Goal: Task Accomplishment & Management: Use online tool/utility

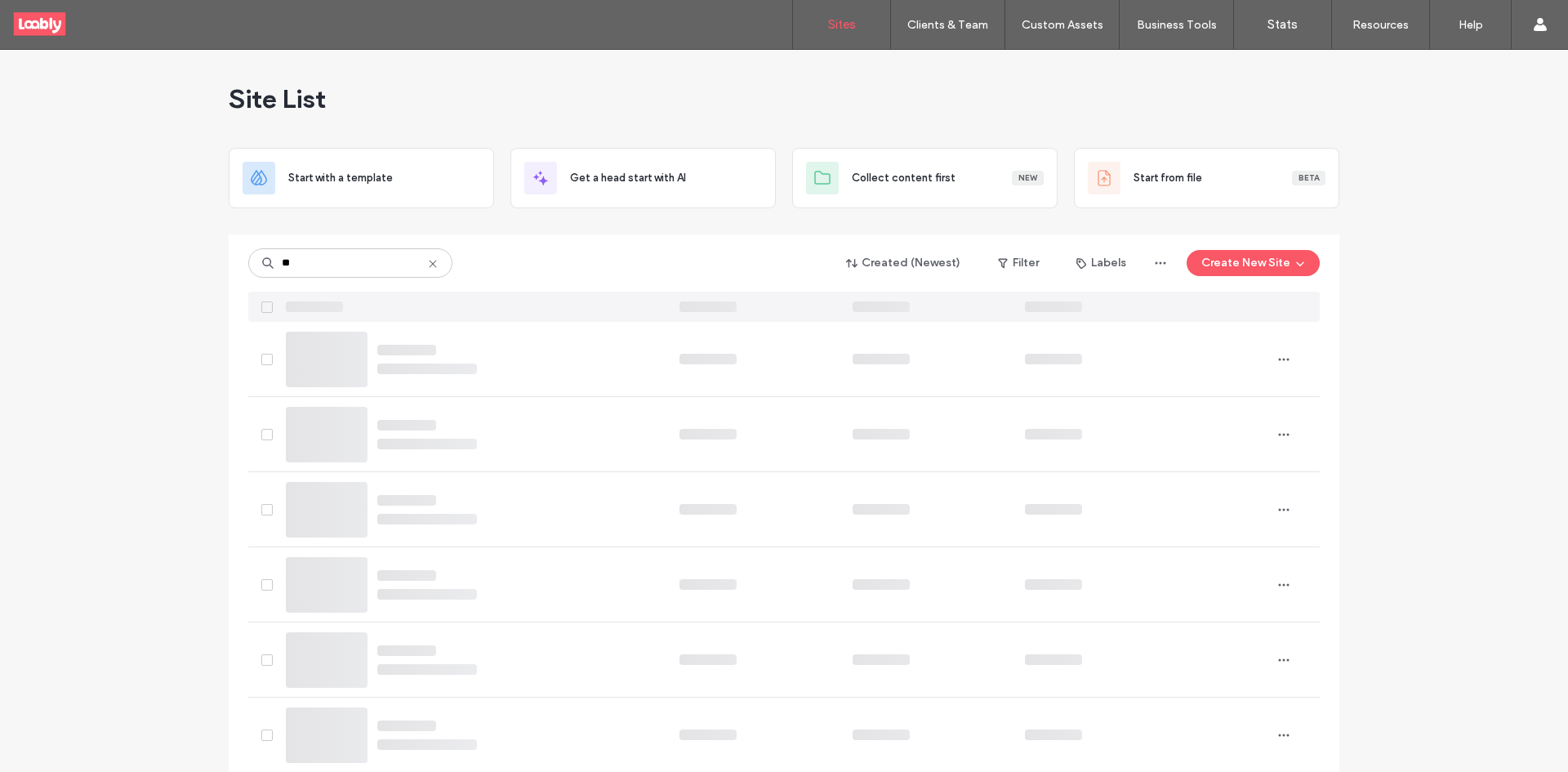
type input "**"
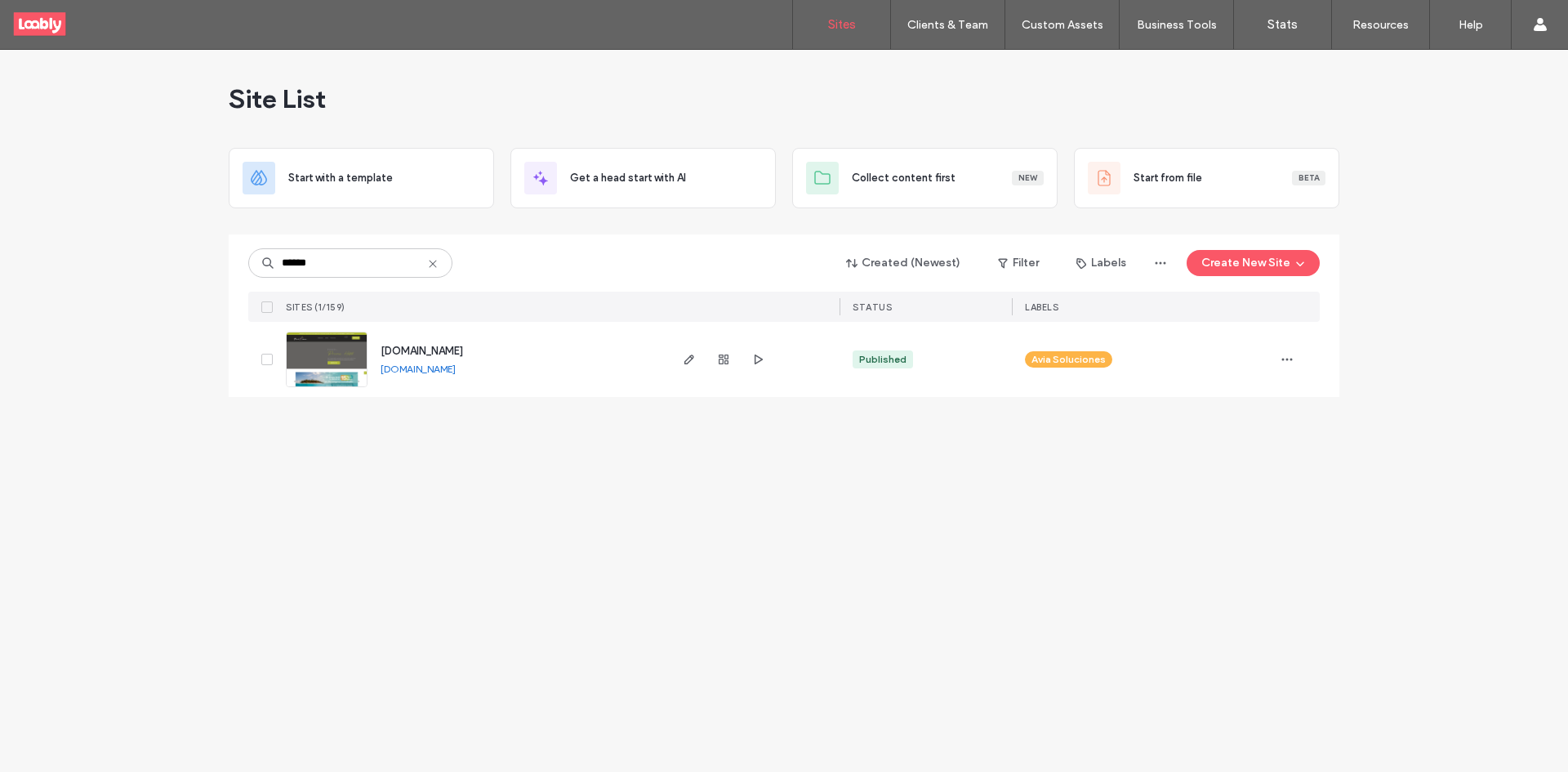
type input "******"
click at [436, 258] on icon at bounding box center [433, 264] width 13 height 13
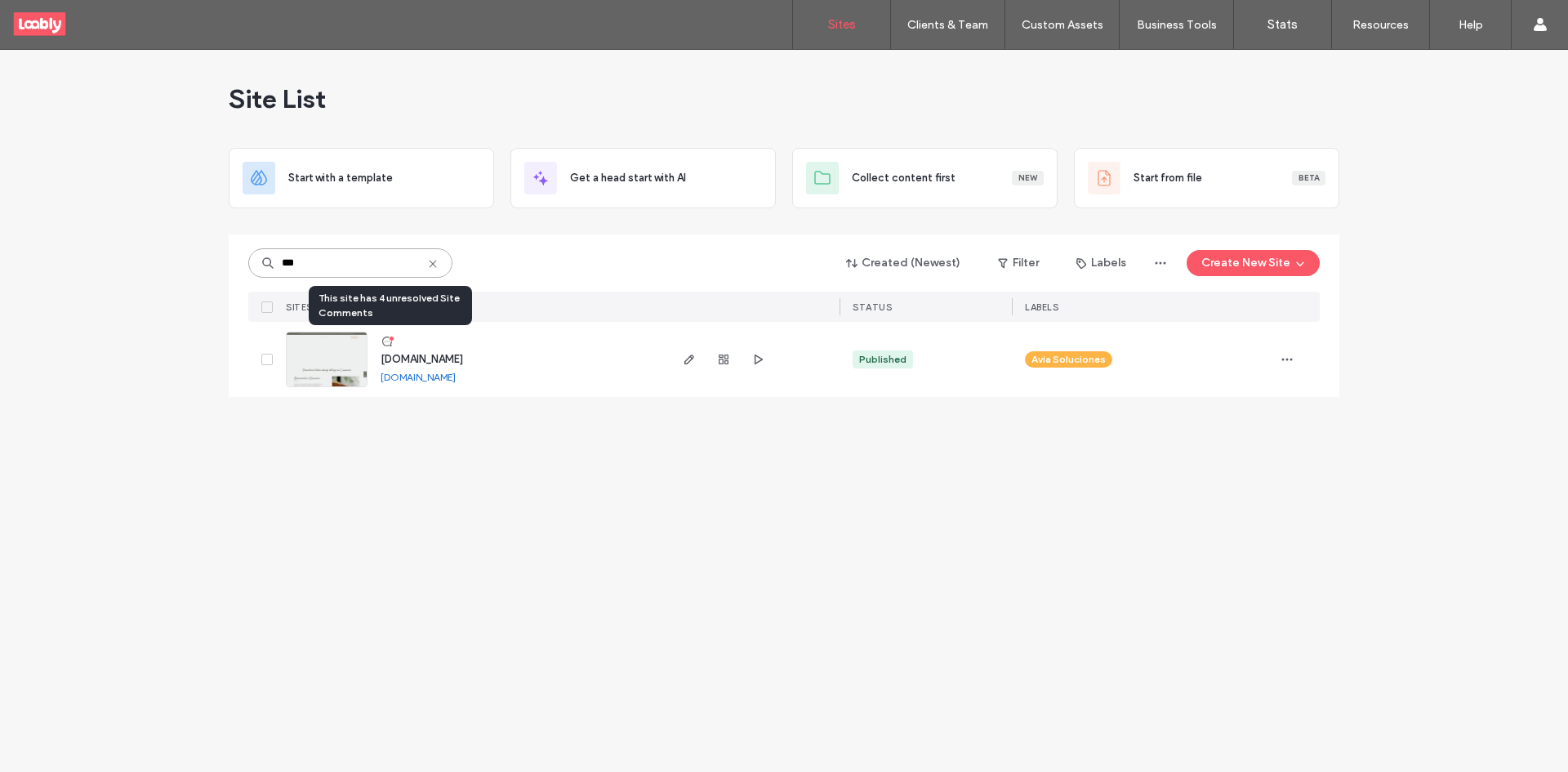
type input "***"
click at [387, 341] on icon at bounding box center [388, 342] width 13 height 13
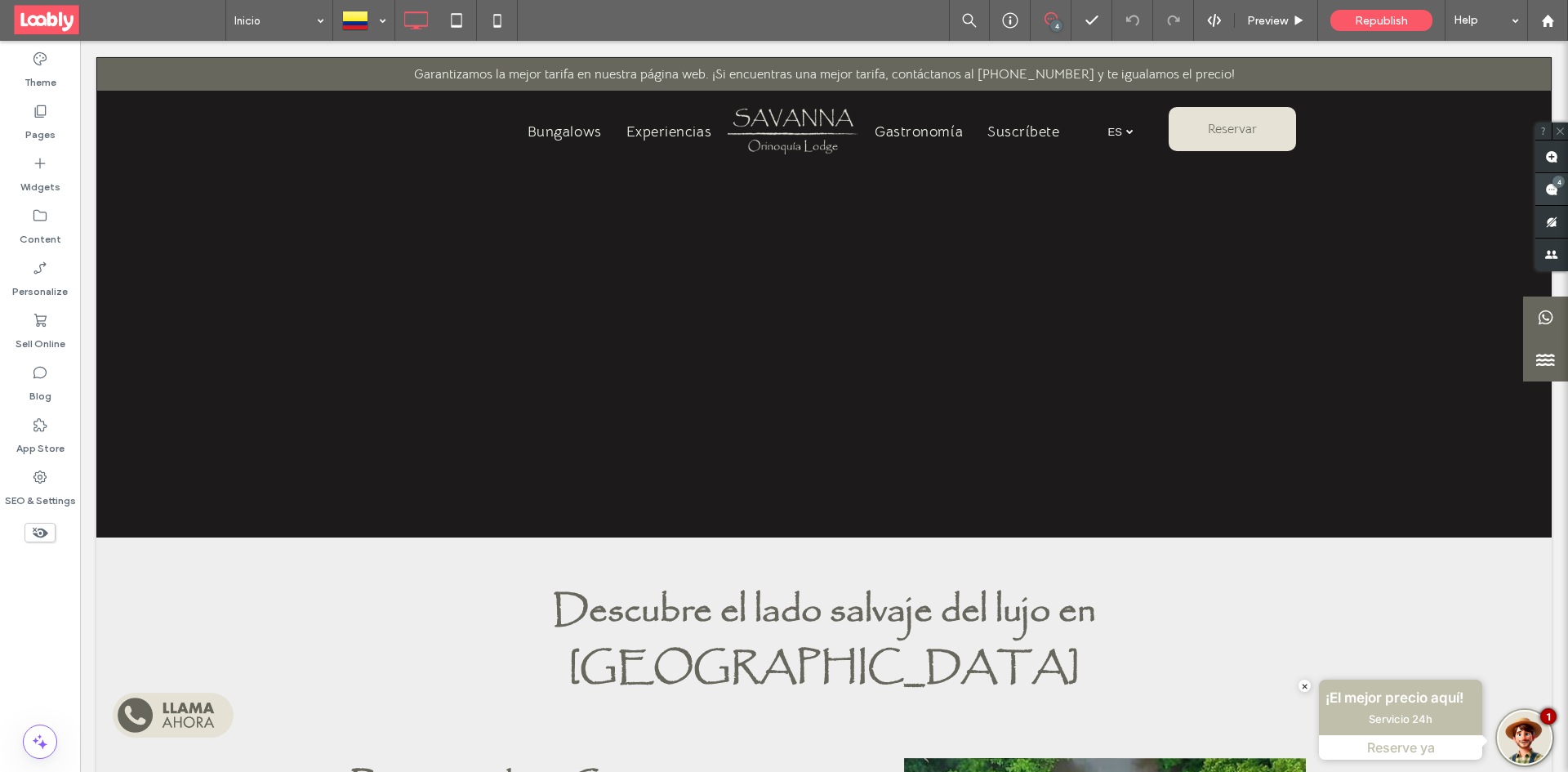
click at [1560, 203] on span at bounding box center [1551, 189] width 33 height 32
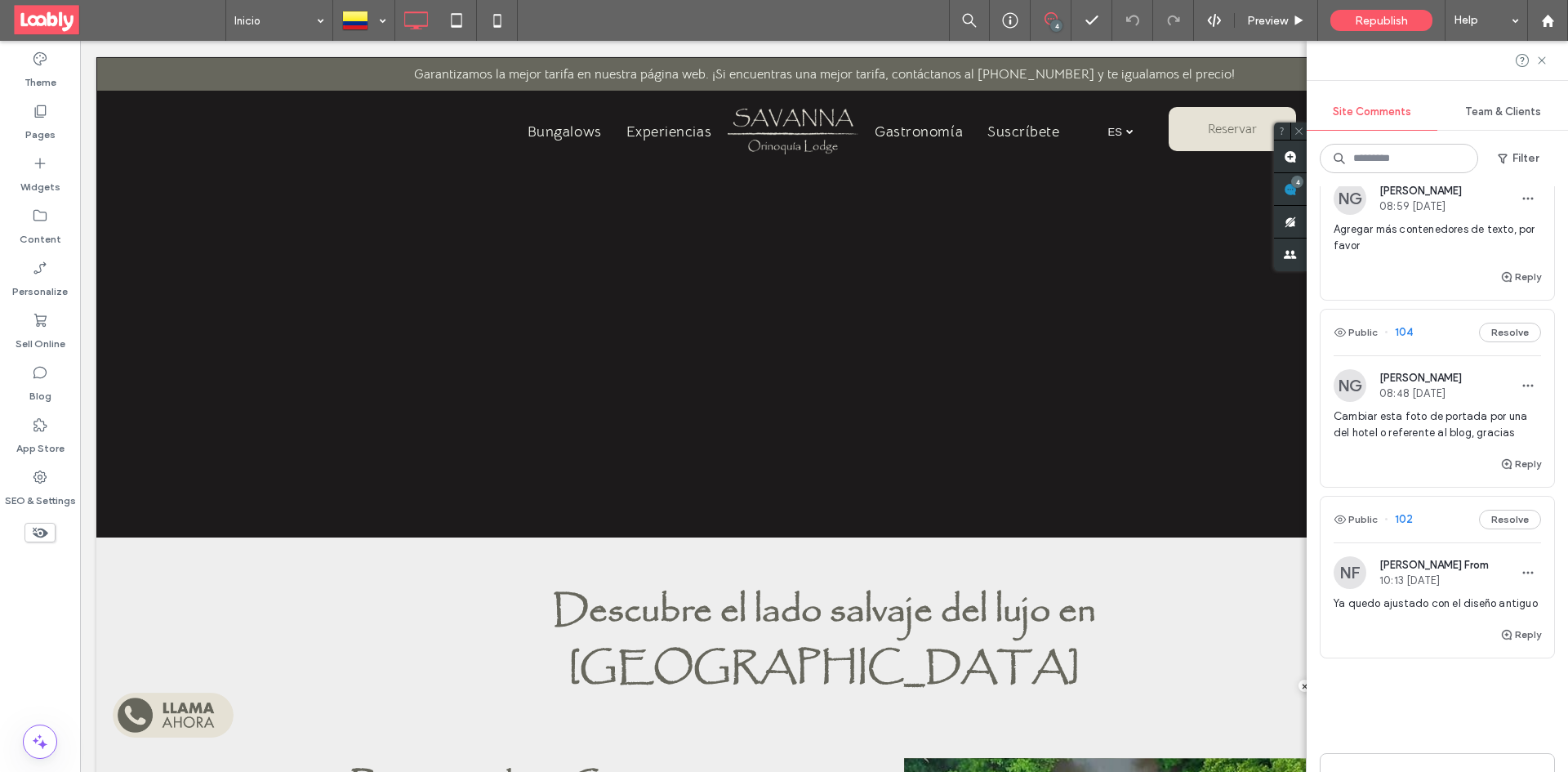
scroll to position [163, 0]
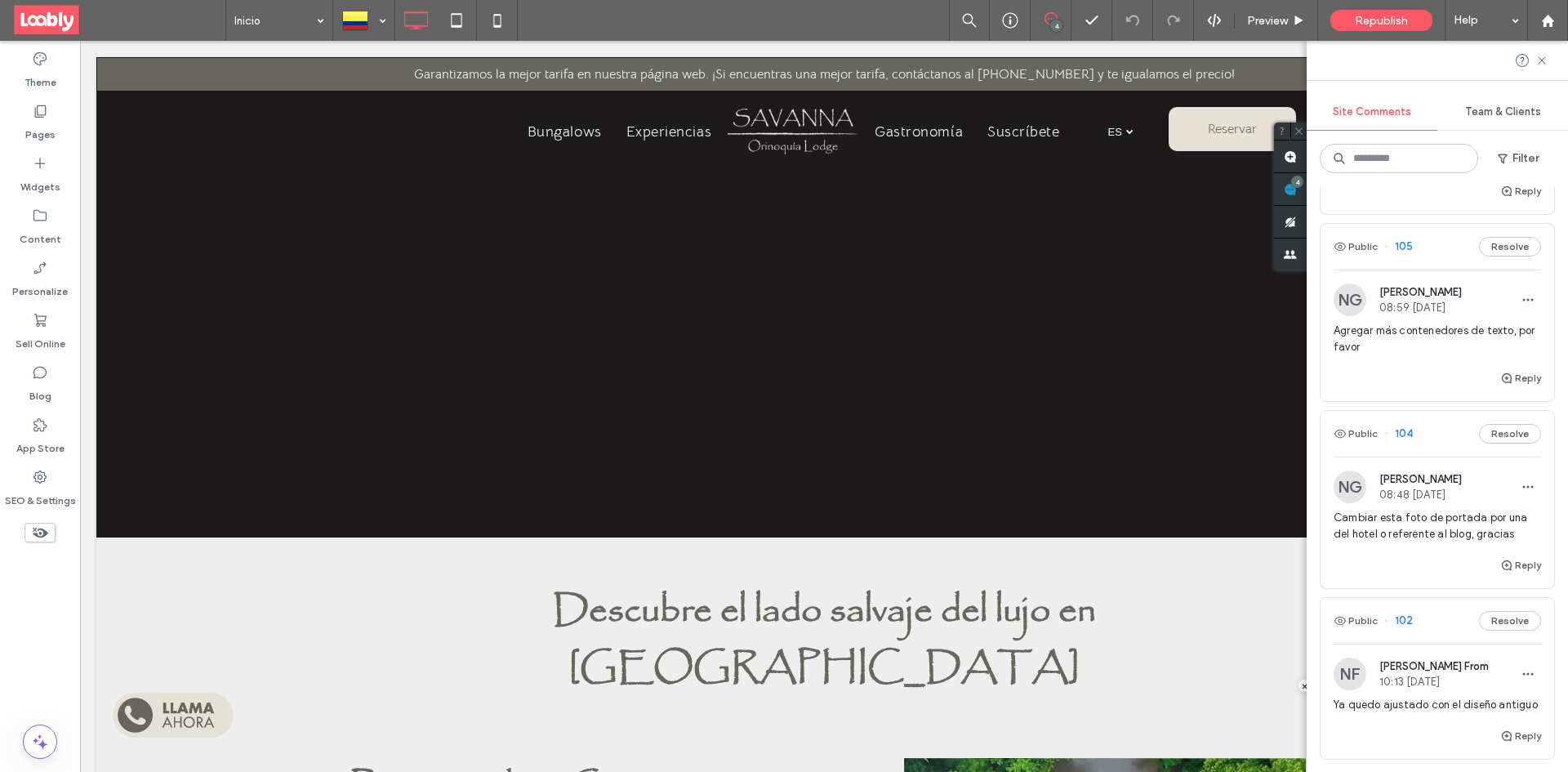
click at [1437, 436] on div "Public 104 Resolve" at bounding box center [1437, 434] width 233 height 46
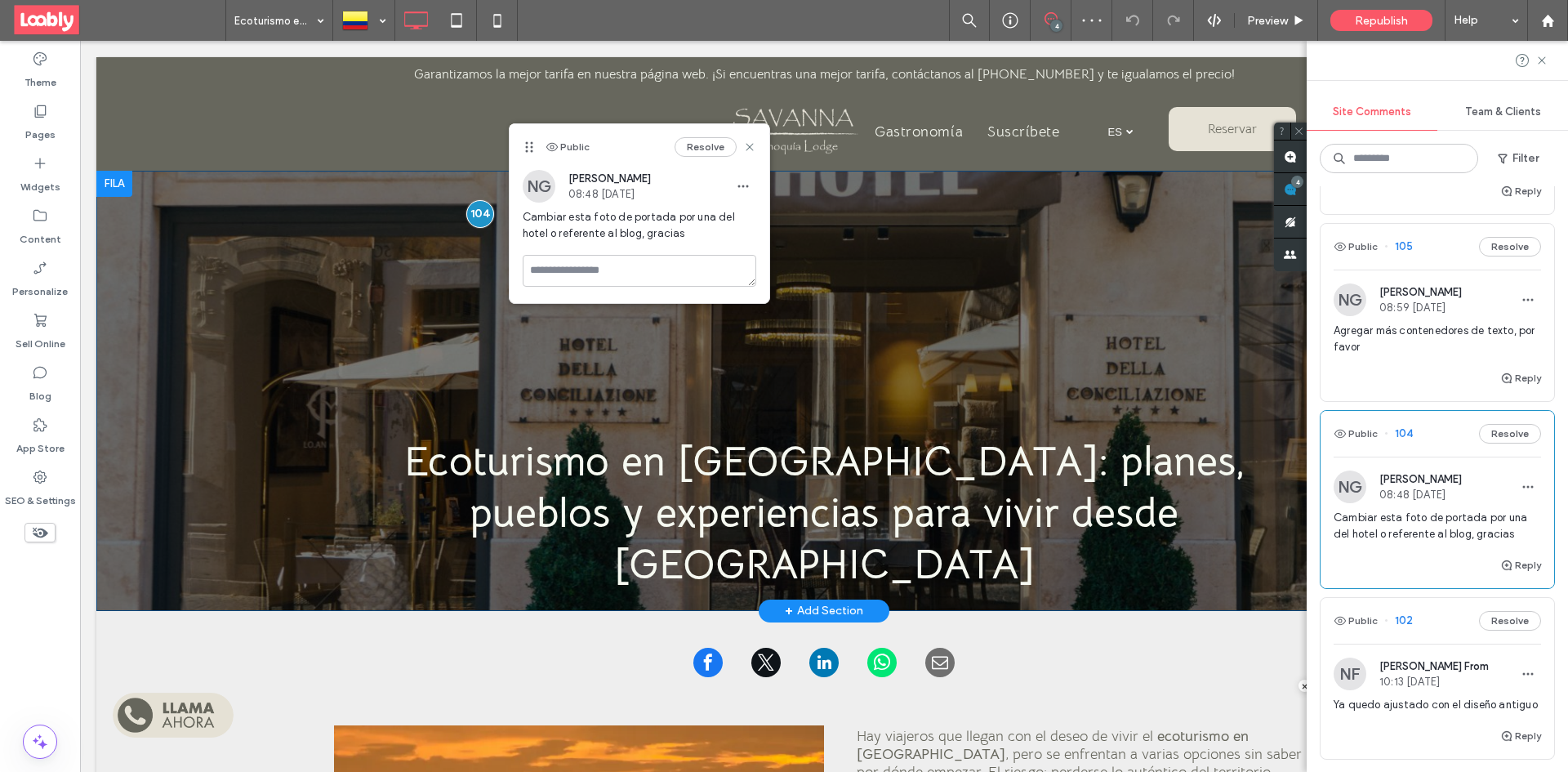
click at [275, 464] on div "Ecoturismo en Casanare: planes, pueblos y experiencias para vivir desde Savanna…" at bounding box center [824, 391] width 1455 height 440
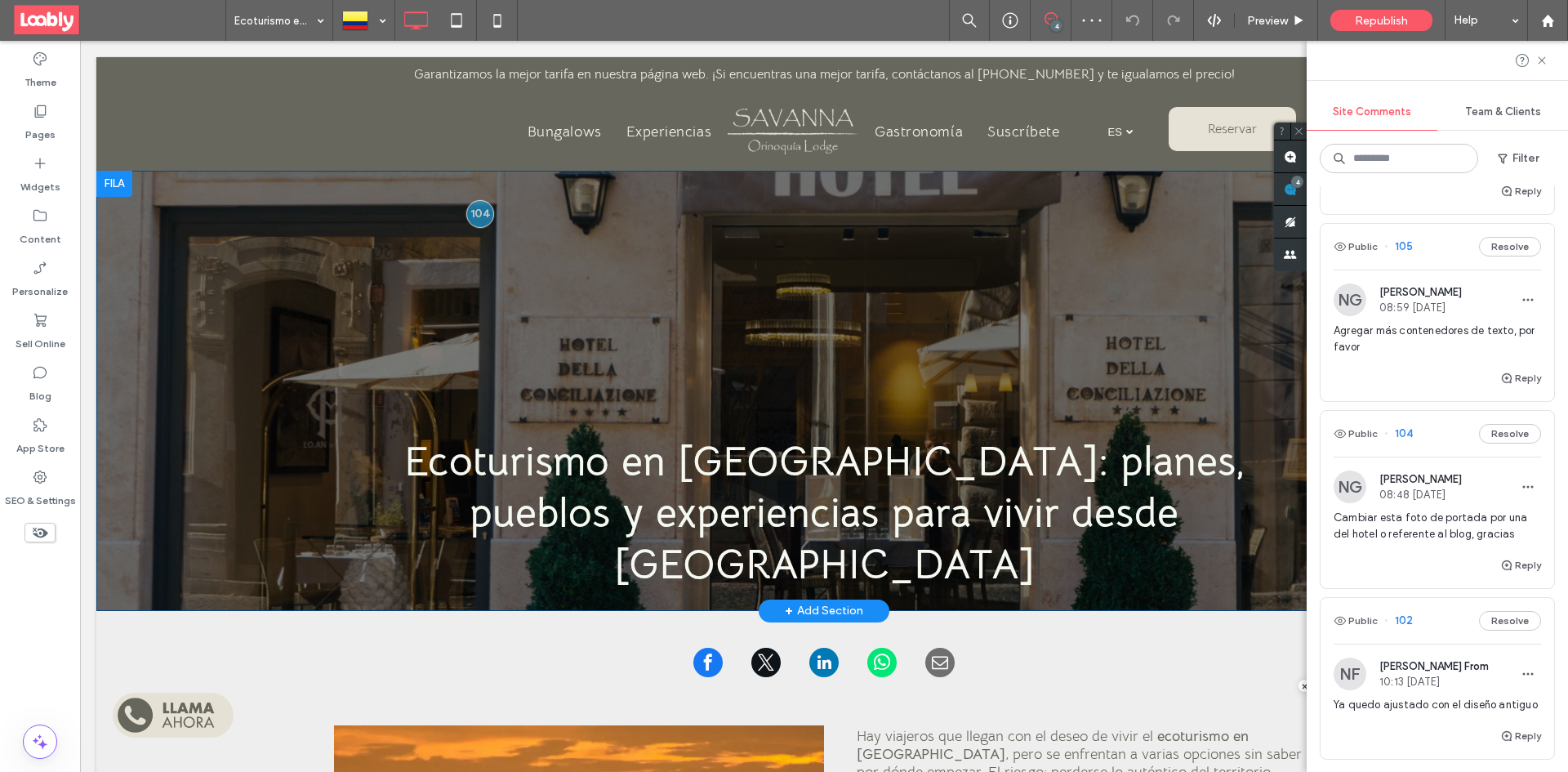
click at [251, 470] on div "Ecoturismo en Casanare: planes, pueblos y experiencias para vivir desde Savanna…" at bounding box center [824, 391] width 1455 height 440
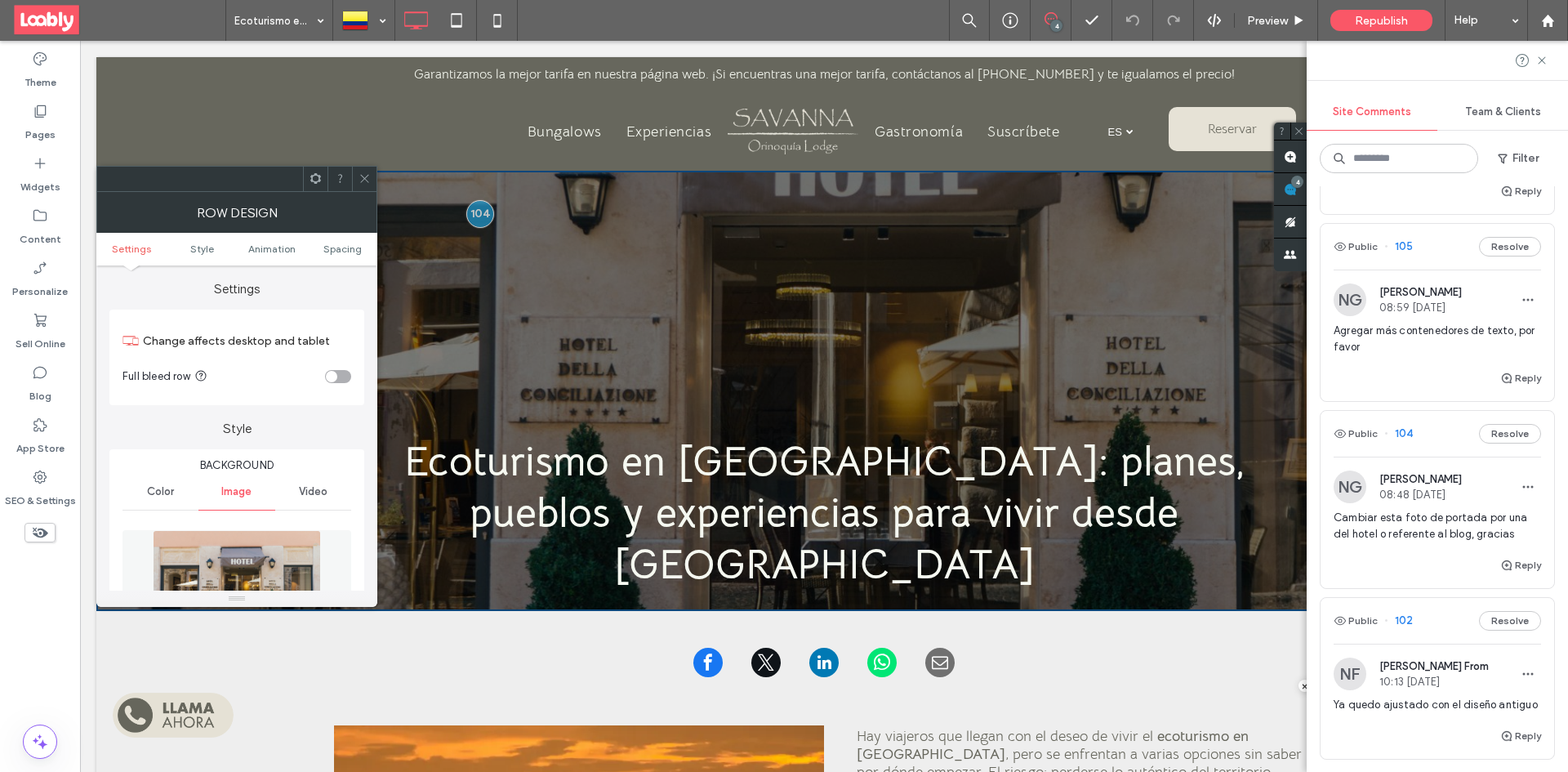
click at [258, 544] on img at bounding box center [237, 586] width 168 height 113
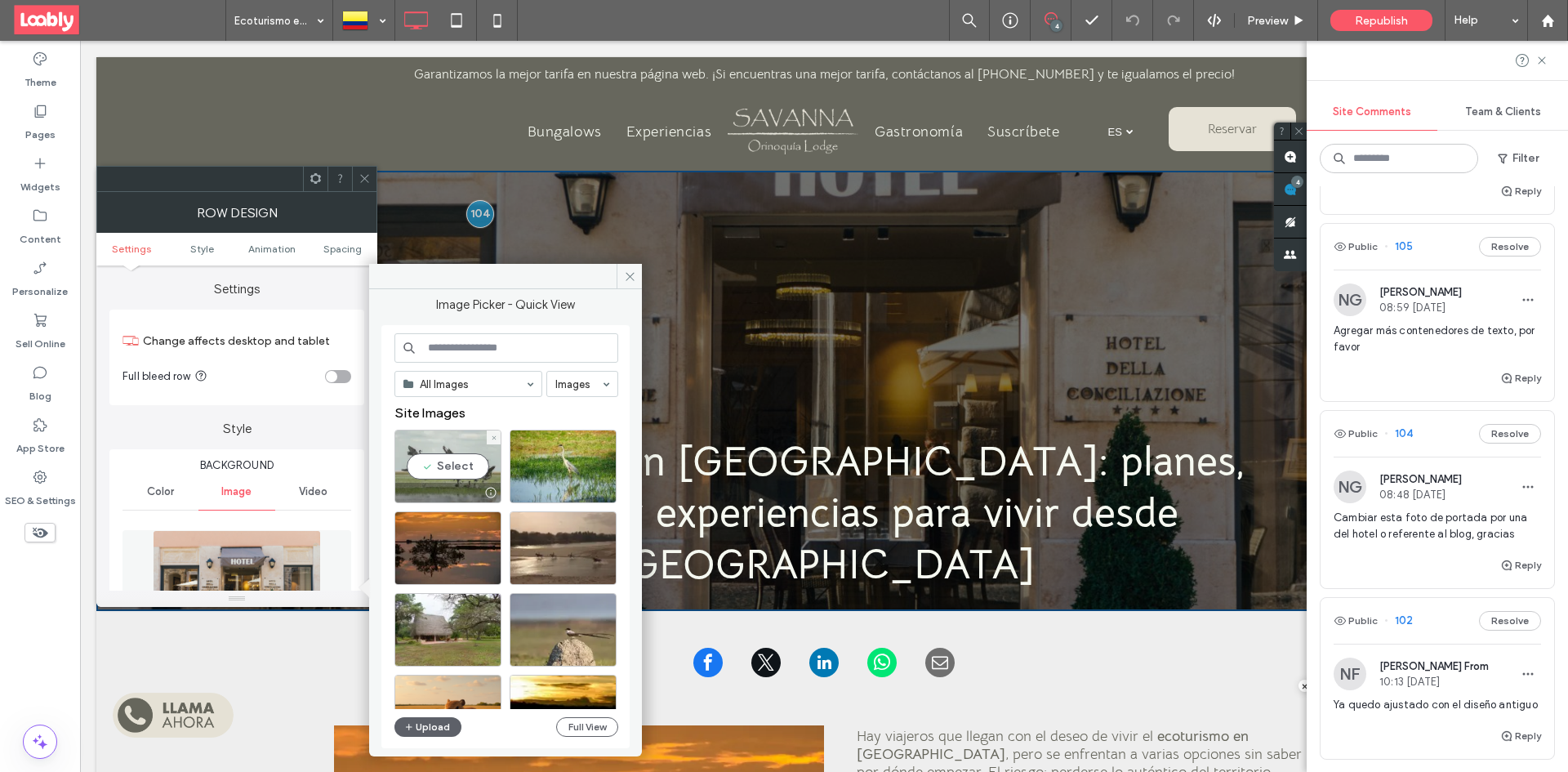
click at [471, 464] on div "Select" at bounding box center [448, 466] width 107 height 73
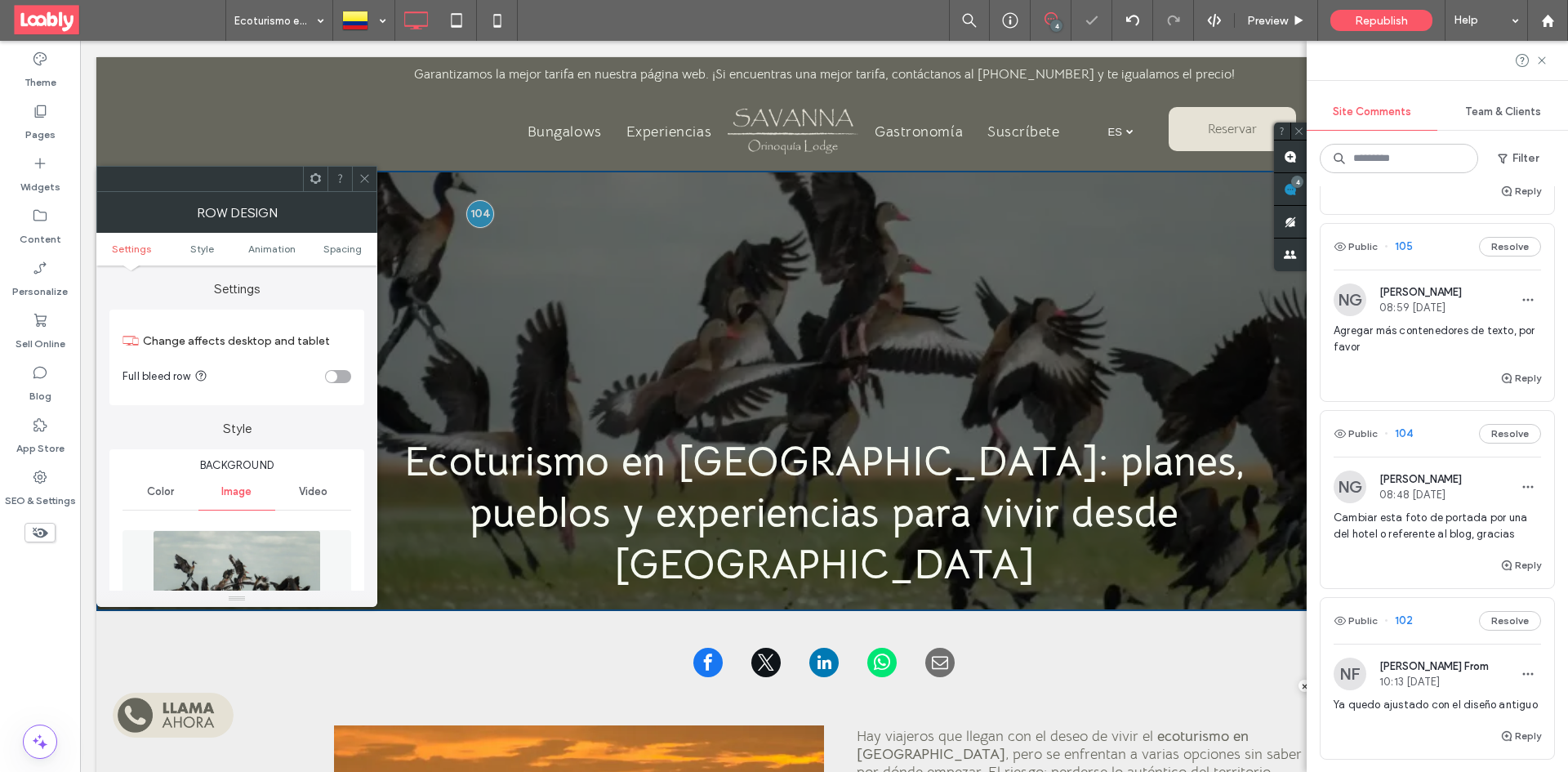
click at [366, 182] on icon at bounding box center [364, 178] width 13 height 13
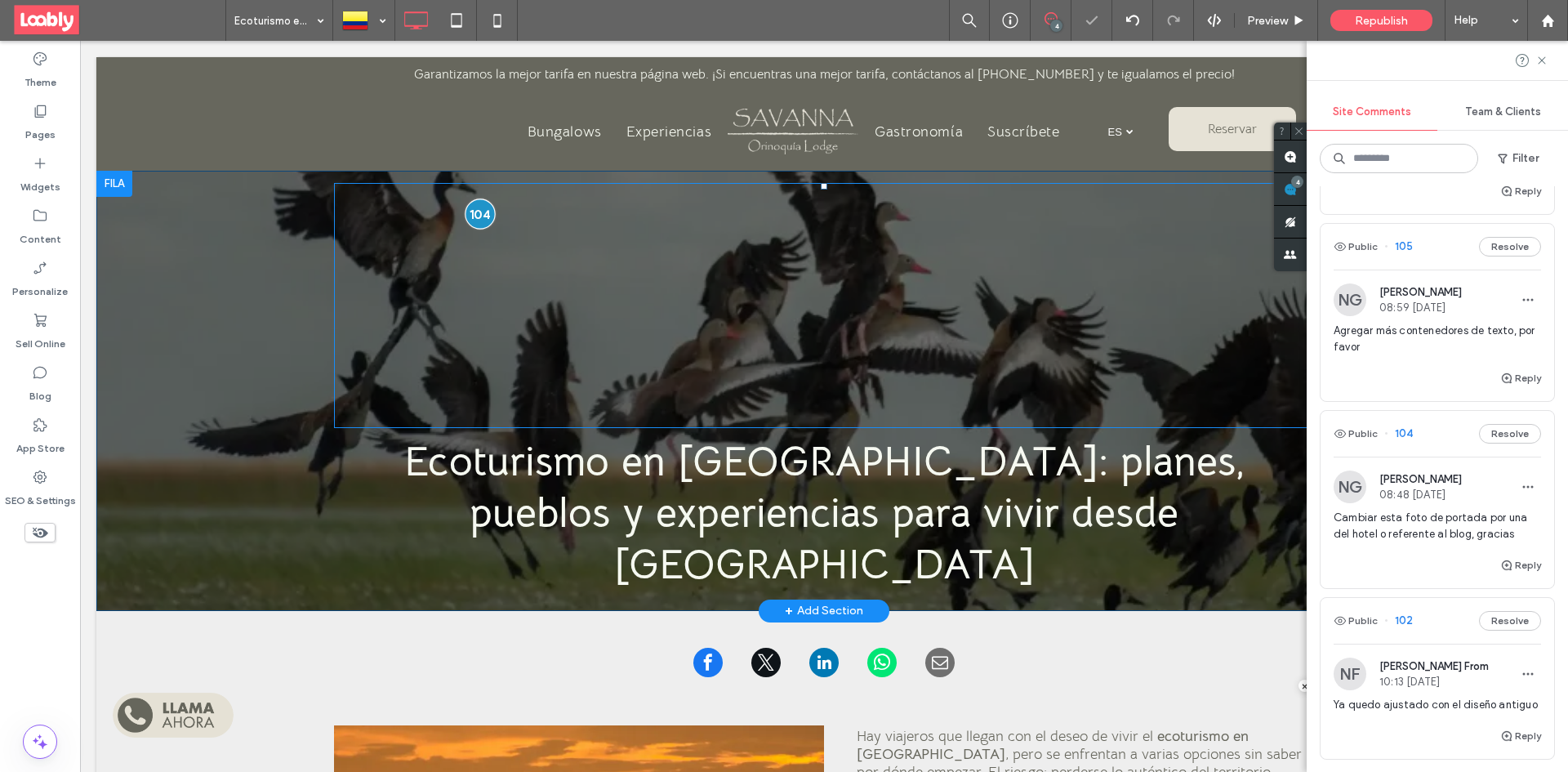
click at [485, 216] on div at bounding box center [480, 213] width 30 height 30
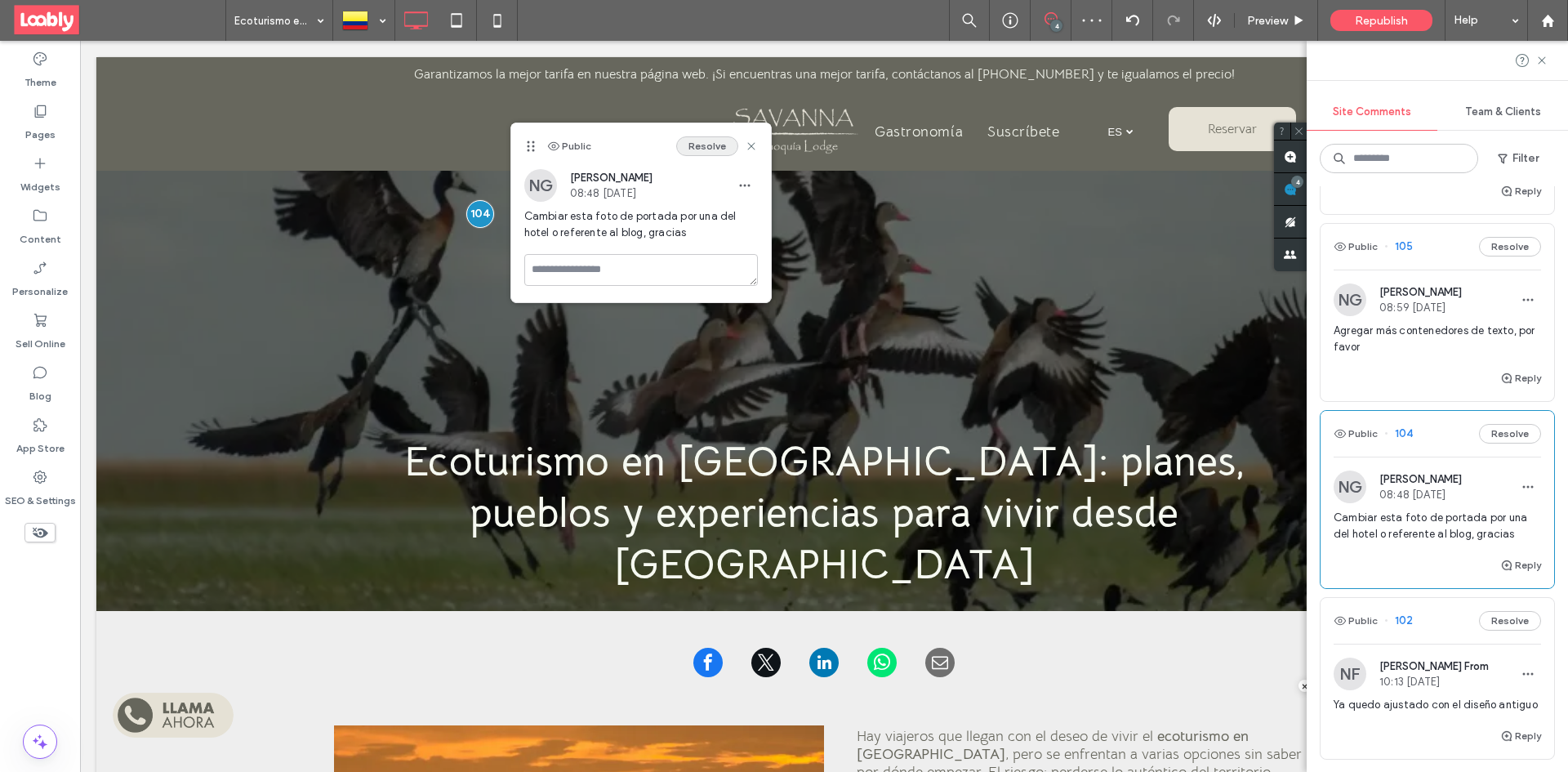
click at [706, 153] on button "Resolve" at bounding box center [707, 147] width 62 height 20
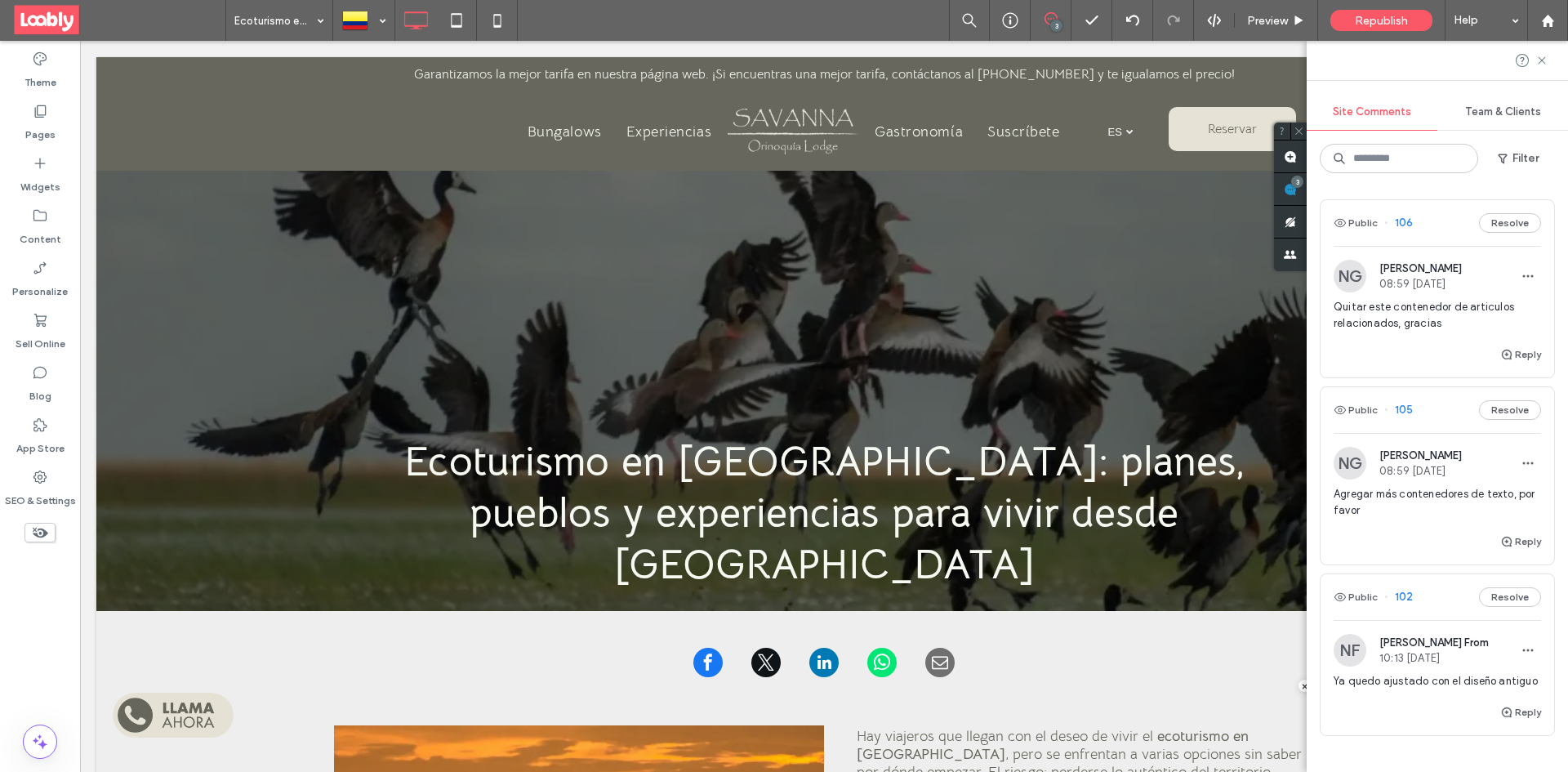
click at [1443, 423] on div "Public 105 Resolve" at bounding box center [1437, 409] width 233 height 46
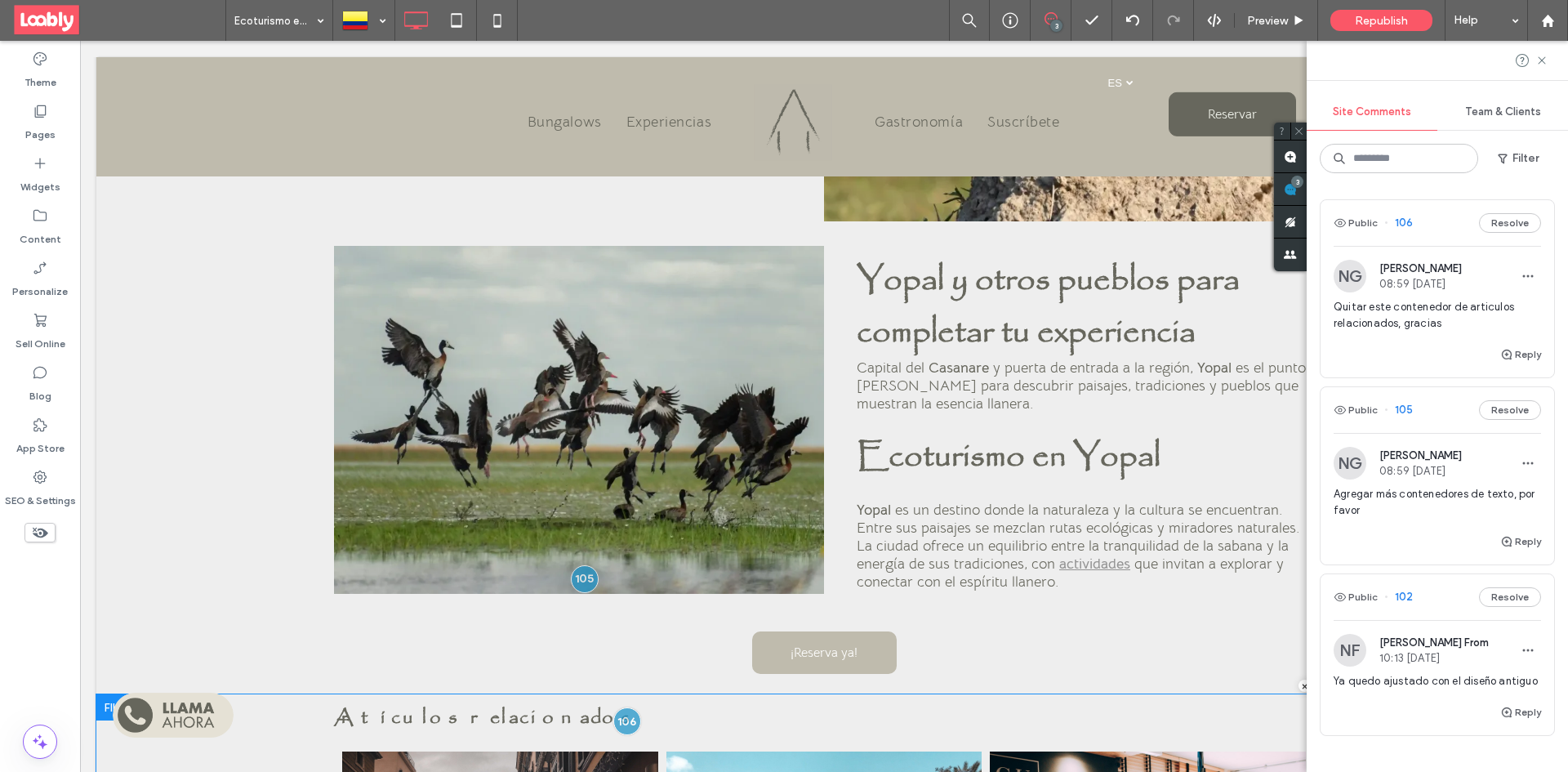
scroll to position [2667, 0]
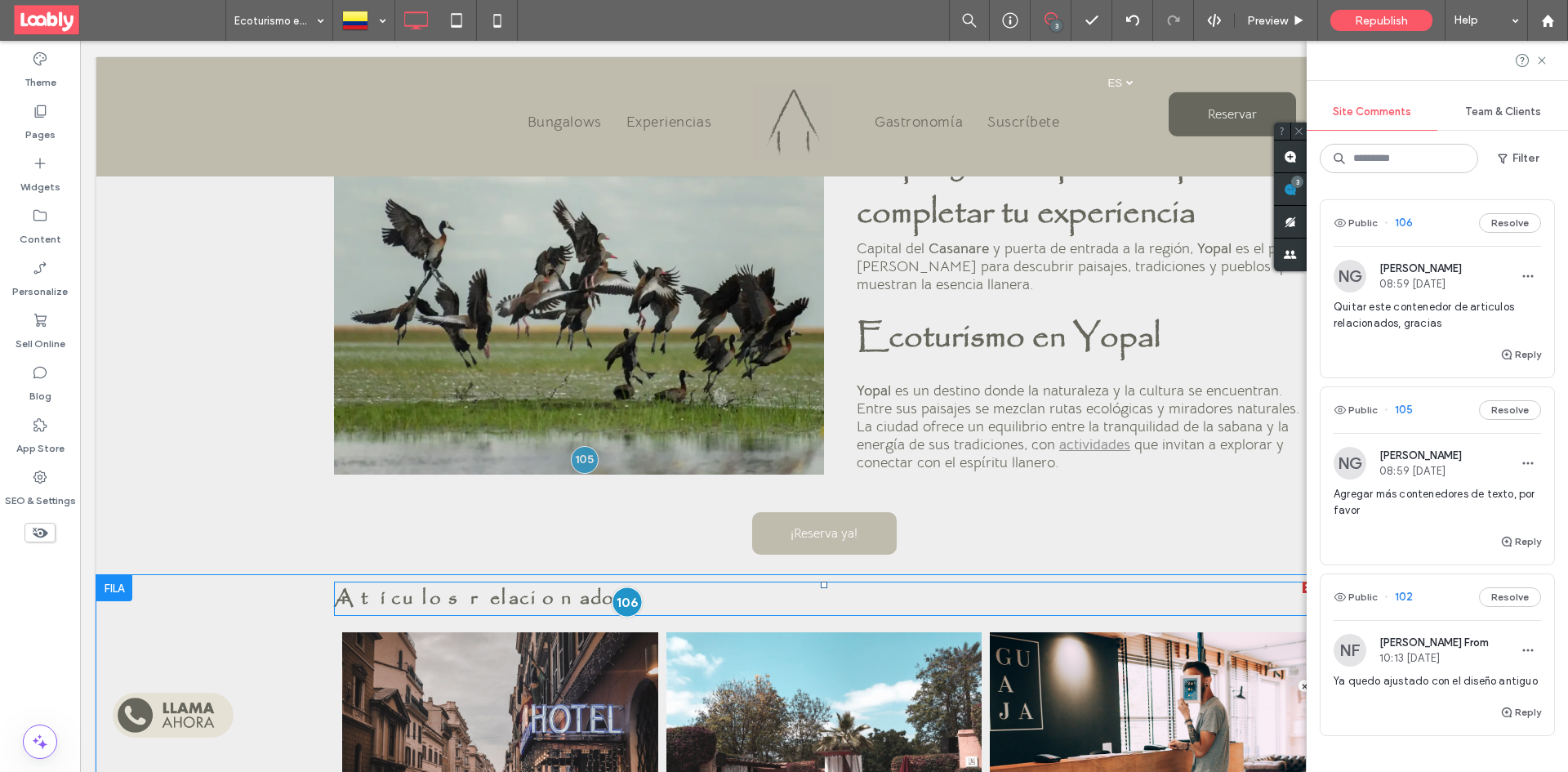
click at [623, 586] on div at bounding box center [627, 601] width 30 height 30
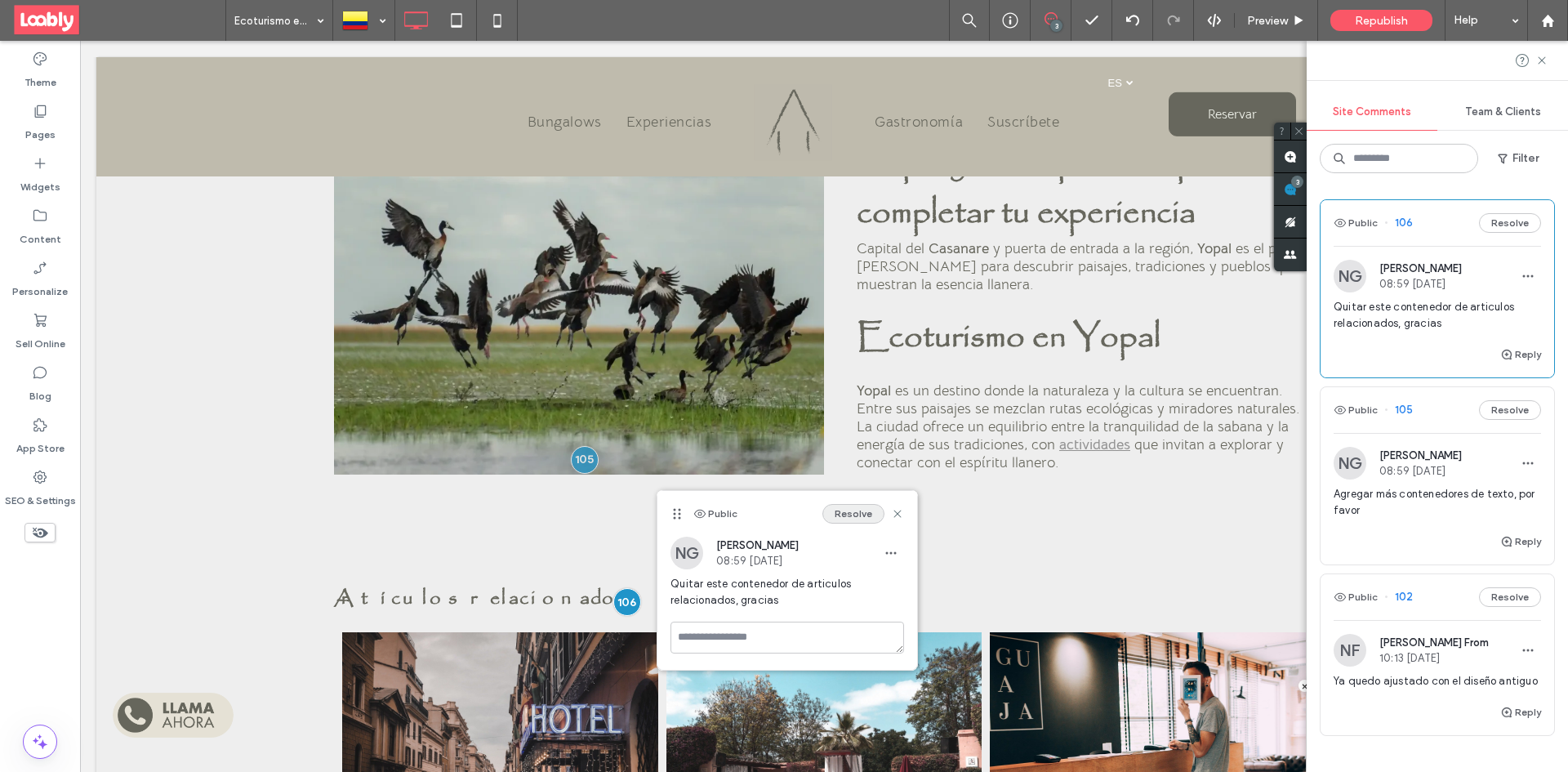
click at [839, 511] on button "Resolve" at bounding box center [854, 514] width 62 height 20
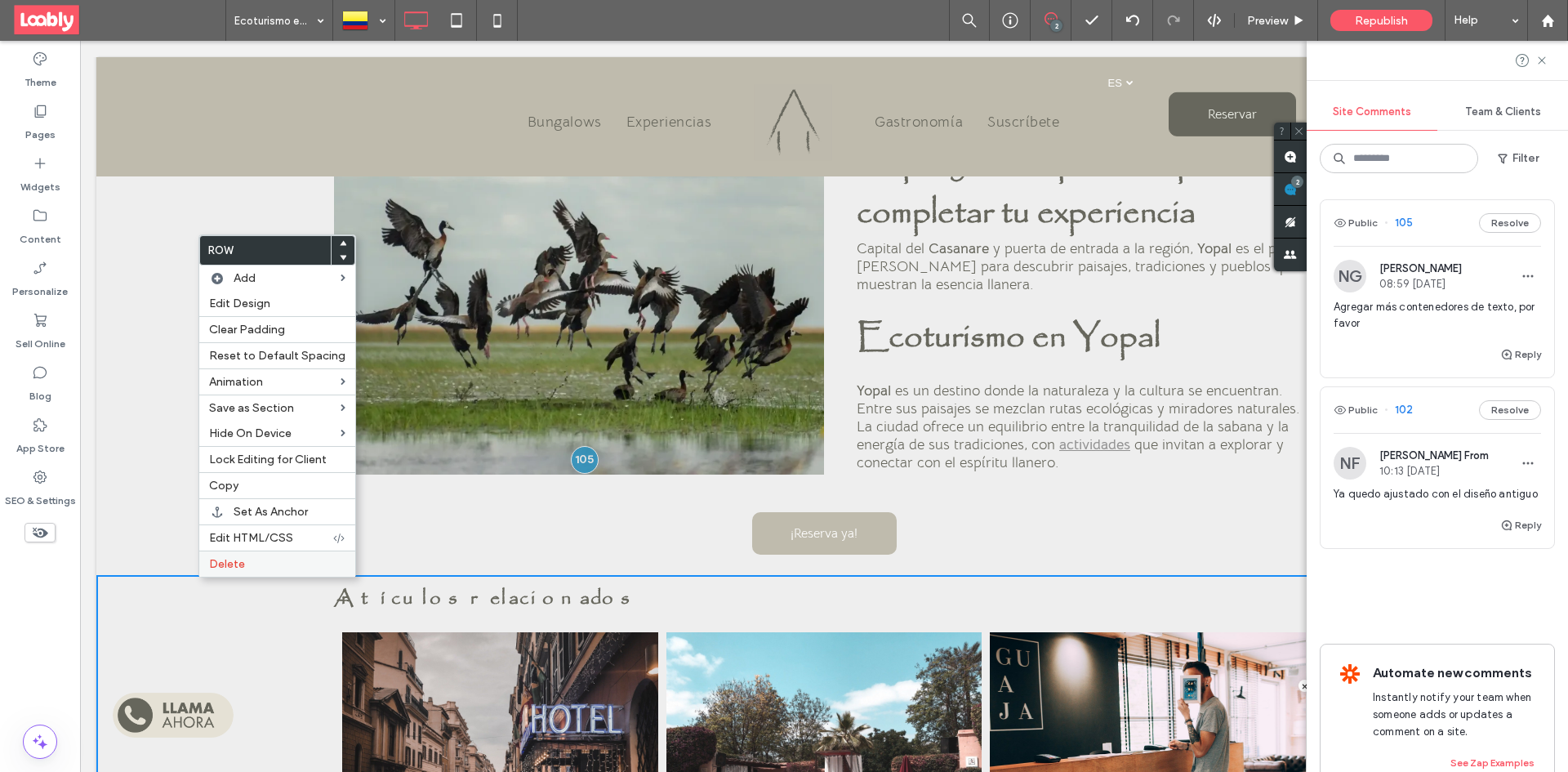
click at [229, 568] on span "Delete" at bounding box center [227, 564] width 36 height 14
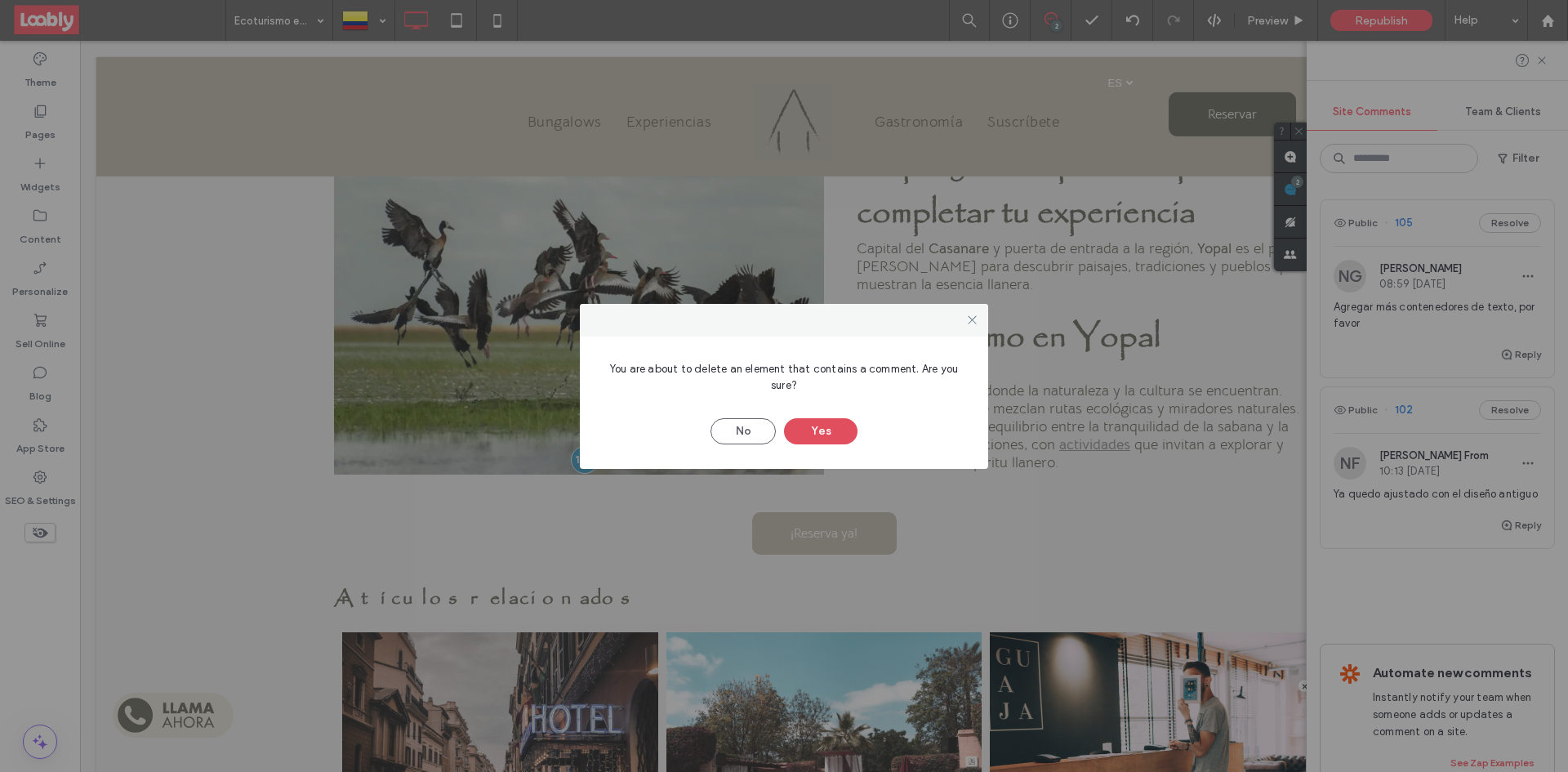
click at [809, 431] on button "Yes" at bounding box center [821, 431] width 73 height 26
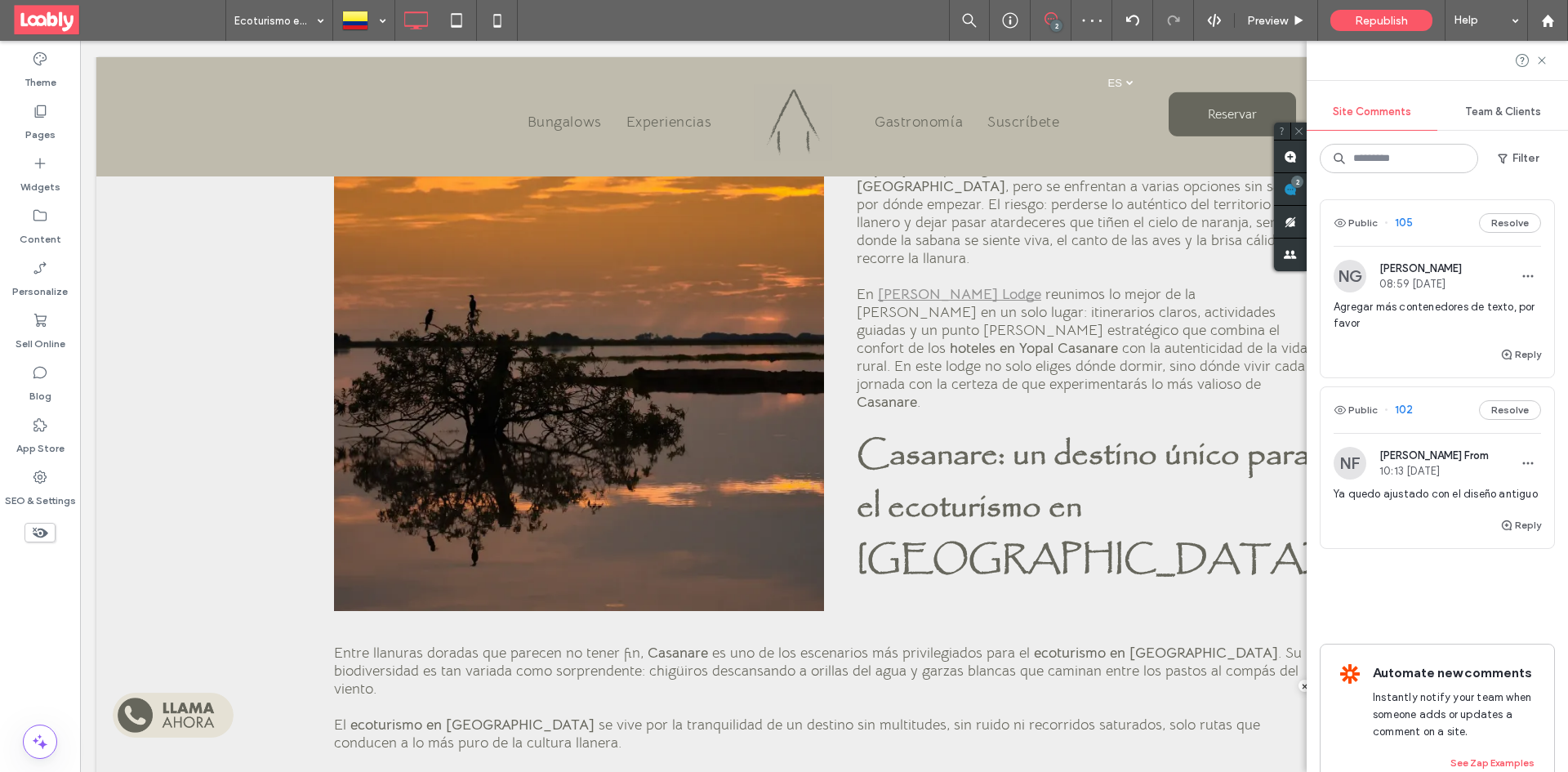
scroll to position [870, 0]
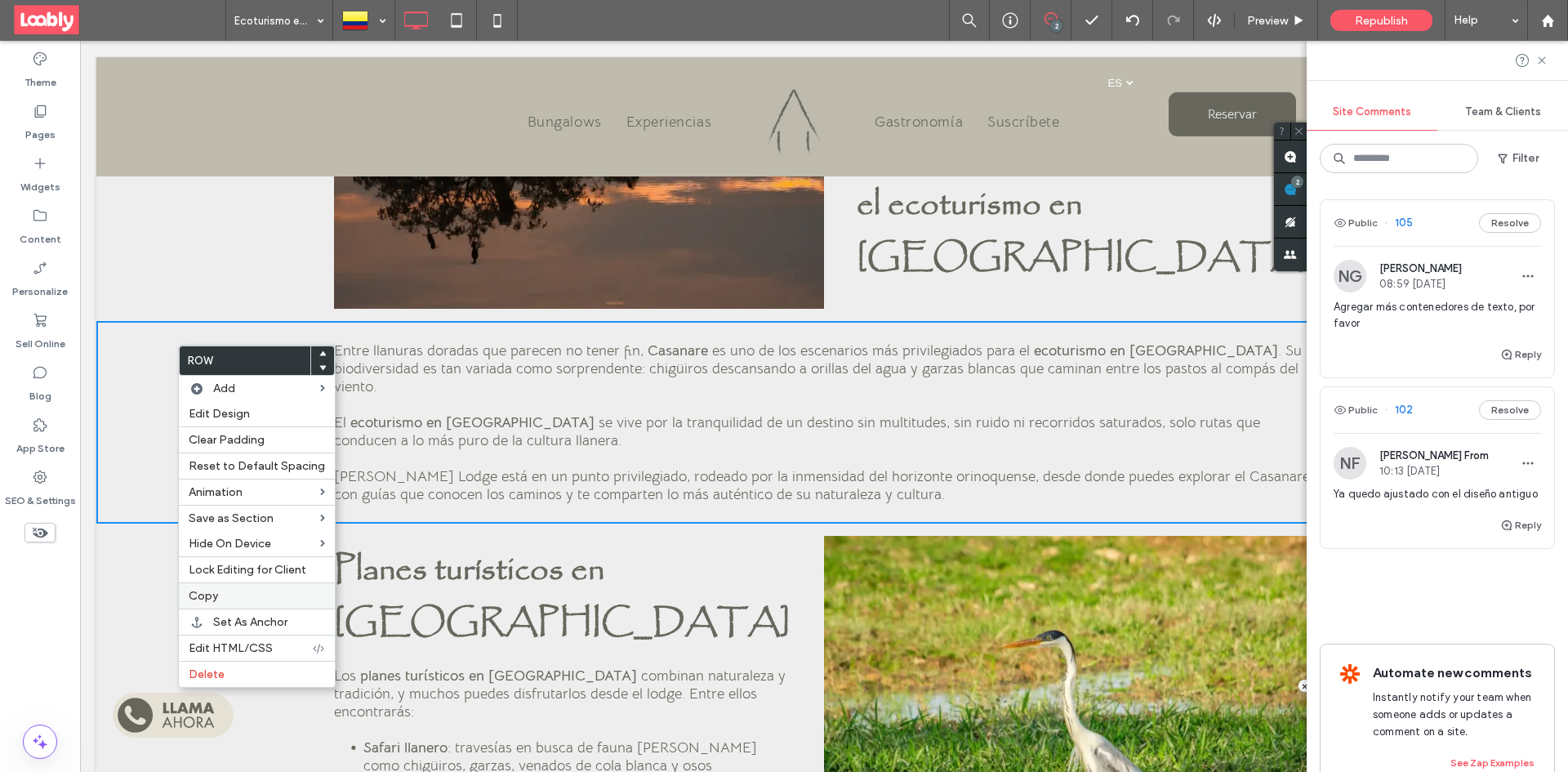
drag, startPoint x: 253, startPoint y: 590, endPoint x: 271, endPoint y: 584, distance: 19.0
click at [254, 590] on label "Copy" at bounding box center [257, 595] width 137 height 14
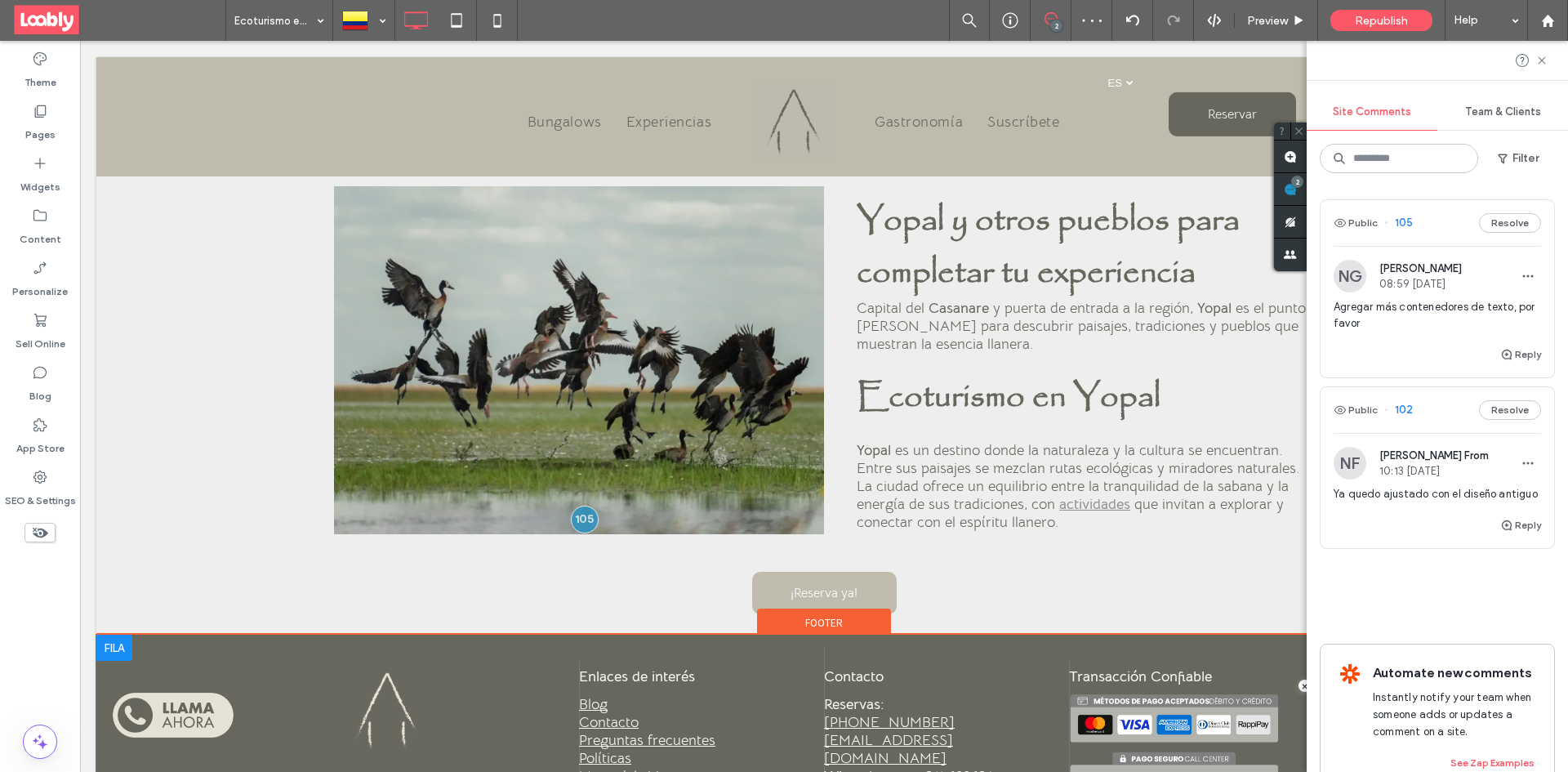
scroll to position [2749, 0]
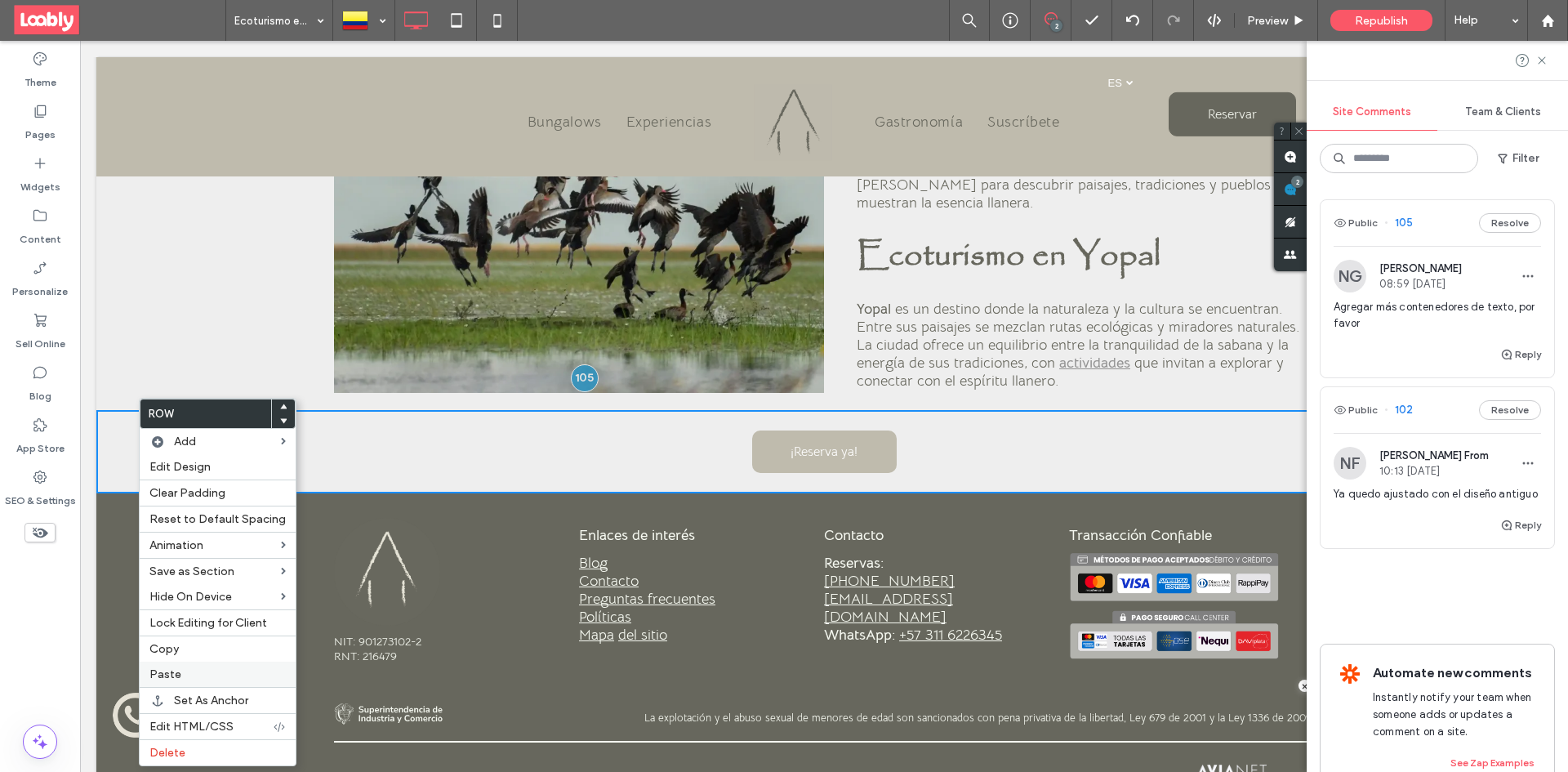
click at [208, 666] on div "Paste" at bounding box center [218, 674] width 156 height 25
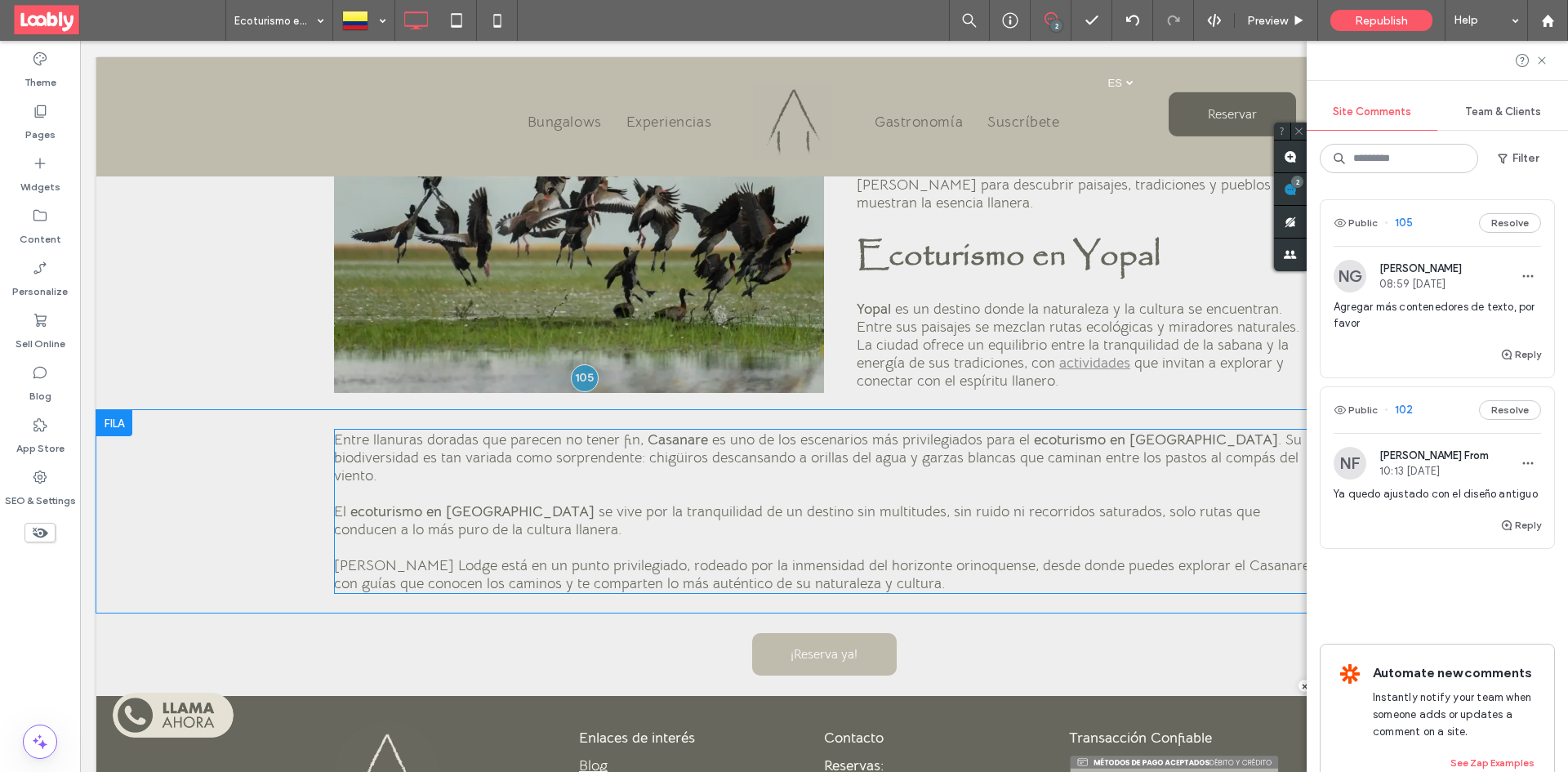
click at [988, 556] on p "Savanna Orinoquía Lodge está en un punto privilegiado, rodeado por la inmensida…" at bounding box center [824, 574] width 980 height 36
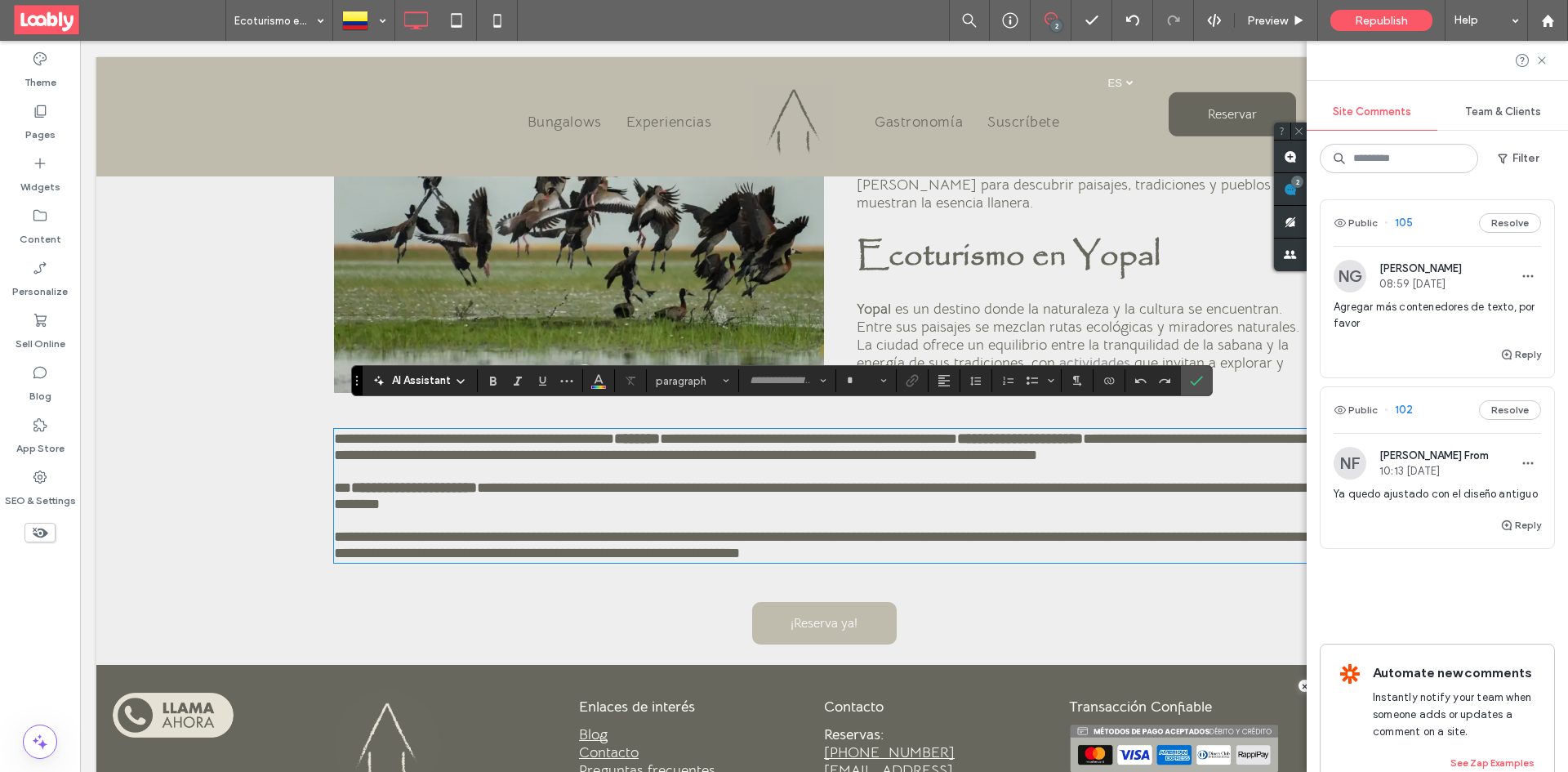
type input "**********"
type input "**"
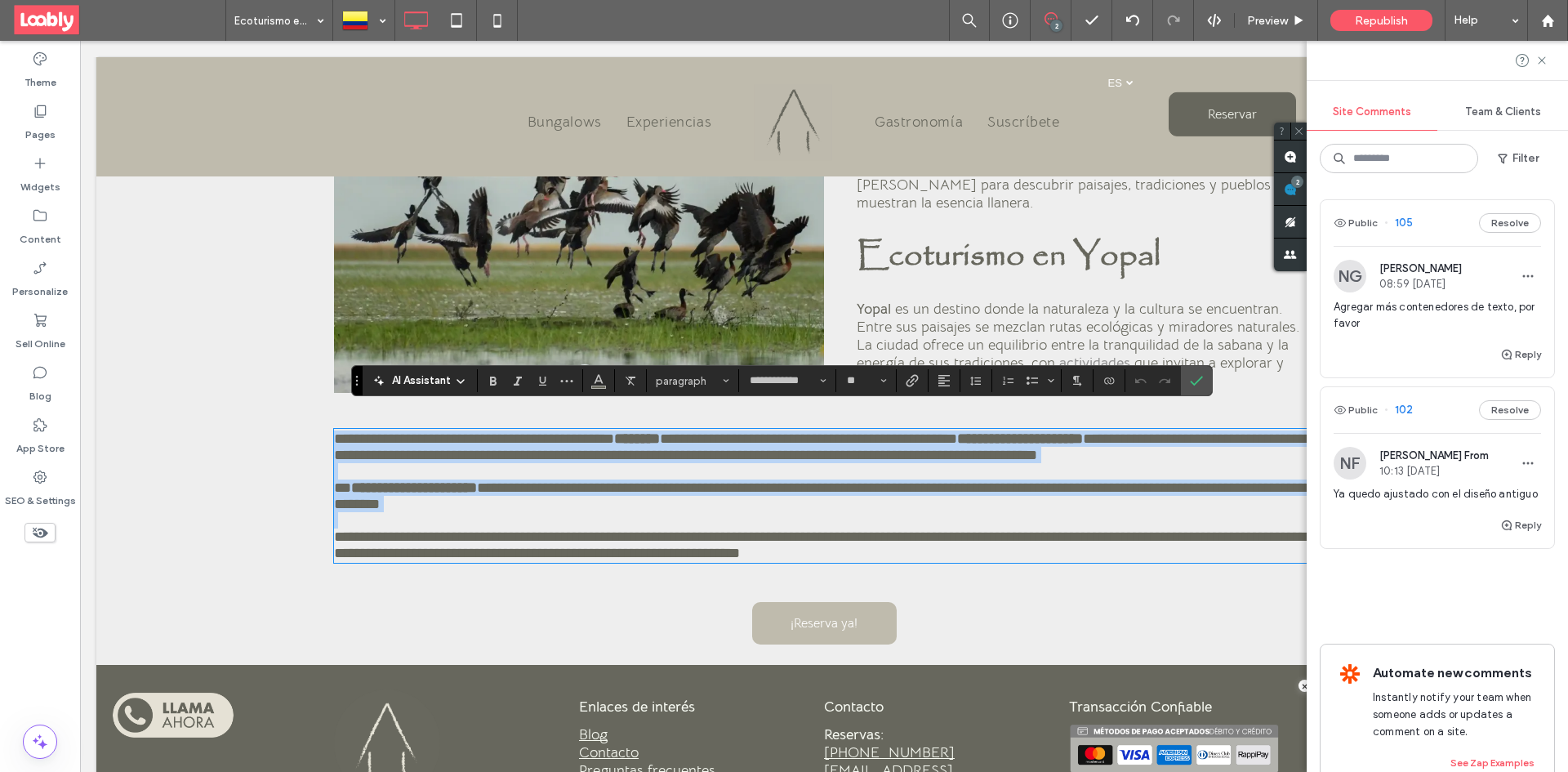
click at [932, 545] on span "**********" at bounding box center [820, 544] width 972 height 31
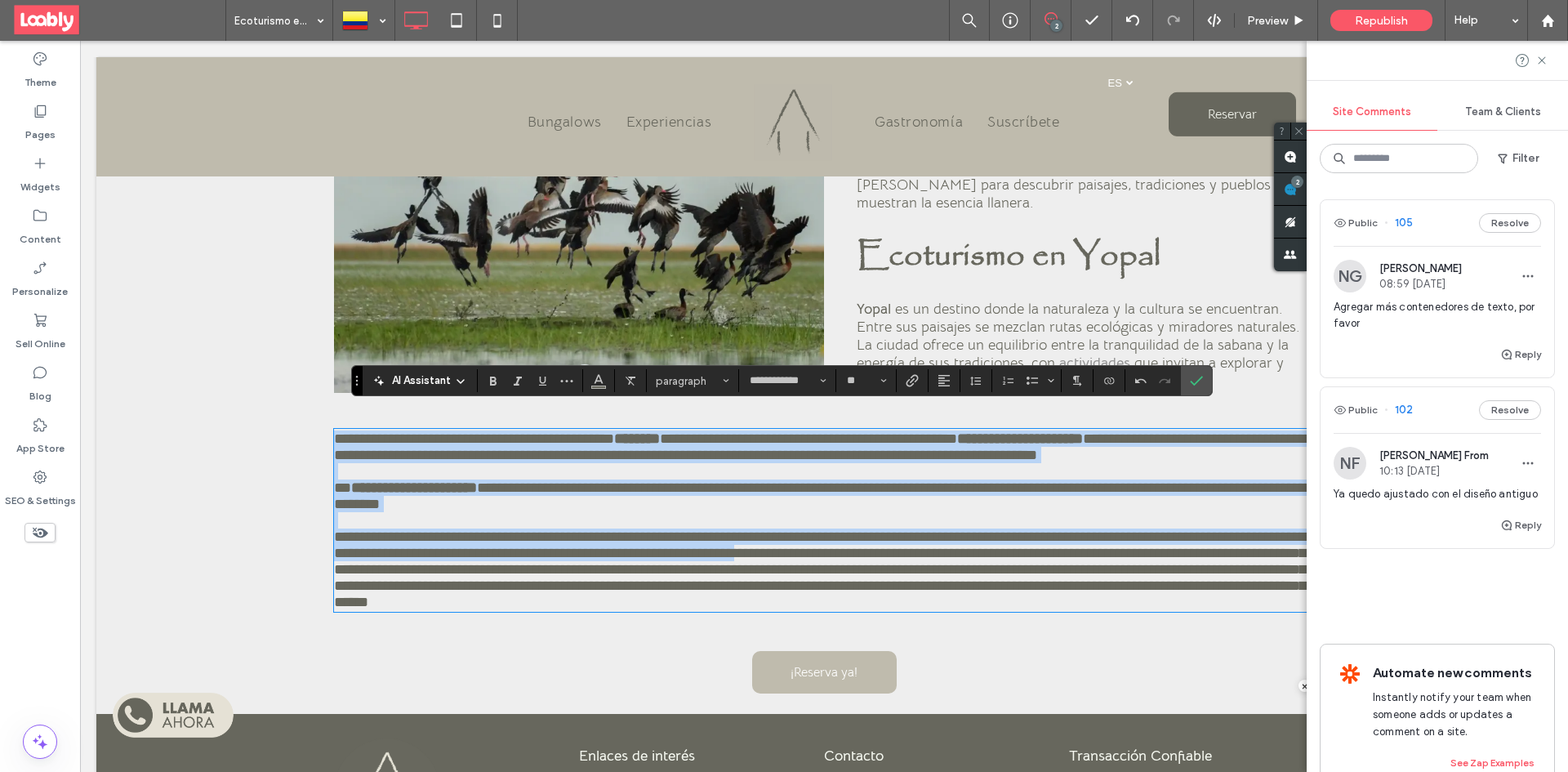
drag, startPoint x: 330, startPoint y: 419, endPoint x: 930, endPoint y: 545, distance: 613.1
click at [930, 545] on div "**********" at bounding box center [824, 520] width 980 height 180
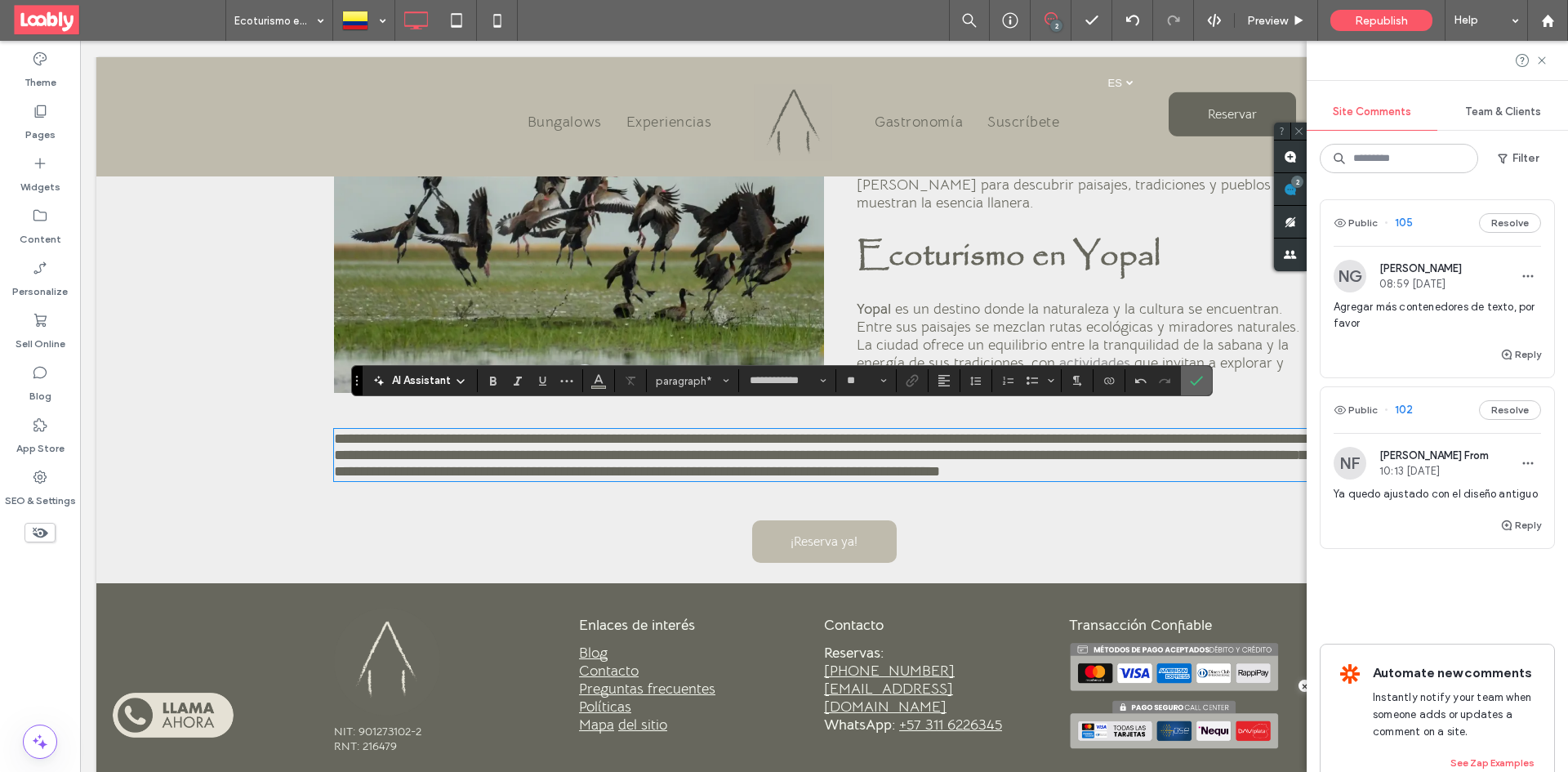
click at [1204, 387] on label "Confirm" at bounding box center [1196, 380] width 24 height 29
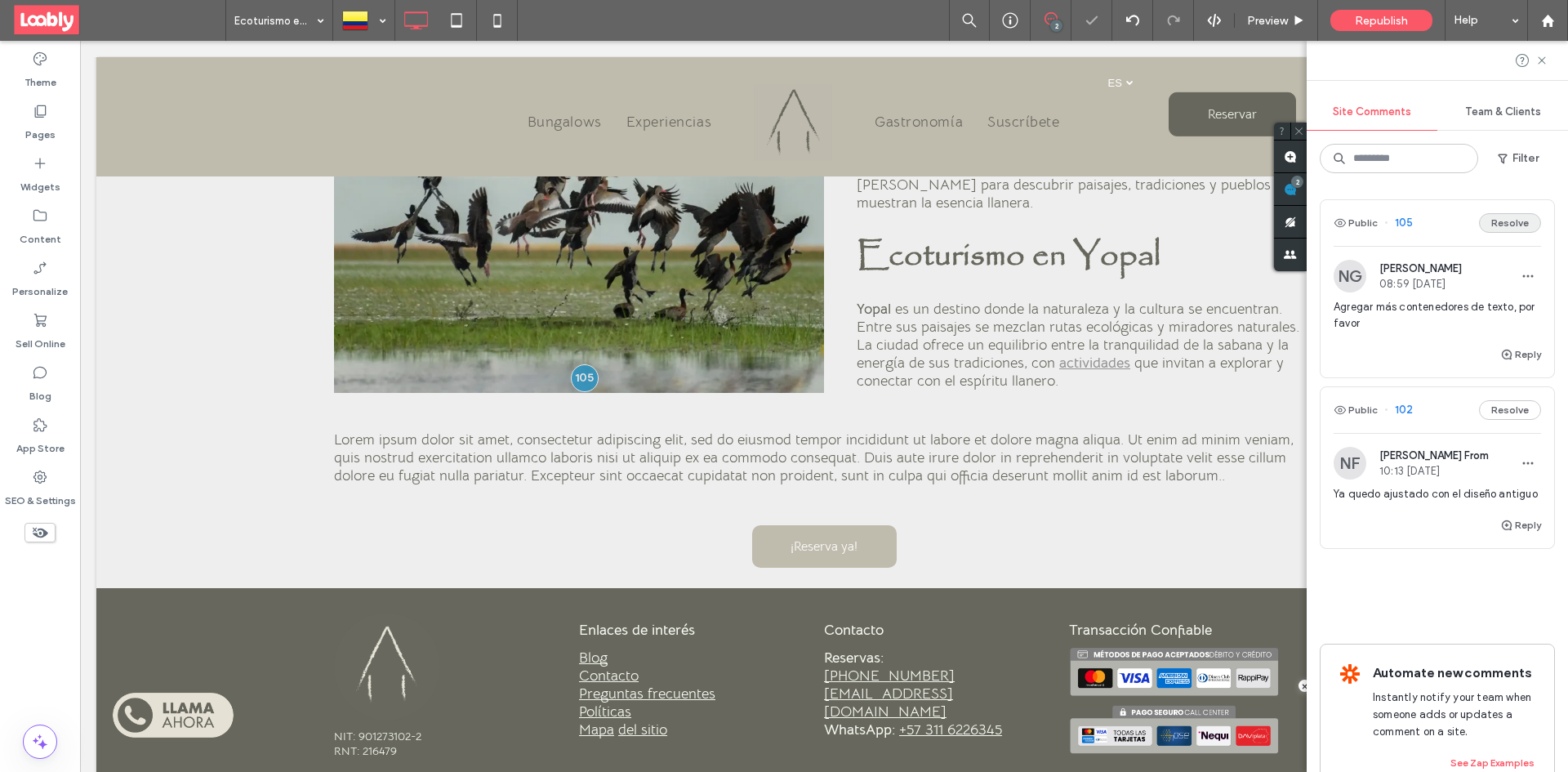
click at [1499, 226] on button "Resolve" at bounding box center [1510, 223] width 62 height 20
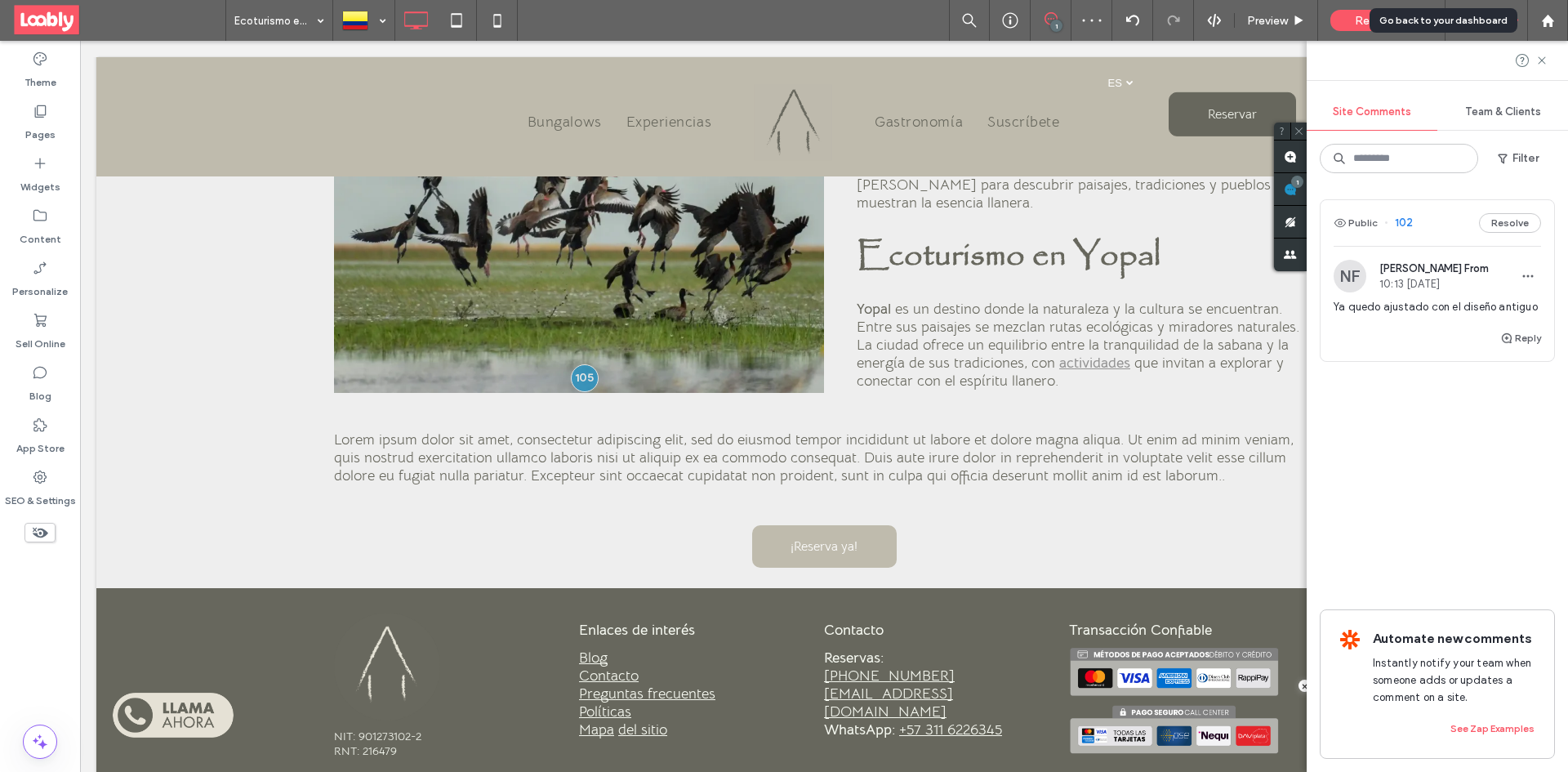
click at [1552, 22] on use at bounding box center [1547, 20] width 13 height 13
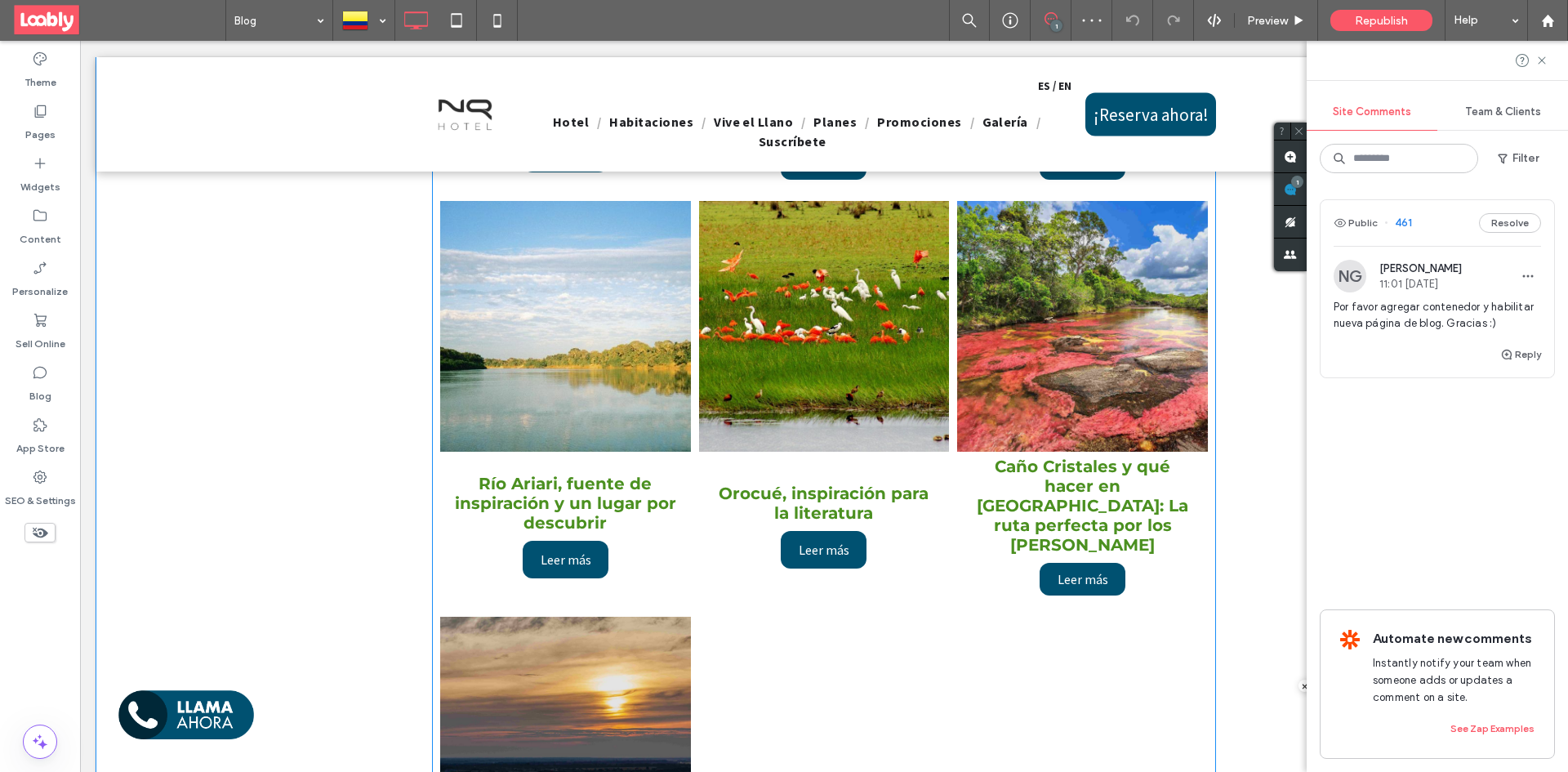
scroll to position [1144, 0]
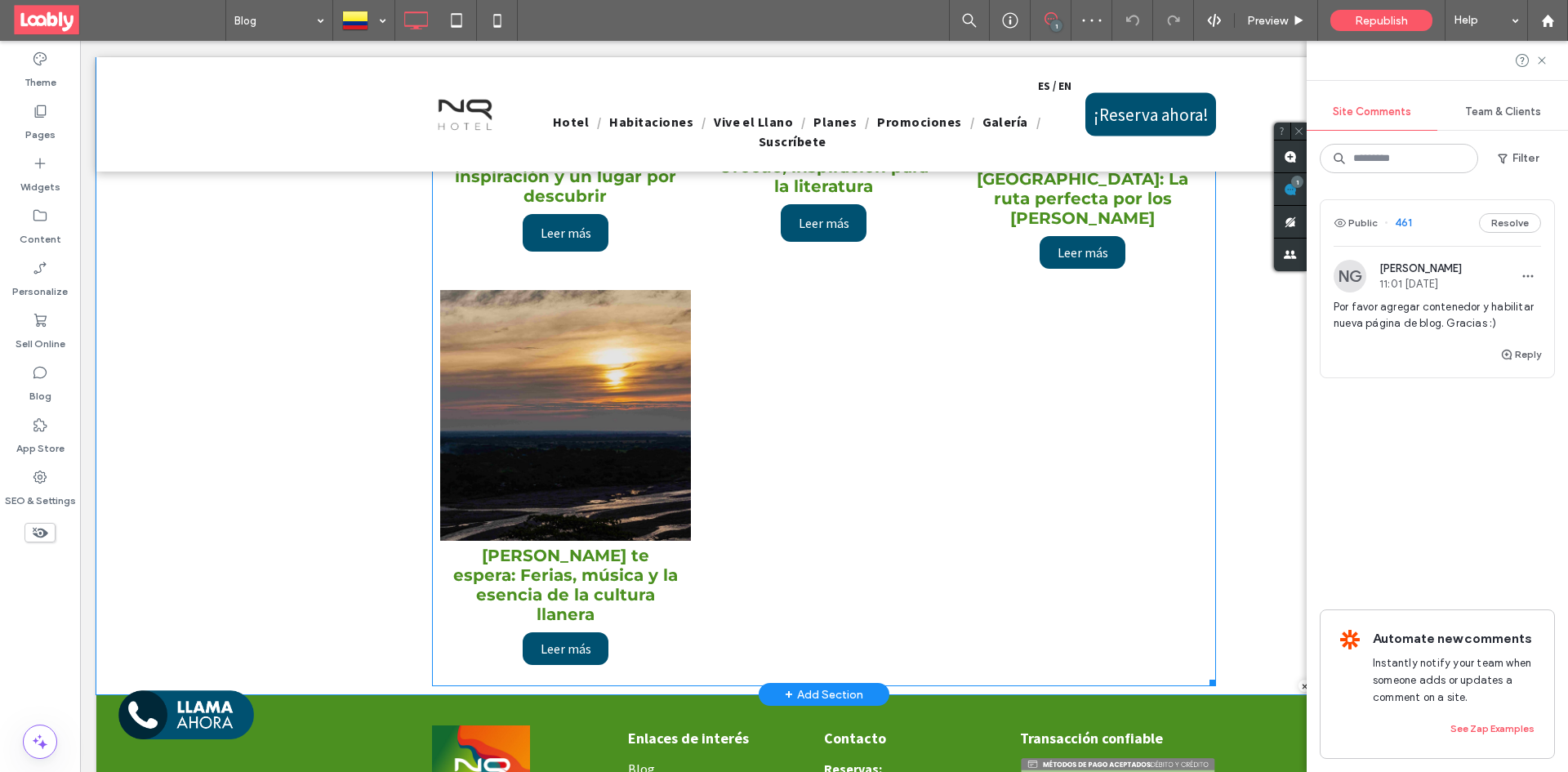
click at [781, 500] on div at bounding box center [824, 484] width 259 height 396
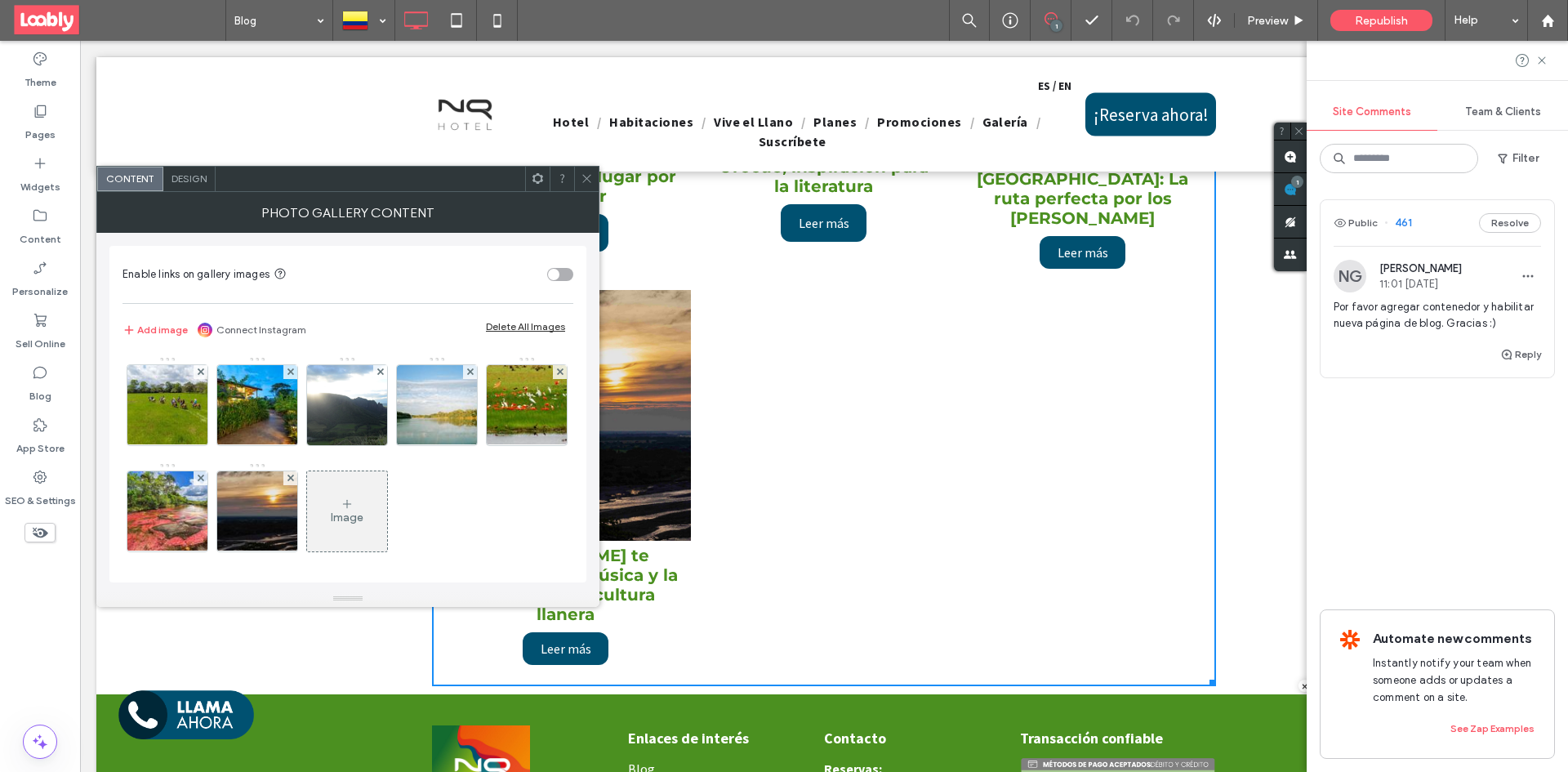
scroll to position [4, 0]
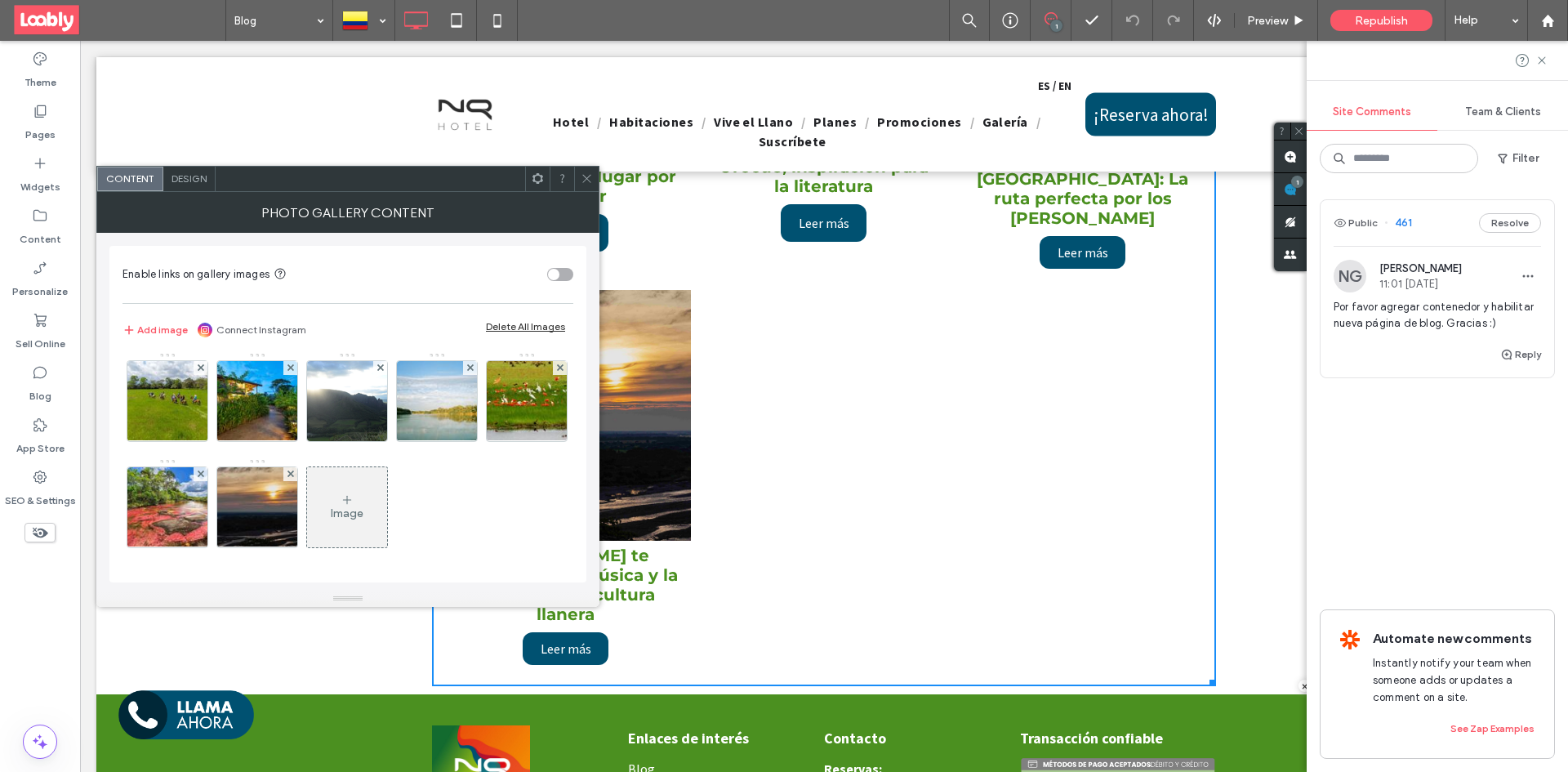
click at [387, 487] on div "Image" at bounding box center [347, 507] width 80 height 77
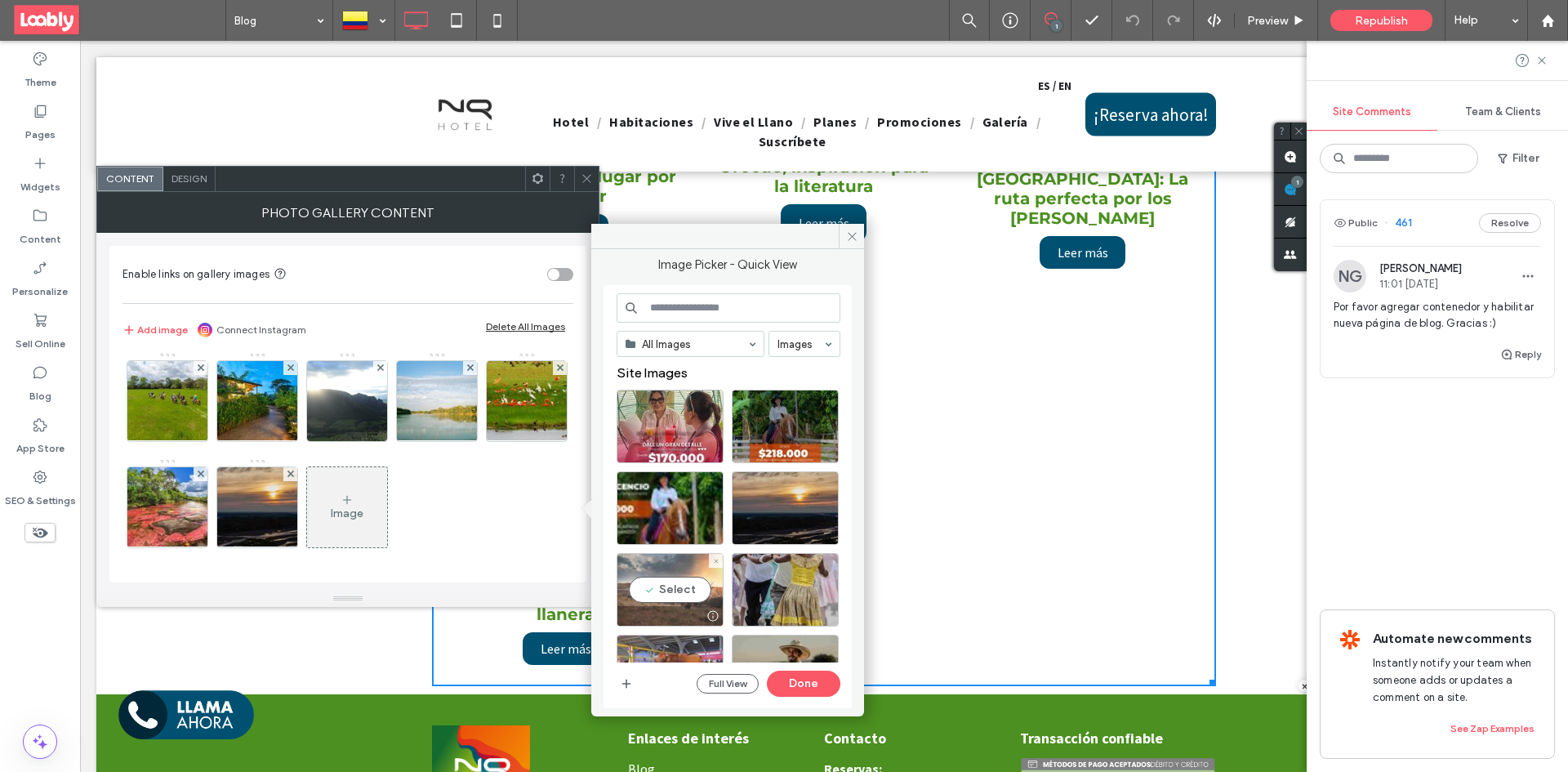
click at [665, 588] on div "Select" at bounding box center [670, 589] width 107 height 73
click at [803, 685] on button "Done" at bounding box center [804, 683] width 73 height 26
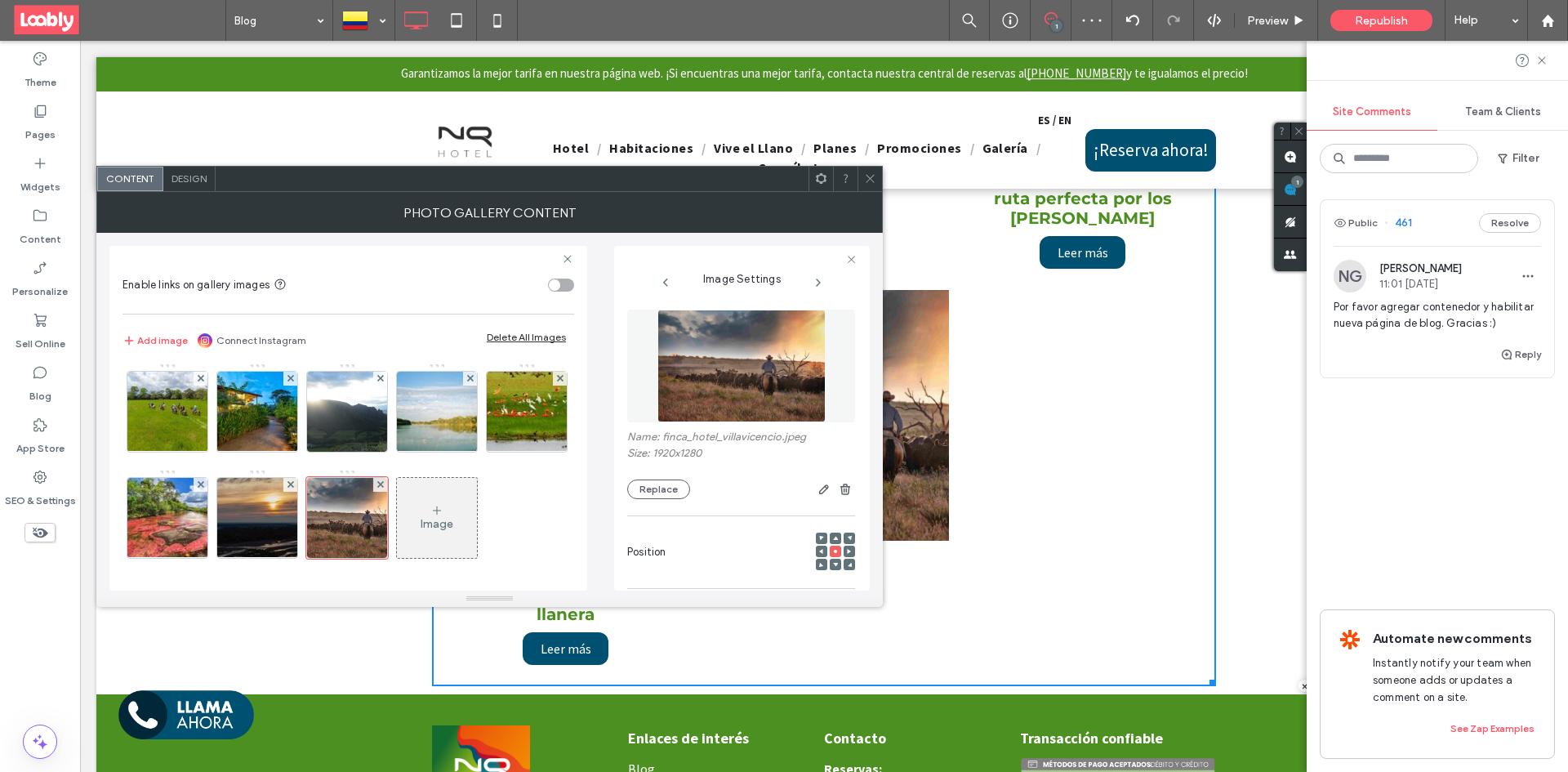
scroll to position [113, 0]
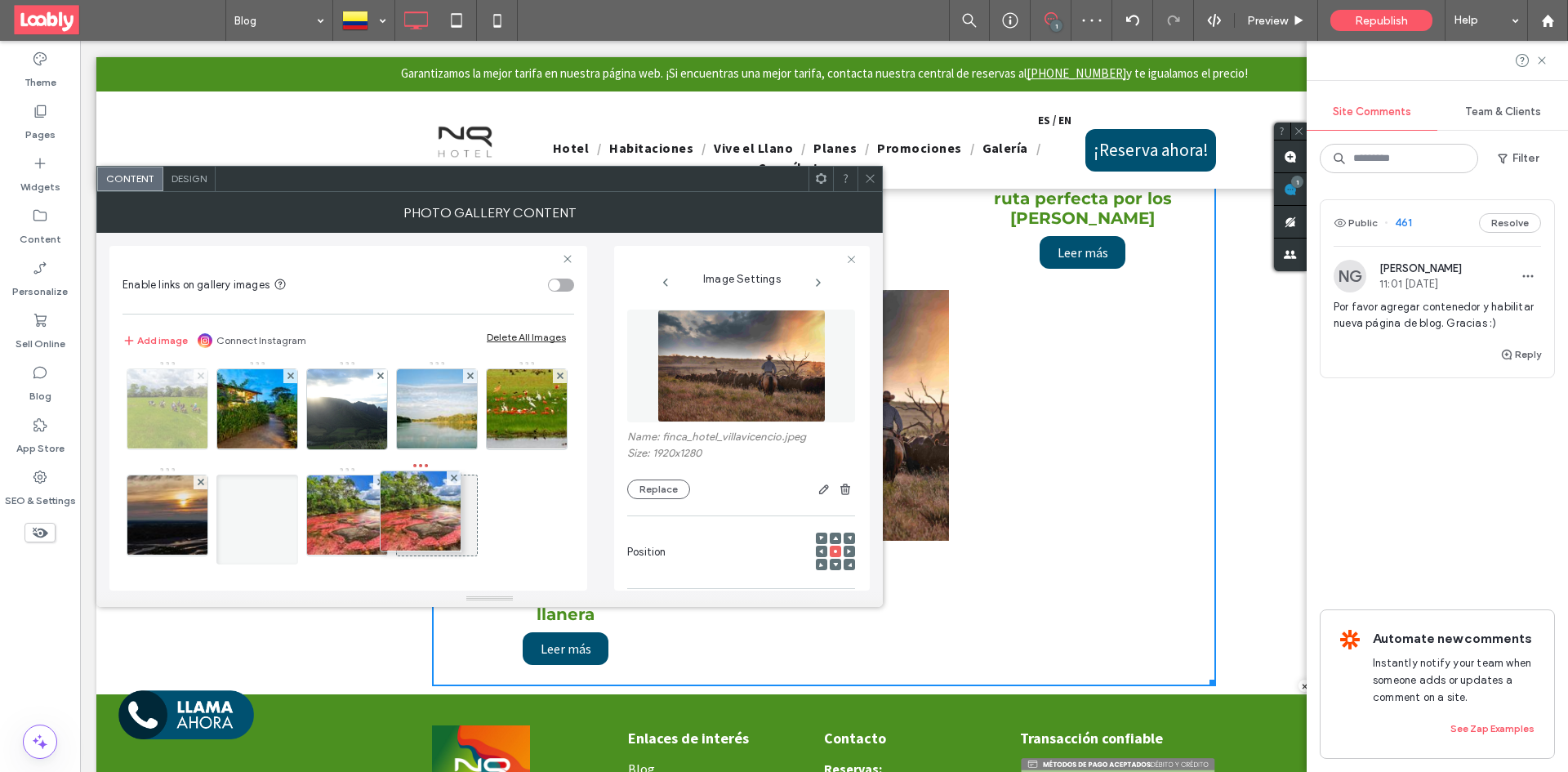
drag, startPoint x: 253, startPoint y: 375, endPoint x: 198, endPoint y: 371, distance: 55.1
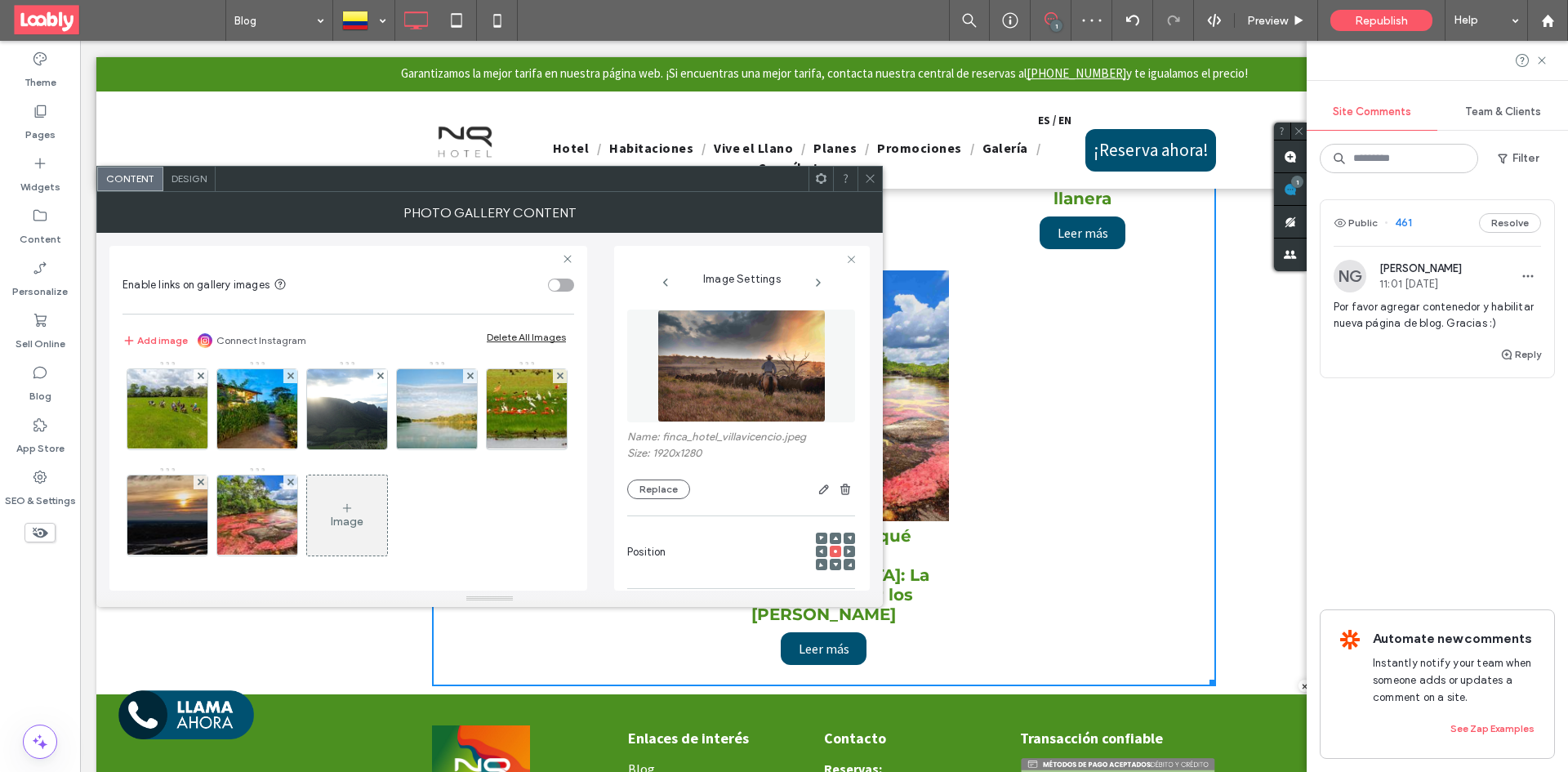
scroll to position [7, 0]
click at [864, 175] on div at bounding box center [869, 178] width 24 height 24
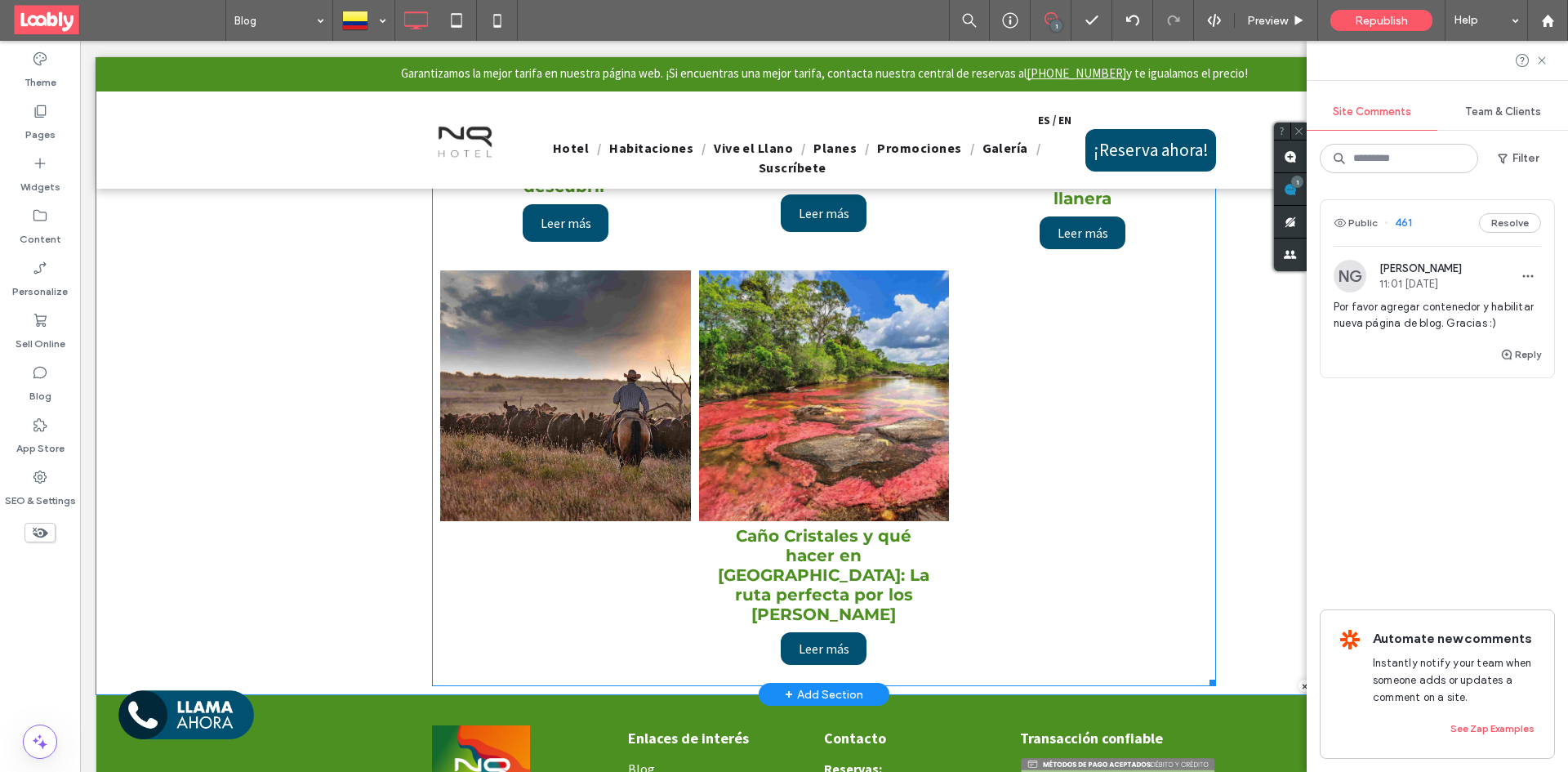
click at [628, 424] on link at bounding box center [565, 395] width 265 height 265
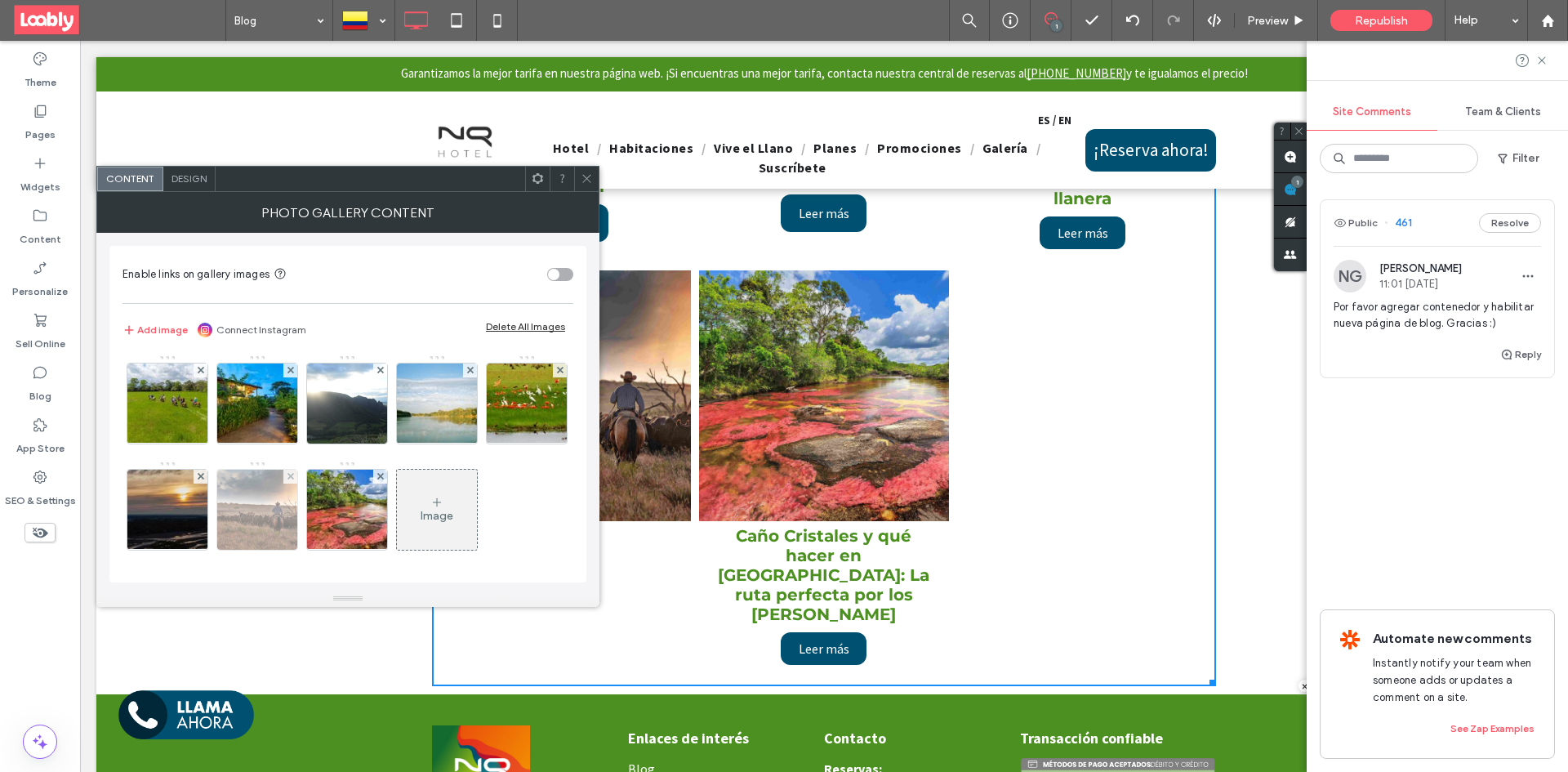
scroll to position [0, 0]
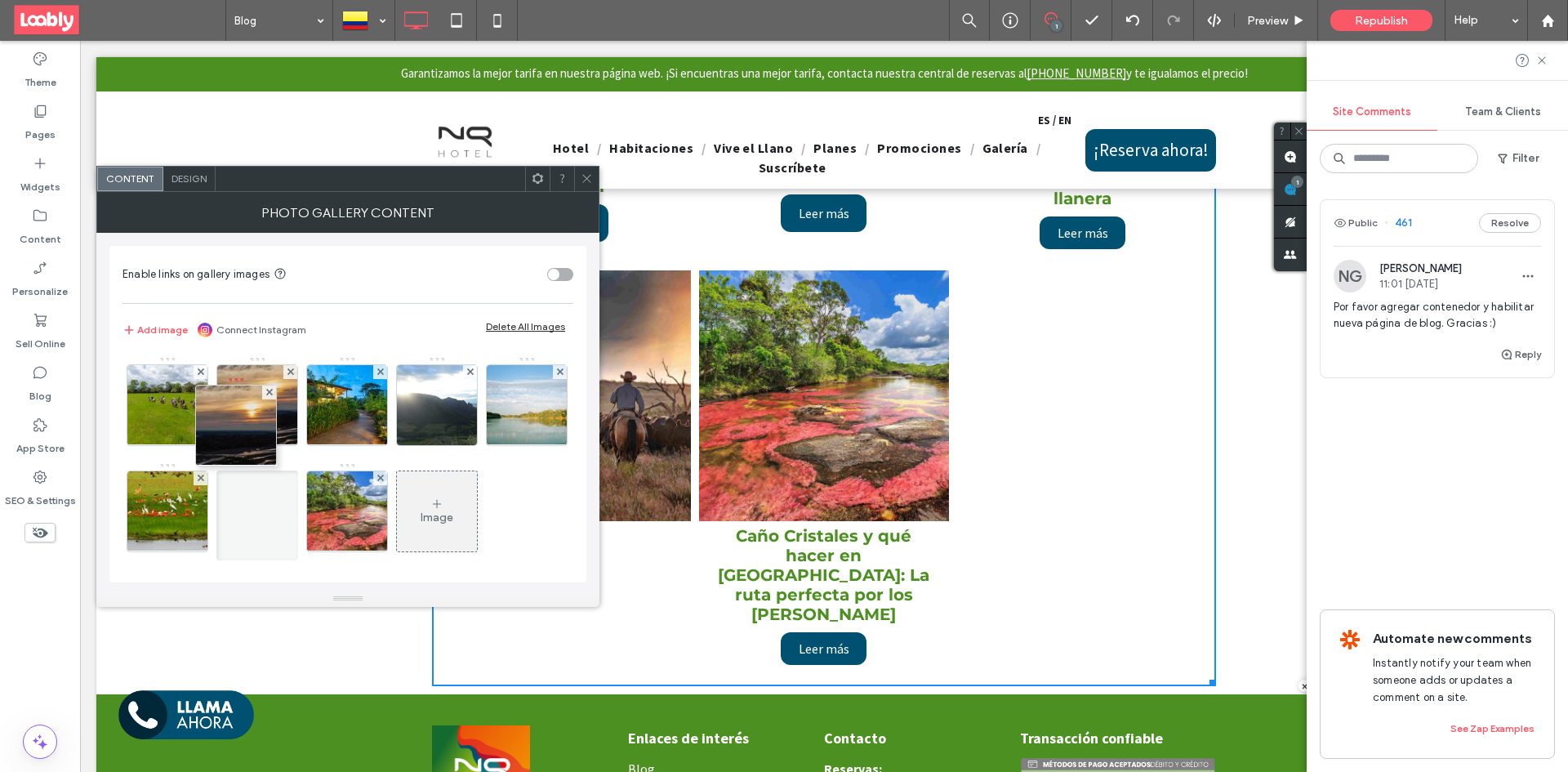
drag, startPoint x: 358, startPoint y: 495, endPoint x: 179, endPoint y: 360, distance: 224.2
click at [179, 360] on div "Image" at bounding box center [347, 462] width 449 height 213
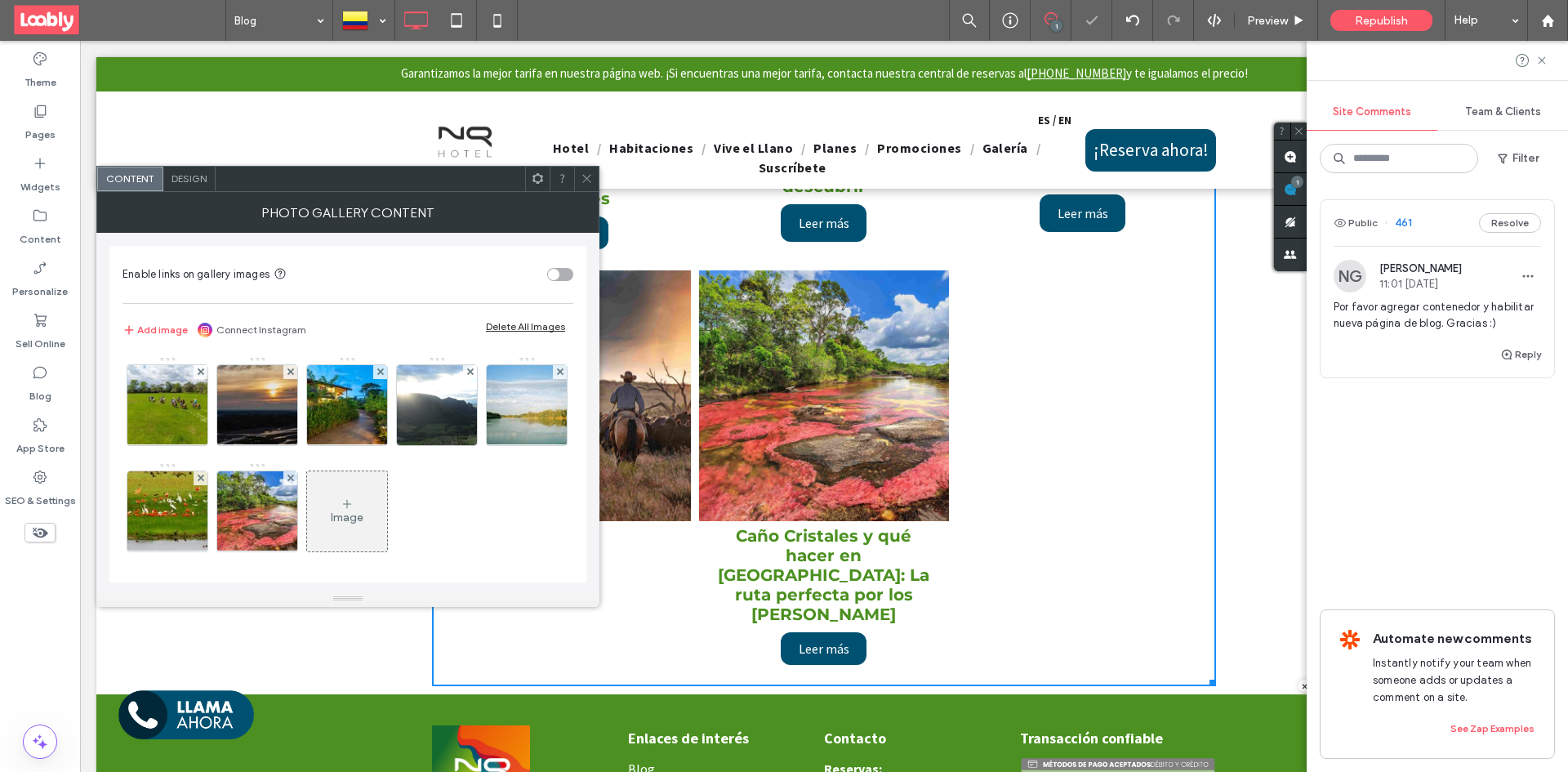
click at [578, 178] on div at bounding box center [586, 178] width 24 height 24
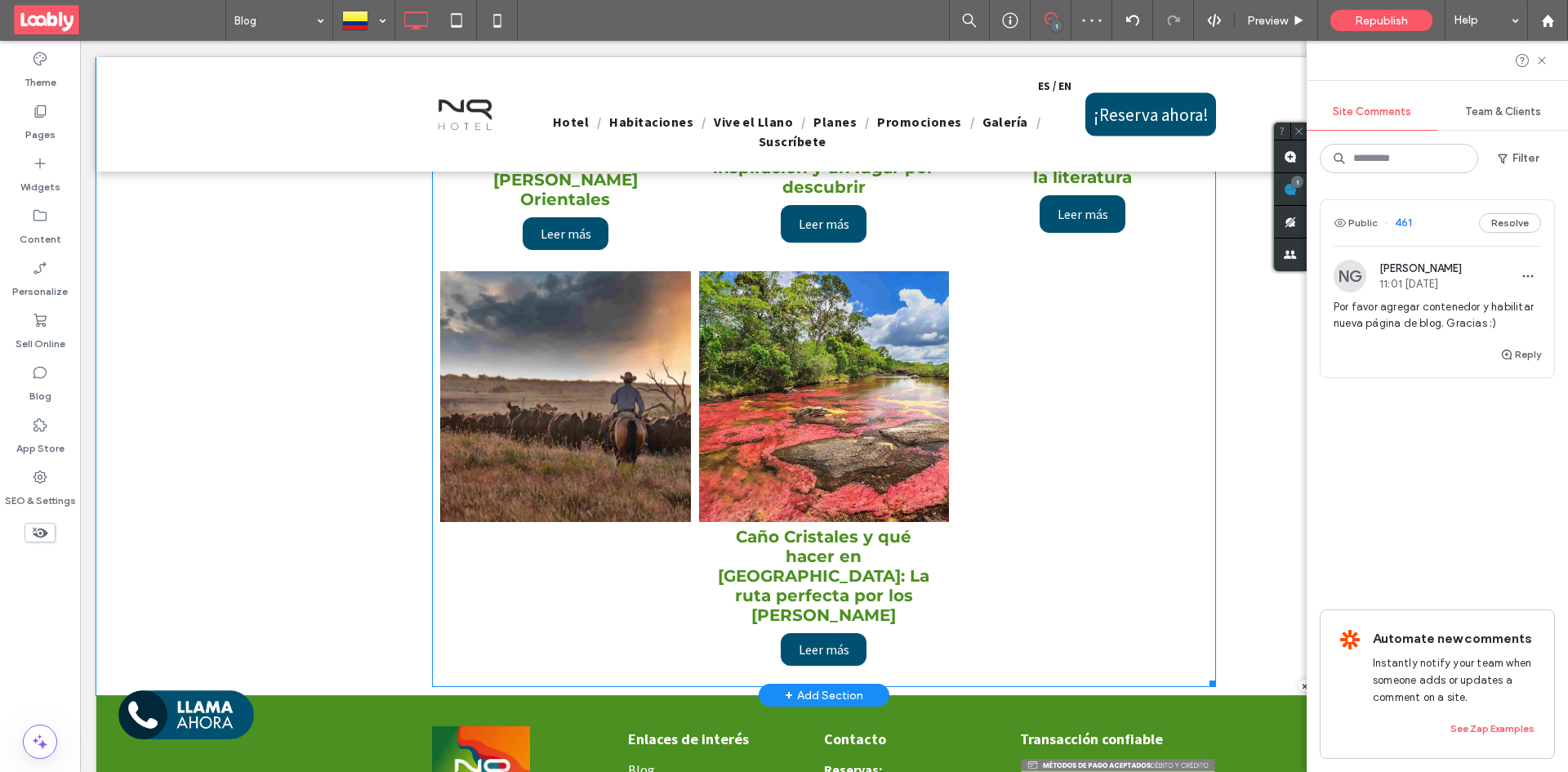
scroll to position [1144, 0]
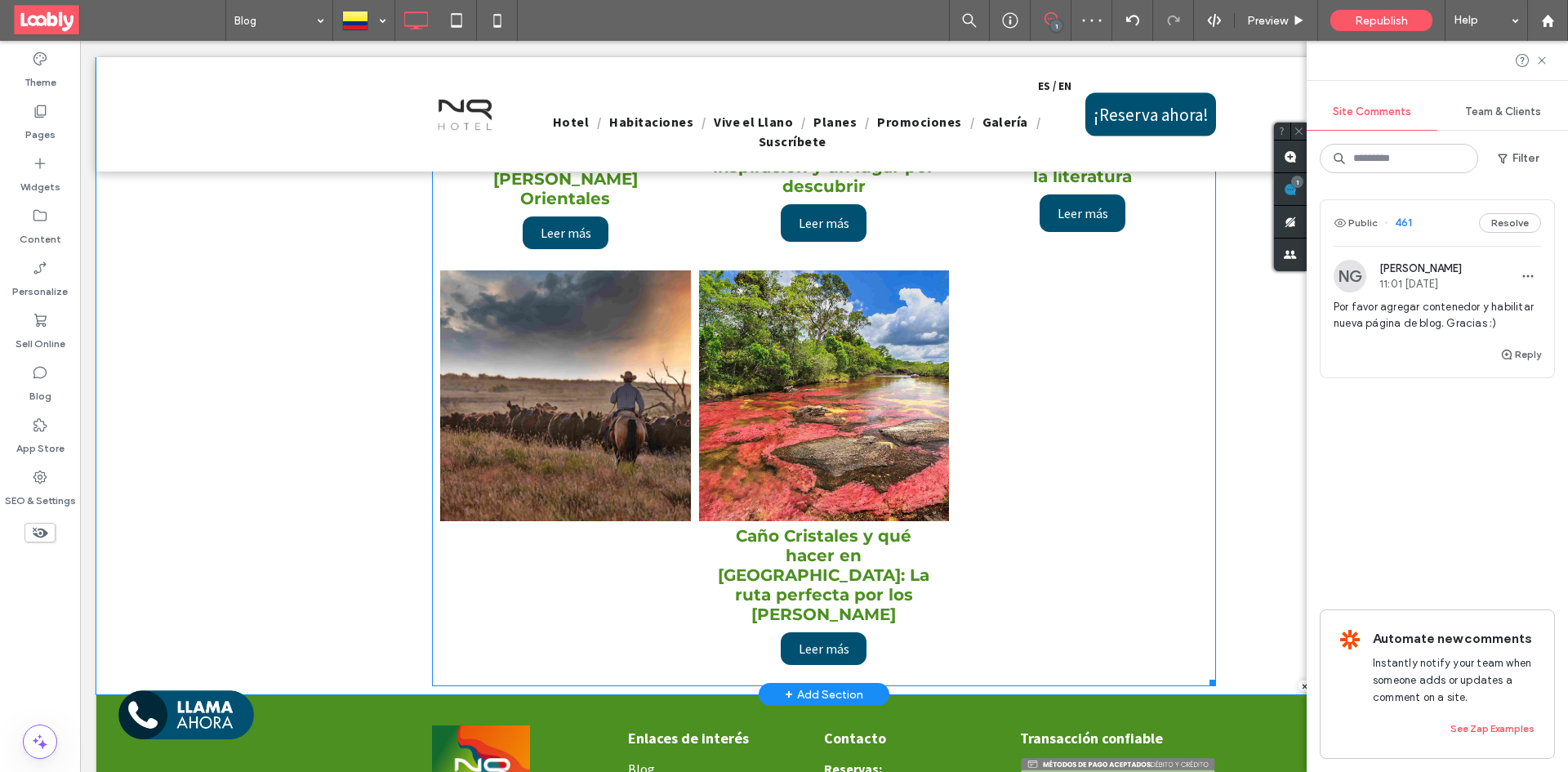
click at [773, 454] on link at bounding box center [824, 395] width 265 height 265
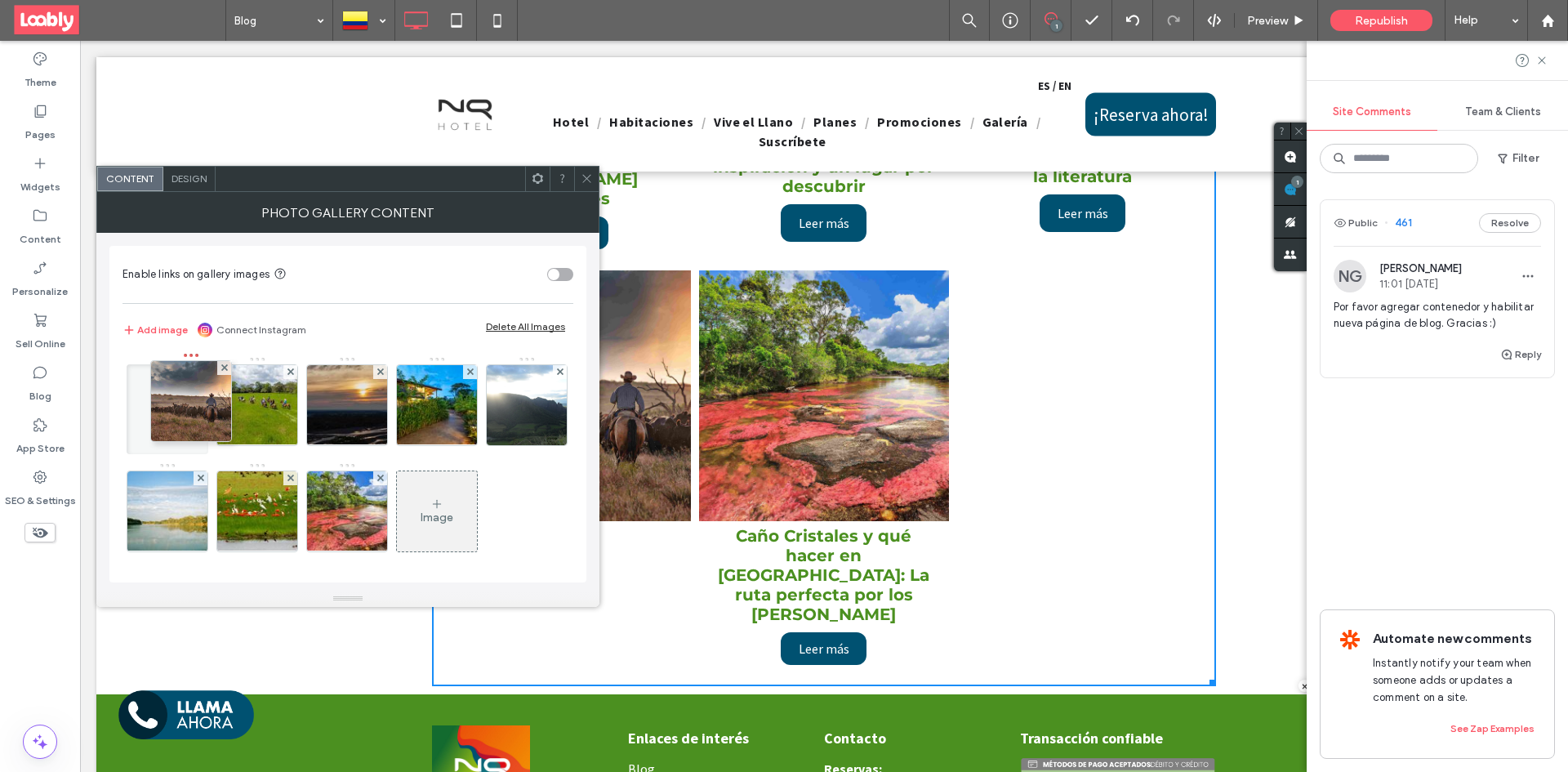
drag, startPoint x: 328, startPoint y: 531, endPoint x: 236, endPoint y: 408, distance: 153.6
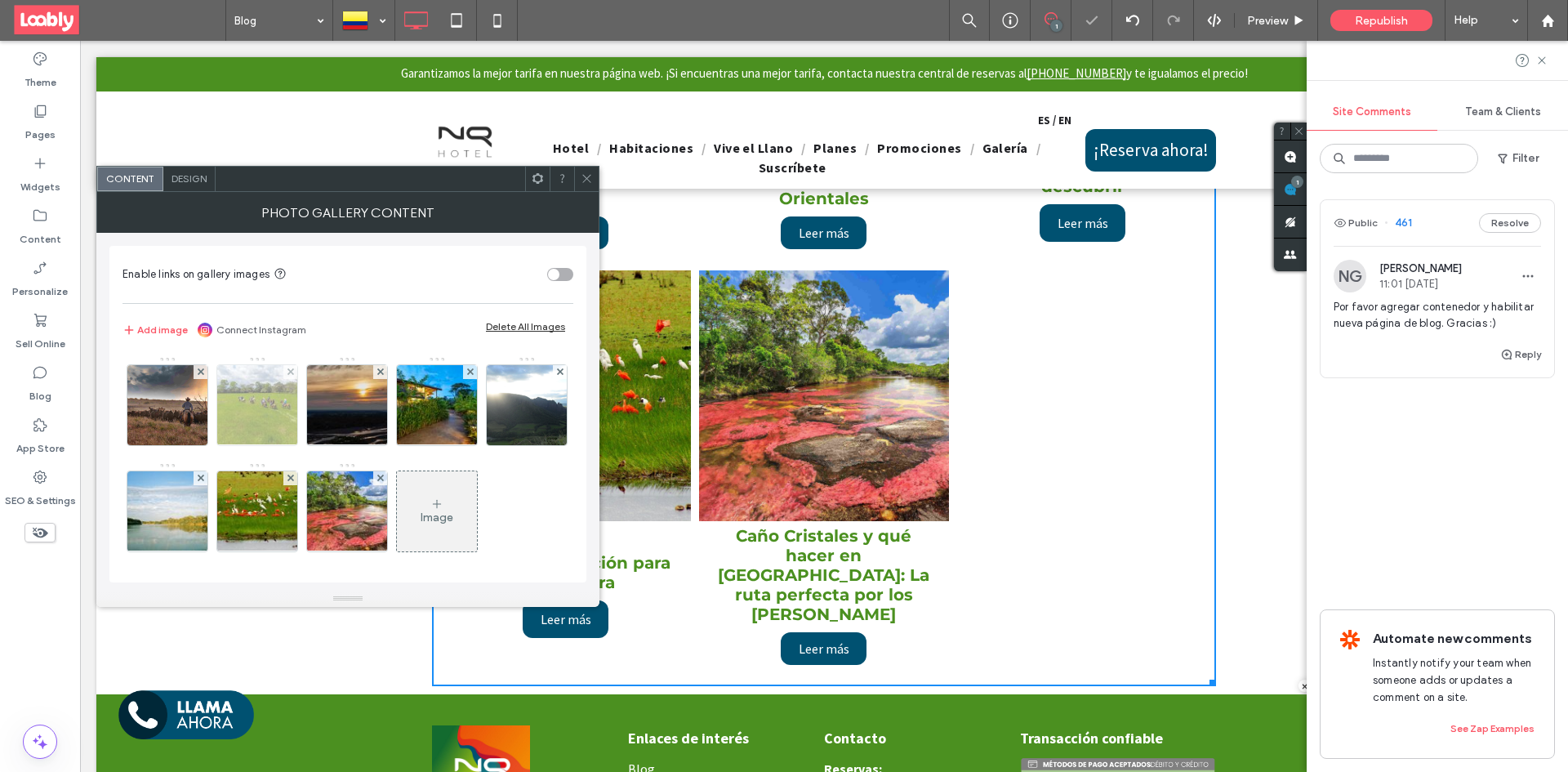
drag, startPoint x: 175, startPoint y: 427, endPoint x: 253, endPoint y: 414, distance: 79.1
click at [176, 427] on img at bounding box center [168, 405] width 120 height 80
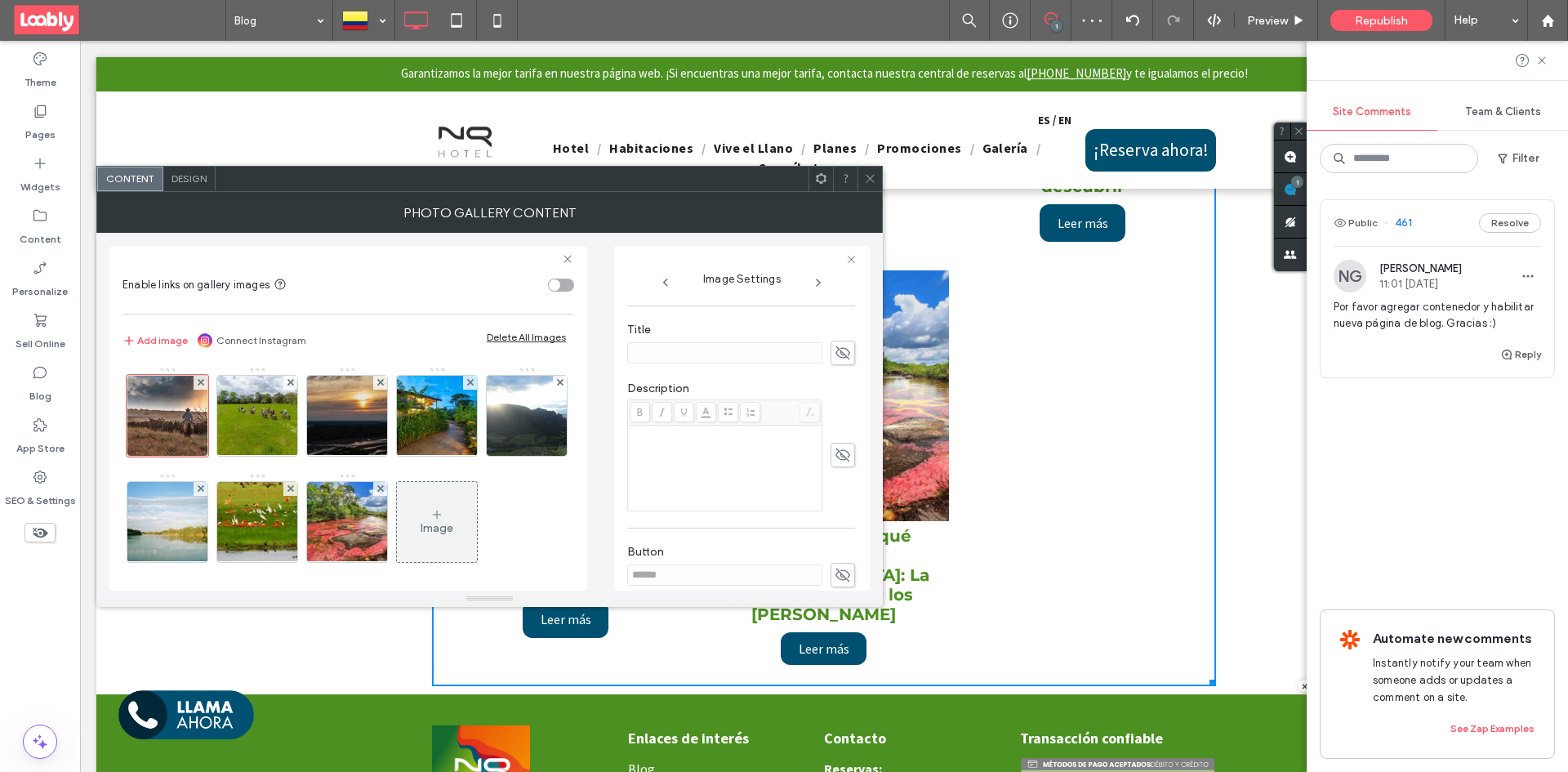
scroll to position [245, 0]
click at [841, 392] on icon at bounding box center [843, 391] width 17 height 18
click at [735, 395] on input at bounding box center [724, 390] width 195 height 21
type input "**********"
drag, startPoint x: 834, startPoint y: 449, endPoint x: 787, endPoint y: 458, distance: 47.9
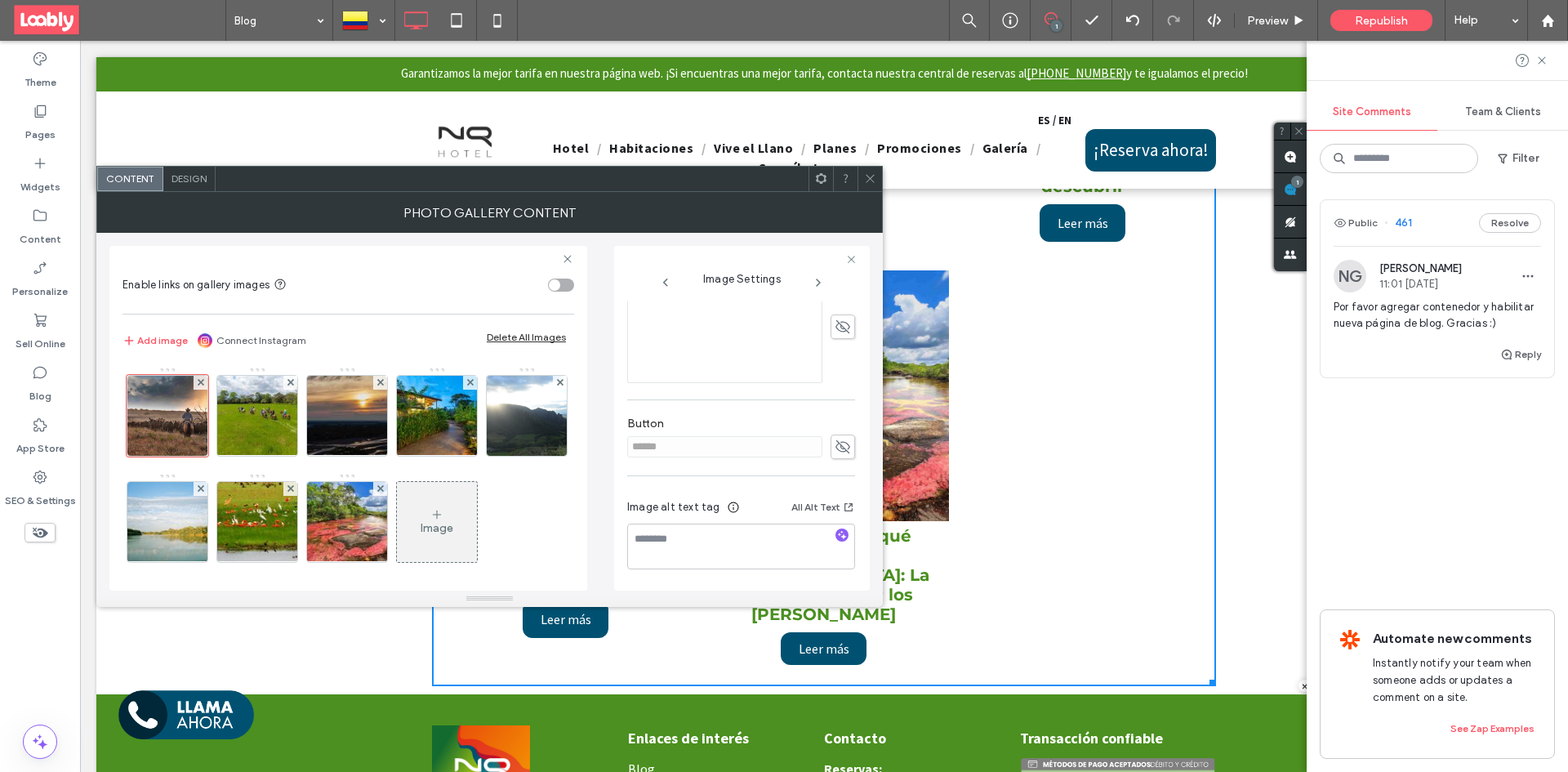
click at [833, 452] on div "**********" at bounding box center [740, 240] width 228 height 699
click at [737, 447] on input "**********" at bounding box center [724, 445] width 195 height 21
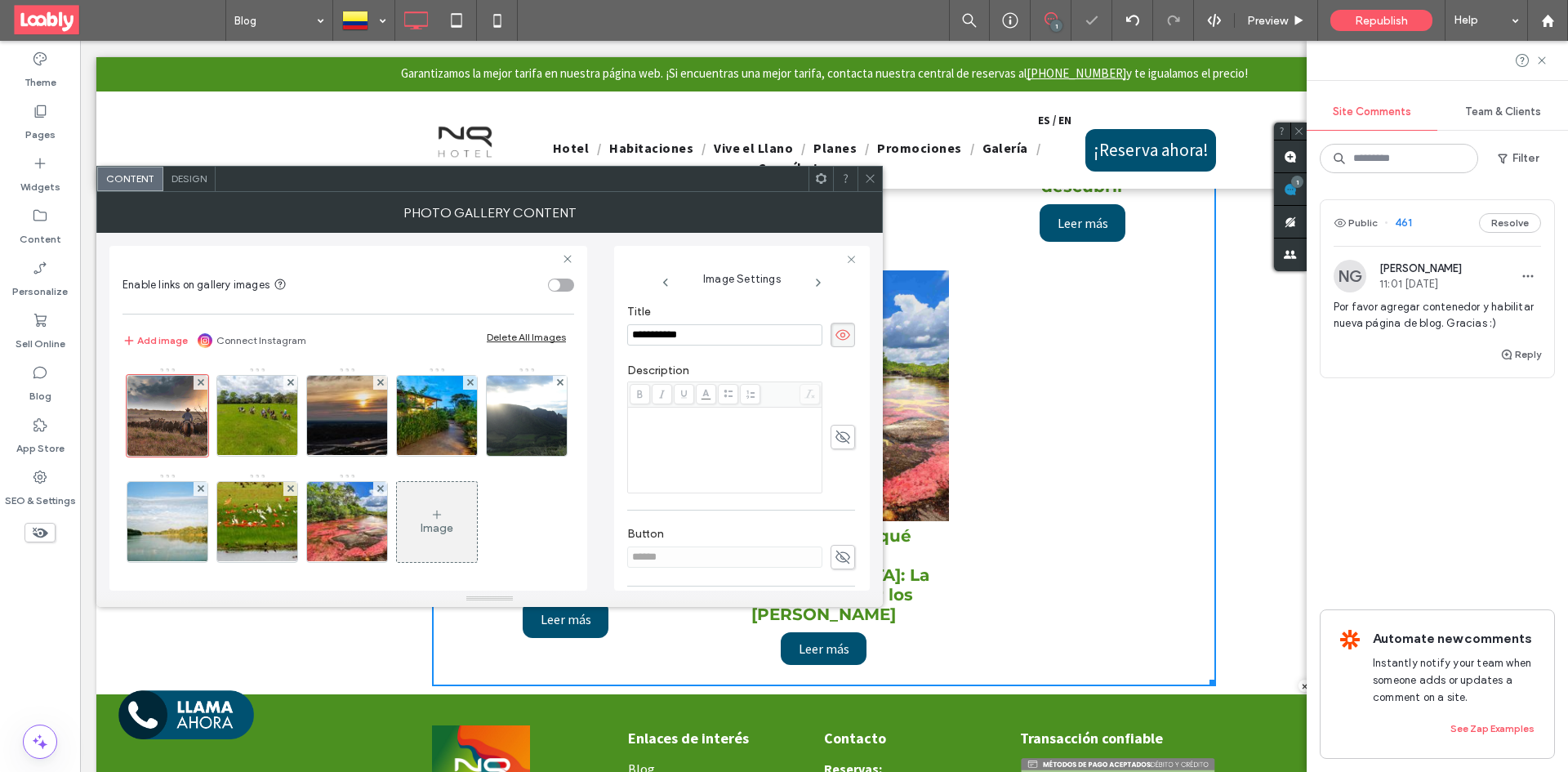
scroll to position [411, 0]
click at [835, 449] on use at bounding box center [843, 447] width 15 height 13
click at [835, 449] on use at bounding box center [843, 446] width 15 height 11
click at [836, 449] on use at bounding box center [843, 447] width 15 height 13
click at [764, 447] on input "******" at bounding box center [724, 446] width 195 height 21
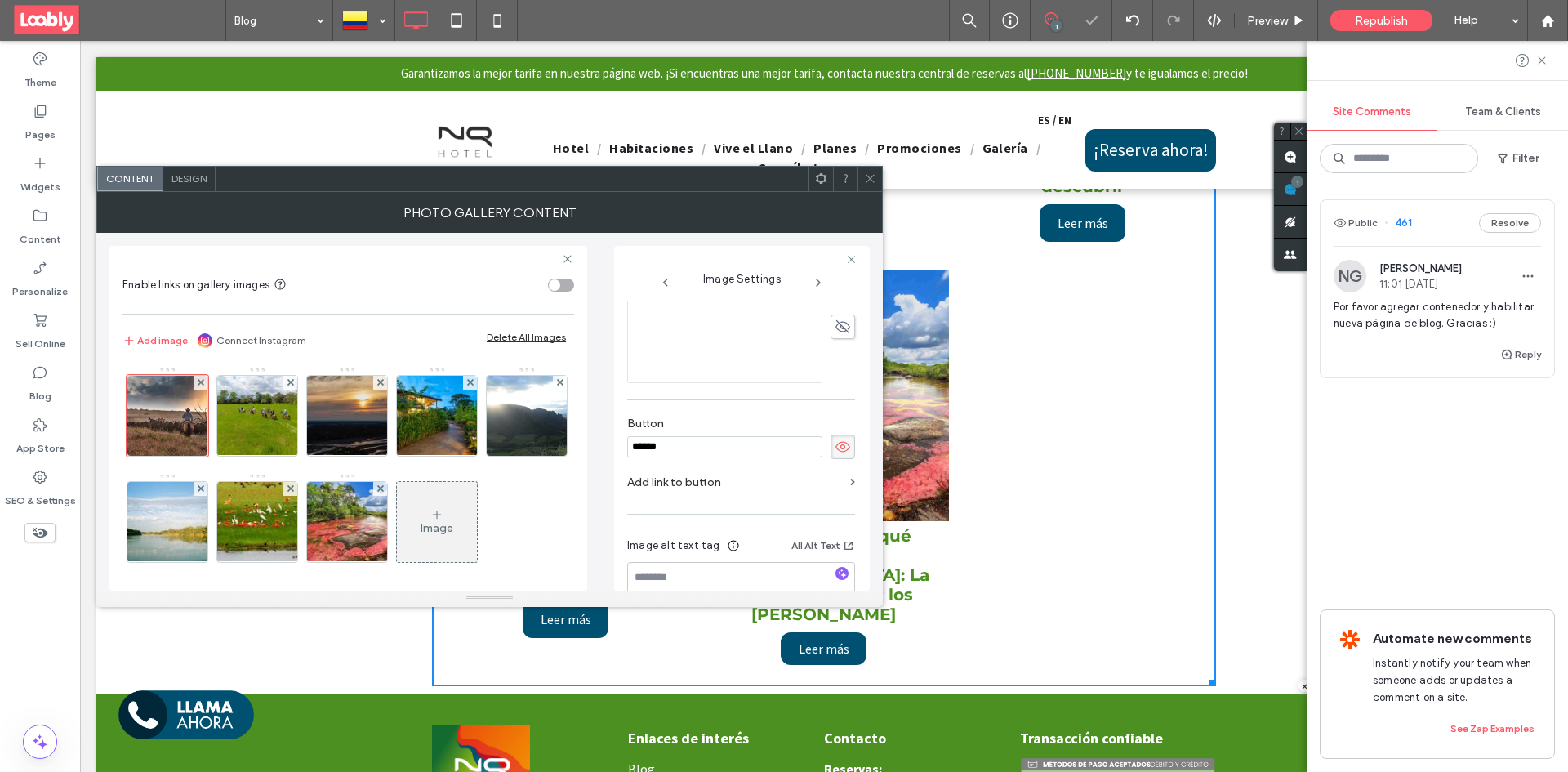
click at [764, 447] on input "******" at bounding box center [724, 446] width 195 height 21
type input "********"
click at [868, 178] on icon at bounding box center [870, 178] width 13 height 13
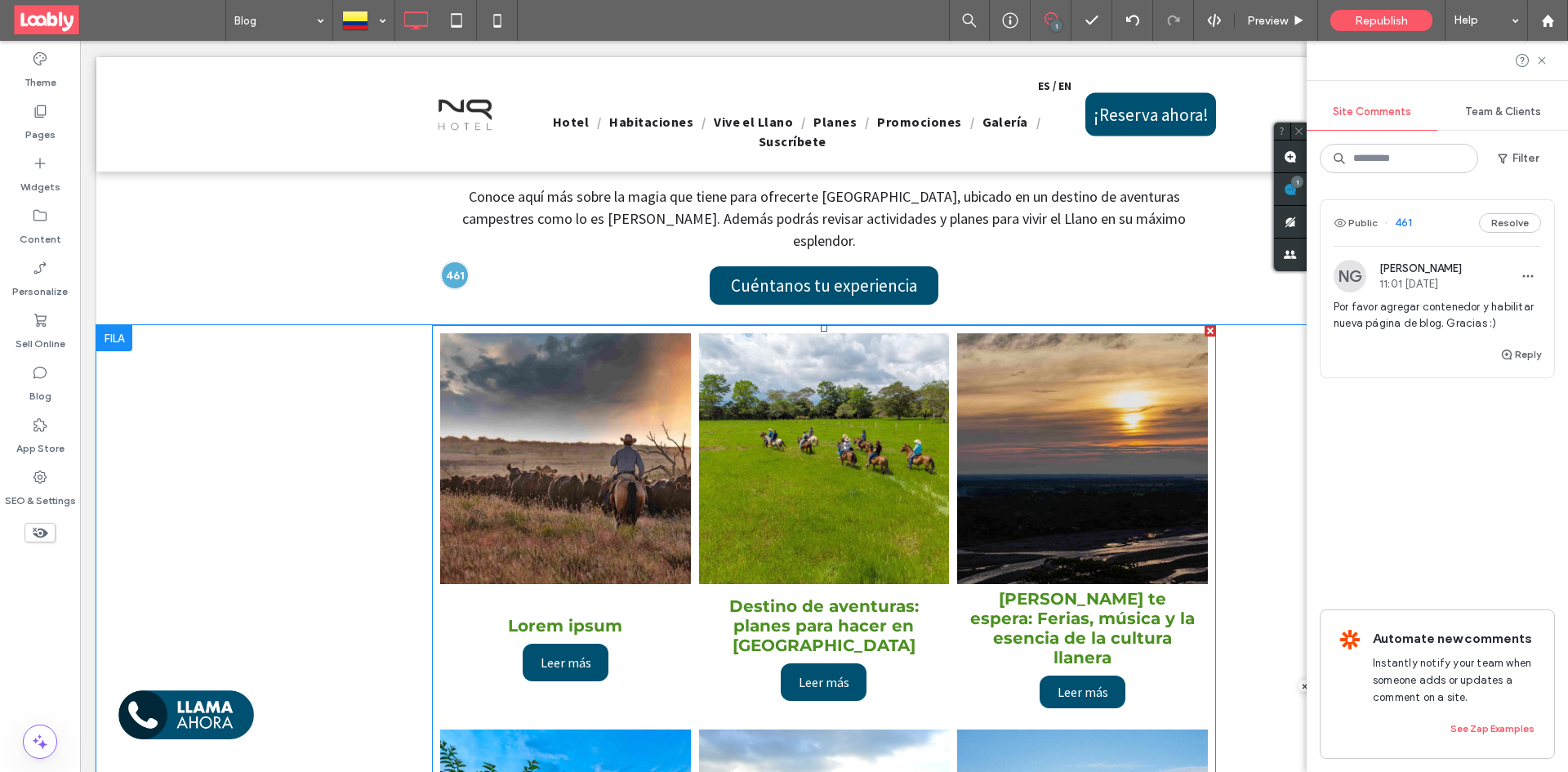
scroll to position [82, 0]
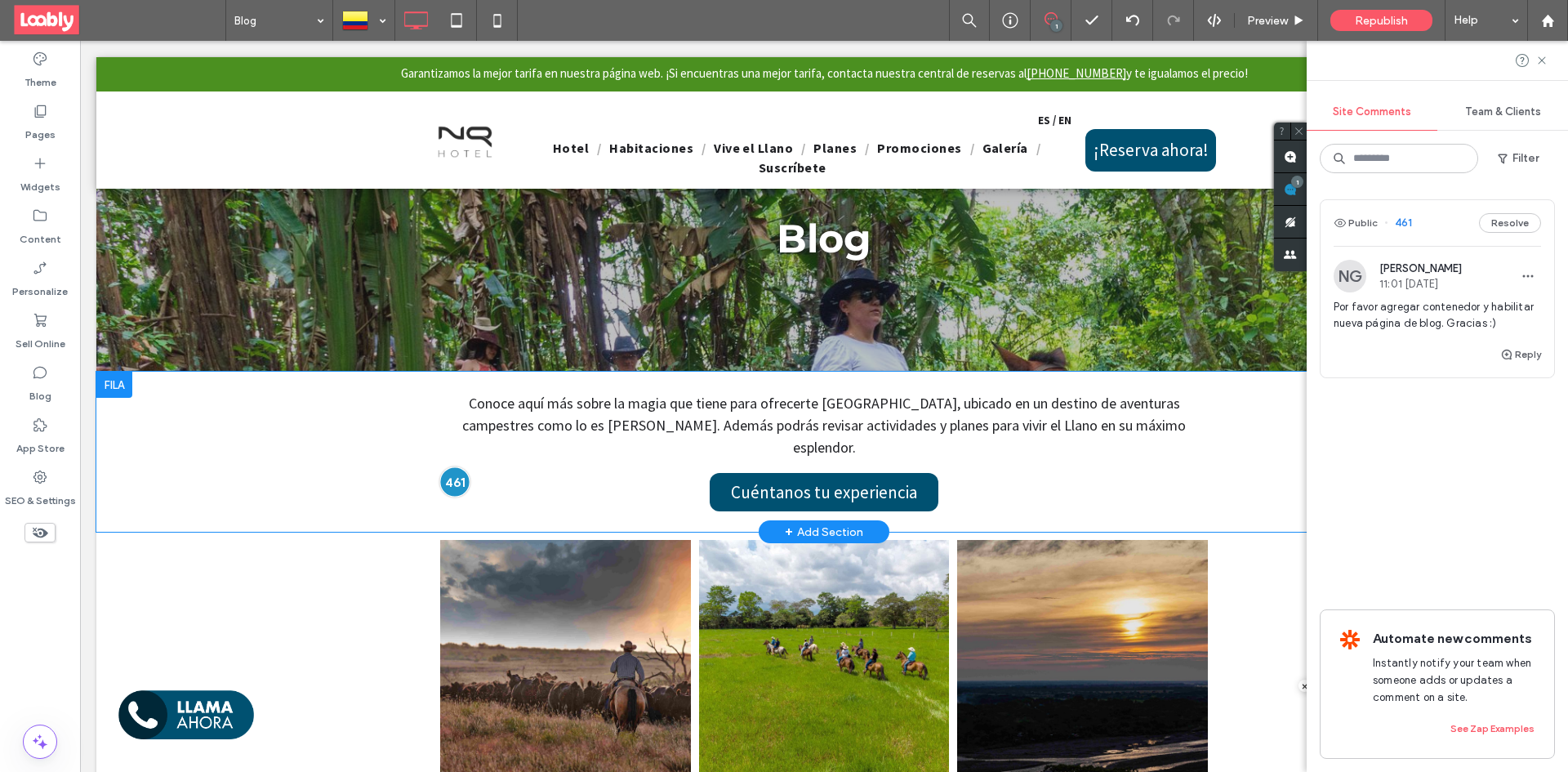
click at [452, 467] on div at bounding box center [454, 482] width 30 height 30
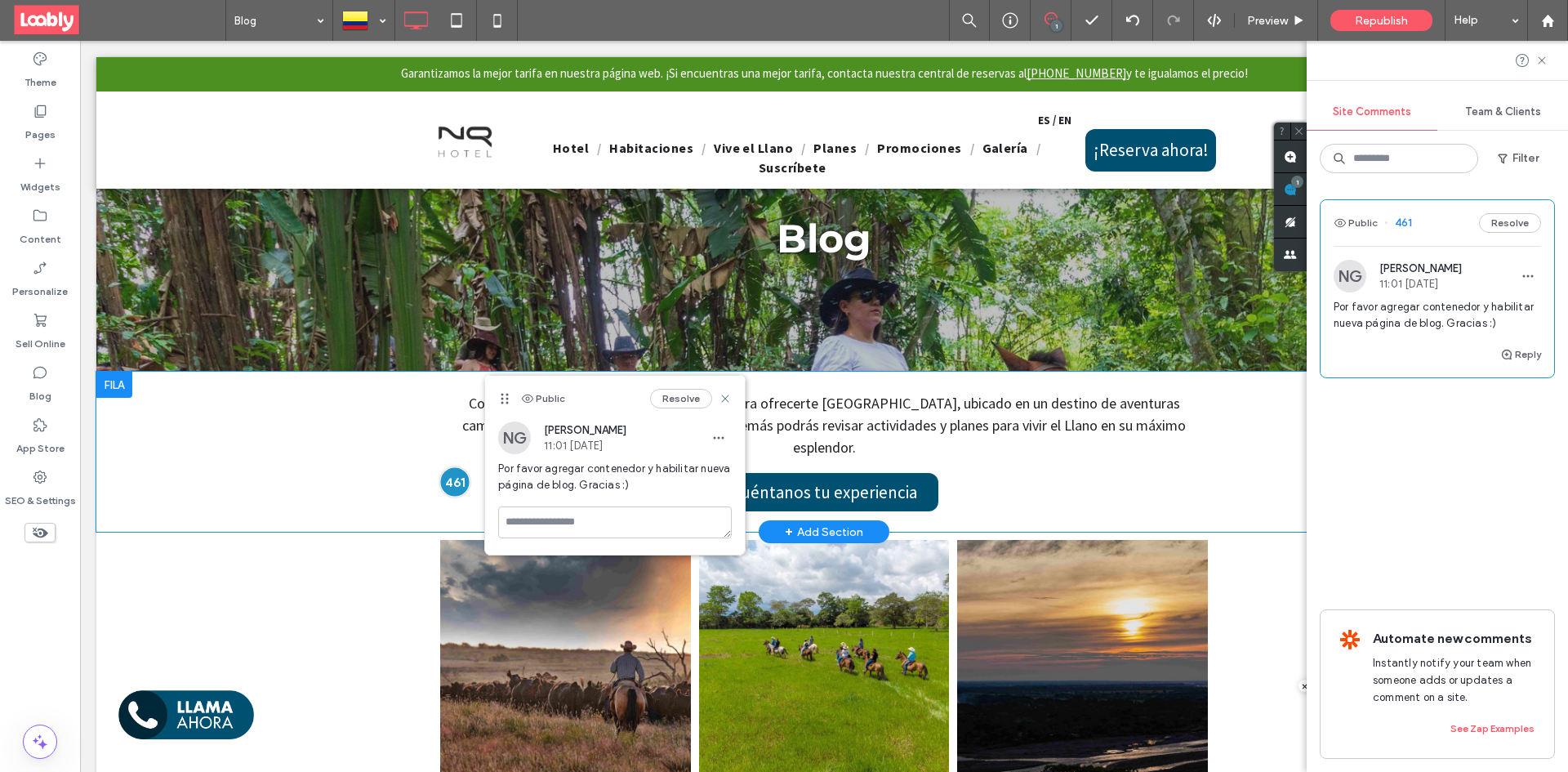
click at [457, 469] on div at bounding box center [454, 482] width 30 height 30
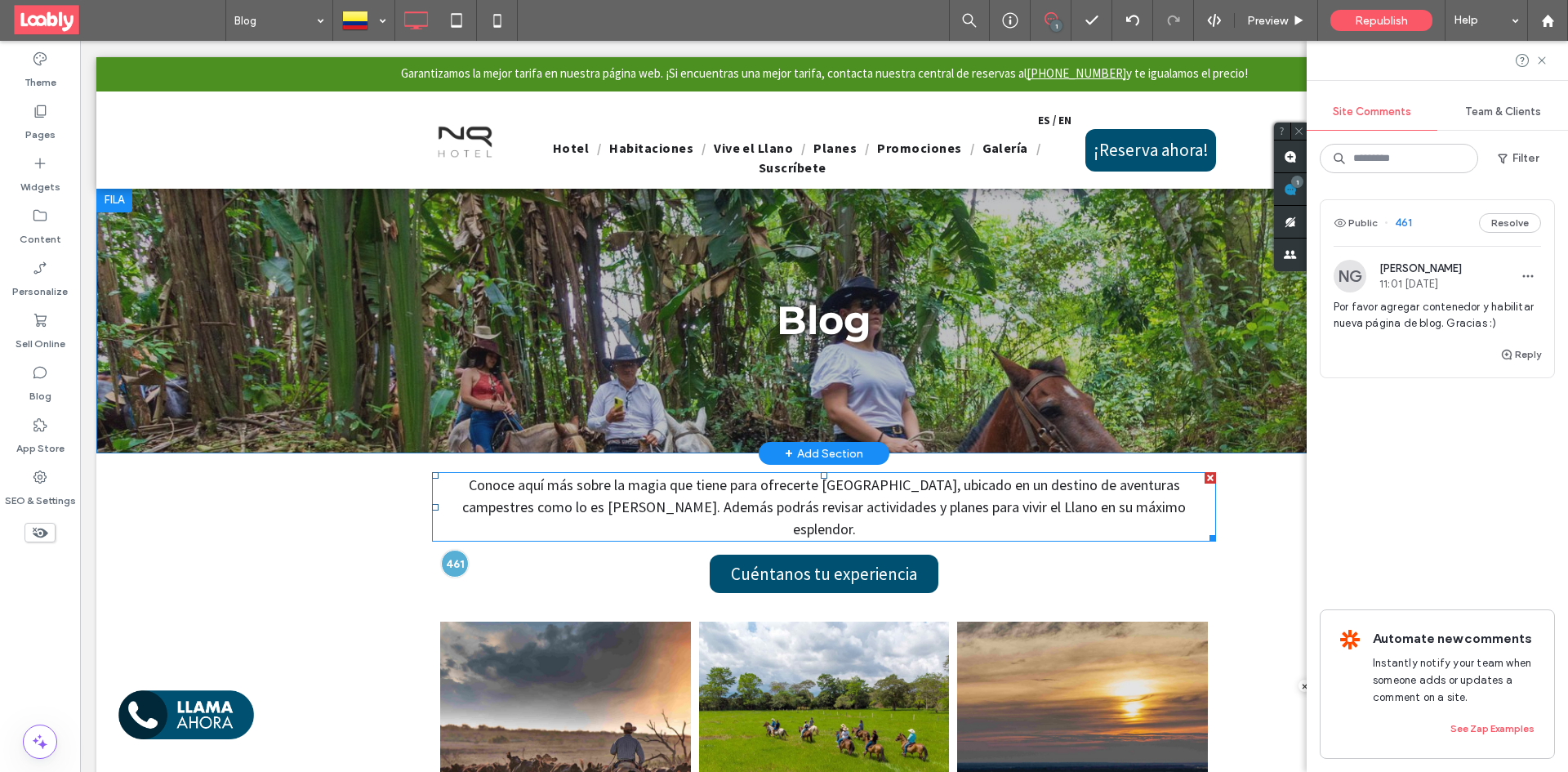
scroll to position [163, 0]
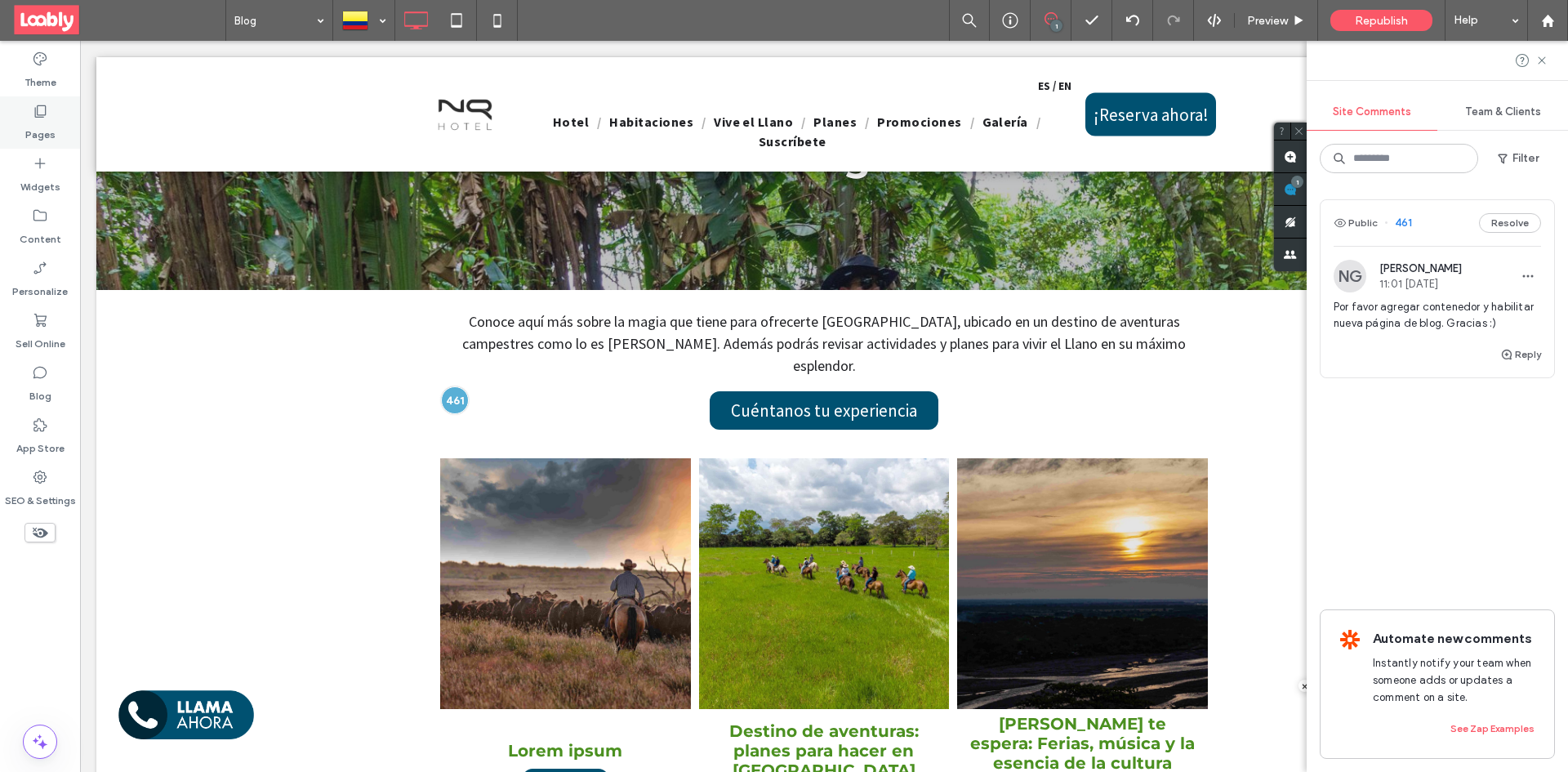
click at [11, 114] on div "Pages" at bounding box center [40, 123] width 80 height 53
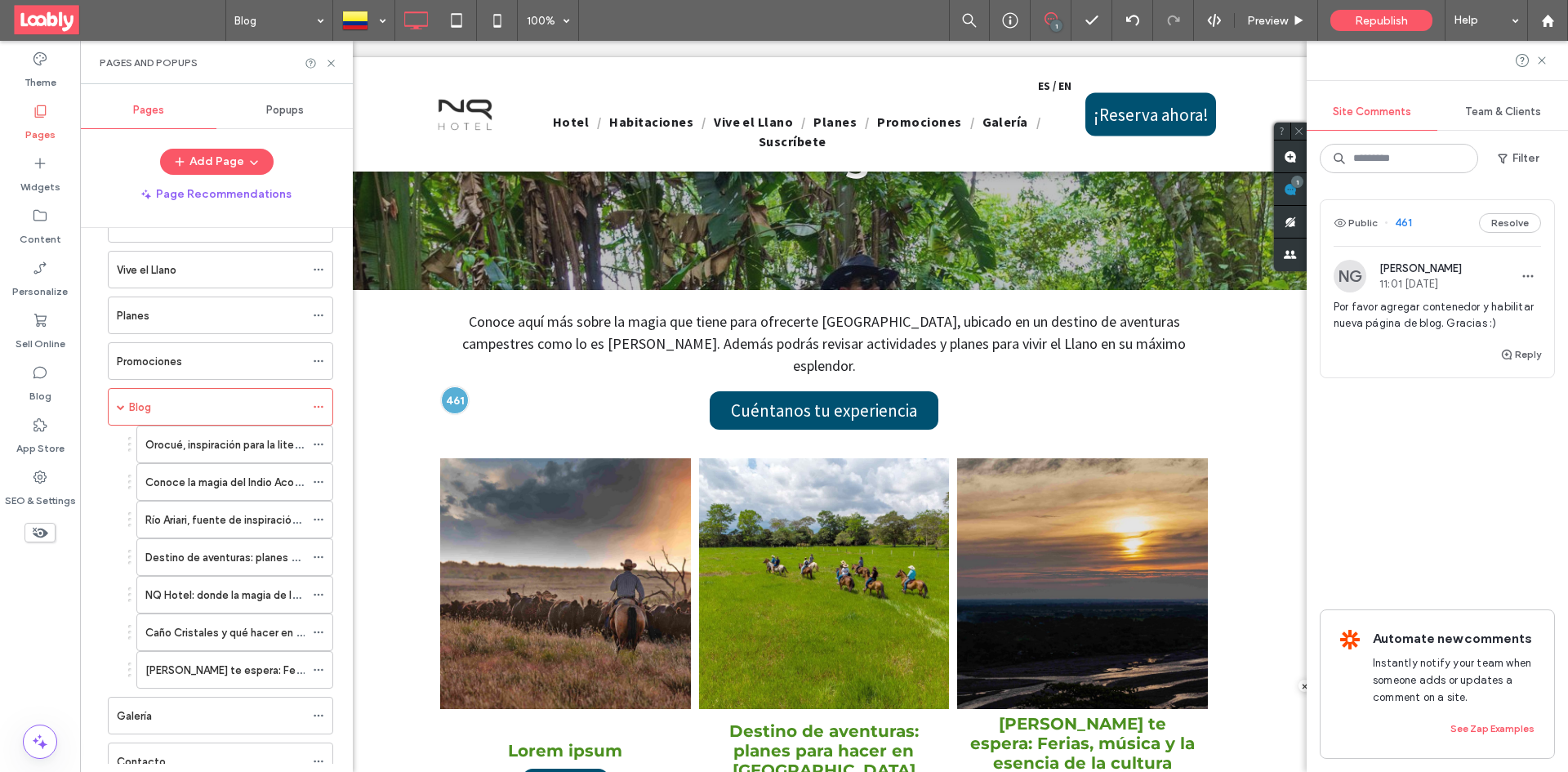
scroll to position [409, 0]
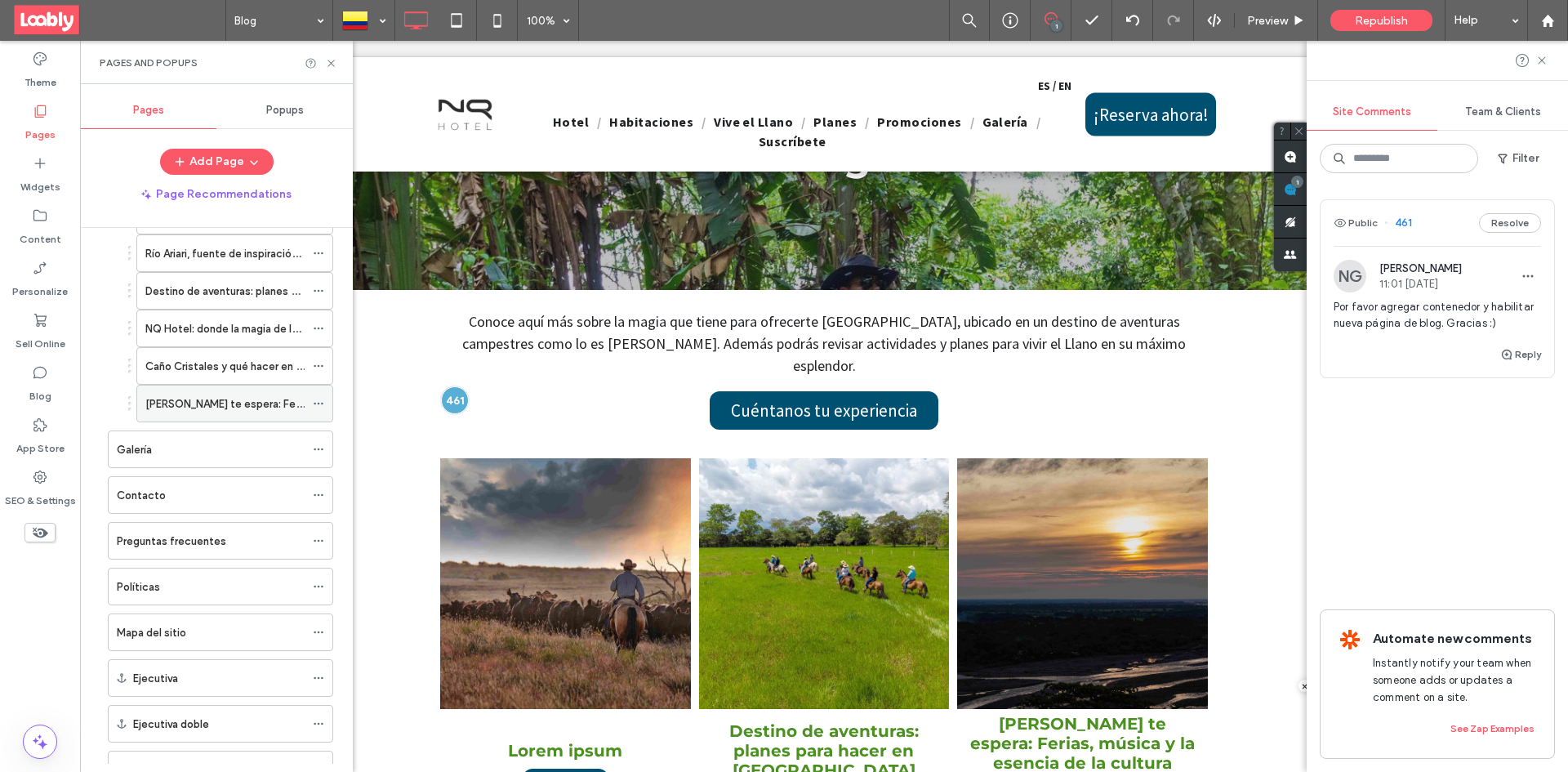
click at [238, 388] on div "Villavicencio te espera: Ferias, música y la esencia de la cultura llanera" at bounding box center [224, 403] width 159 height 36
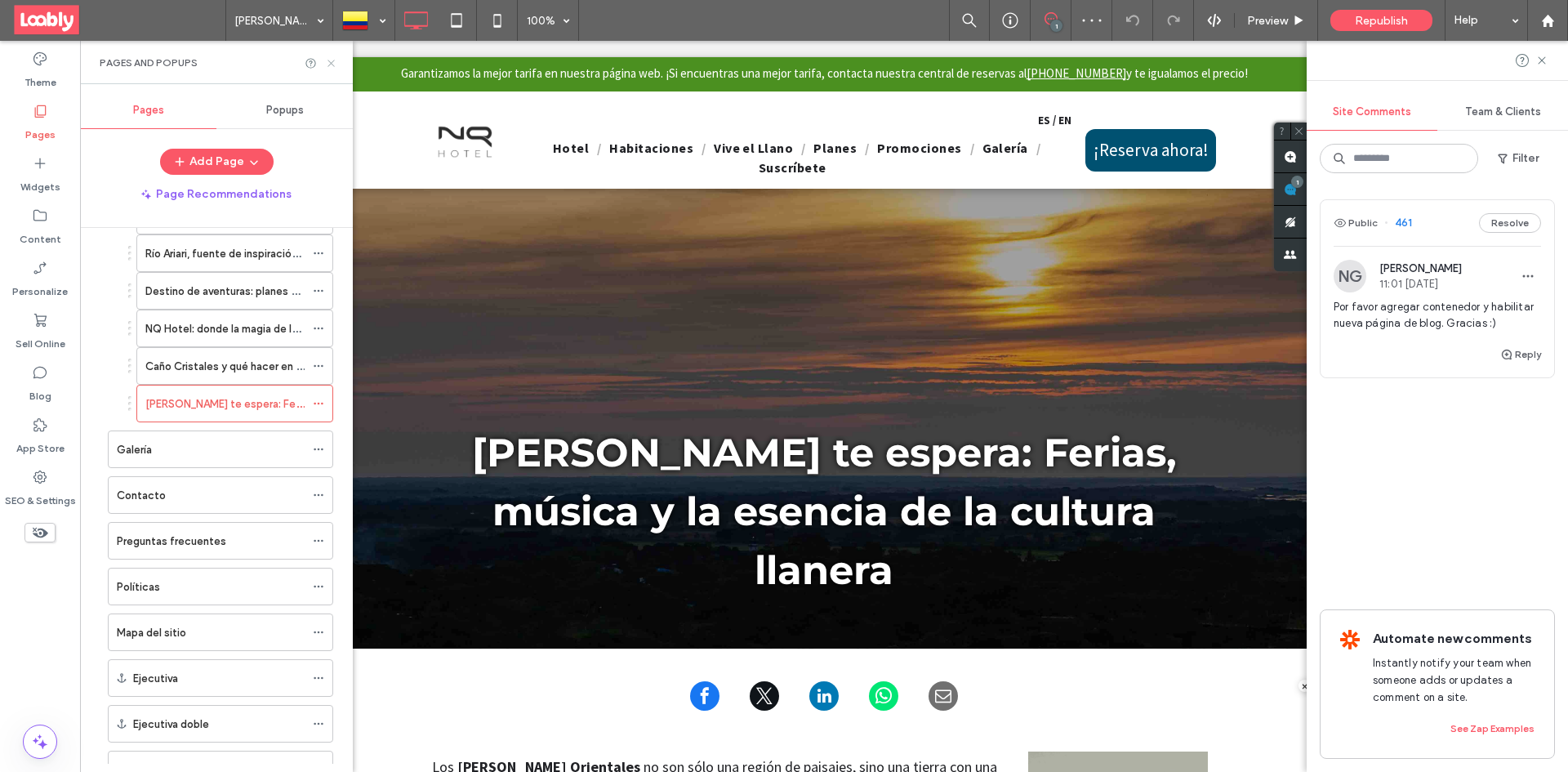
click at [334, 64] on icon at bounding box center [331, 63] width 13 height 13
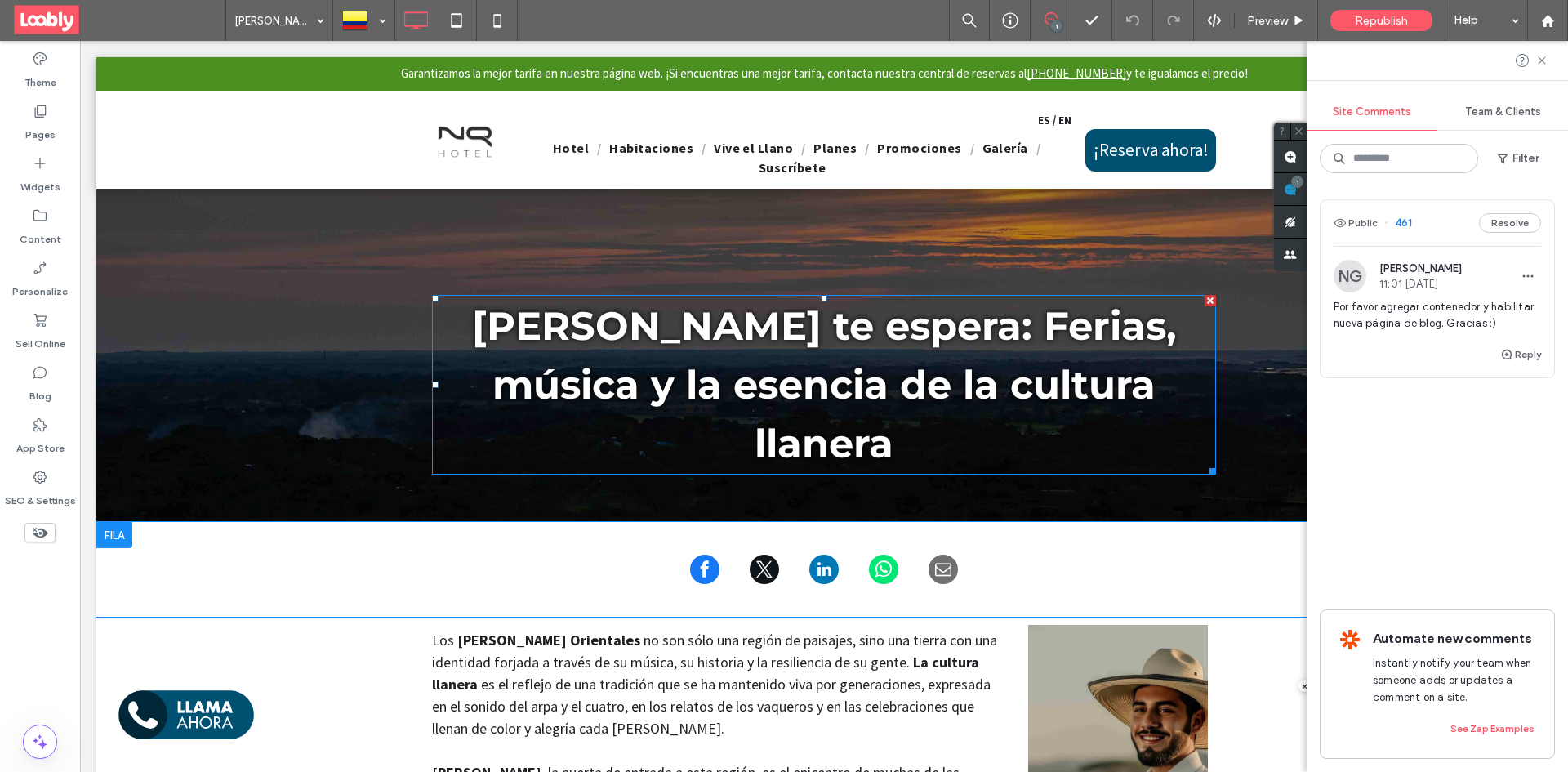
scroll to position [245, 0]
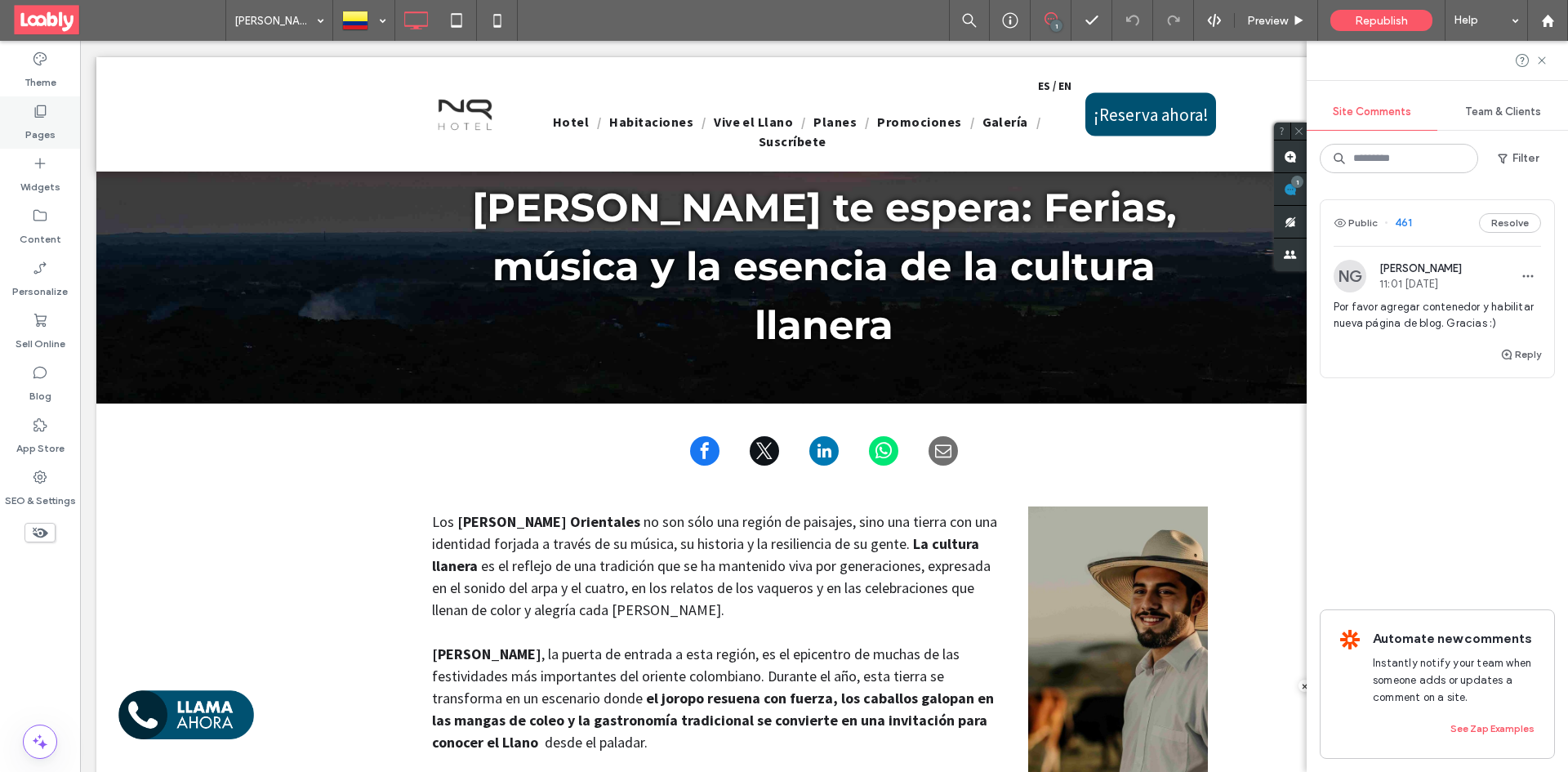
click at [28, 113] on div "Pages" at bounding box center [40, 123] width 80 height 53
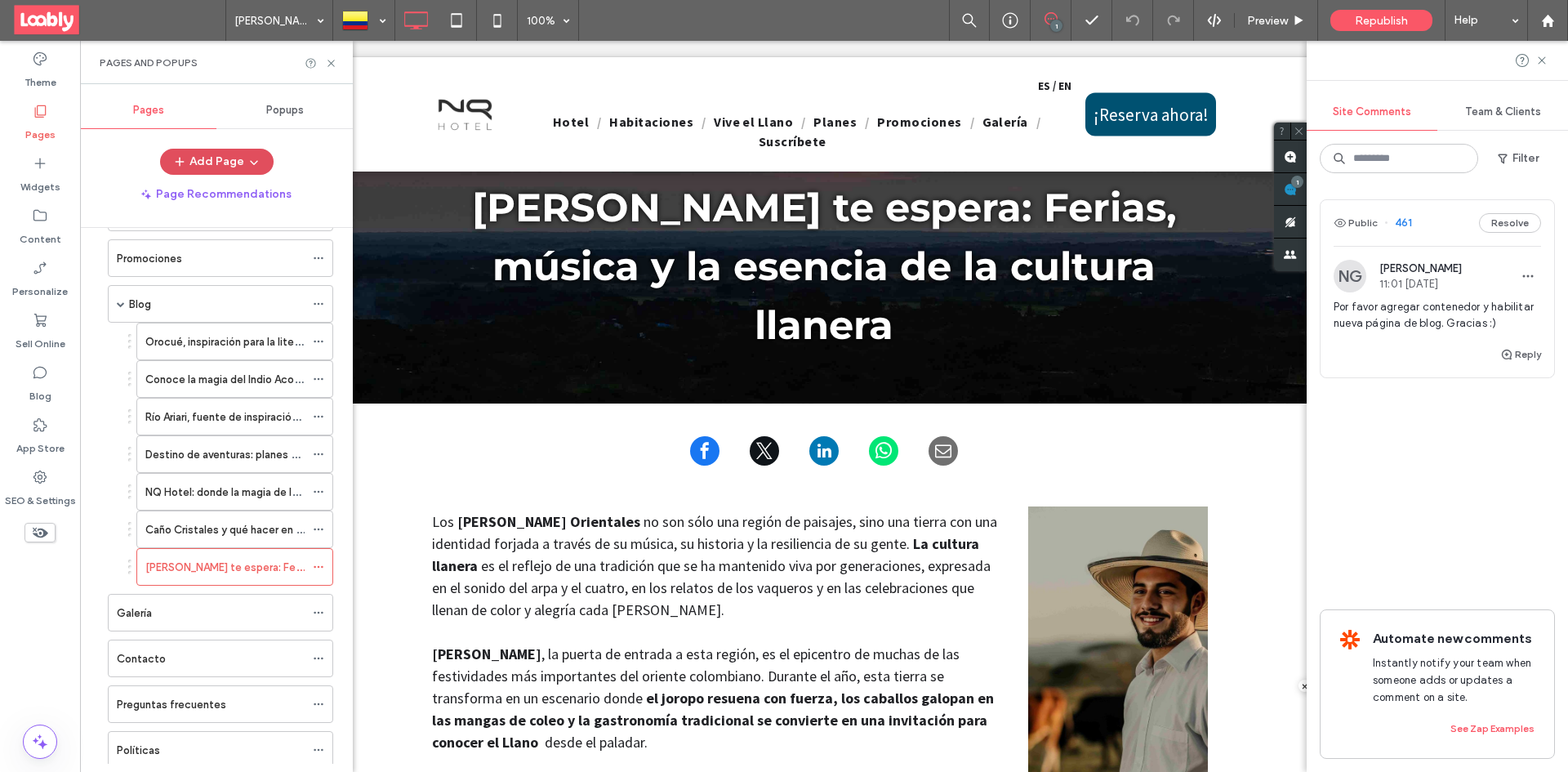
drag, startPoint x: 253, startPoint y: 161, endPoint x: 258, endPoint y: 169, distance: 9.4
click at [255, 161] on icon "button" at bounding box center [254, 162] width 13 height 13
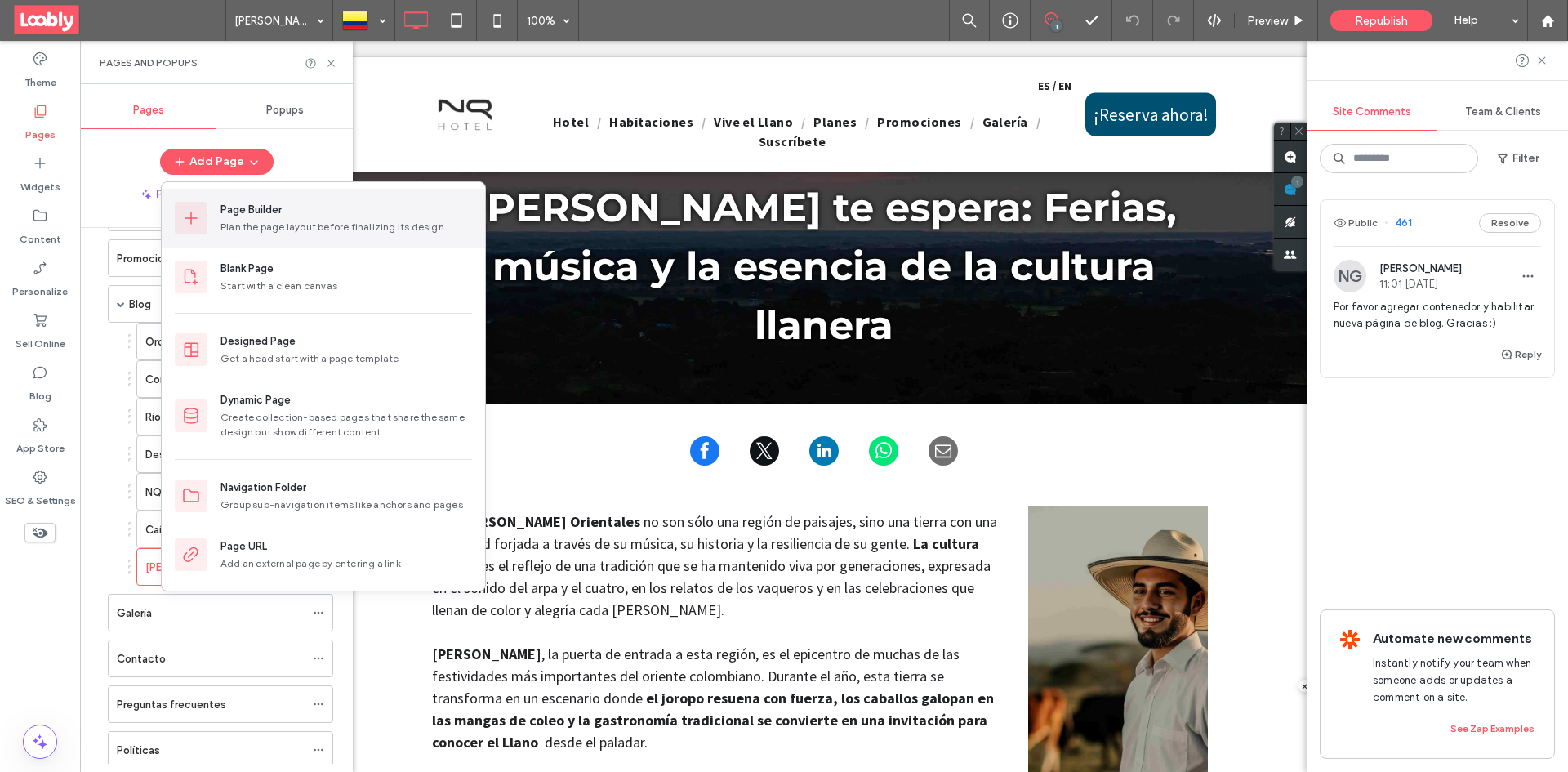
click at [336, 222] on div "Plan the page layout before finalizing its design" at bounding box center [347, 228] width 252 height 15
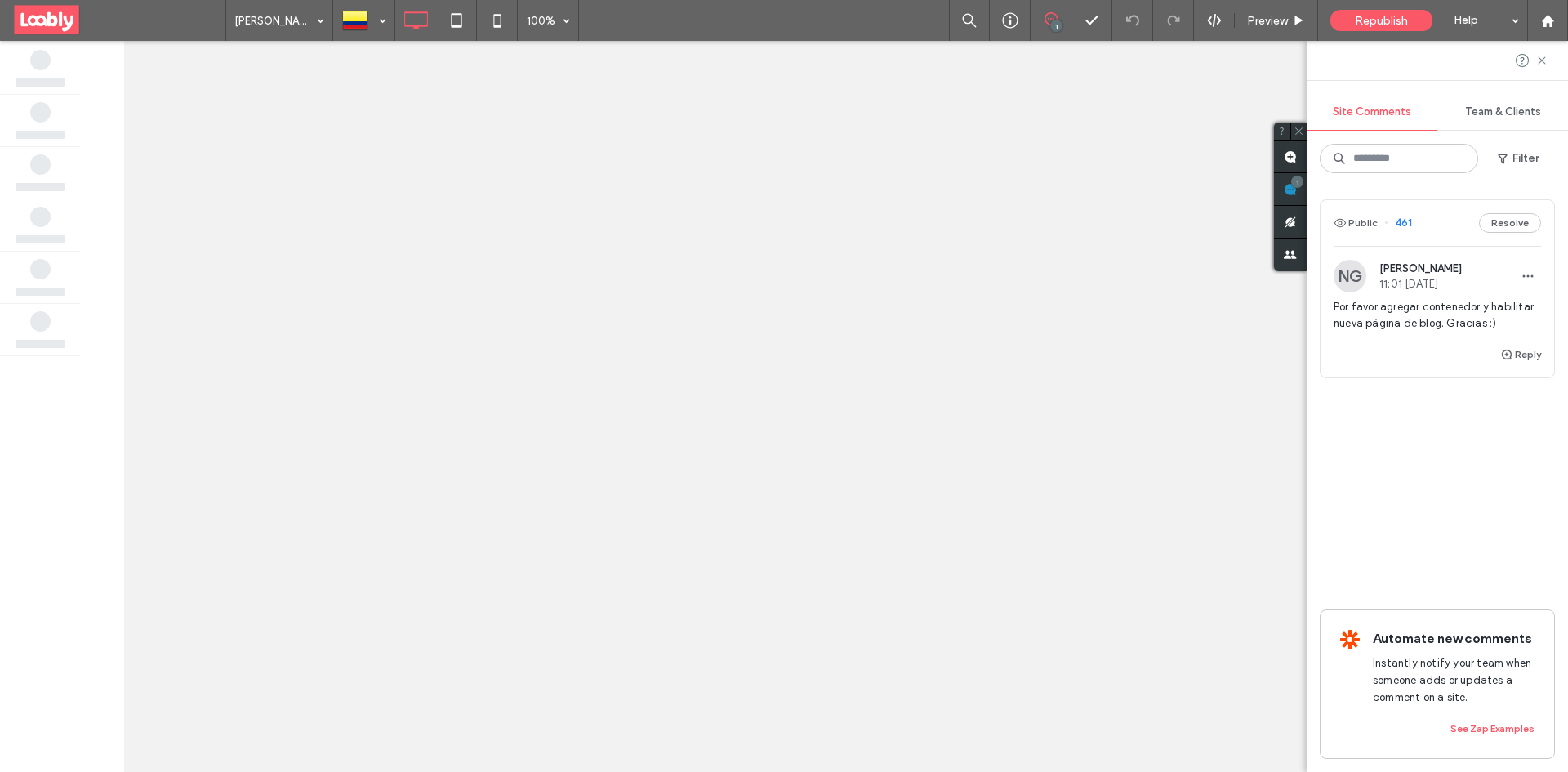
scroll to position [0, 0]
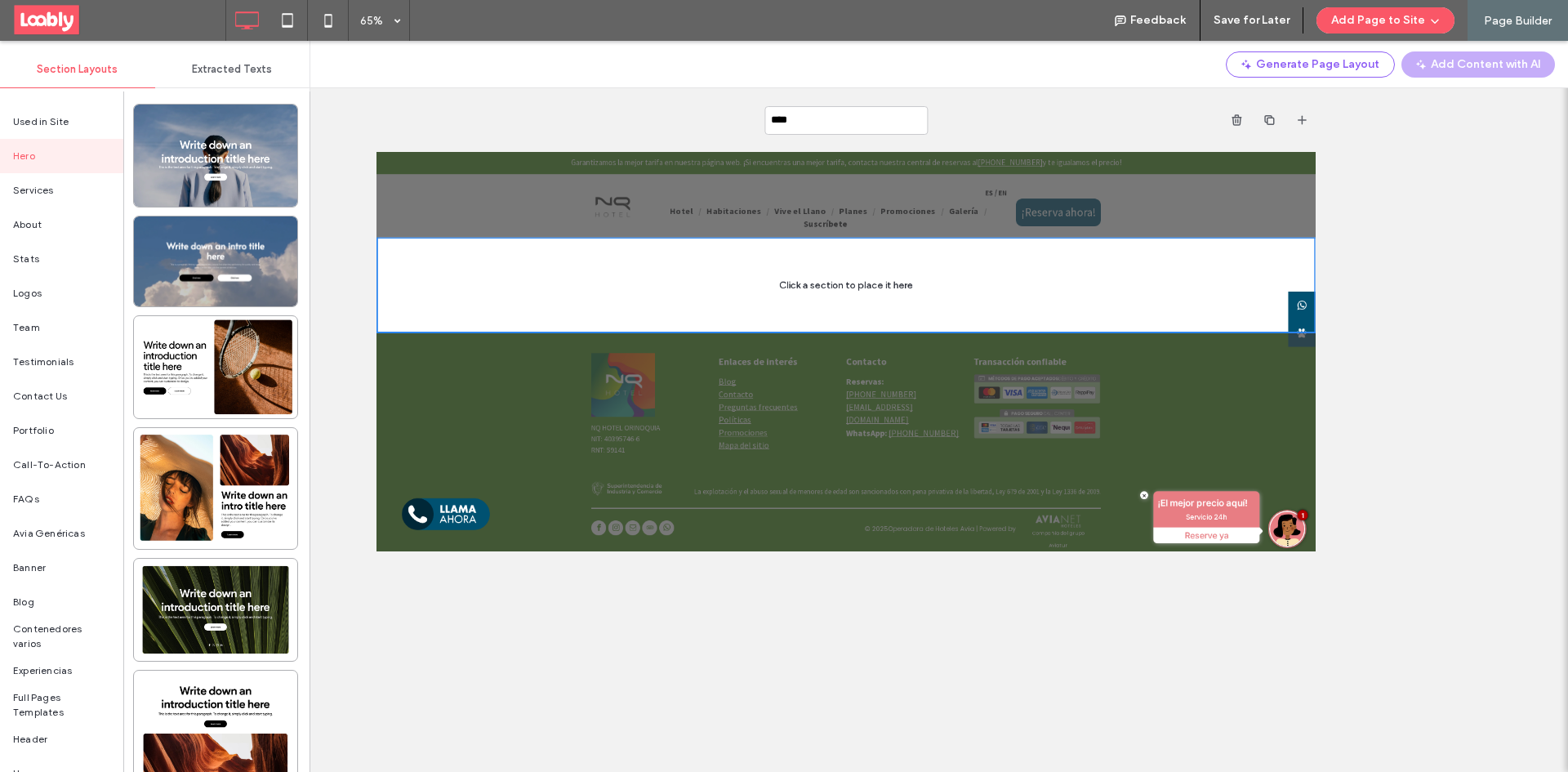
type input "*****"
click at [33, 599] on span "Blog" at bounding box center [23, 602] width 21 height 15
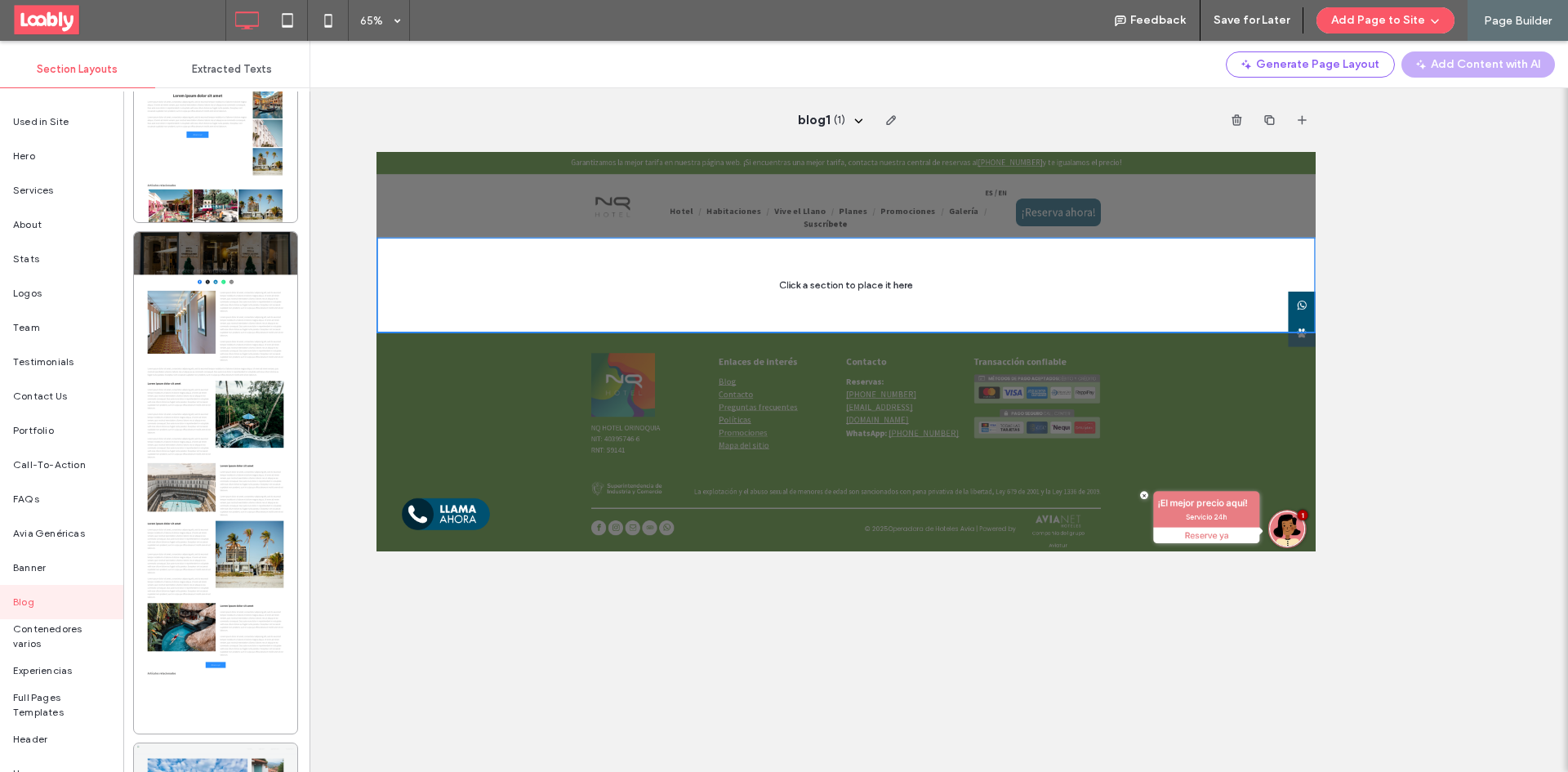
scroll to position [4574, 0]
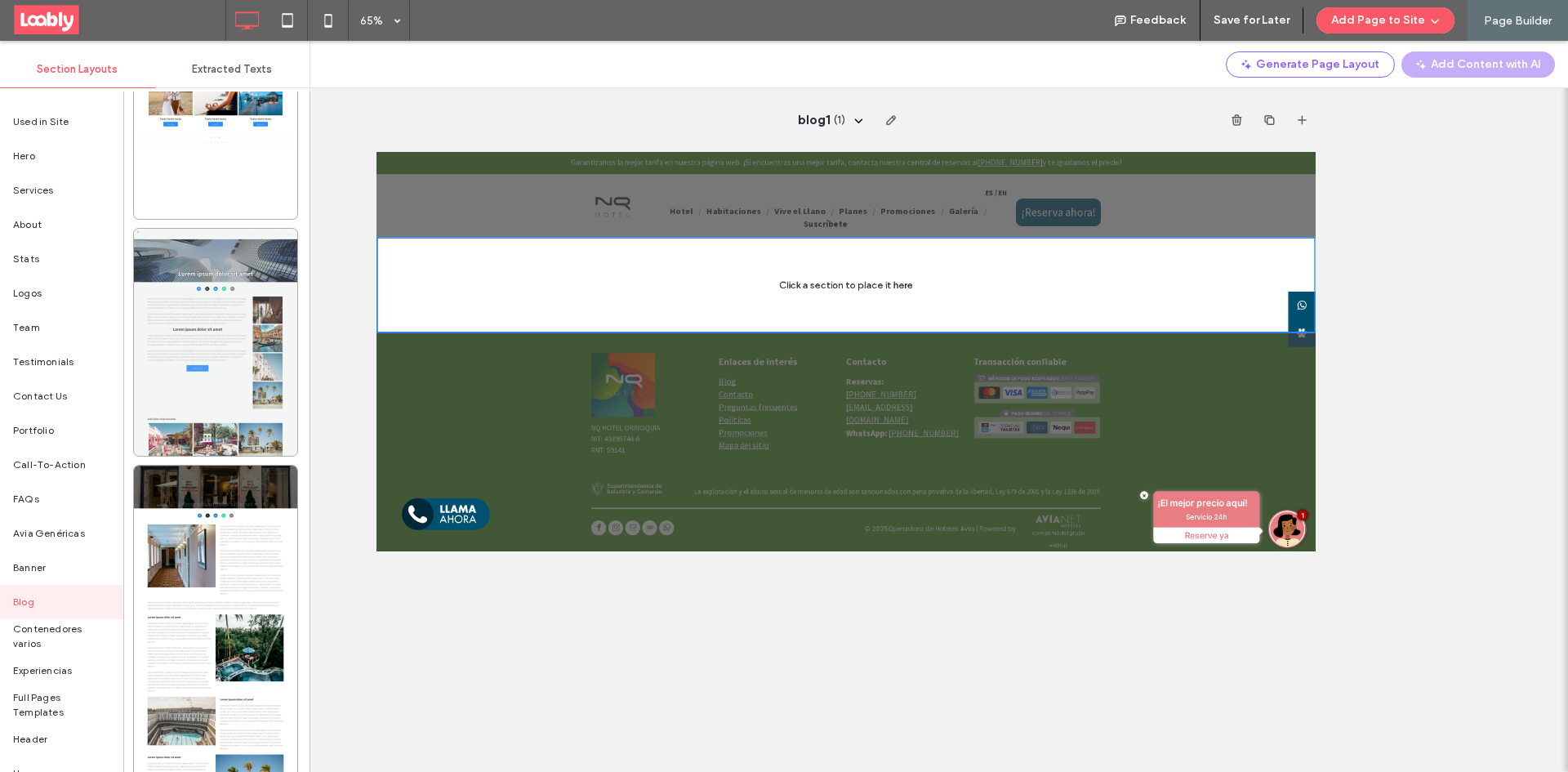
click at [223, 386] on div at bounding box center [216, 342] width 163 height 227
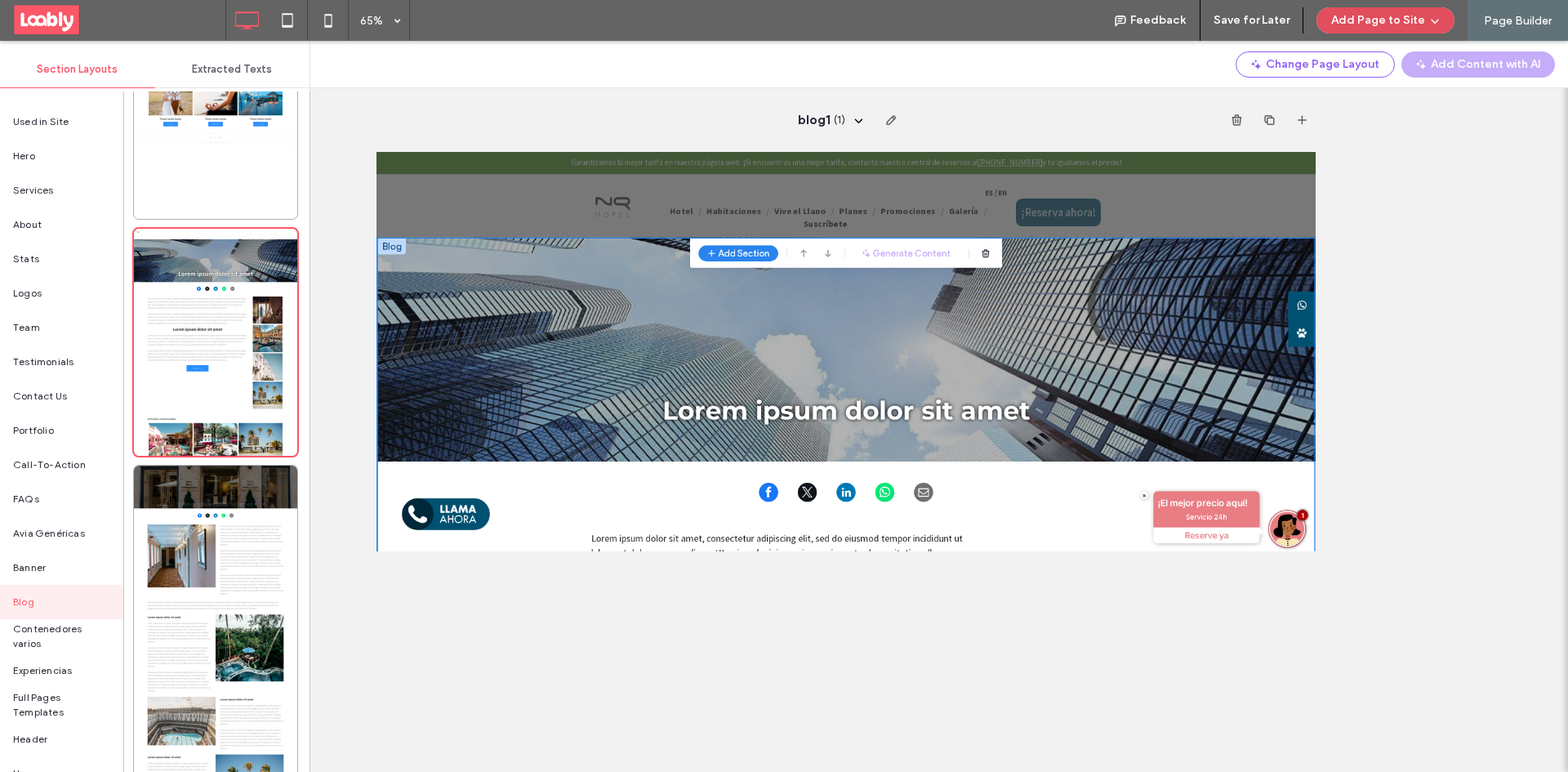
click at [1395, 22] on button "Add Page to Site" at bounding box center [1385, 20] width 138 height 26
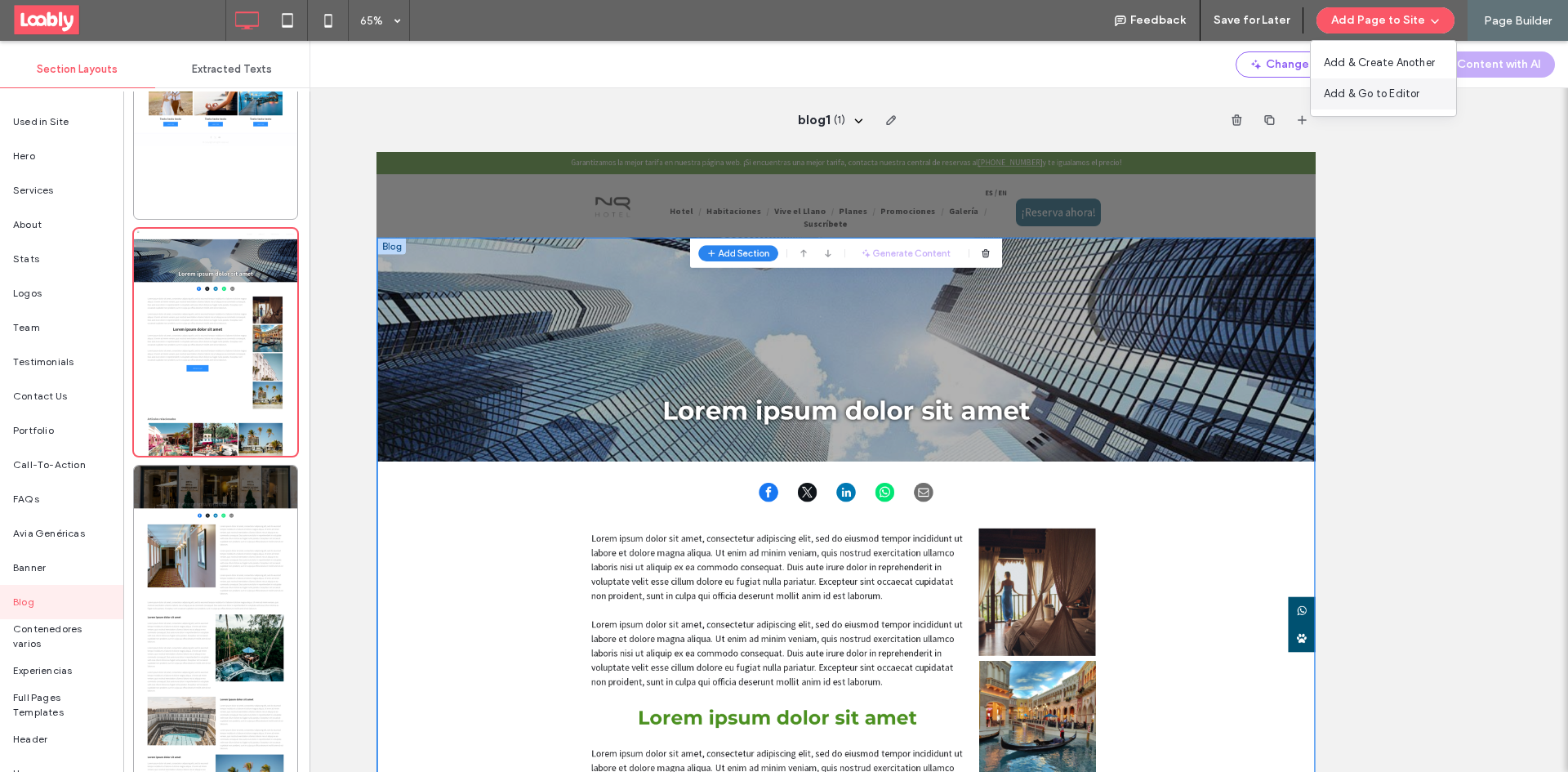
click at [1392, 91] on span "Add & Go to Editor" at bounding box center [1372, 94] width 97 height 17
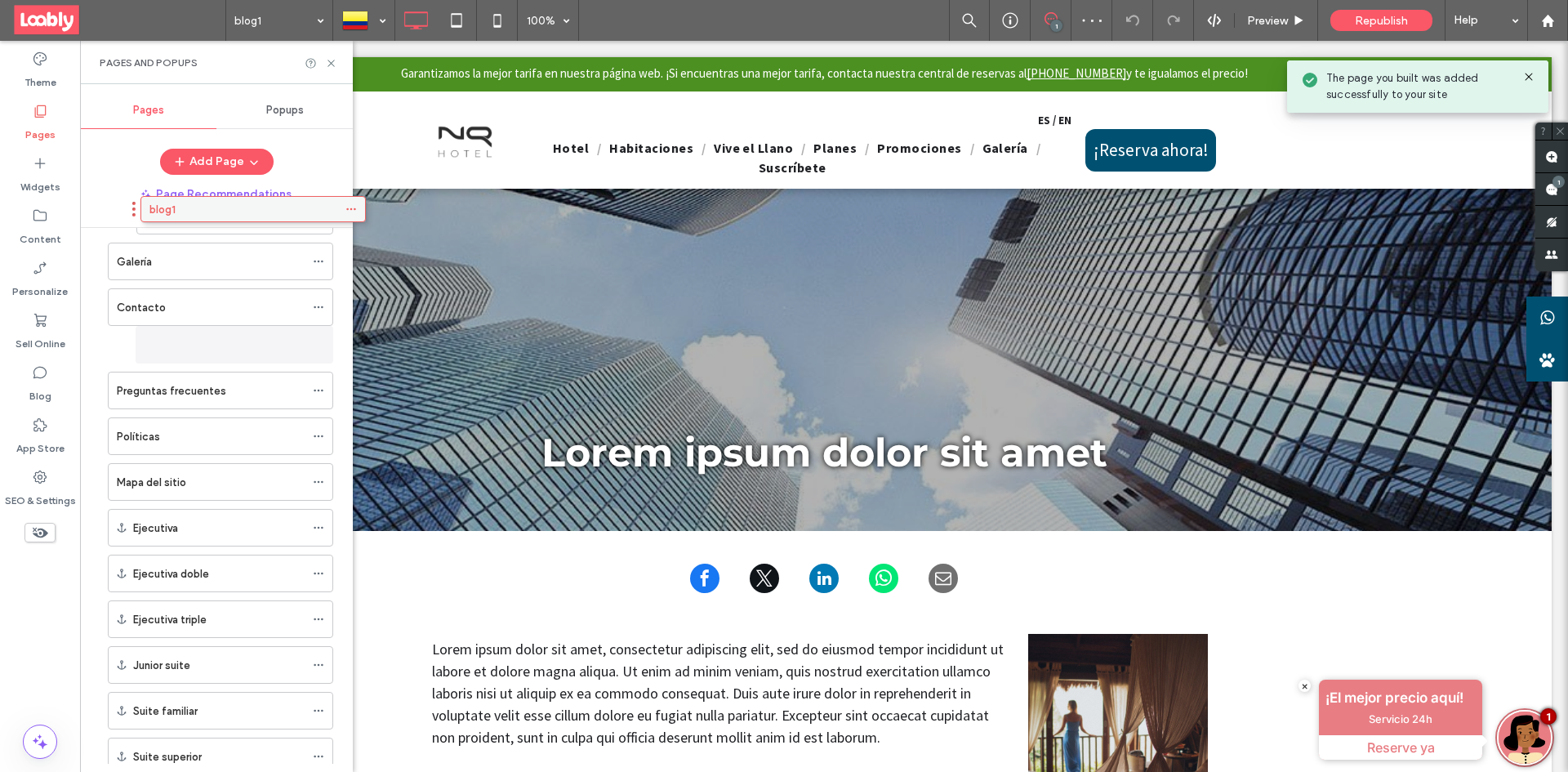
scroll to position [564, 0]
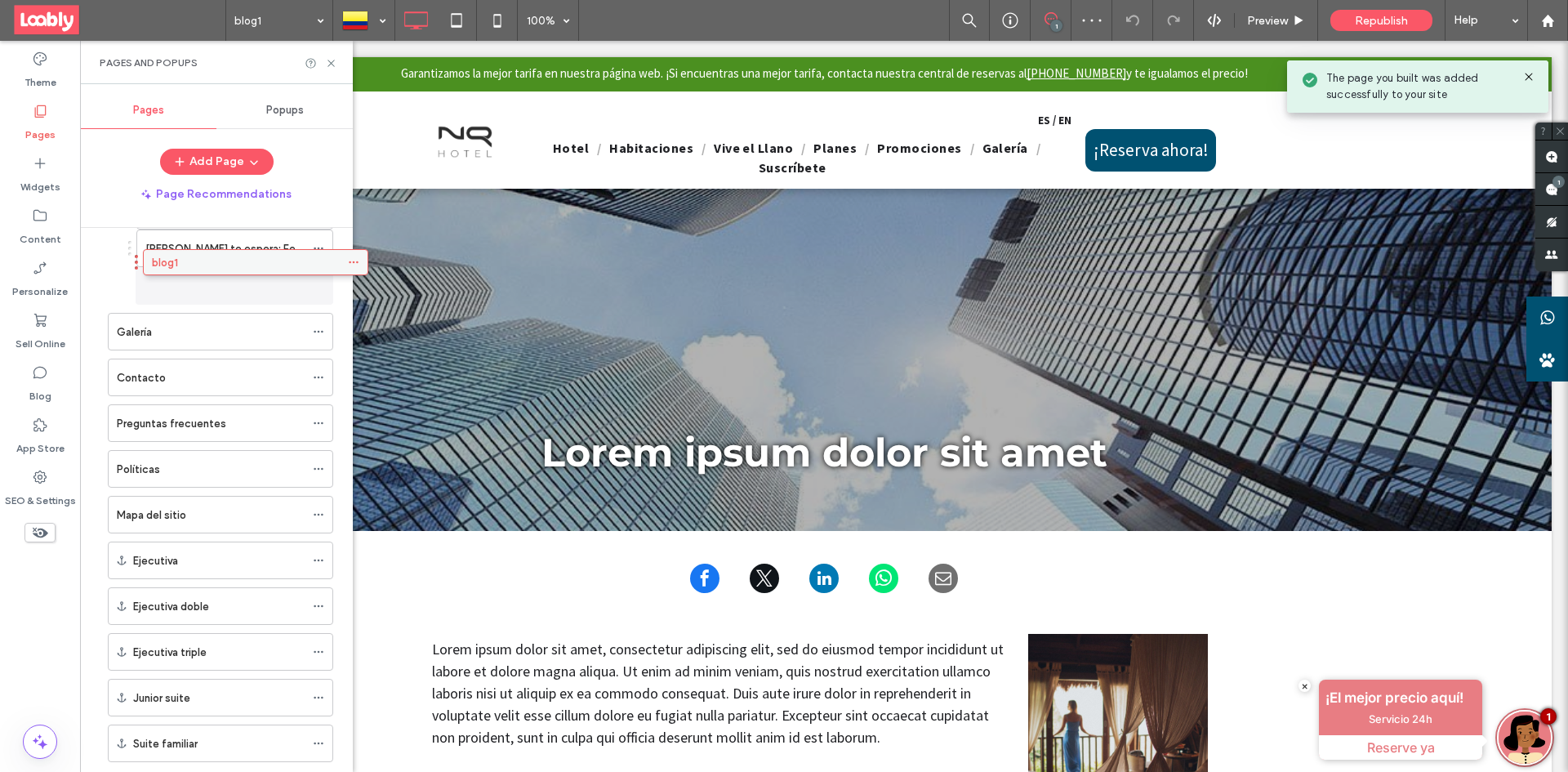
drag, startPoint x: 213, startPoint y: 702, endPoint x: 248, endPoint y: 265, distance: 438.4
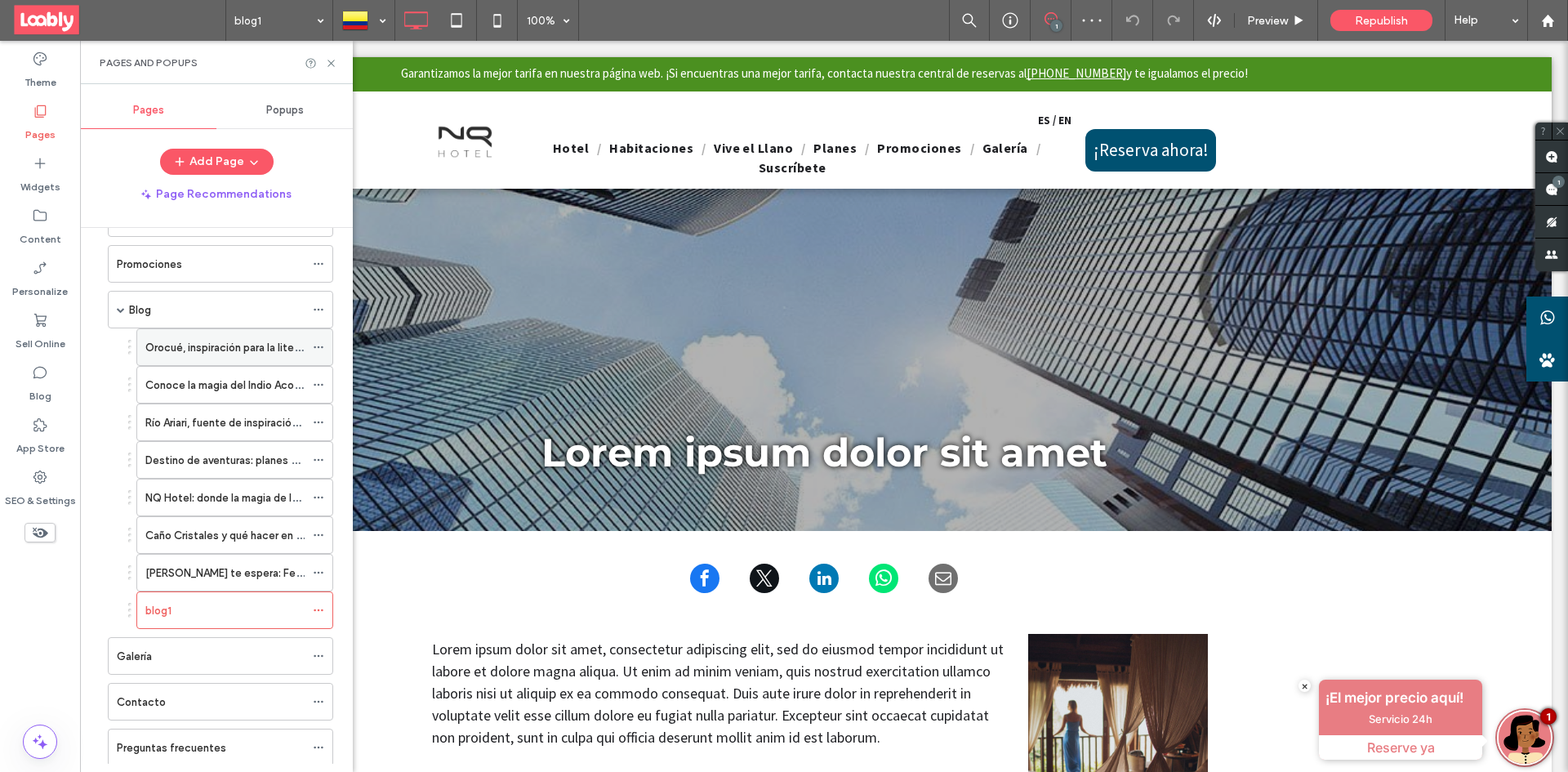
scroll to position [237, 0]
click at [233, 318] on div "Blog" at bounding box center [217, 312] width 176 height 18
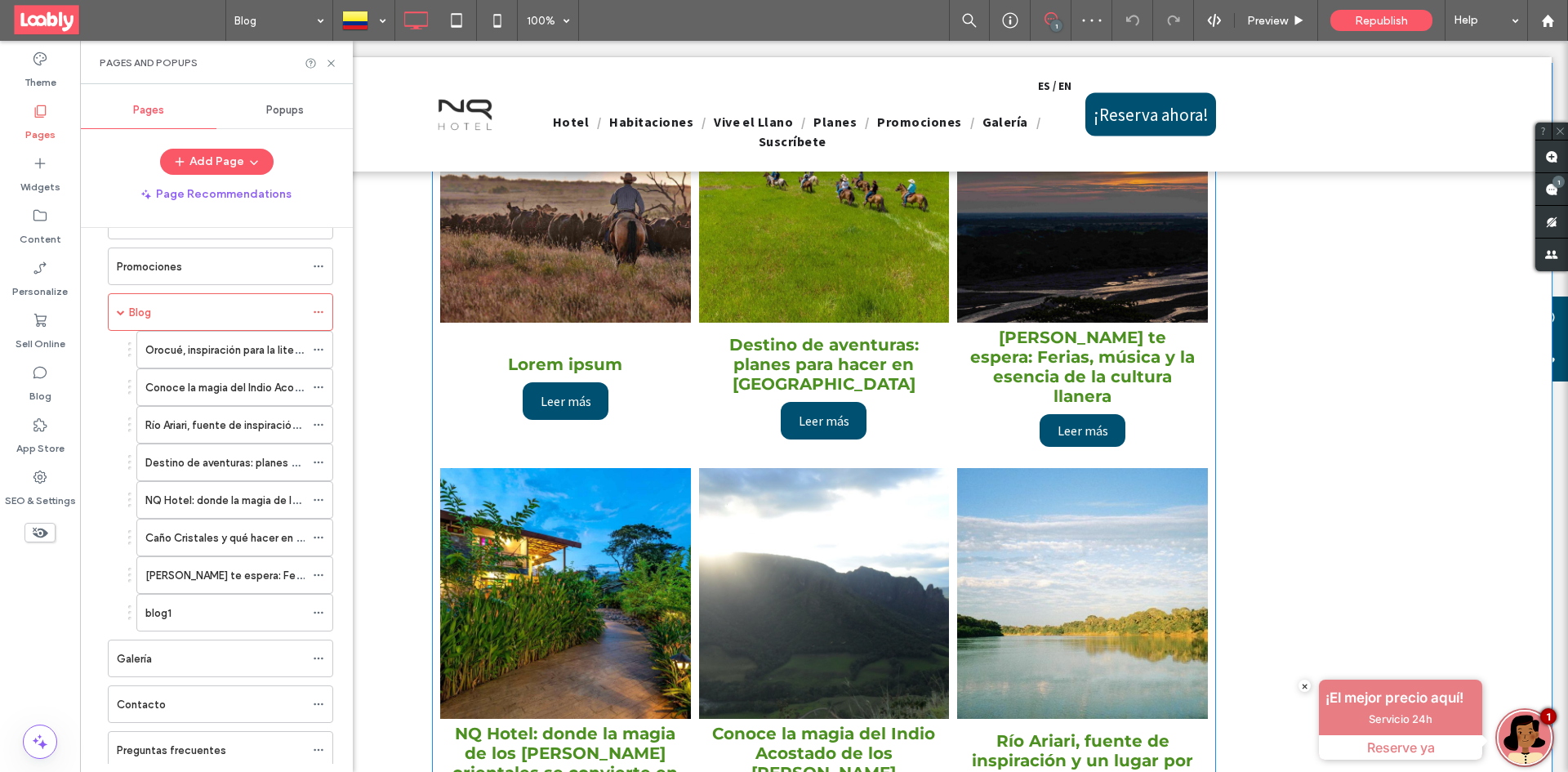
scroll to position [490, 0]
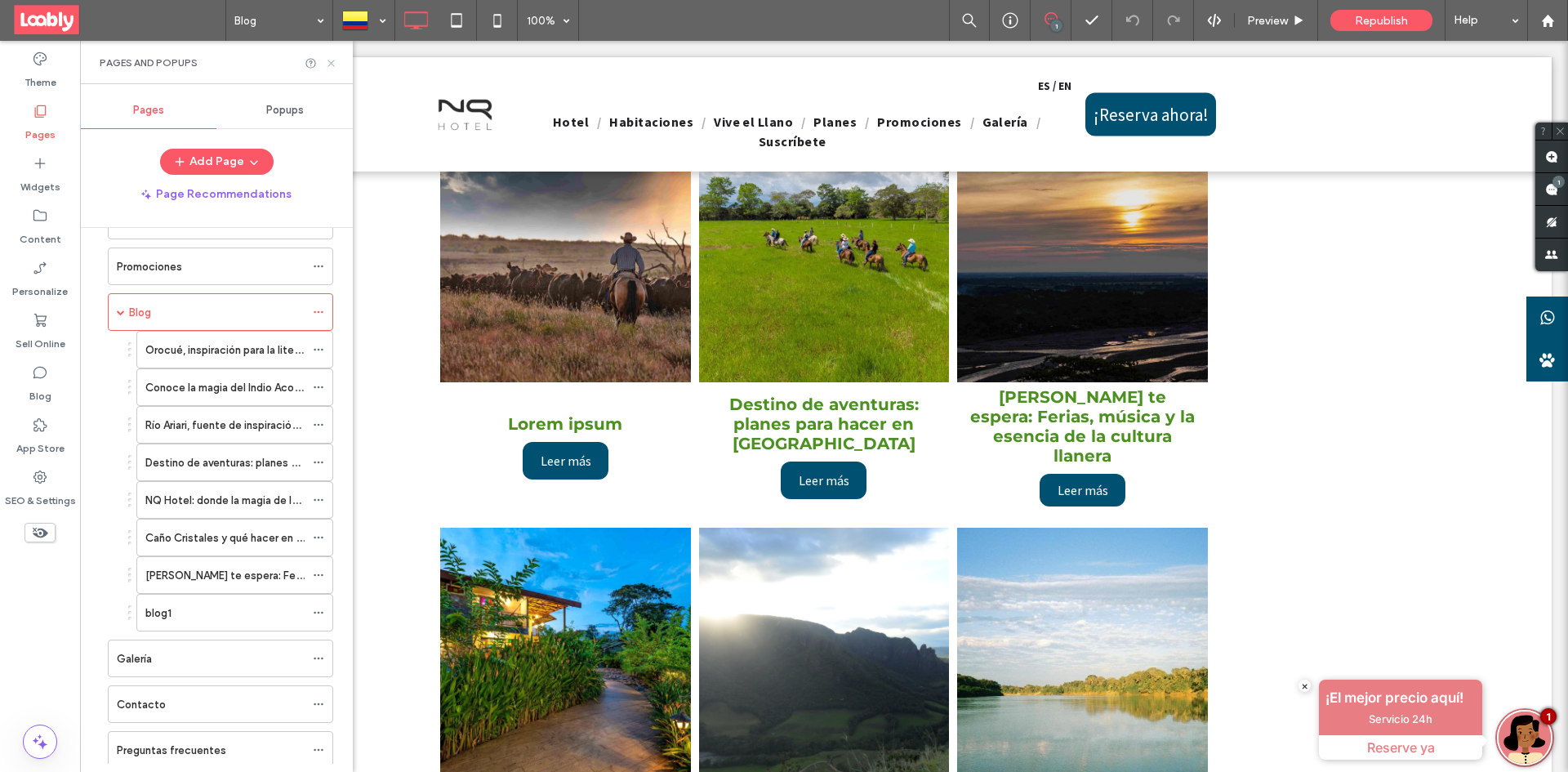
click at [333, 68] on icon at bounding box center [331, 63] width 13 height 13
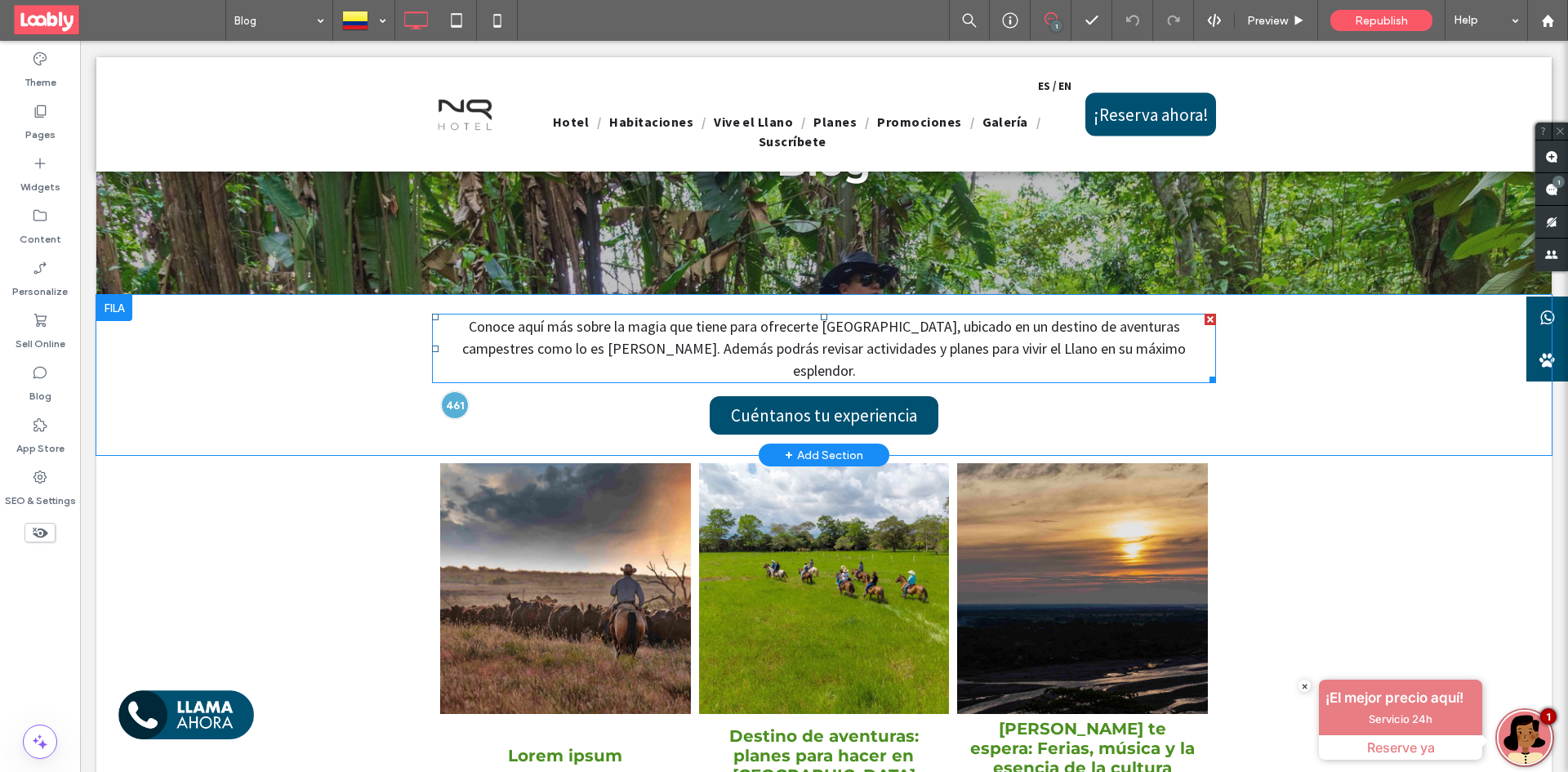
scroll to position [0, 0]
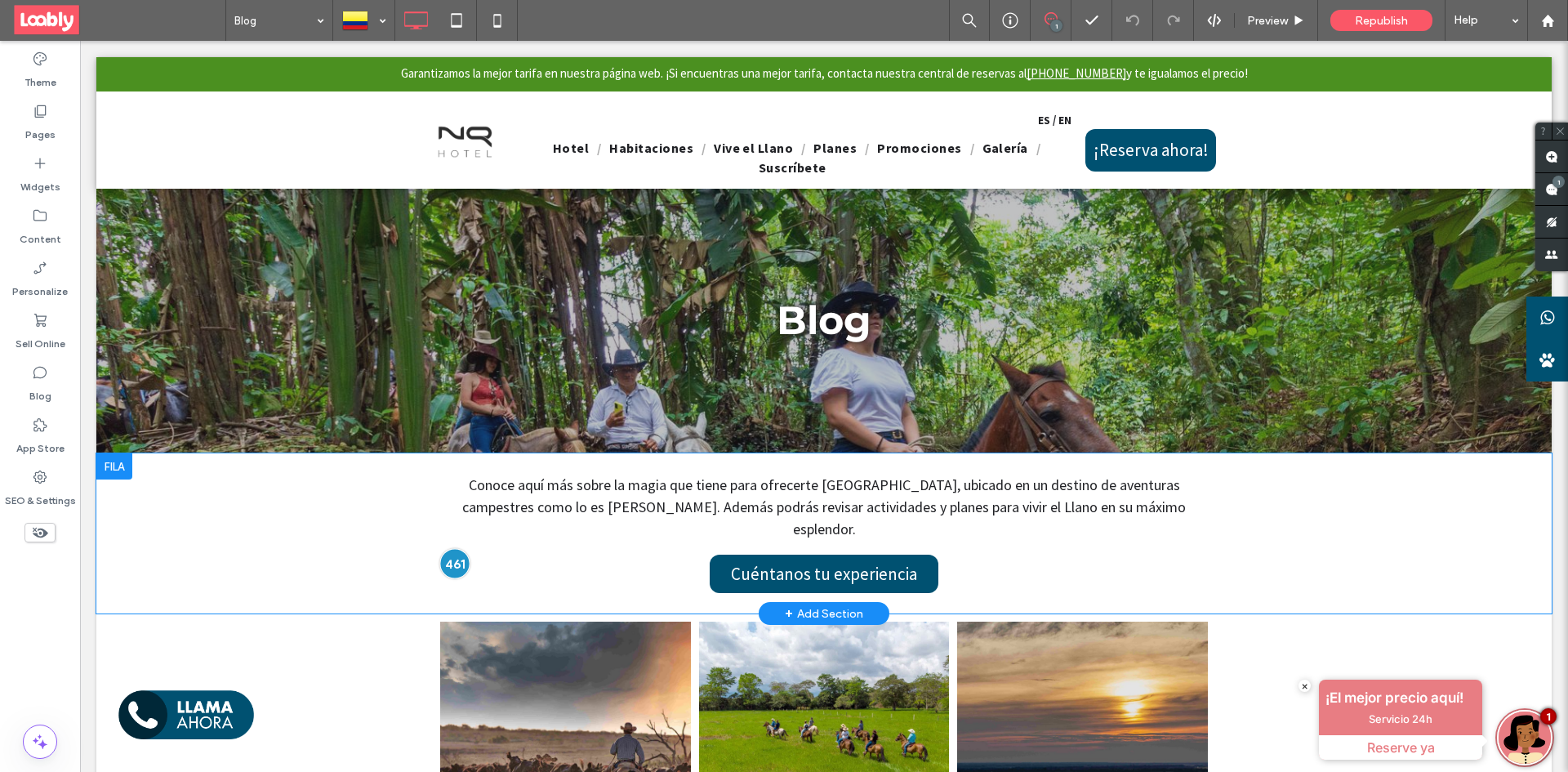
click at [460, 554] on div at bounding box center [454, 564] width 30 height 30
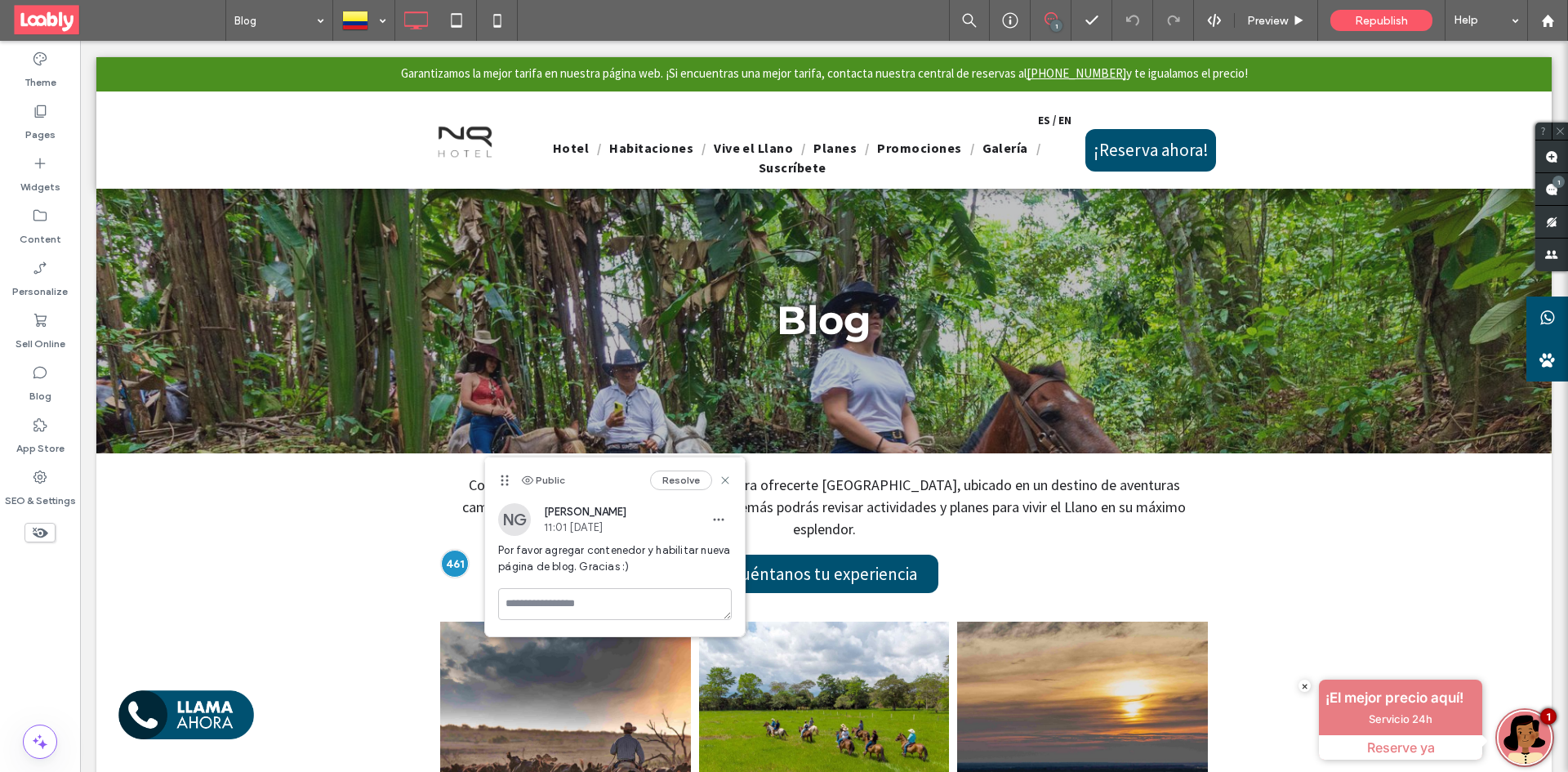
drag, startPoint x: 680, startPoint y: 482, endPoint x: 729, endPoint y: 477, distance: 49.3
click at [680, 480] on button "Resolve" at bounding box center [681, 480] width 62 height 20
click at [1550, 26] on use at bounding box center [1547, 20] width 13 height 13
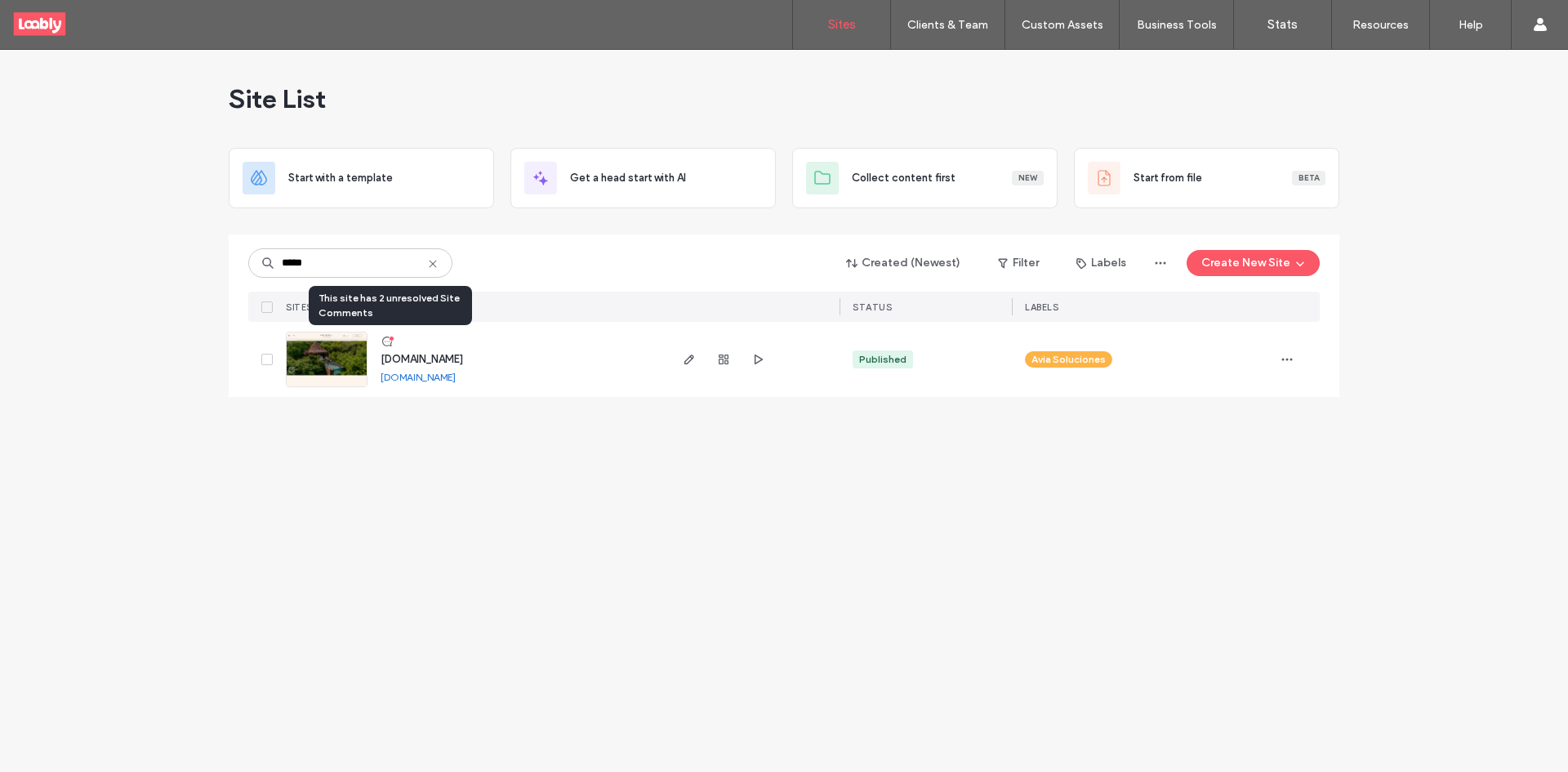
type input "*****"
drag, startPoint x: 391, startPoint y: 338, endPoint x: 448, endPoint y: 335, distance: 57.1
click at [391, 338] on div at bounding box center [391, 338] width 6 height 6
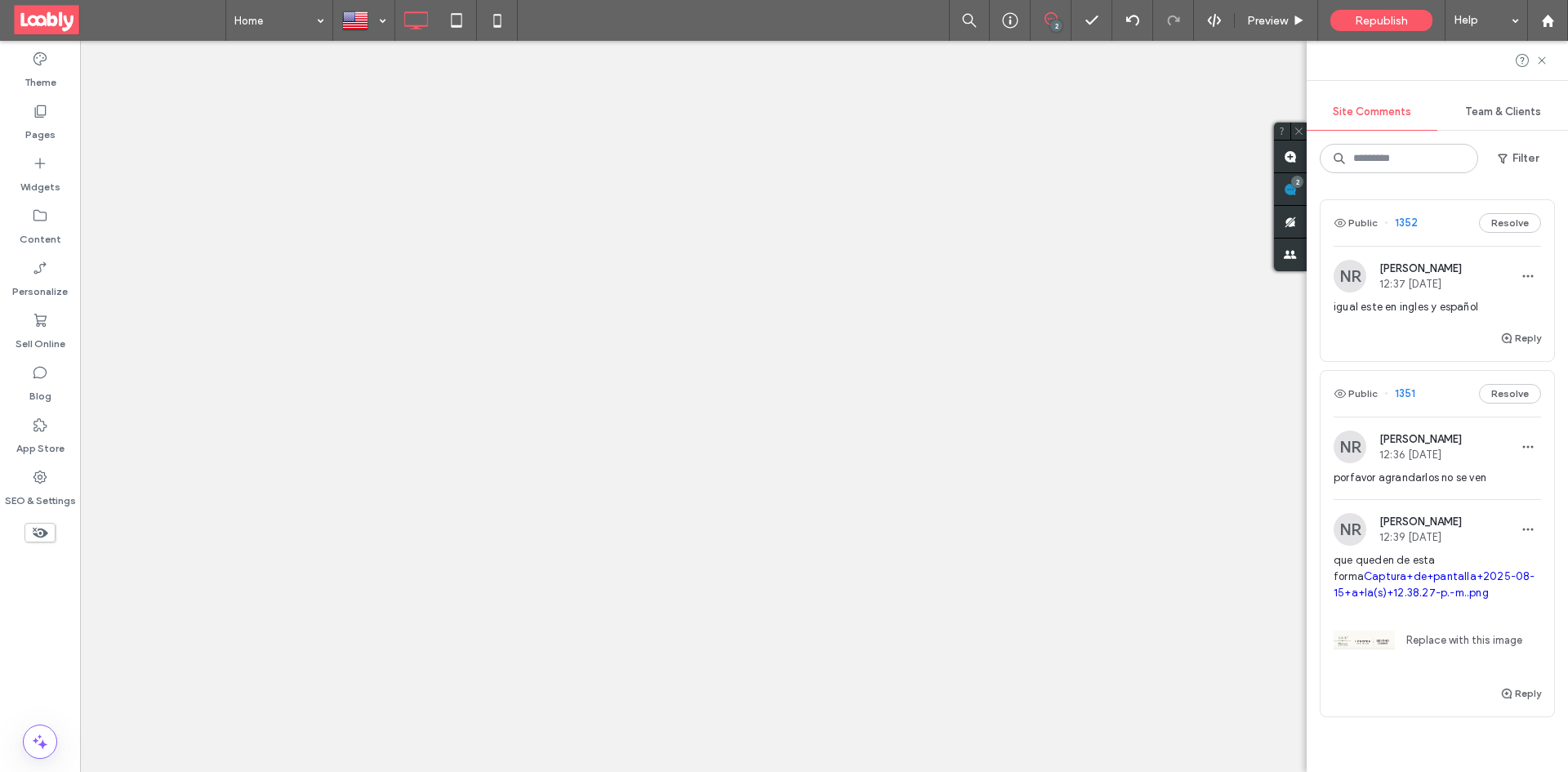
click at [1452, 391] on div "Public 1351 Resolve" at bounding box center [1437, 394] width 233 height 46
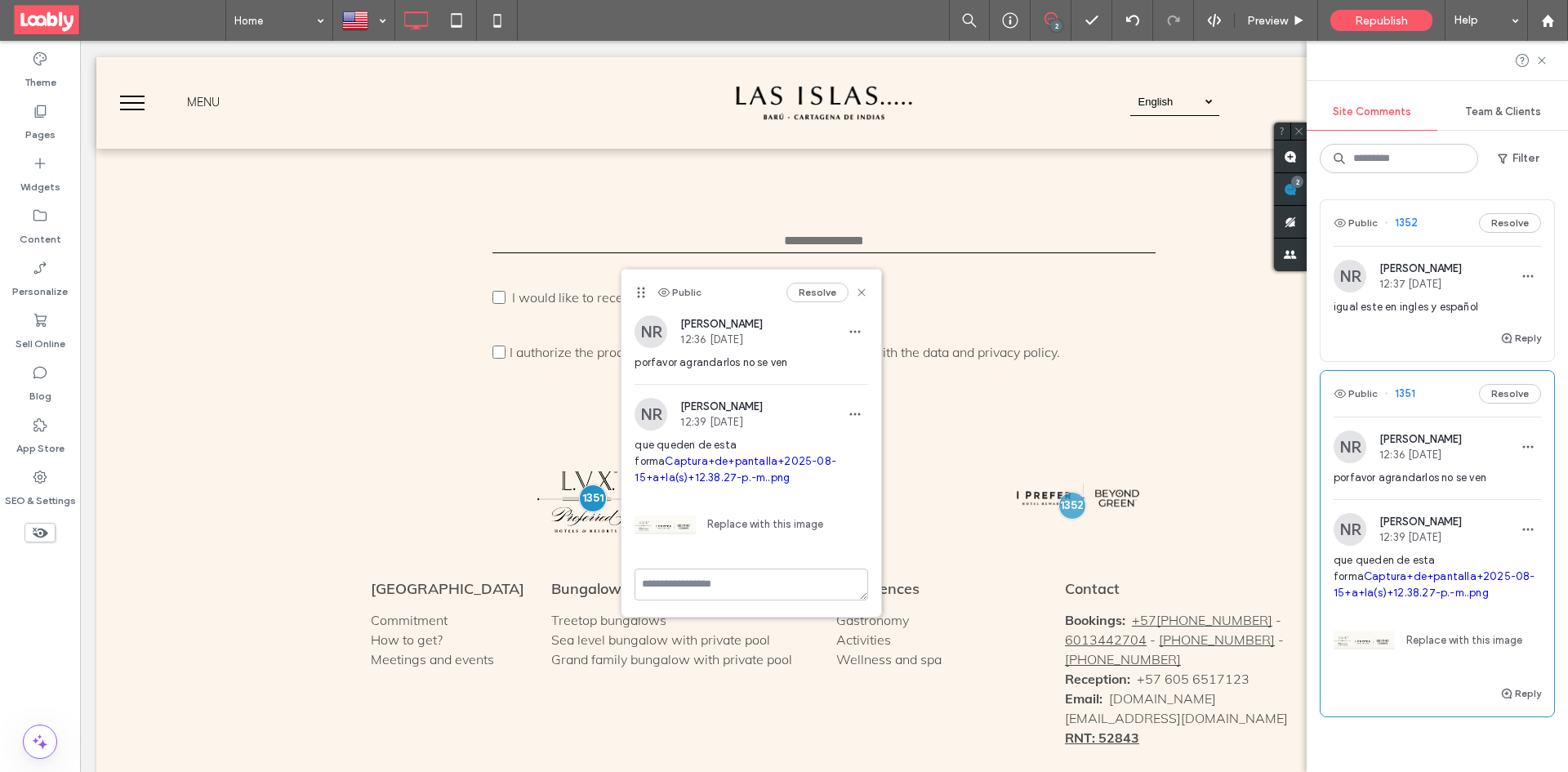
drag, startPoint x: 734, startPoint y: 465, endPoint x: 699, endPoint y: 500, distance: 49.5
click at [695, 533] on img at bounding box center [664, 524] width 61 height 61
drag, startPoint x: 699, startPoint y: 467, endPoint x: 754, endPoint y: 504, distance: 66.3
click at [755, 520] on link "Replace with this image" at bounding box center [759, 524] width 128 height 17
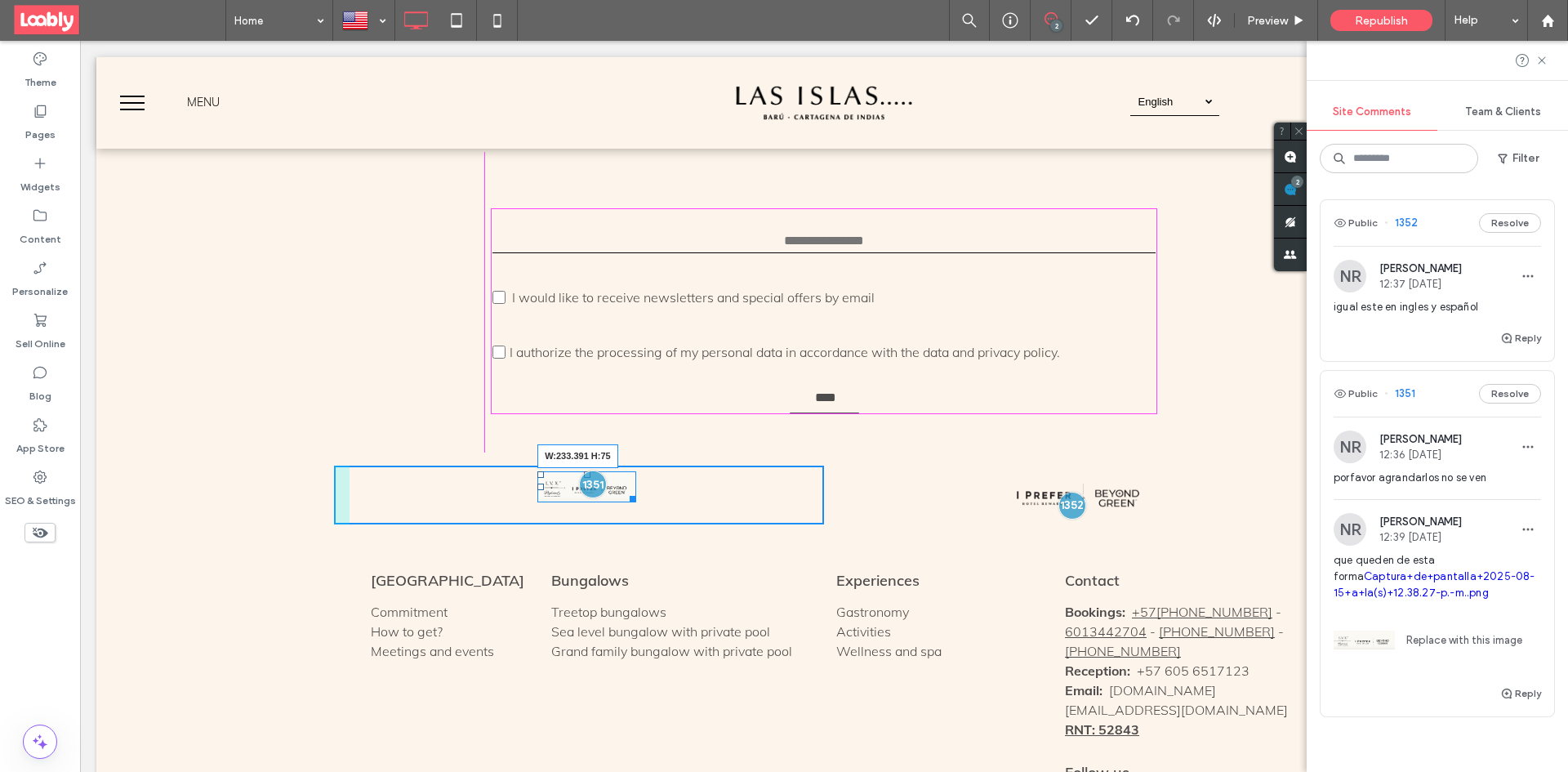
drag, startPoint x: 624, startPoint y: 445, endPoint x: 719, endPoint y: 487, distance: 103.9
click at [636, 471] on div "W:233.391 H:75" at bounding box center [587, 486] width 99 height 31
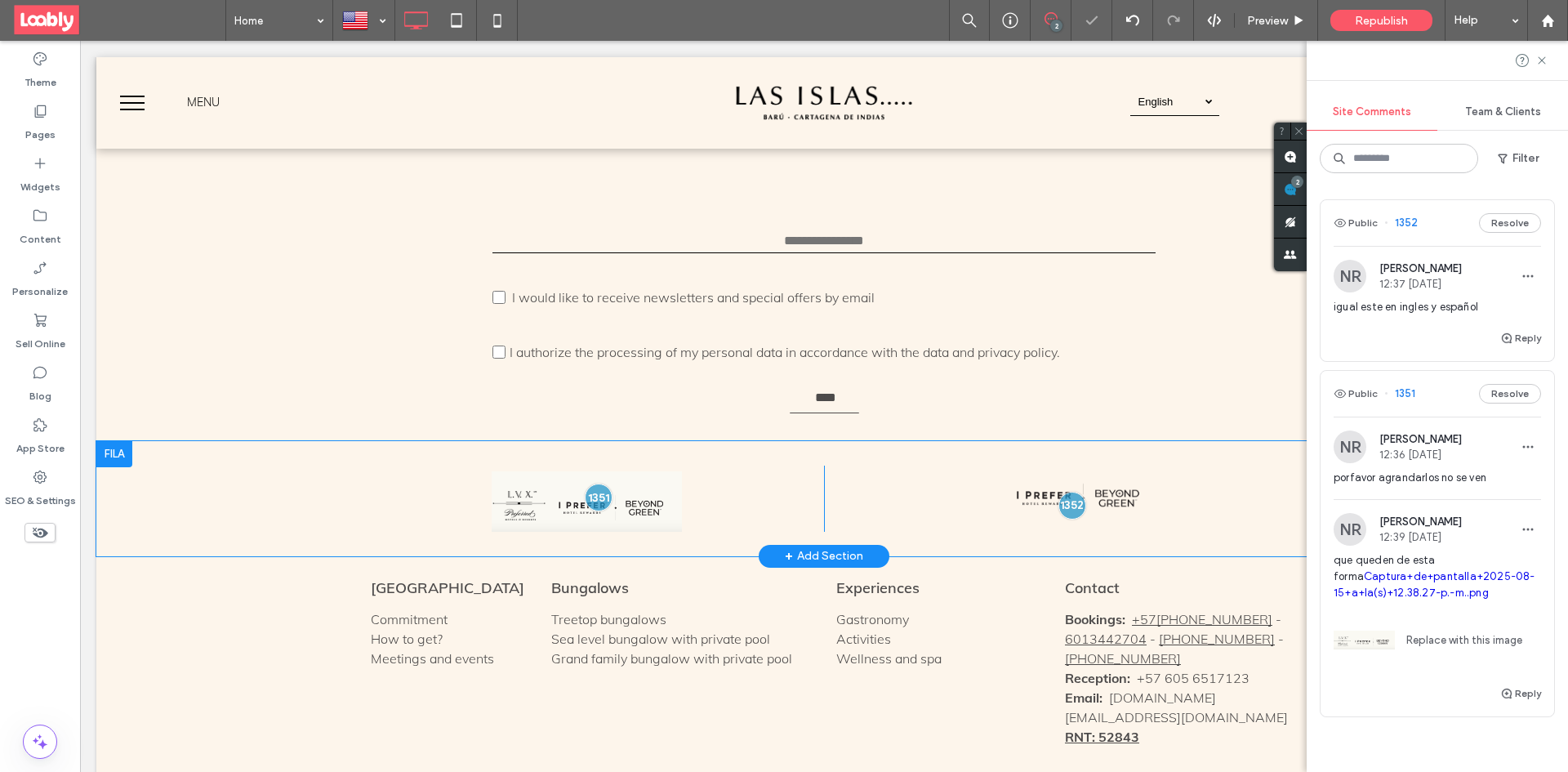
drag, startPoint x: 717, startPoint y: 486, endPoint x: 636, endPoint y: 445, distance: 90.8
click at [637, 471] on img at bounding box center [587, 501] width 190 height 61
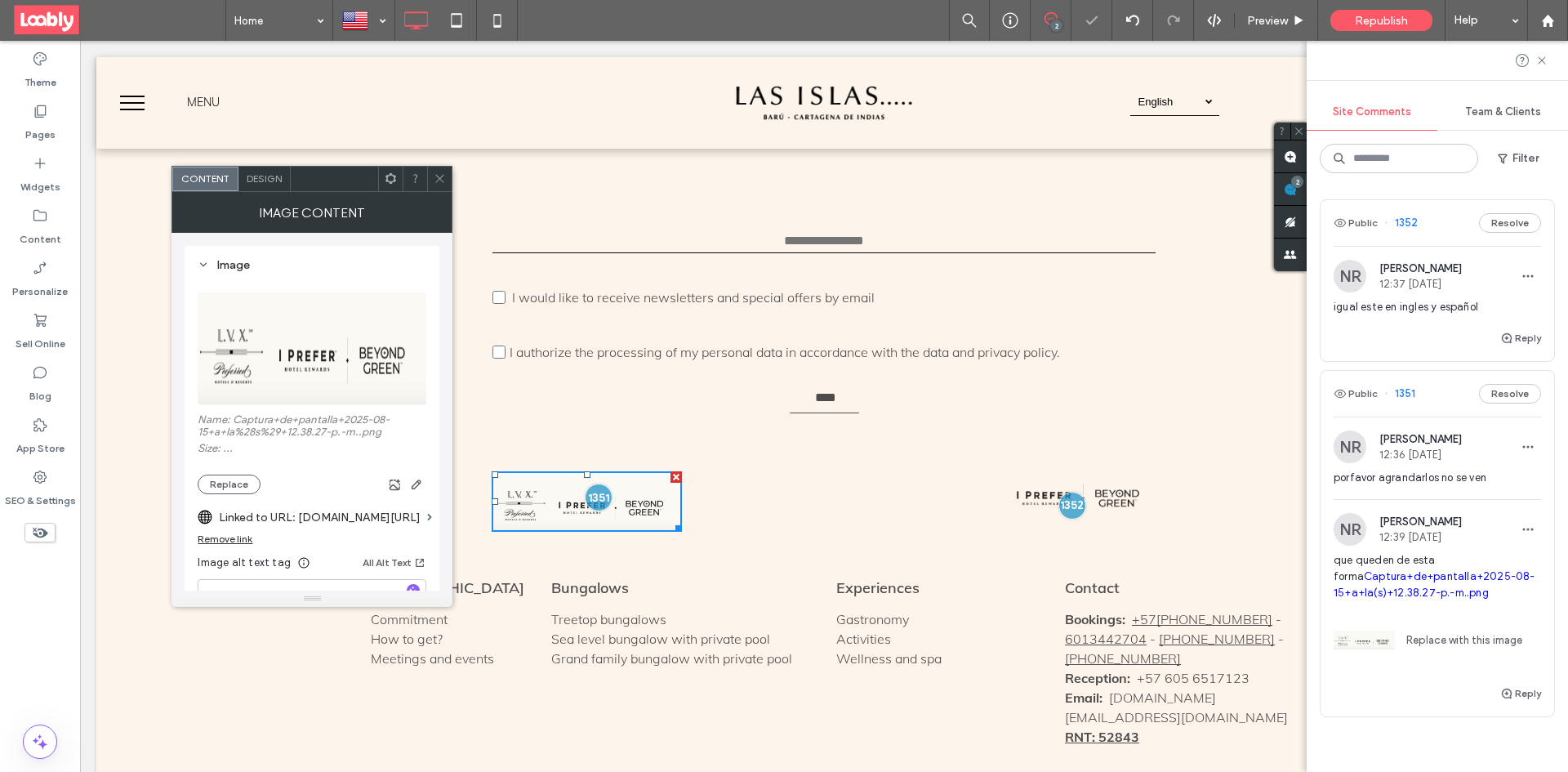
click at [636, 471] on img at bounding box center [587, 501] width 190 height 61
click at [349, 370] on img at bounding box center [313, 348] width 230 height 113
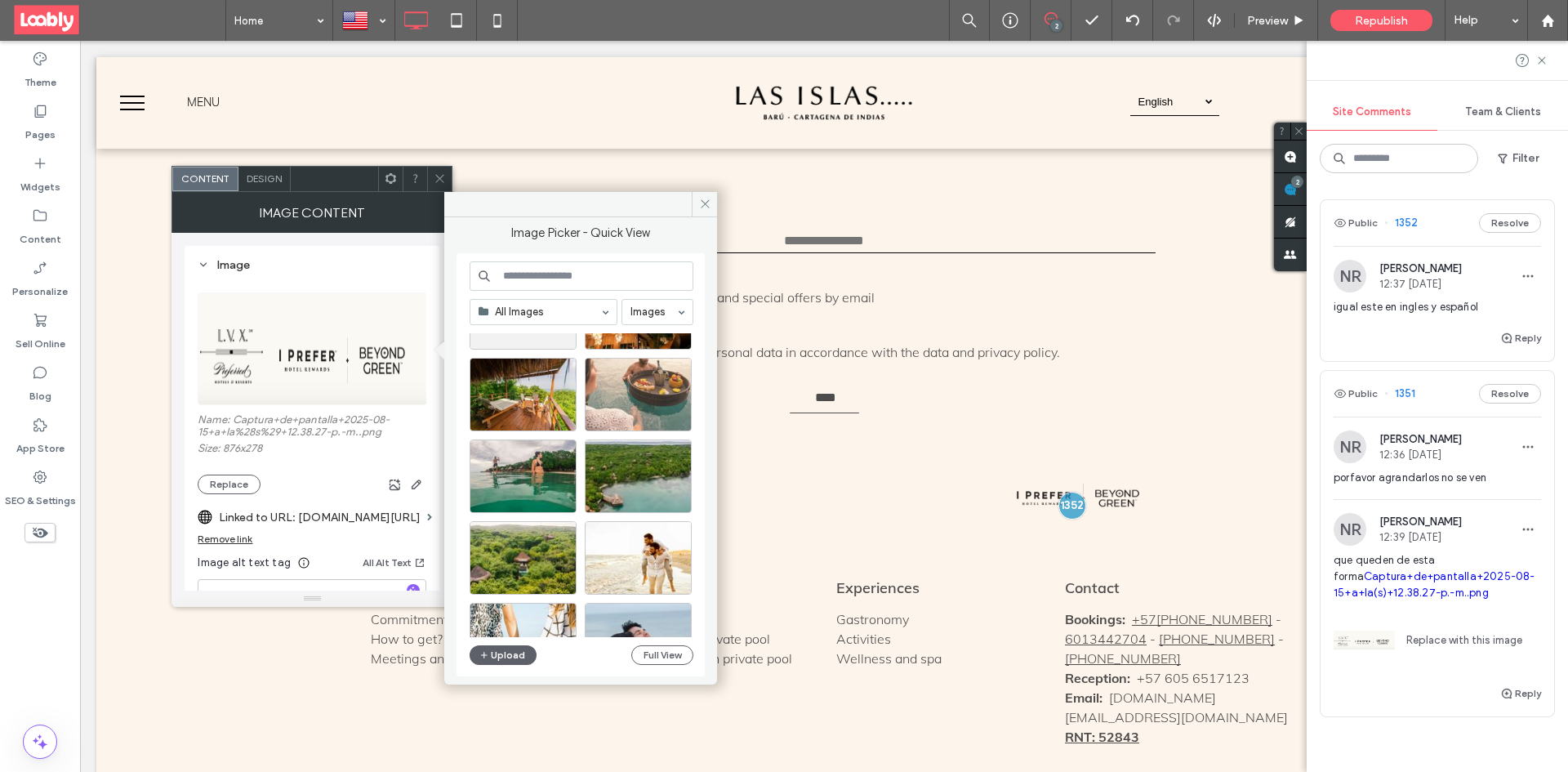
scroll to position [701, 0]
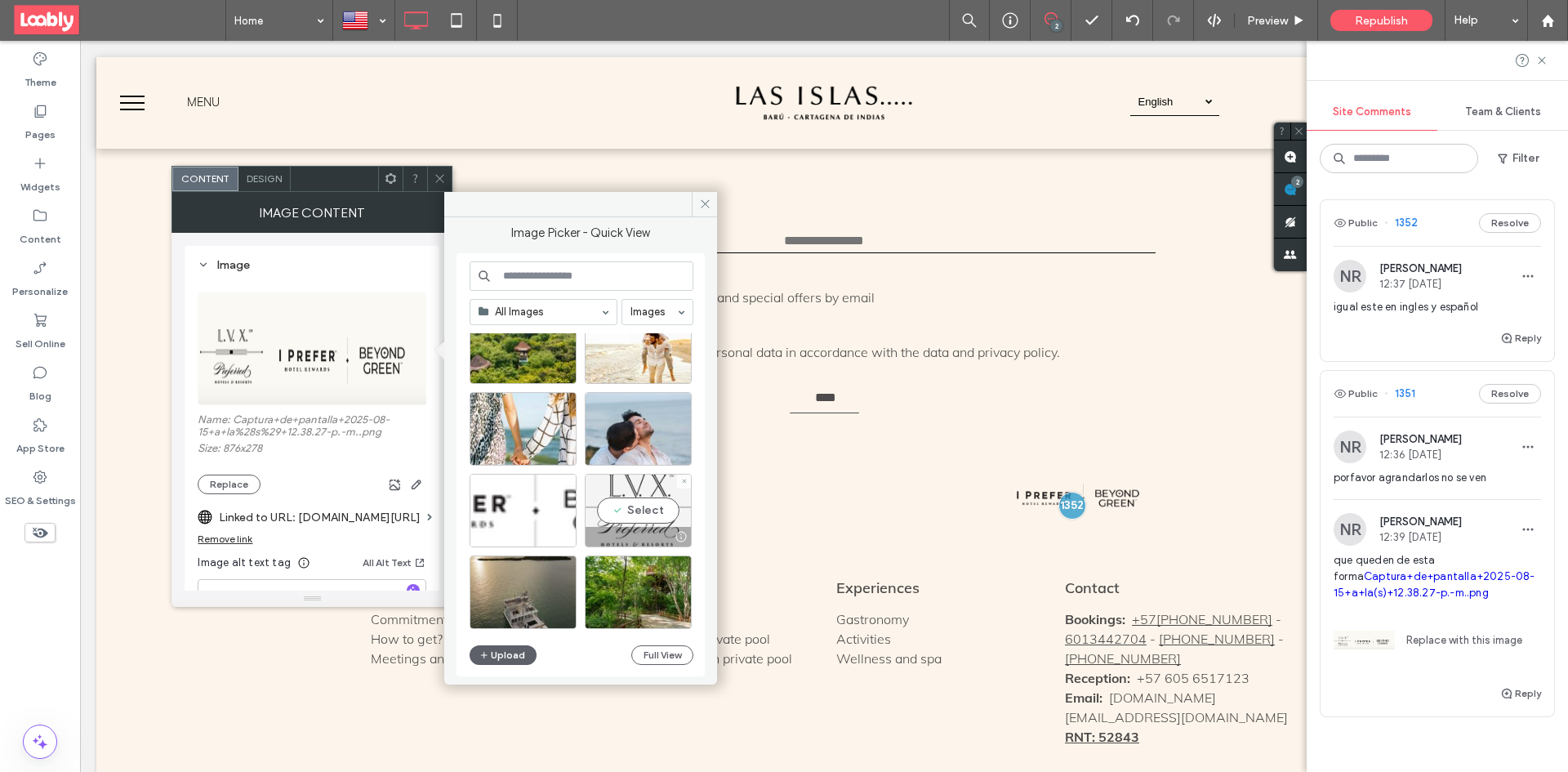
click at [635, 508] on div "Select" at bounding box center [639, 510] width 107 height 73
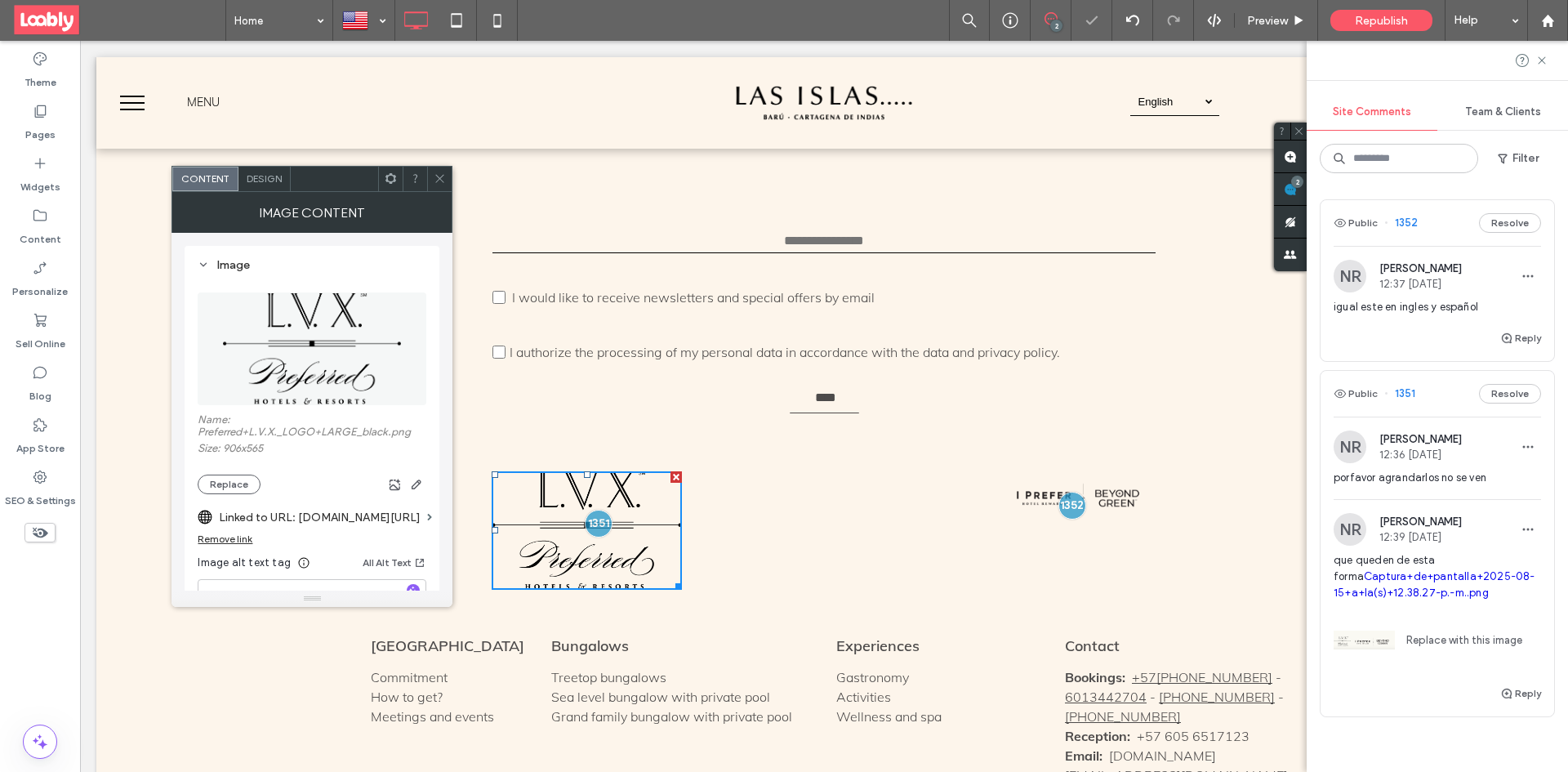
click at [433, 174] on icon at bounding box center [439, 178] width 13 height 13
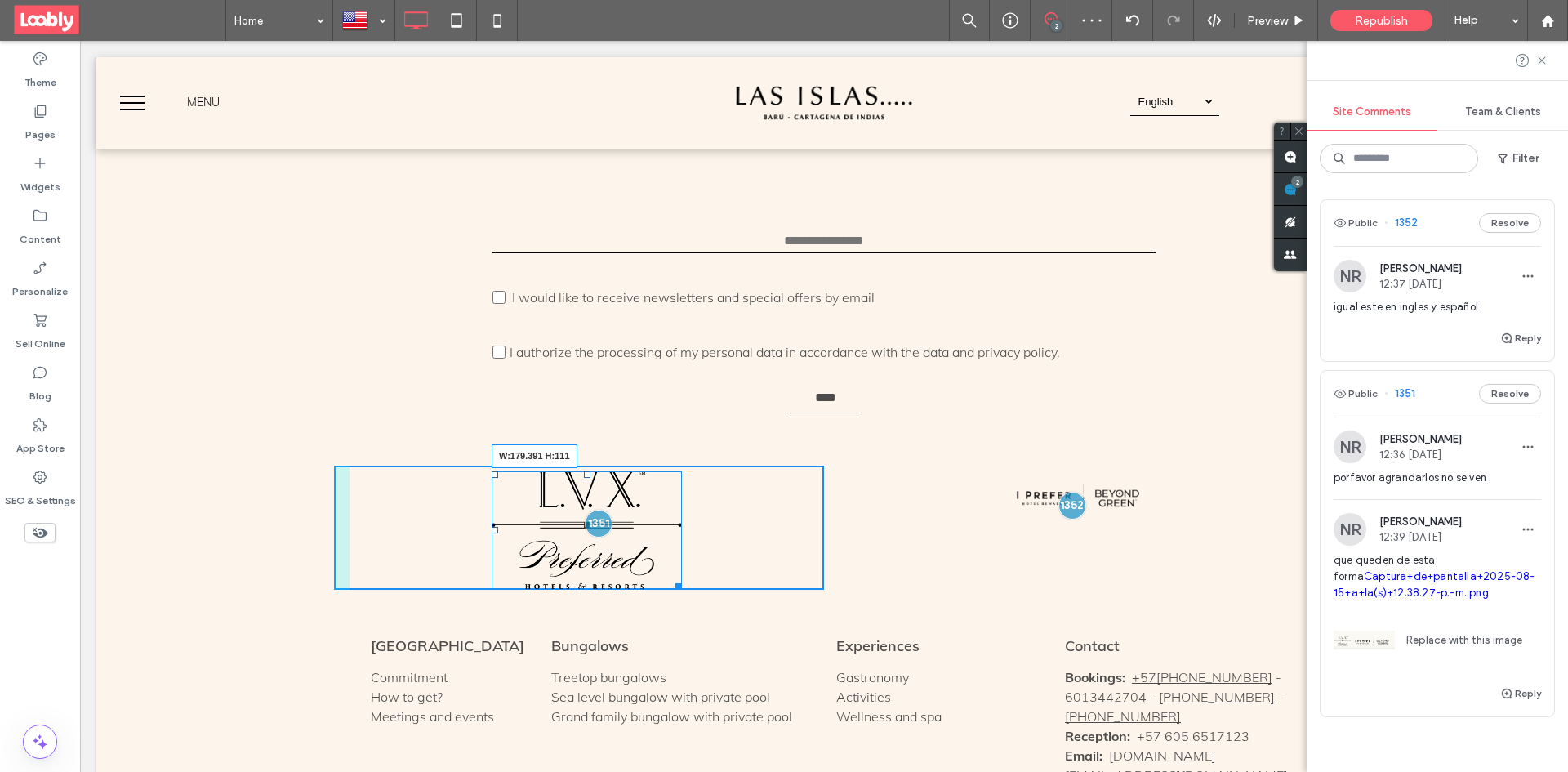
drag, startPoint x: 670, startPoint y: 530, endPoint x: 666, endPoint y: 494, distance: 36.2
click at [666, 494] on div "W:179.391 H:111" at bounding box center [587, 530] width 190 height 119
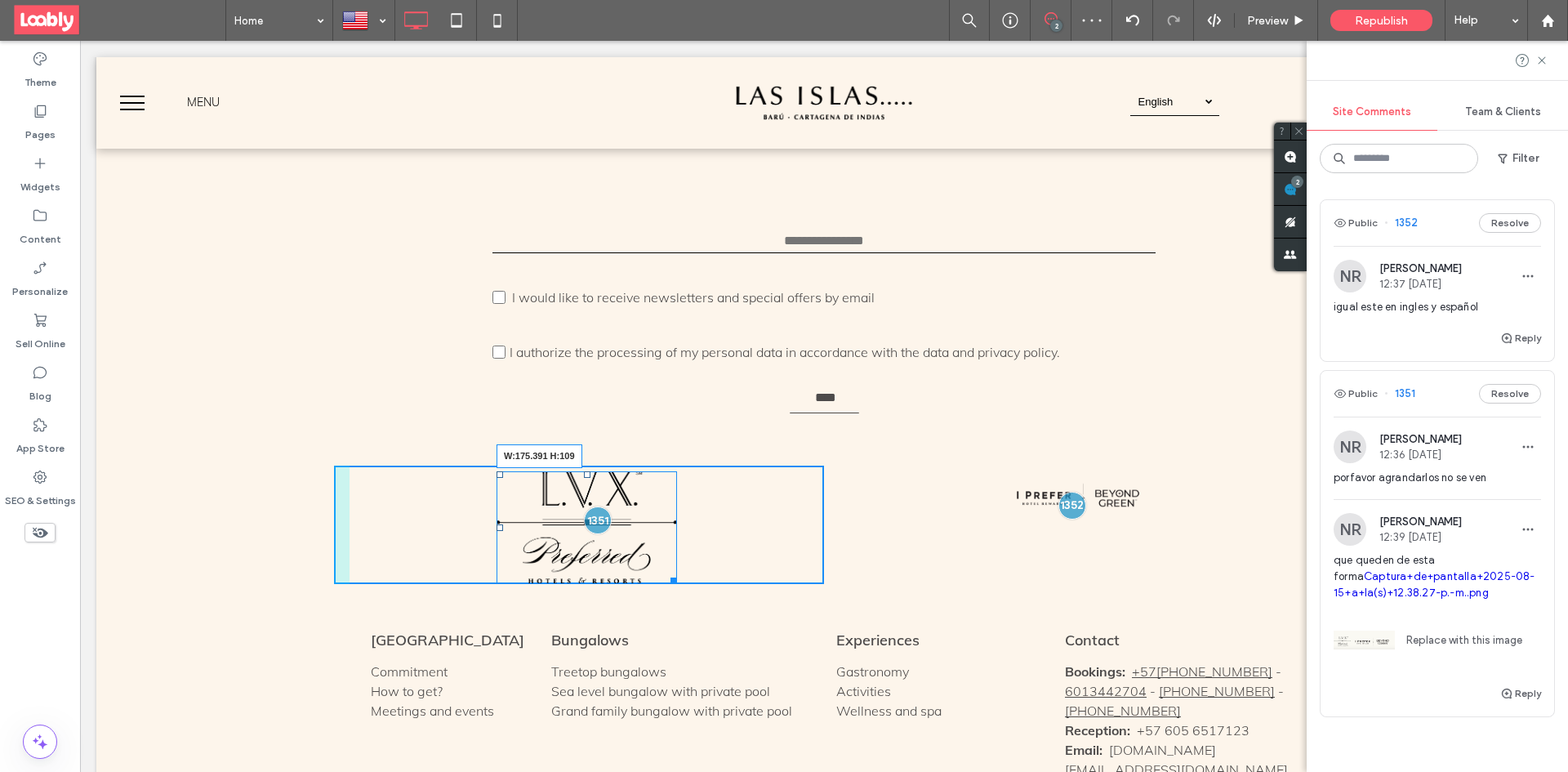
drag, startPoint x: 654, startPoint y: 517, endPoint x: 649, endPoint y: 506, distance: 12.1
click at [649, 506] on div "W:175.391 H:109 Click To Paste Click To Paste + Add Section" at bounding box center [824, 524] width 1455 height 168
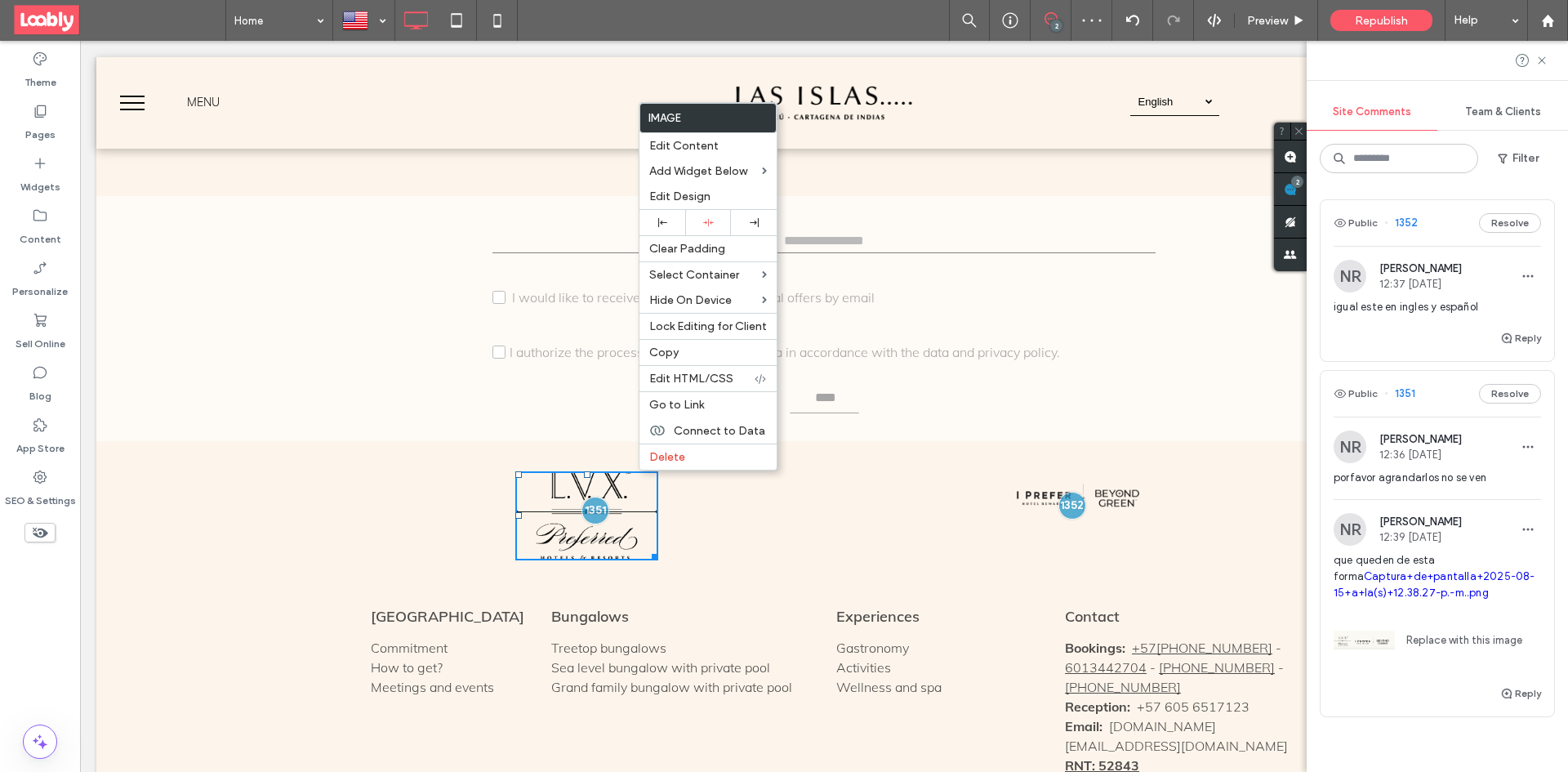
drag, startPoint x: 541, startPoint y: 344, endPoint x: 553, endPoint y: 366, distance: 25.1
click at [541, 346] on div "Click to edit in Flex Mode" at bounding box center [824, 318] width 1455 height 245
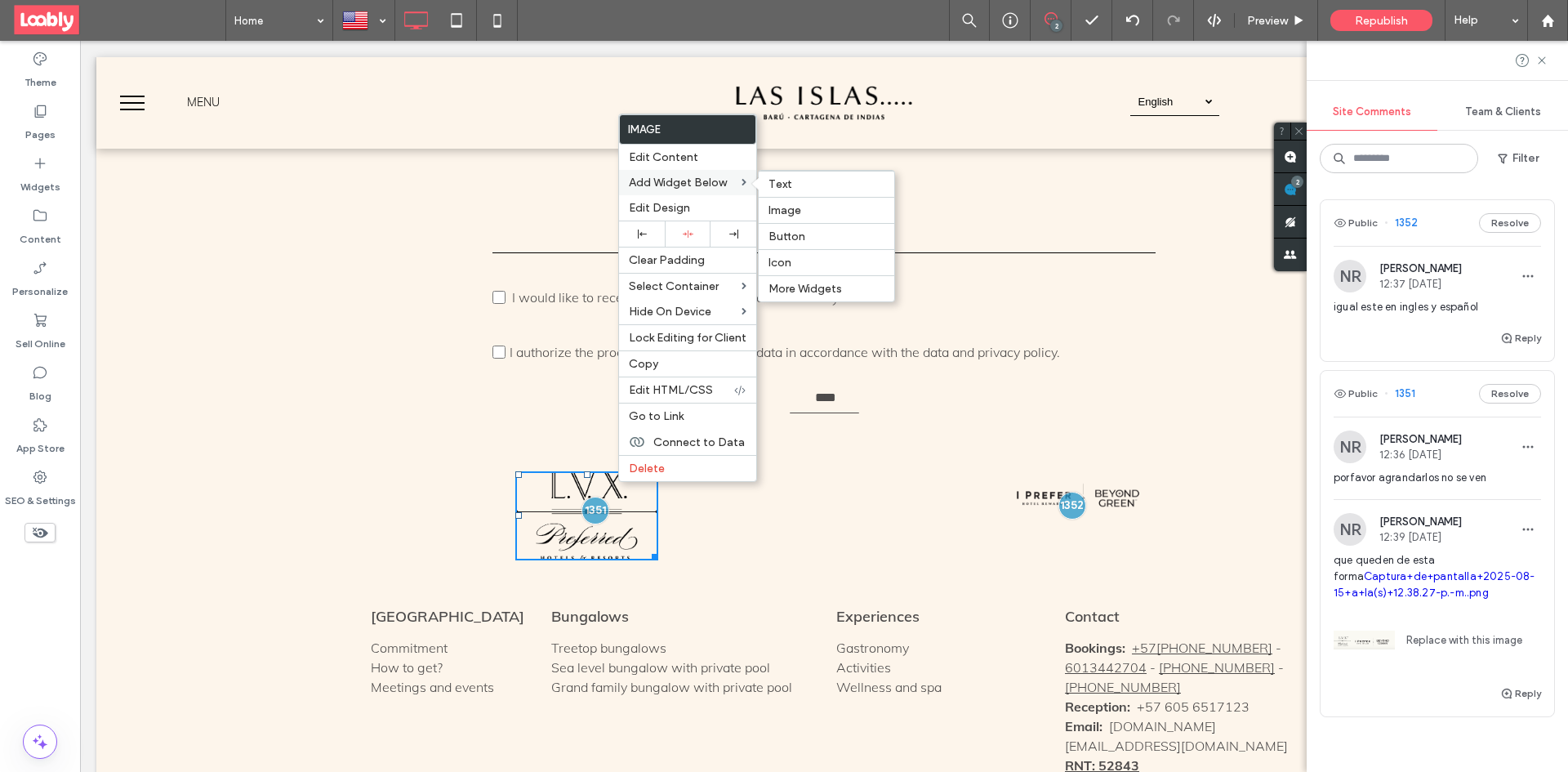
click at [739, 183] on label "Add Widget Below" at bounding box center [684, 183] width 113 height 14
click at [712, 515] on div "Click To Paste Click To Paste + Add Section" at bounding box center [824, 513] width 1455 height 143
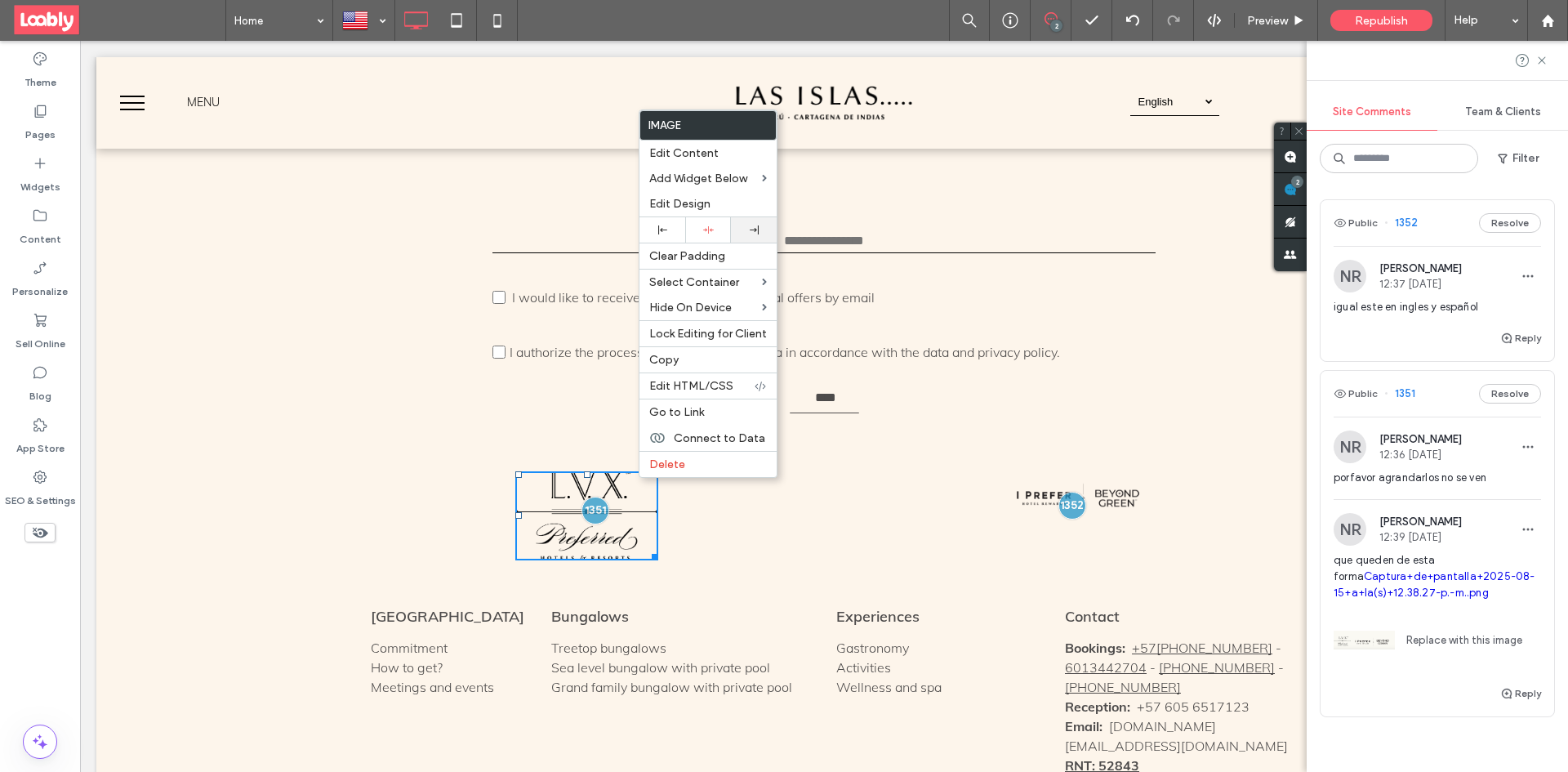
click at [746, 228] on div at bounding box center [754, 229] width 29 height 9
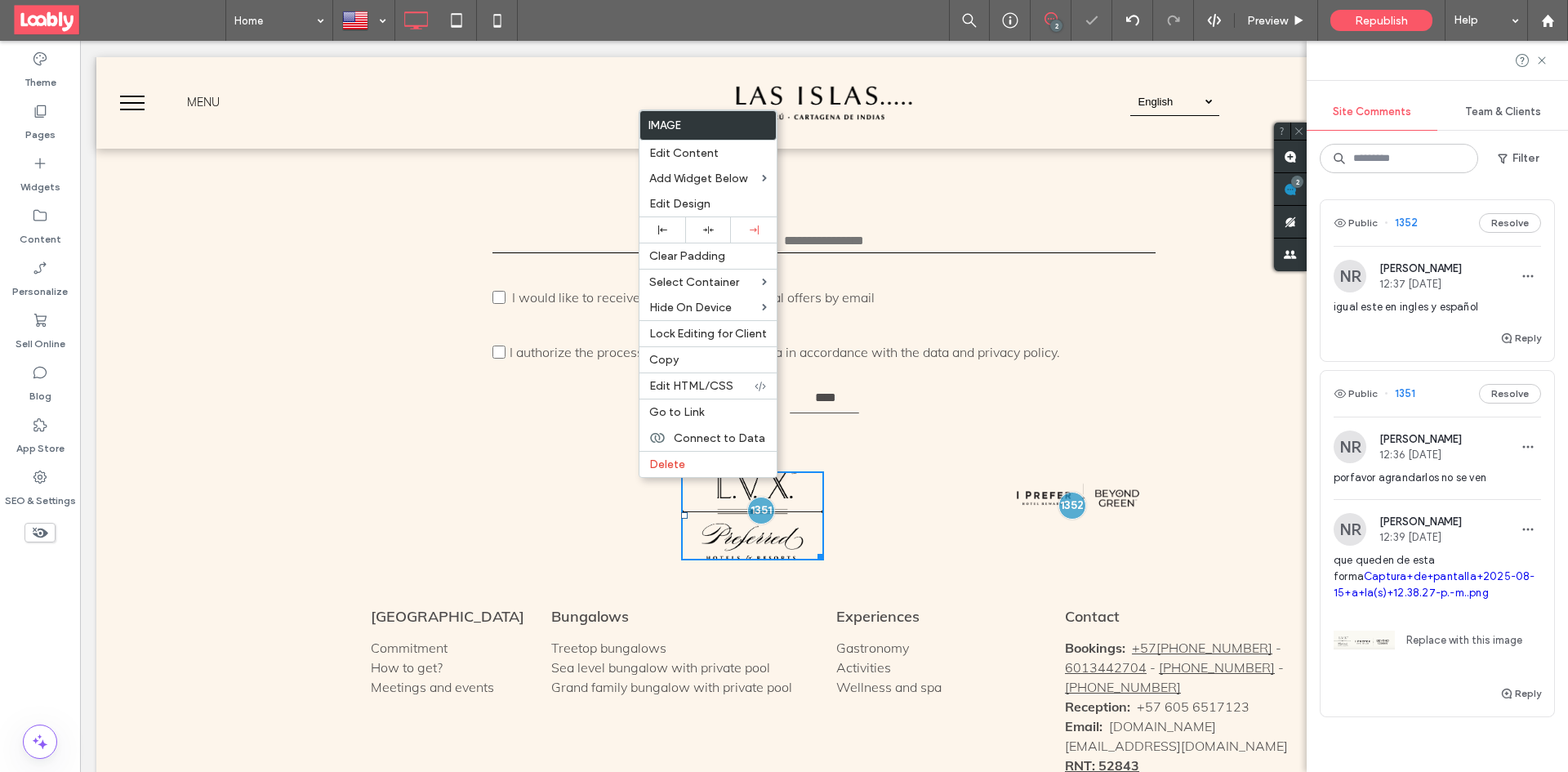
click at [941, 465] on div "Click To Paste" at bounding box center [1070, 513] width 490 height 95
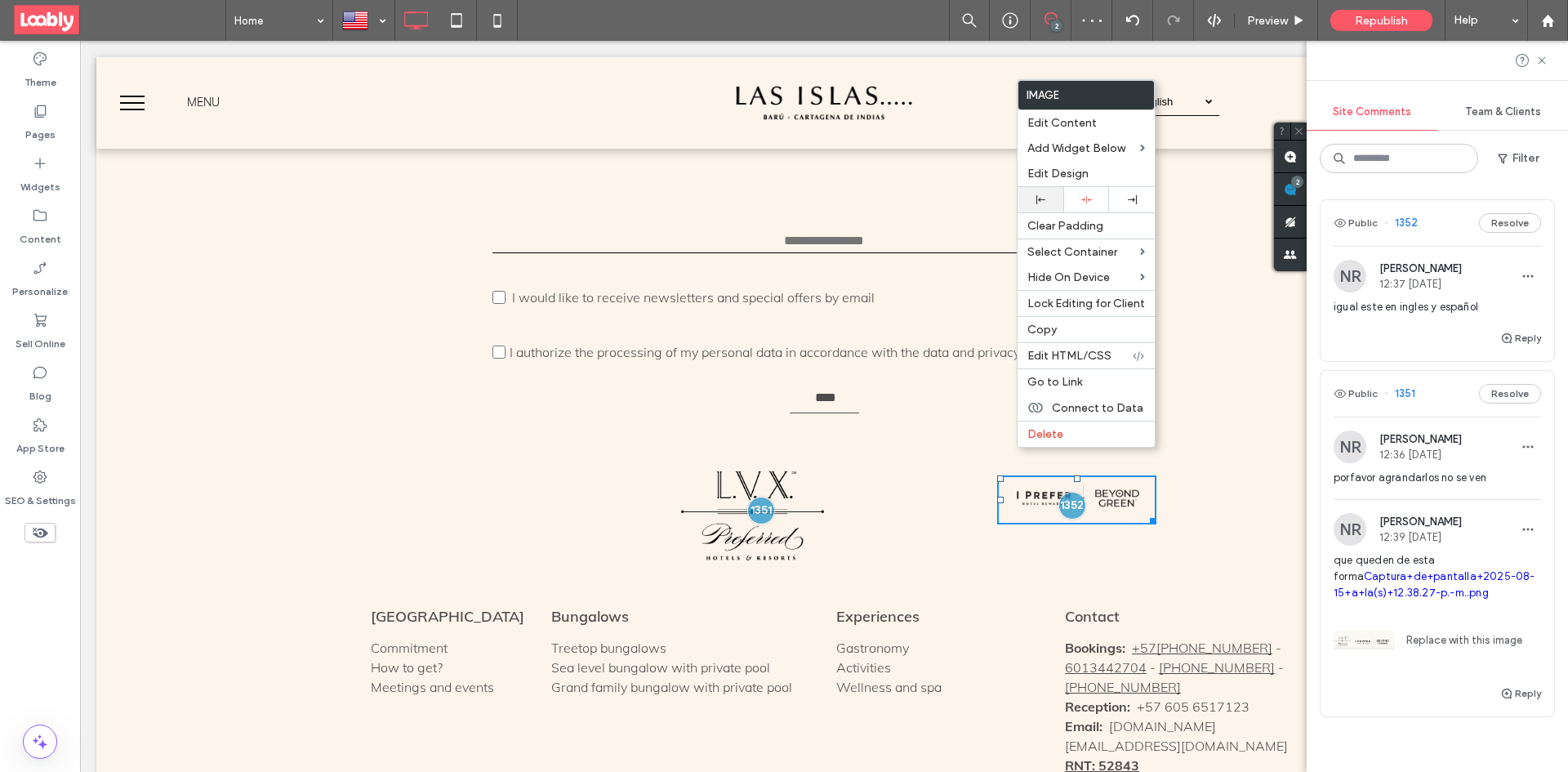
click at [1043, 200] on use at bounding box center [1040, 199] width 9 height 9
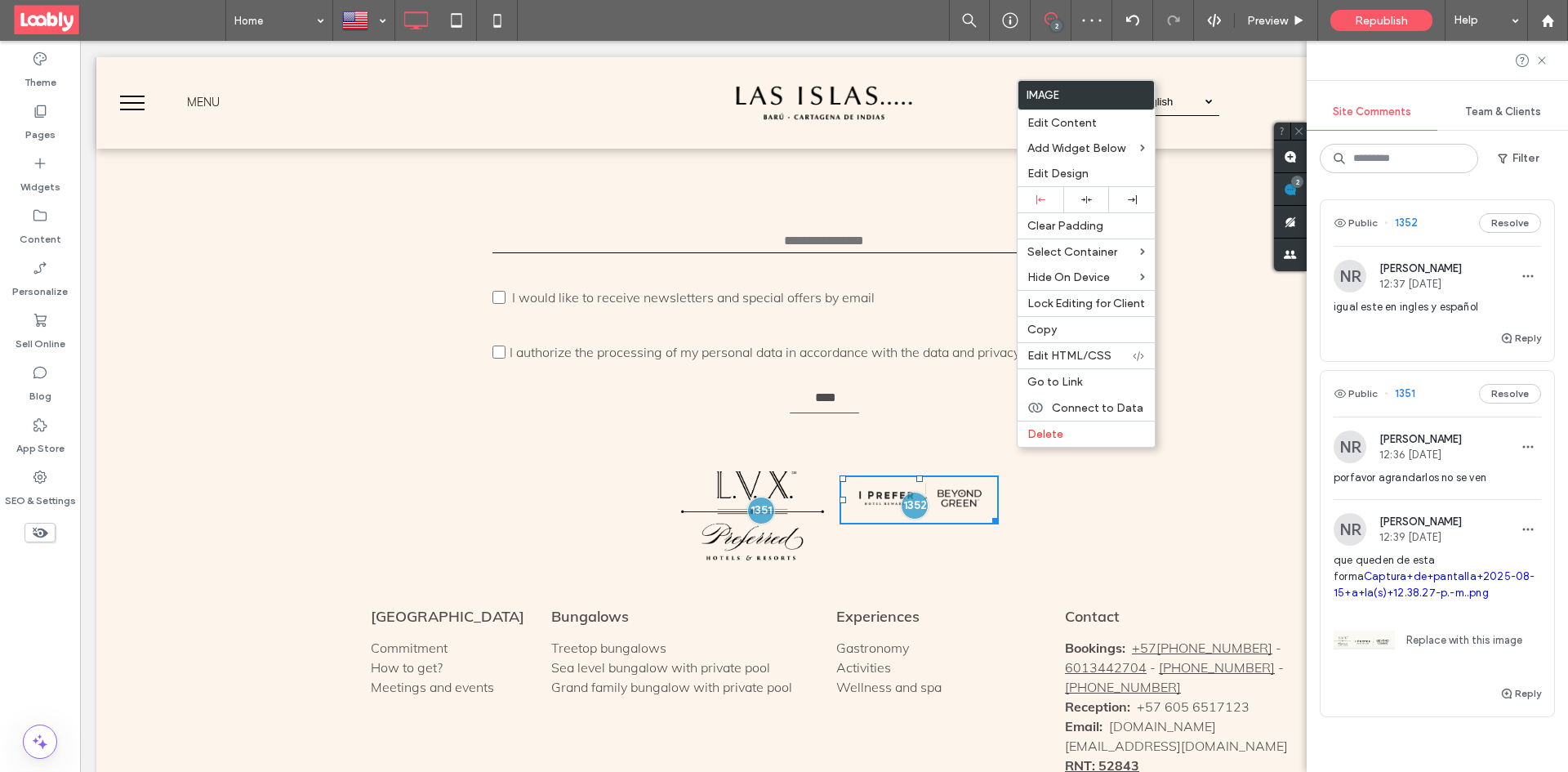
click at [954, 441] on div "Click To Paste Click To Paste + Add Section" at bounding box center [824, 513] width 1455 height 143
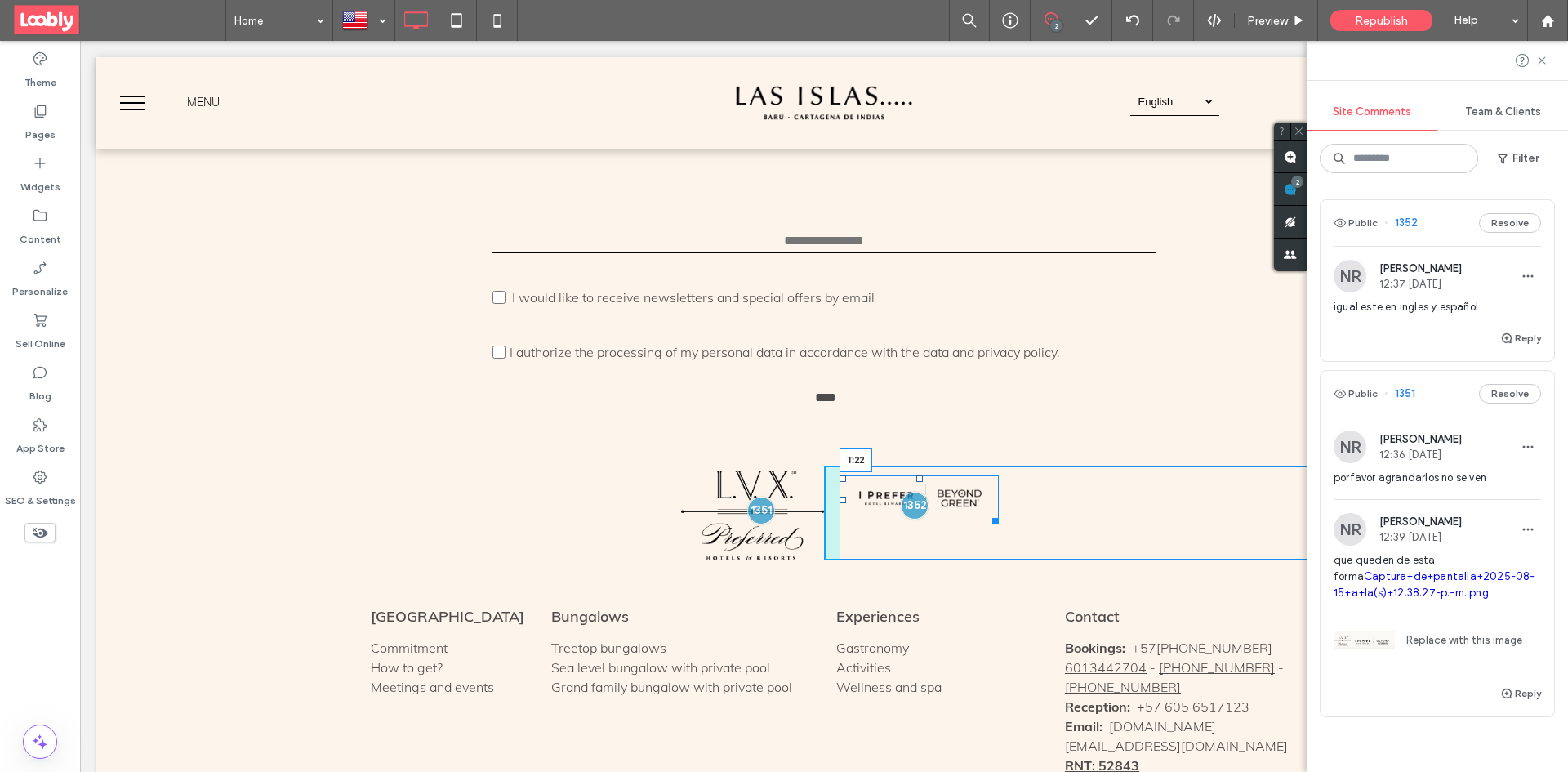
drag, startPoint x: 913, startPoint y: 424, endPoint x: 994, endPoint y: 475, distance: 95.7
click at [916, 475] on div at bounding box center [919, 479] width 7 height 7
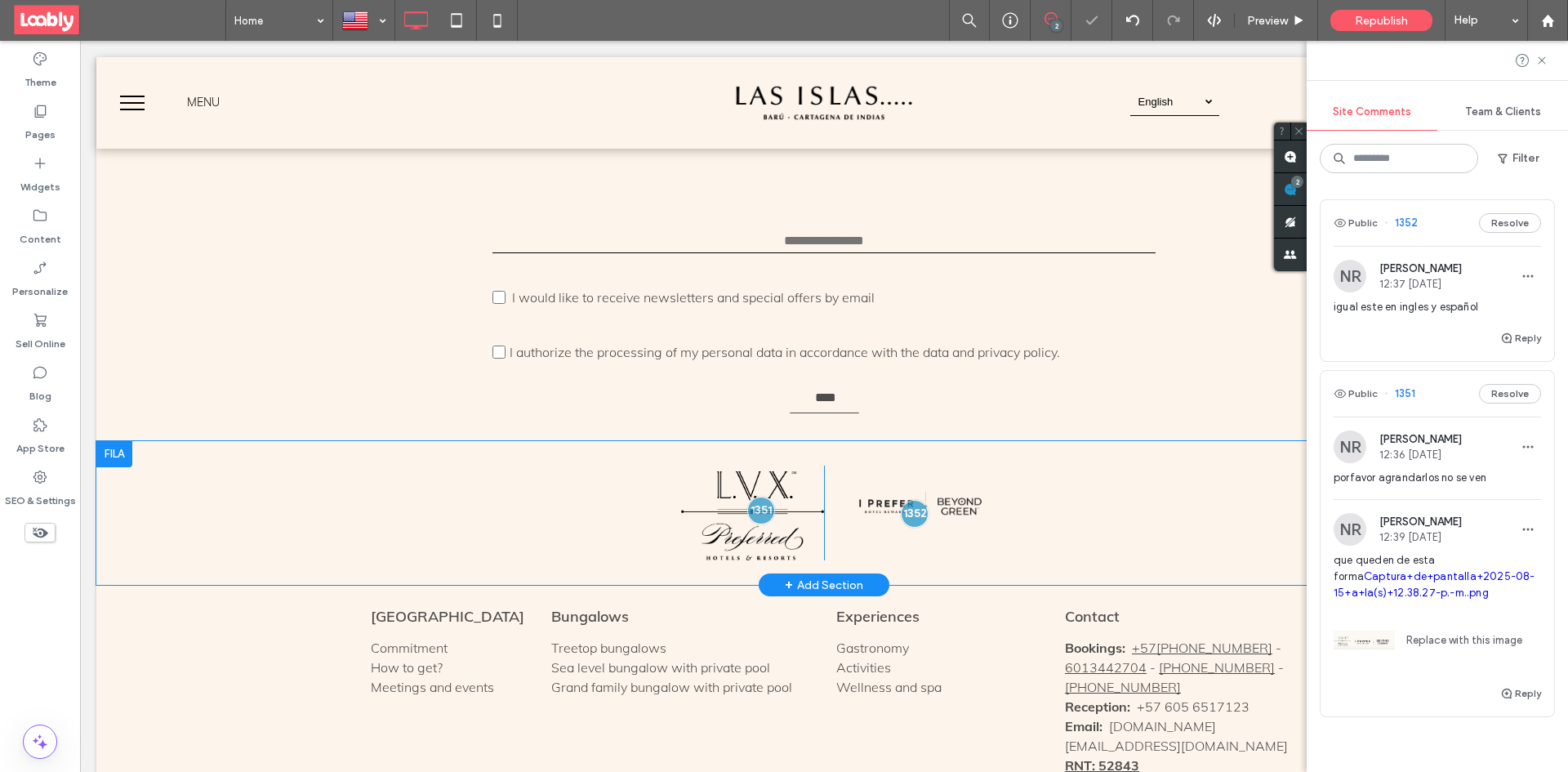
click at [849, 492] on div "Click To Paste" at bounding box center [1070, 513] width 490 height 95
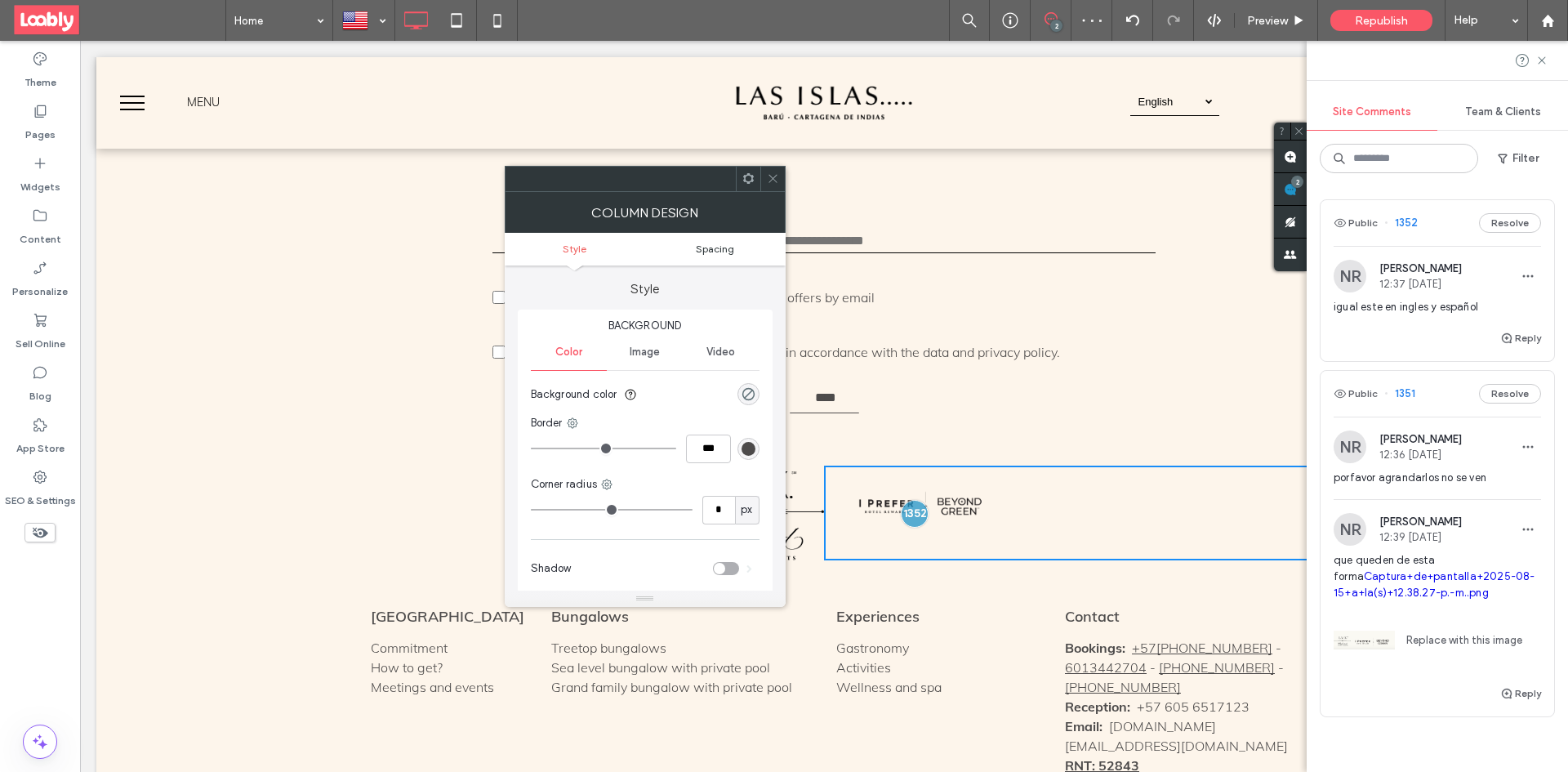
click at [712, 254] on span "Spacing" at bounding box center [715, 248] width 38 height 13
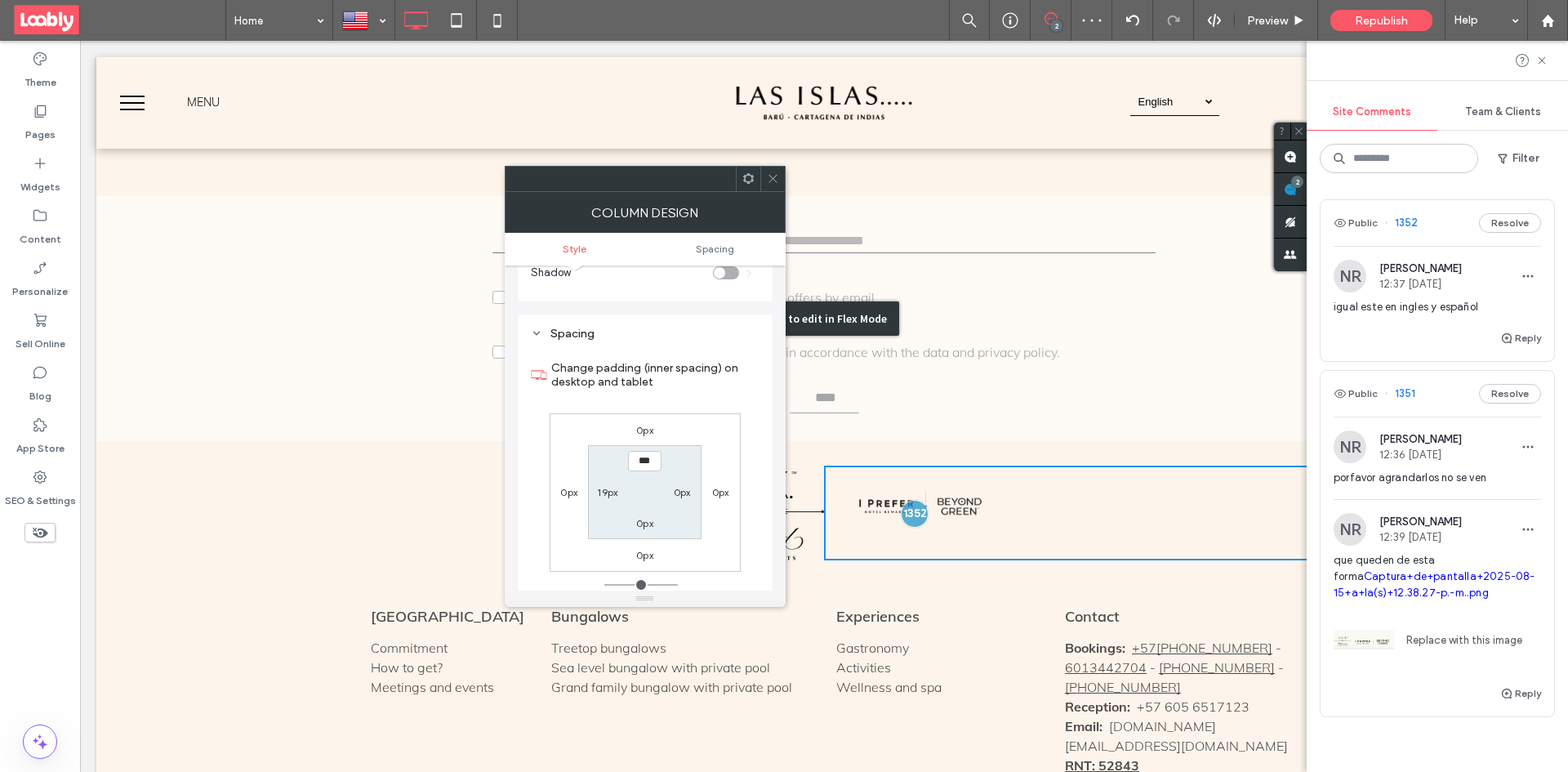
scroll to position [332, 0]
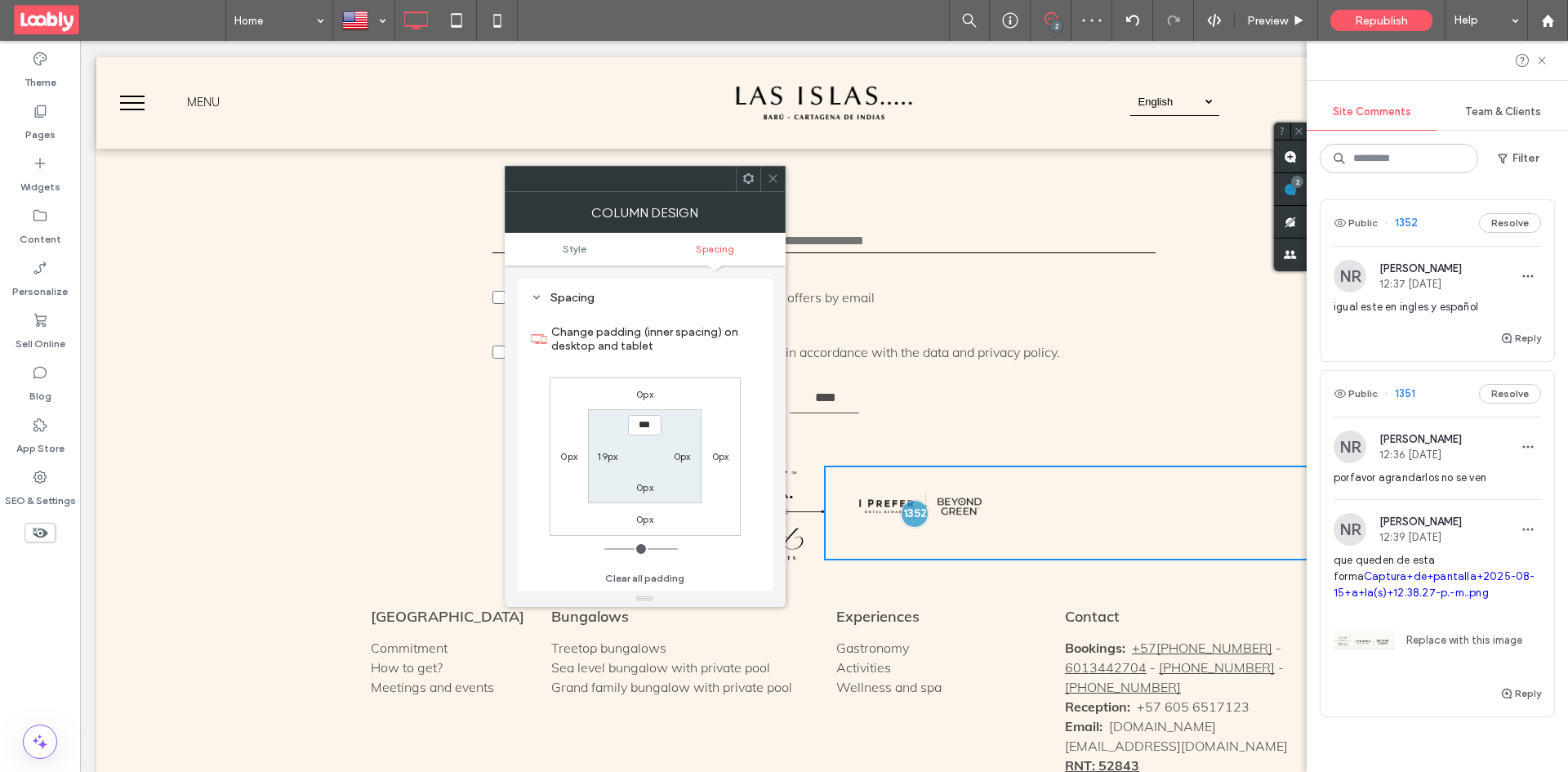
click at [604, 455] on label "19px" at bounding box center [607, 456] width 20 height 13
type input "**"
type input "*"
type input "***"
click at [769, 181] on icon at bounding box center [773, 178] width 13 height 13
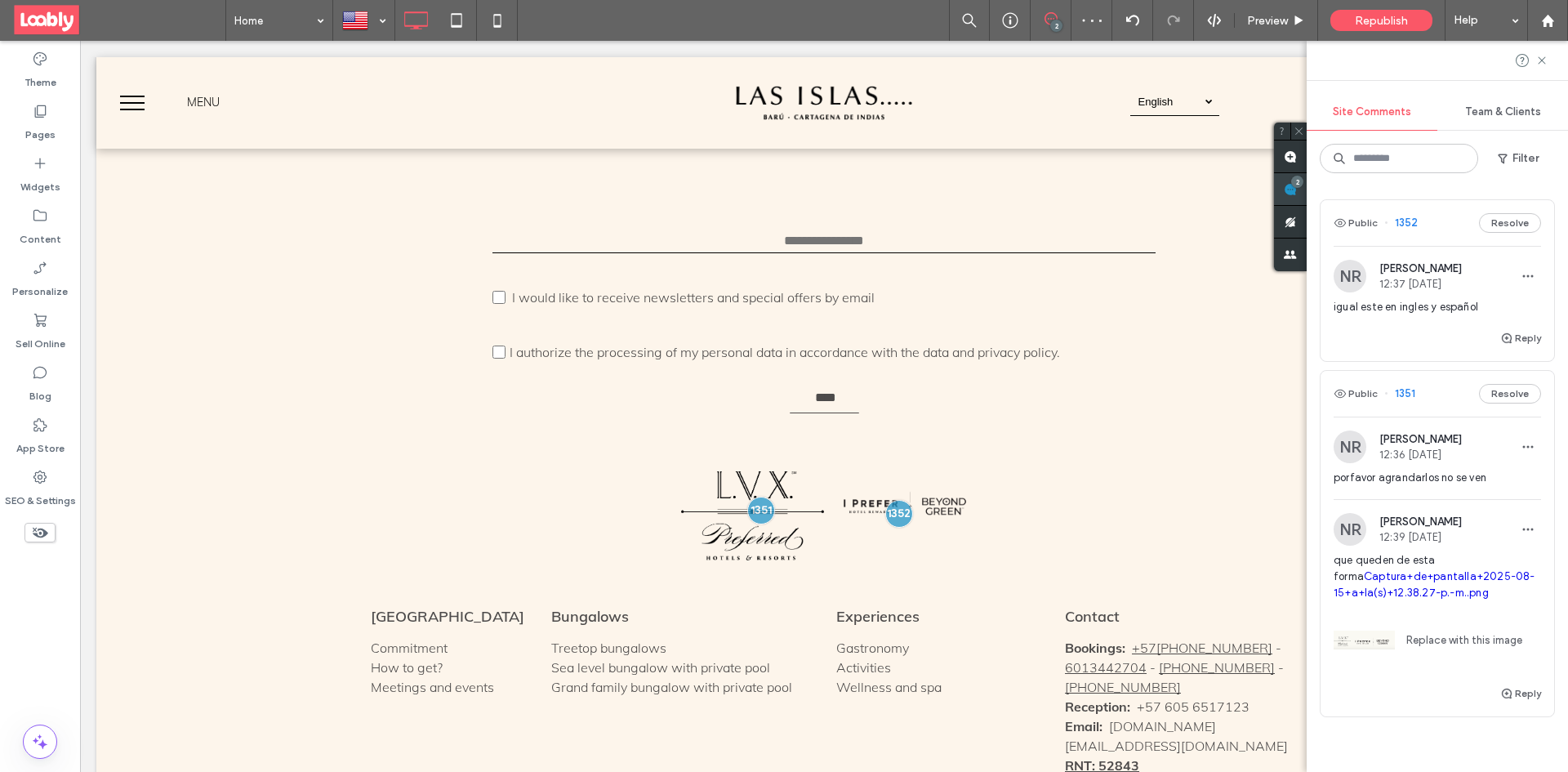
click at [1298, 188] on span at bounding box center [1290, 189] width 33 height 32
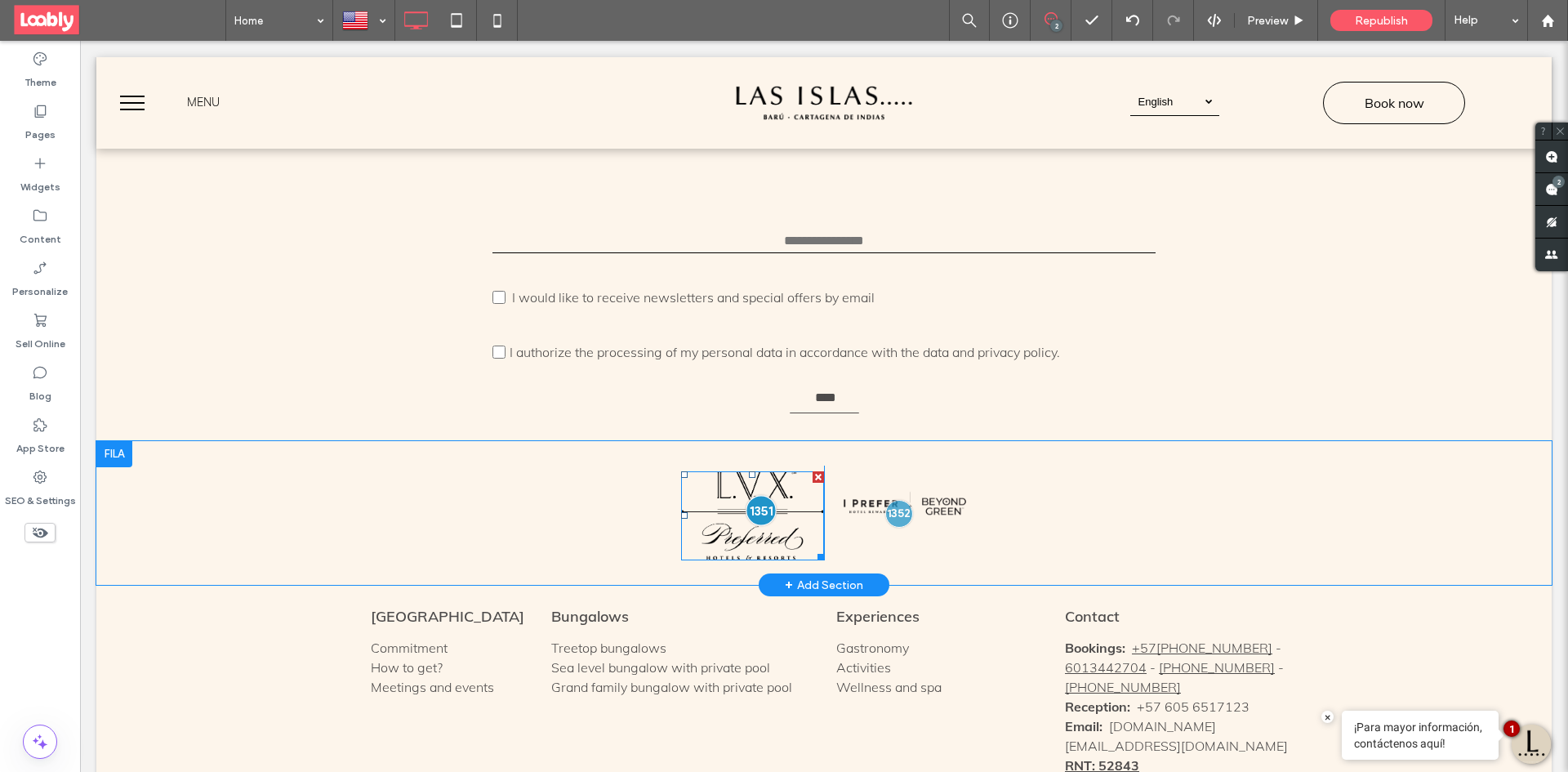
click at [761, 495] on div at bounding box center [761, 510] width 30 height 30
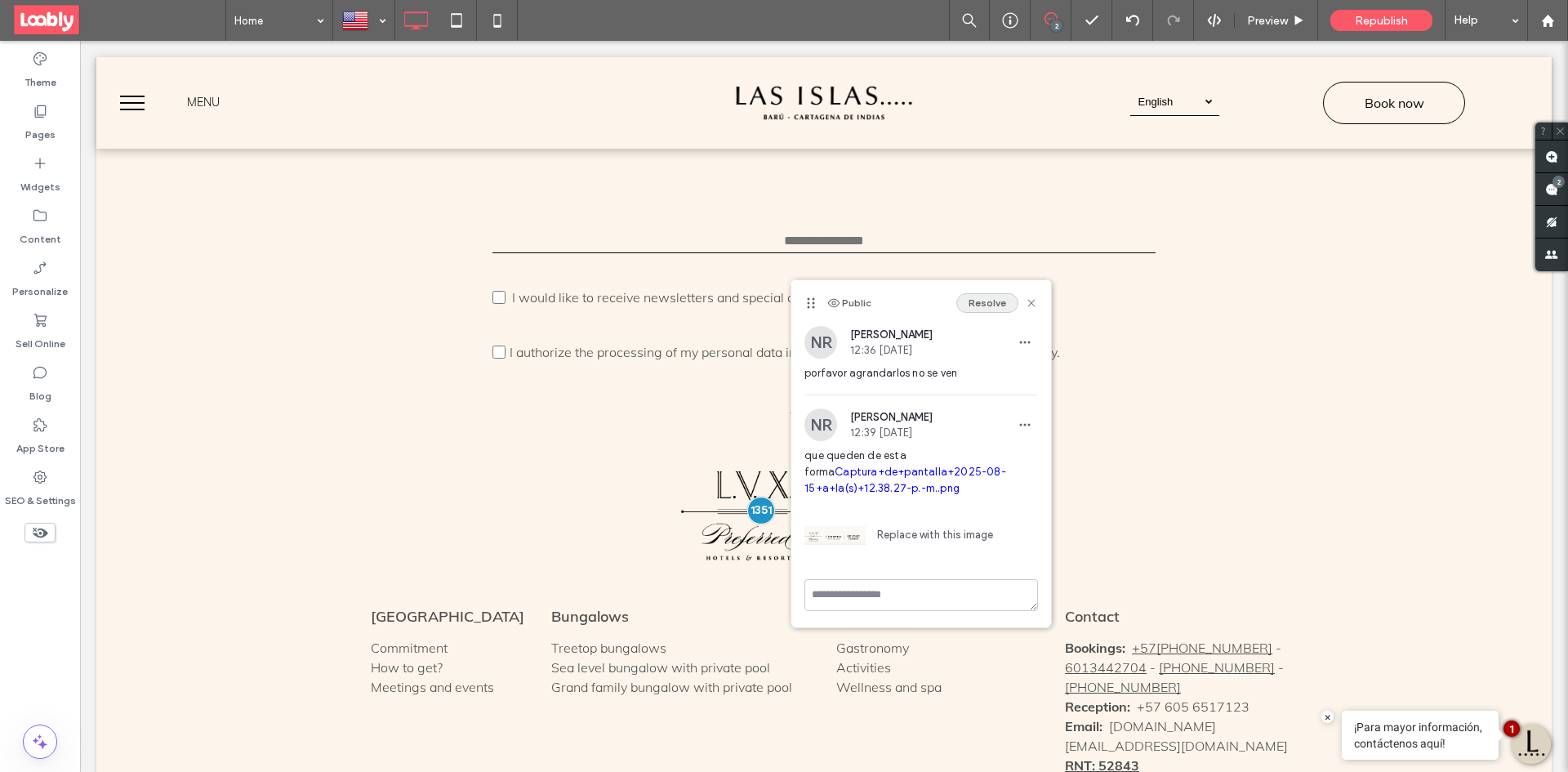
click at [971, 299] on button "Resolve" at bounding box center [987, 303] width 62 height 20
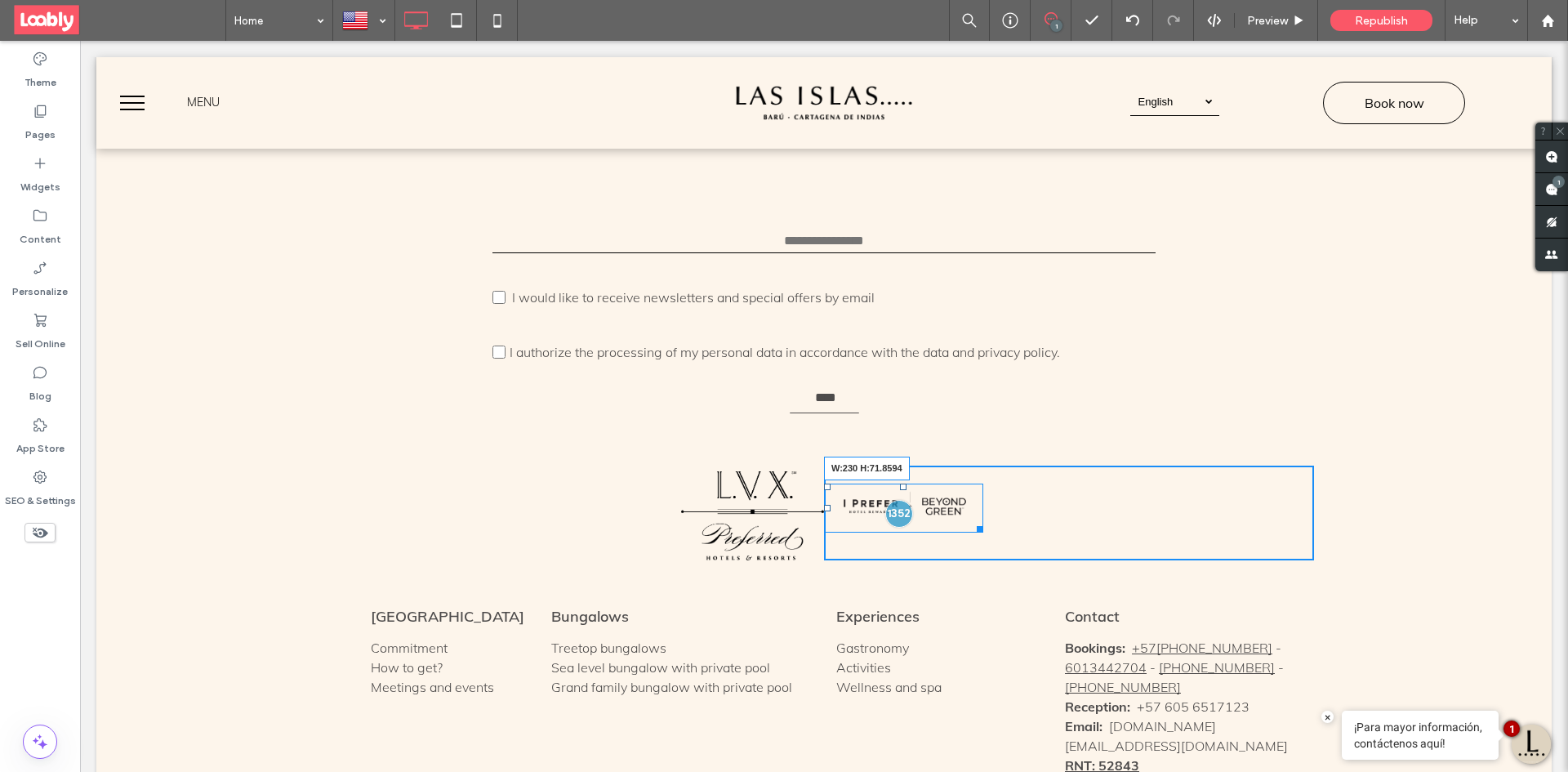
drag, startPoint x: 973, startPoint y: 469, endPoint x: 1113, endPoint y: 527, distance: 151.5
click at [984, 484] on div "W:230 H:71.8594" at bounding box center [904, 509] width 159 height 50
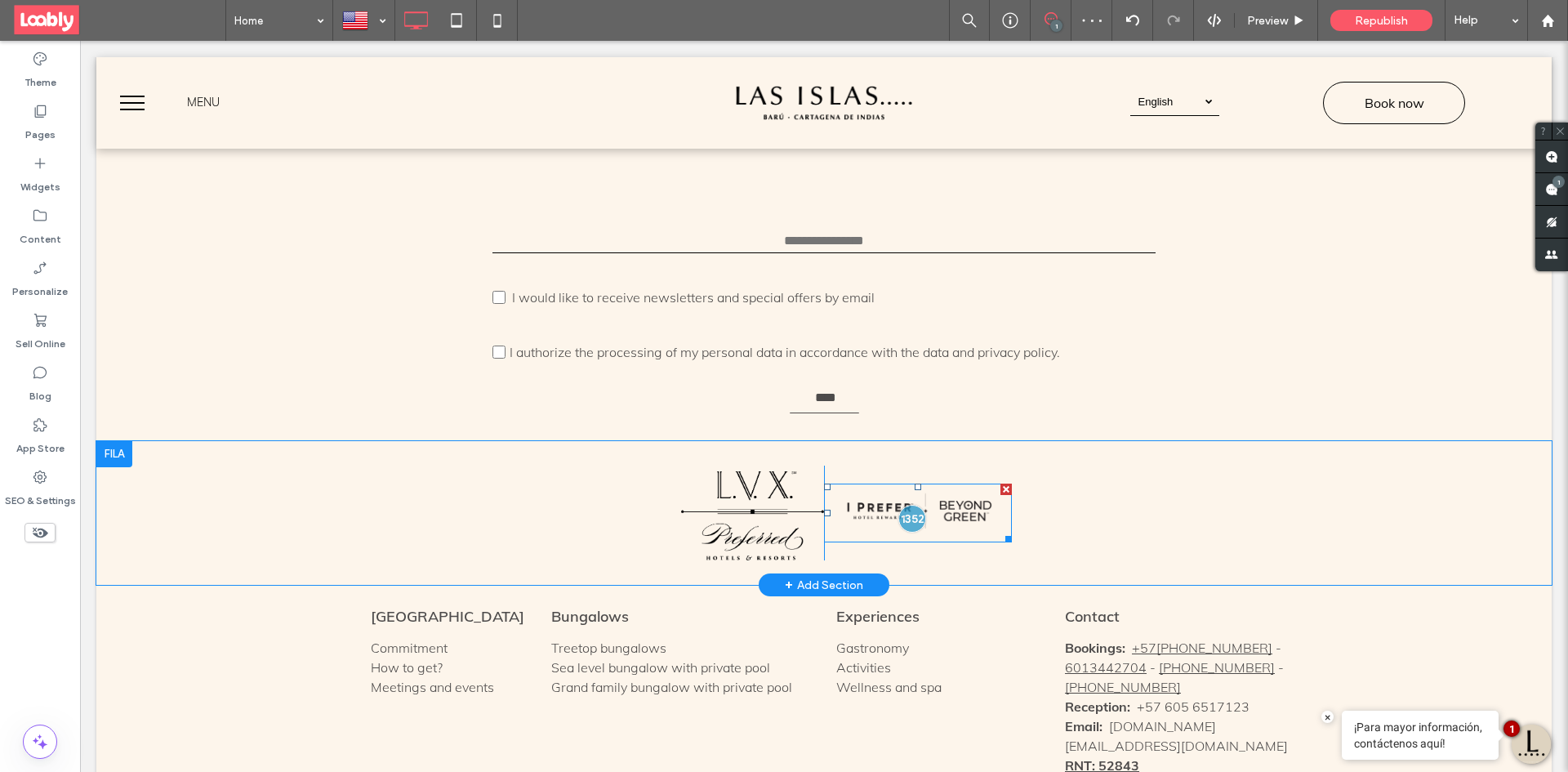
click at [885, 484] on img at bounding box center [918, 513] width 188 height 59
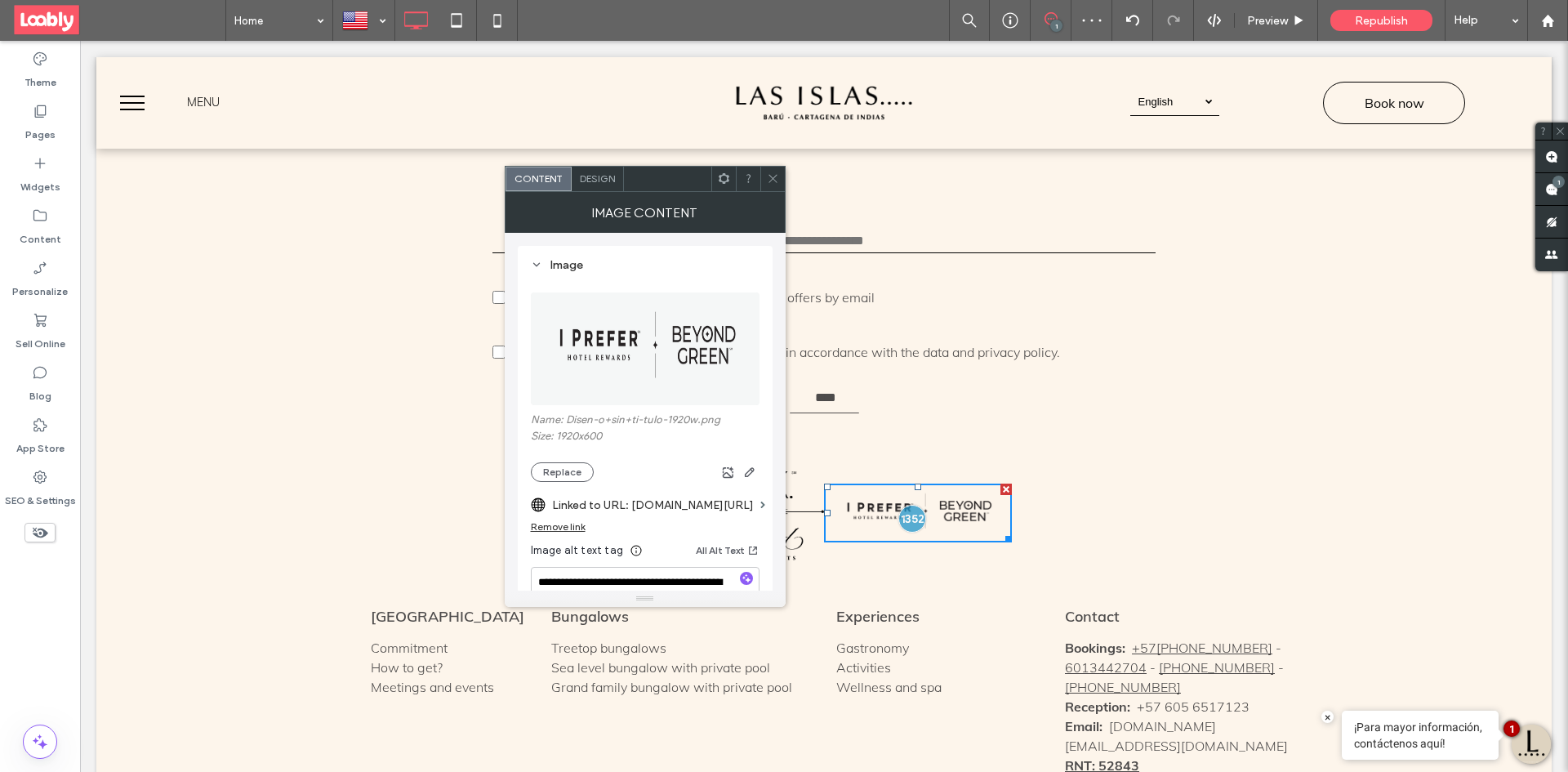
click at [767, 174] on icon at bounding box center [773, 178] width 13 height 13
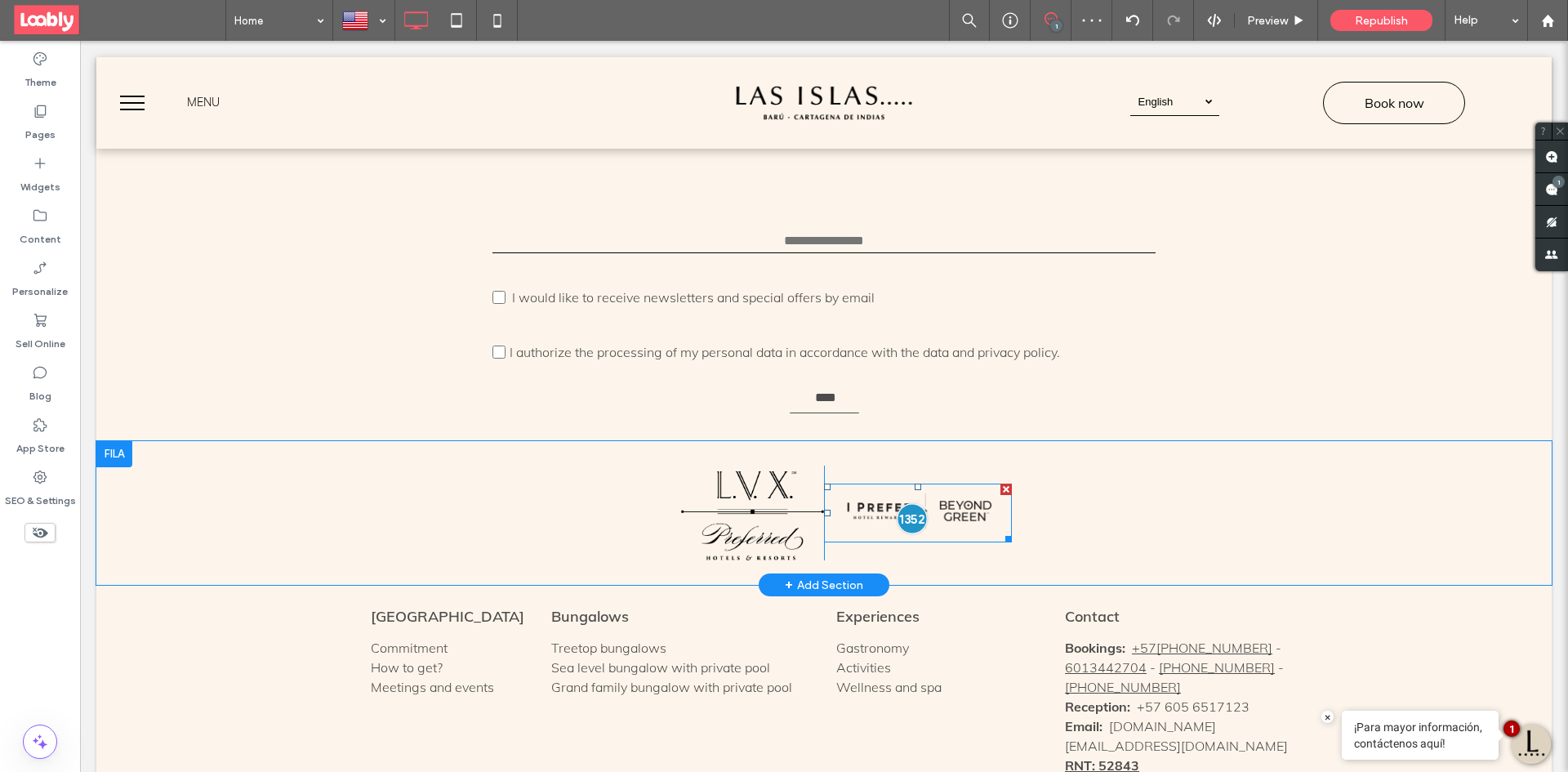
click at [909, 504] on div at bounding box center [913, 519] width 30 height 30
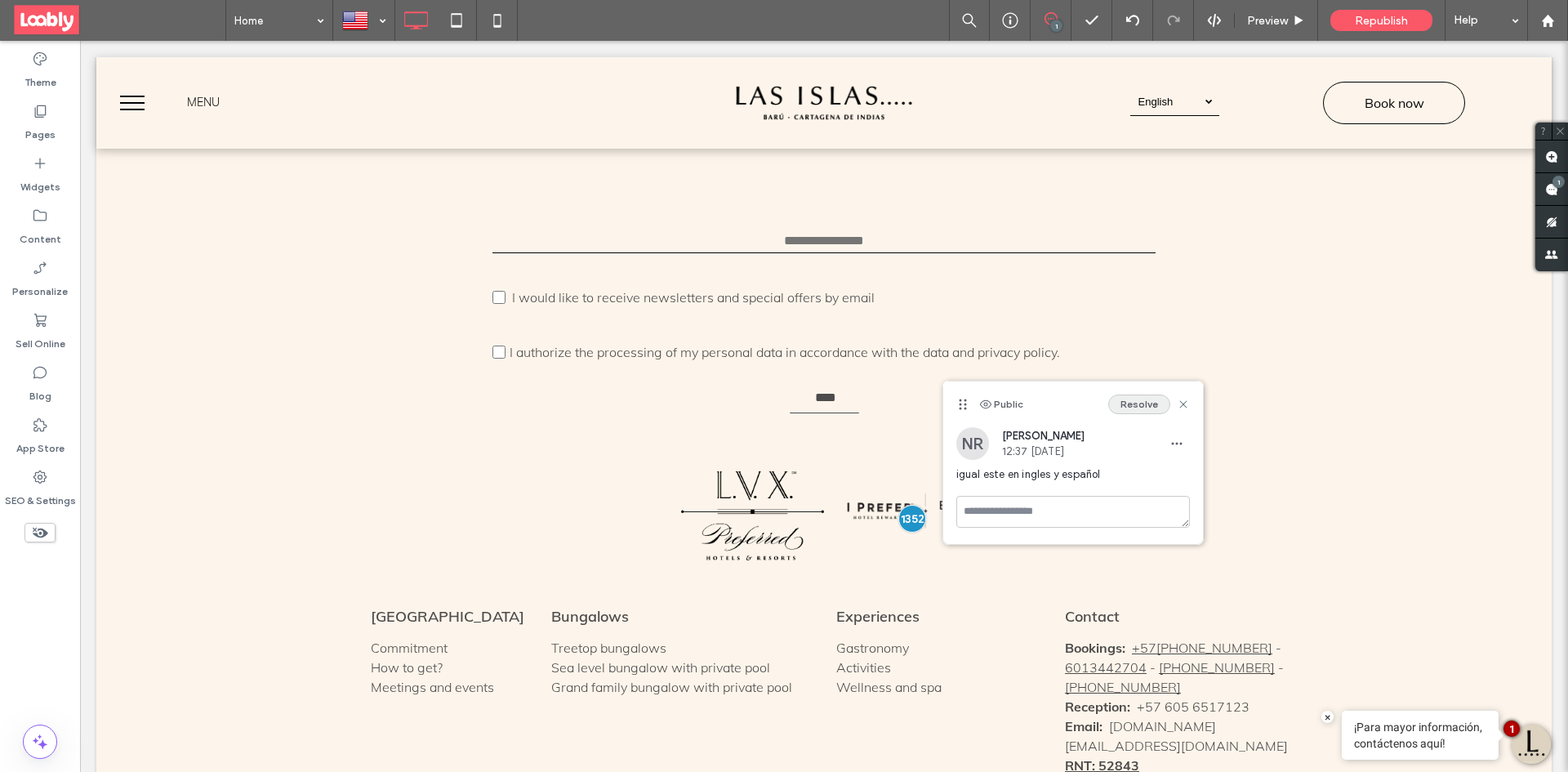
click at [1130, 404] on button "Resolve" at bounding box center [1140, 404] width 62 height 20
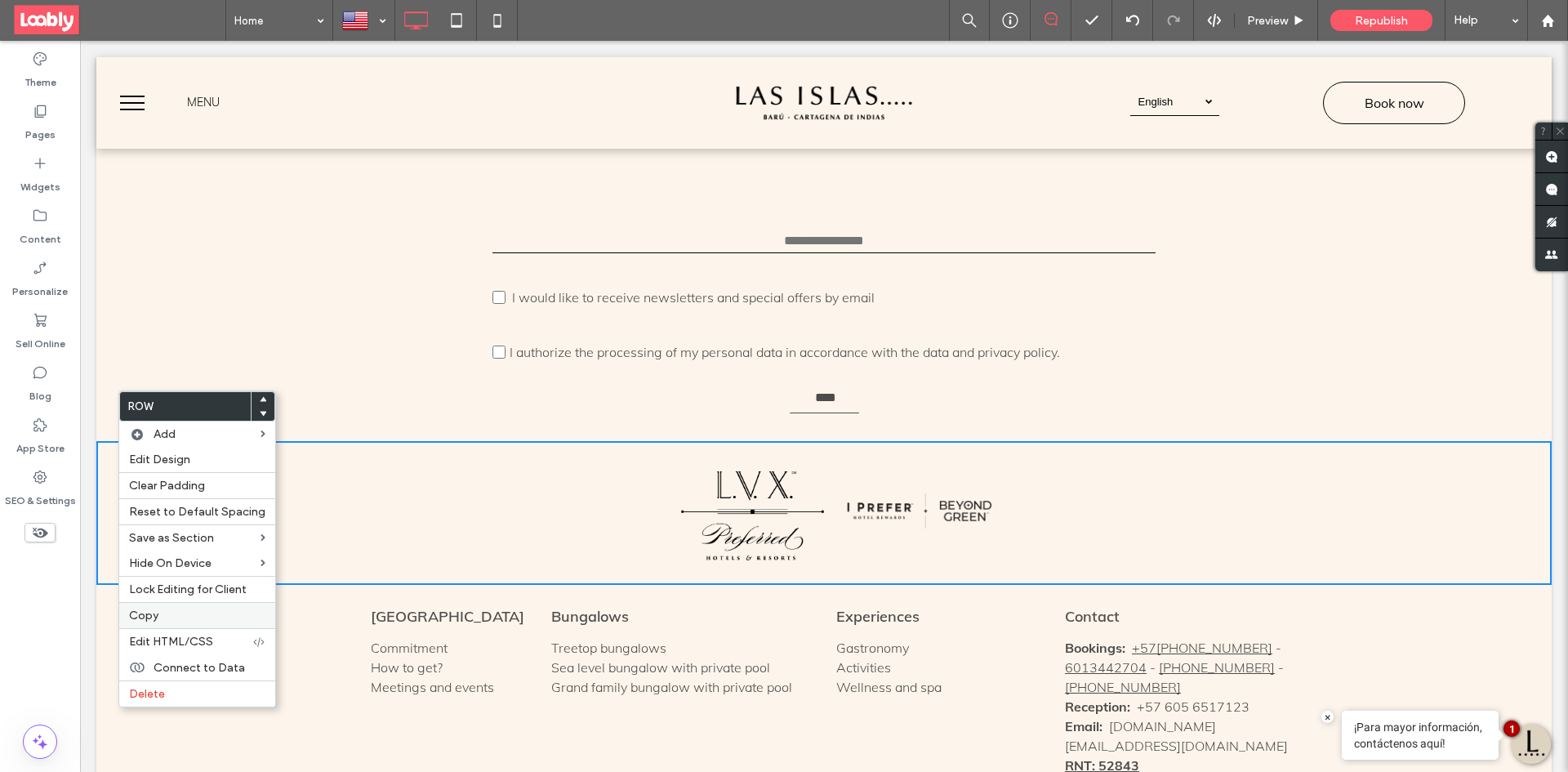
click at [197, 614] on label "Copy" at bounding box center [198, 615] width 137 height 14
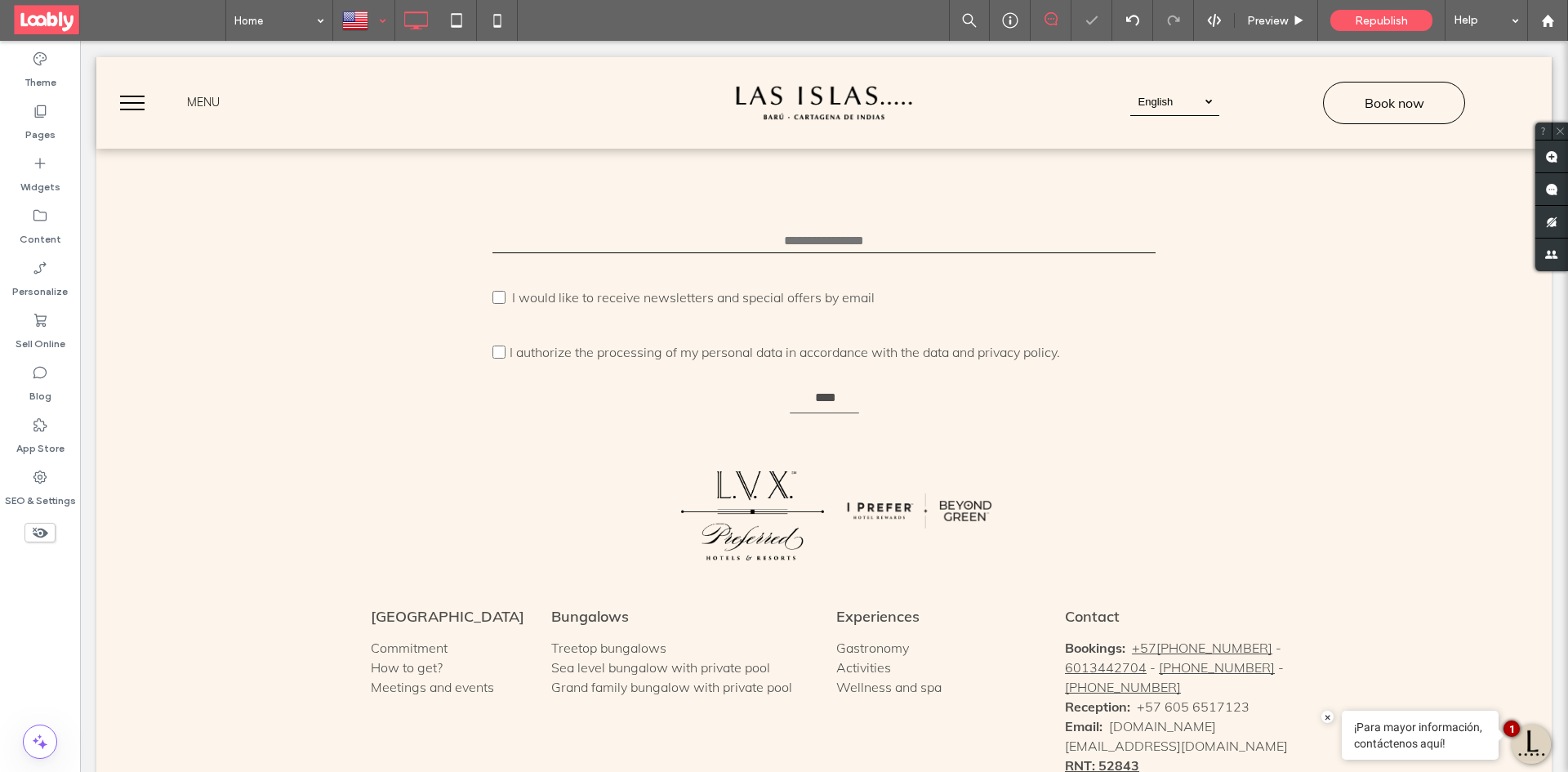
click at [376, 27] on div at bounding box center [364, 20] width 60 height 39
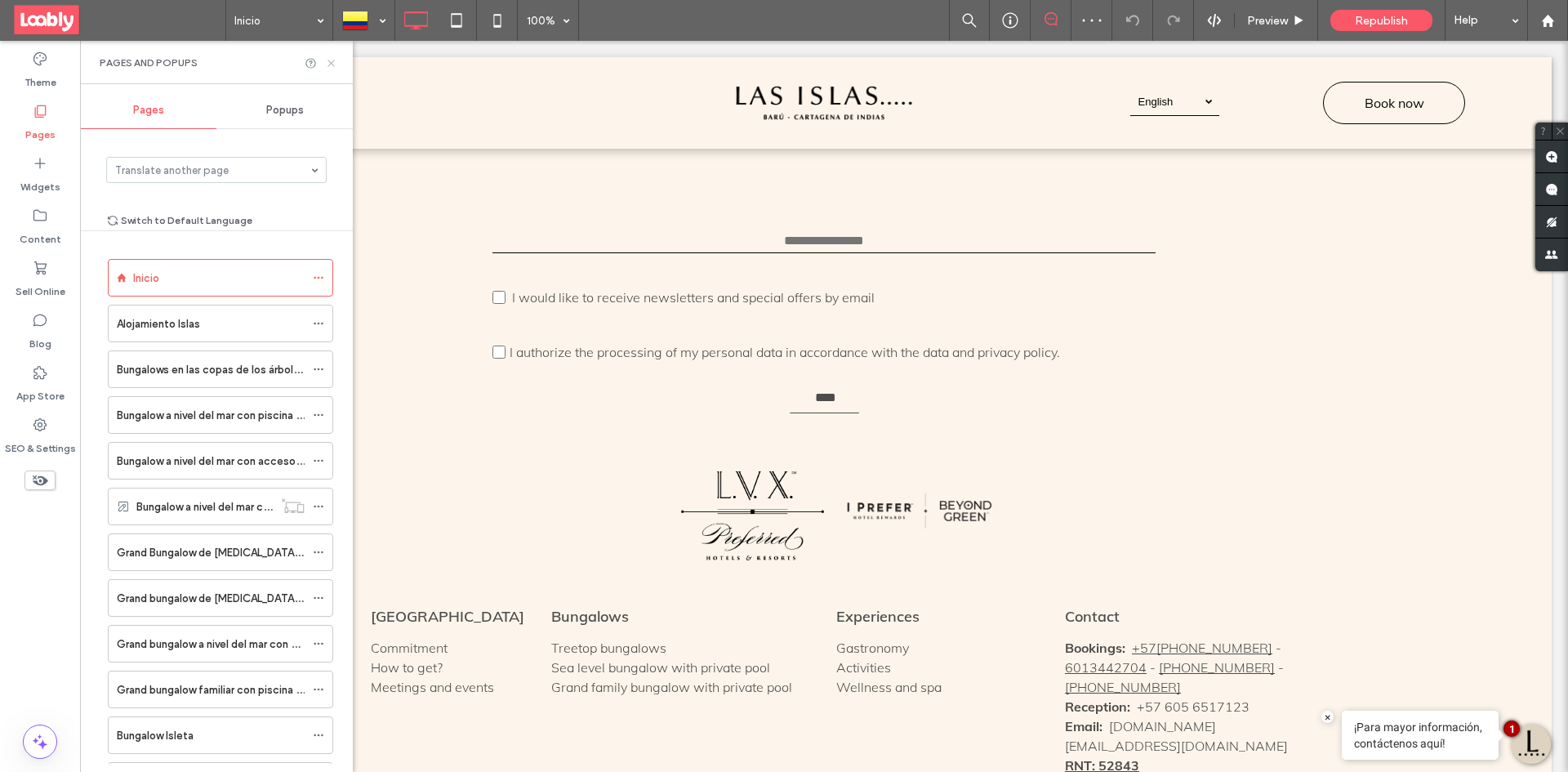
click at [331, 61] on icon at bounding box center [331, 63] width 13 height 13
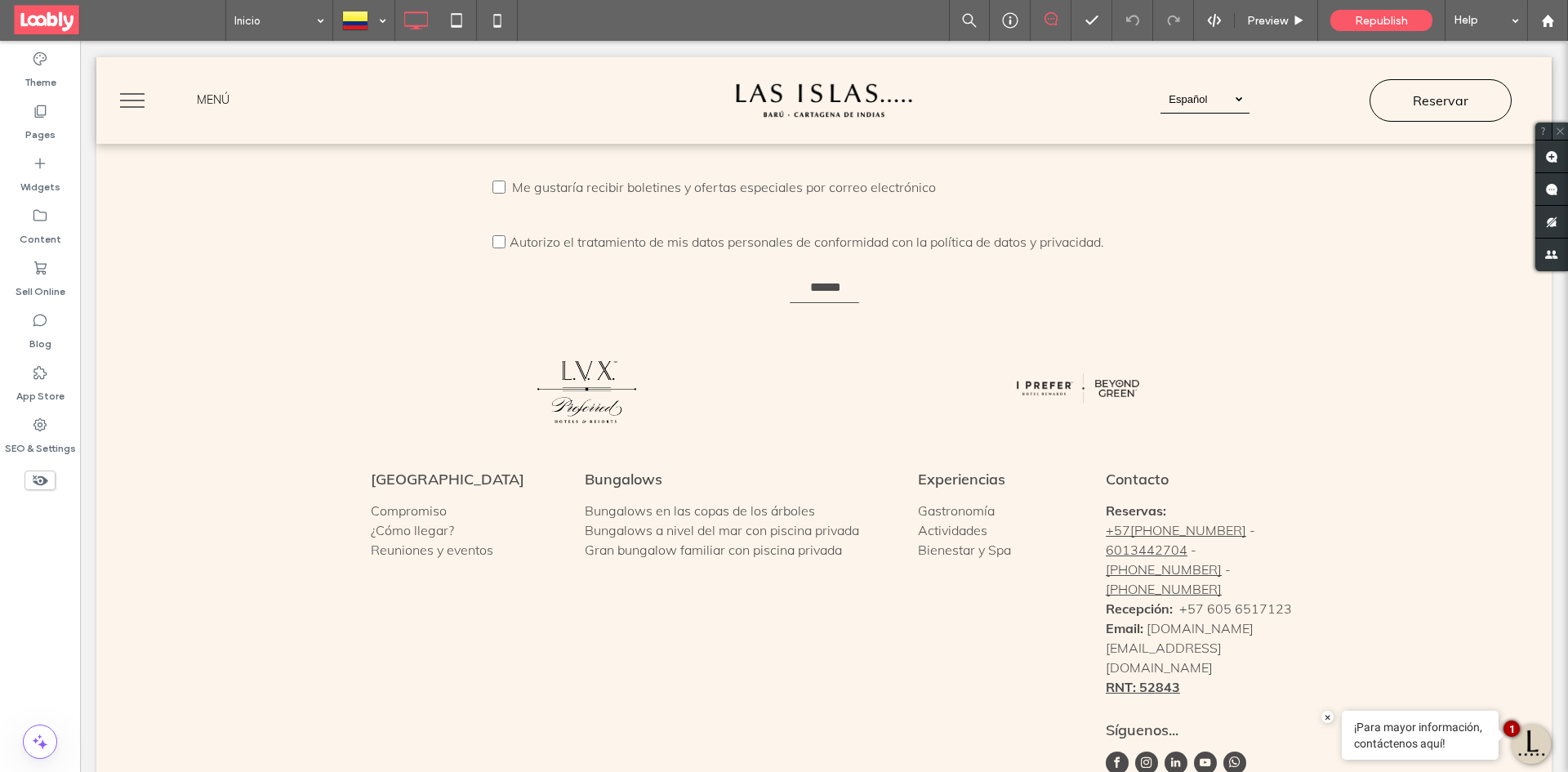
scroll to position [6850, 0]
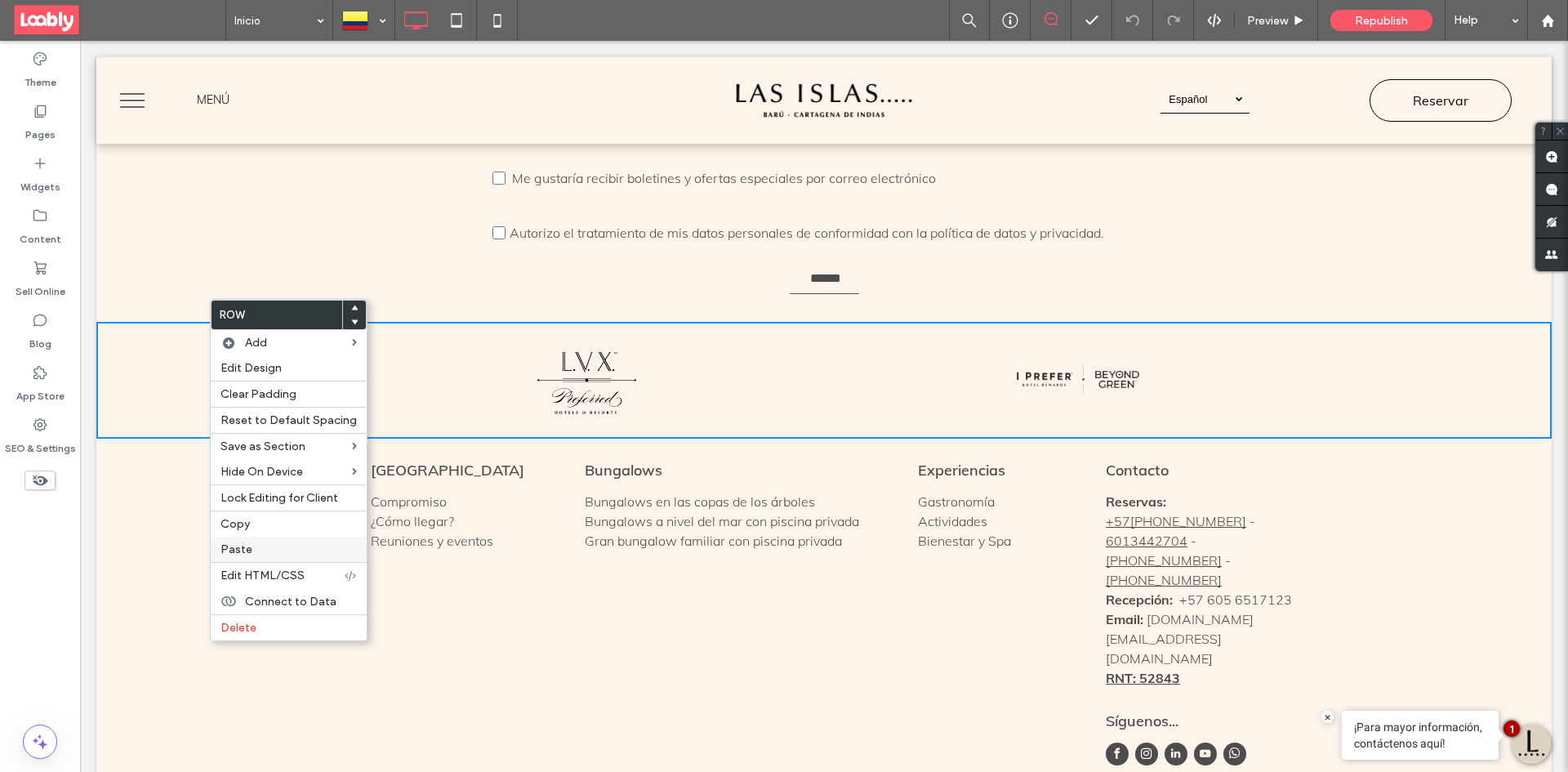
click at [328, 555] on label "Paste" at bounding box center [289, 549] width 137 height 14
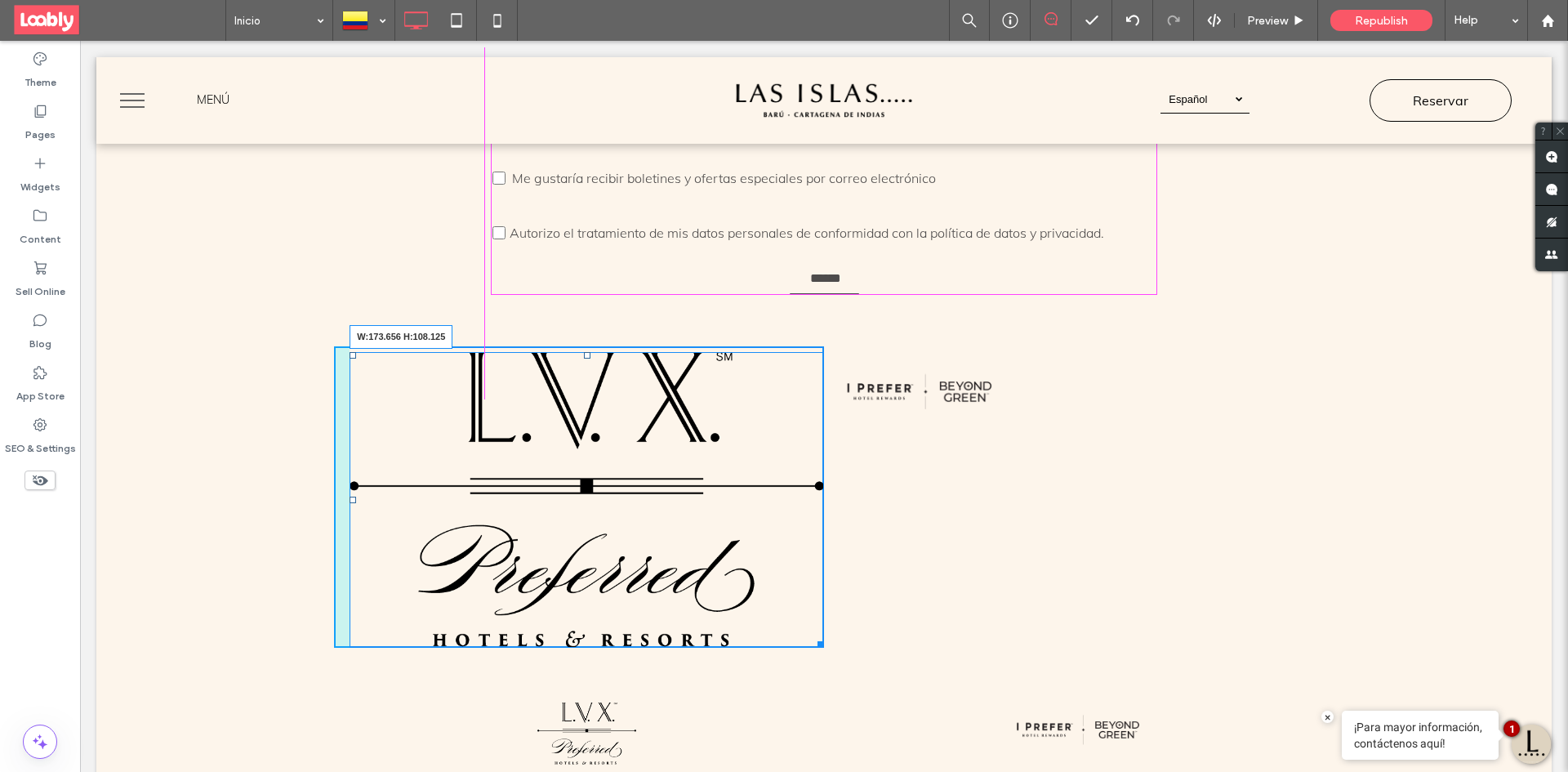
drag, startPoint x: 812, startPoint y: 604, endPoint x: 508, endPoint y: 434, distance: 348.3
click at [428, 396] on div "W:173.656 H:108.125" at bounding box center [586, 499] width 474 height 296
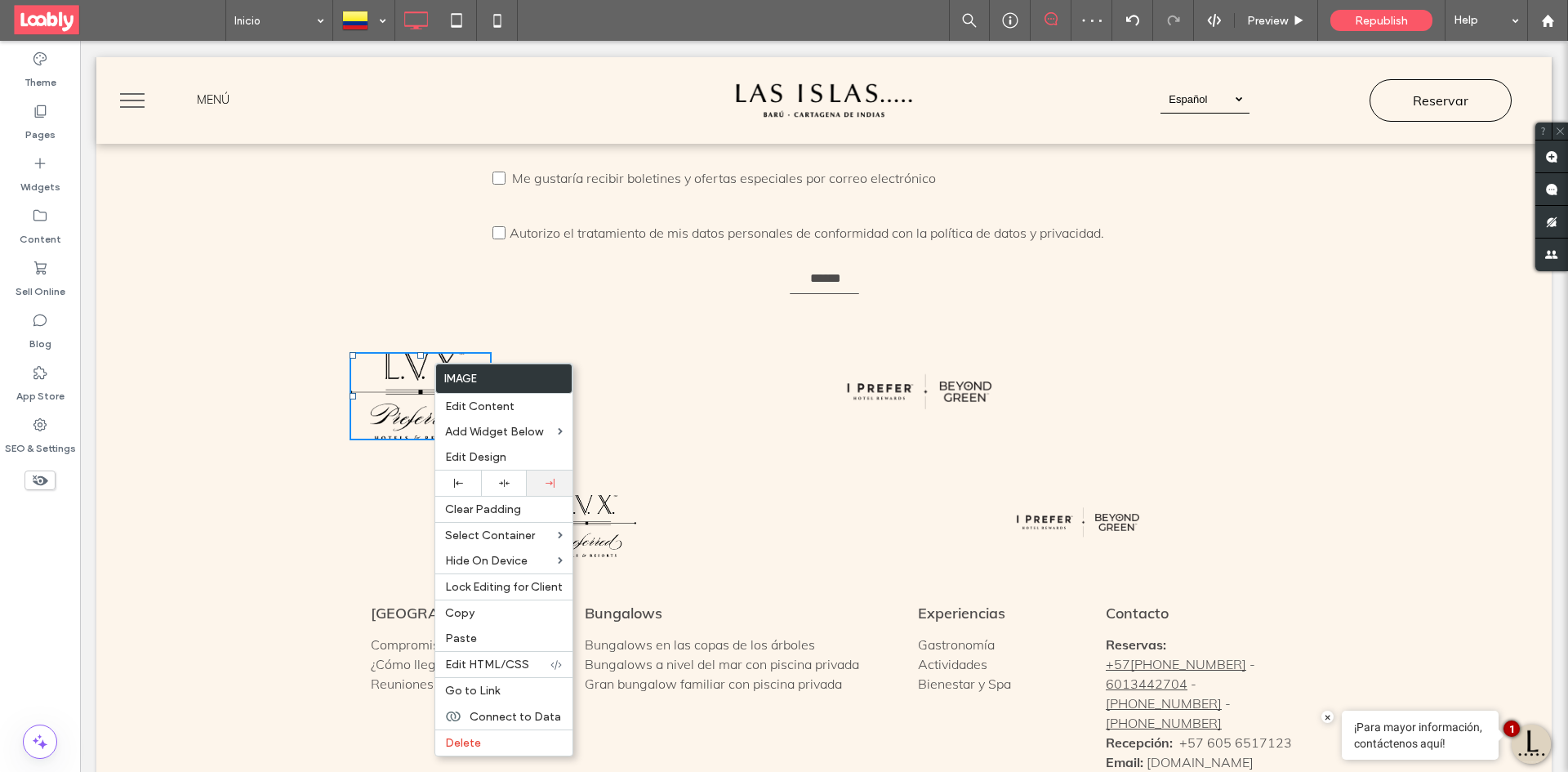
click at [554, 481] on div at bounding box center [549, 483] width 29 height 9
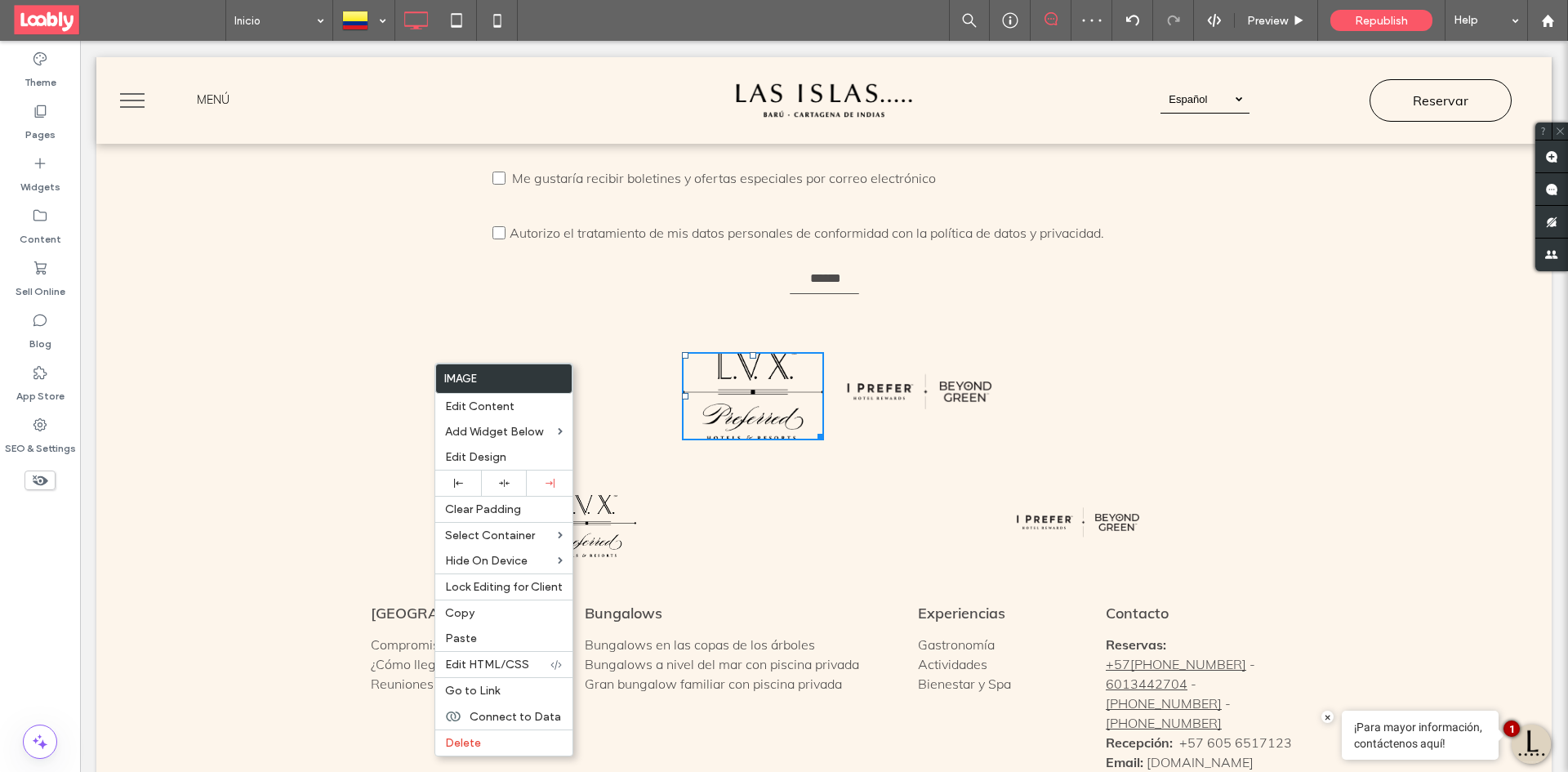
click at [879, 464] on div "Click To Paste Click To Paste + Add Section" at bounding box center [824, 522] width 1455 height 116
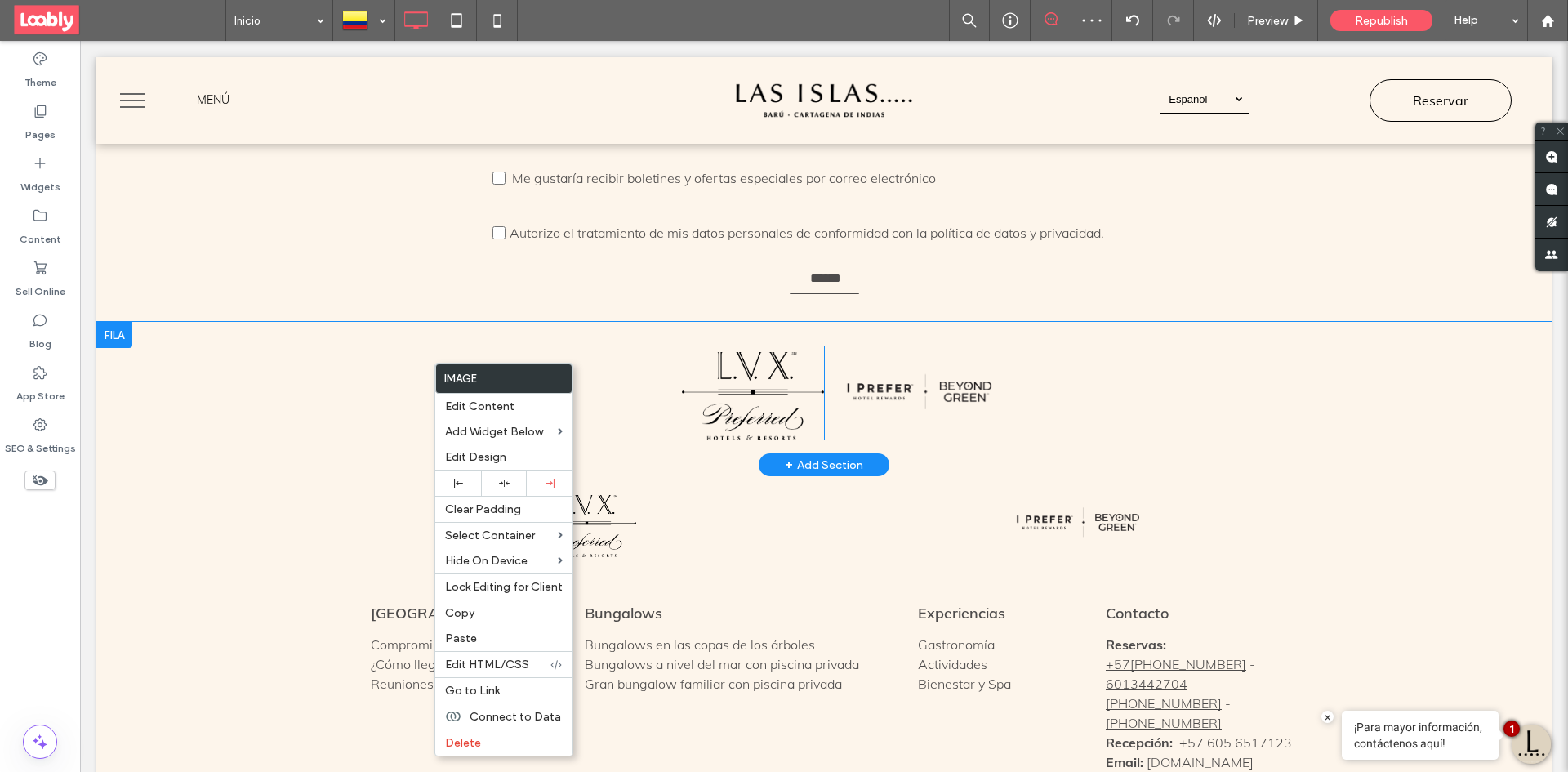
click at [1192, 346] on div "Click To Paste Click To Paste" at bounding box center [1070, 393] width 490 height 94
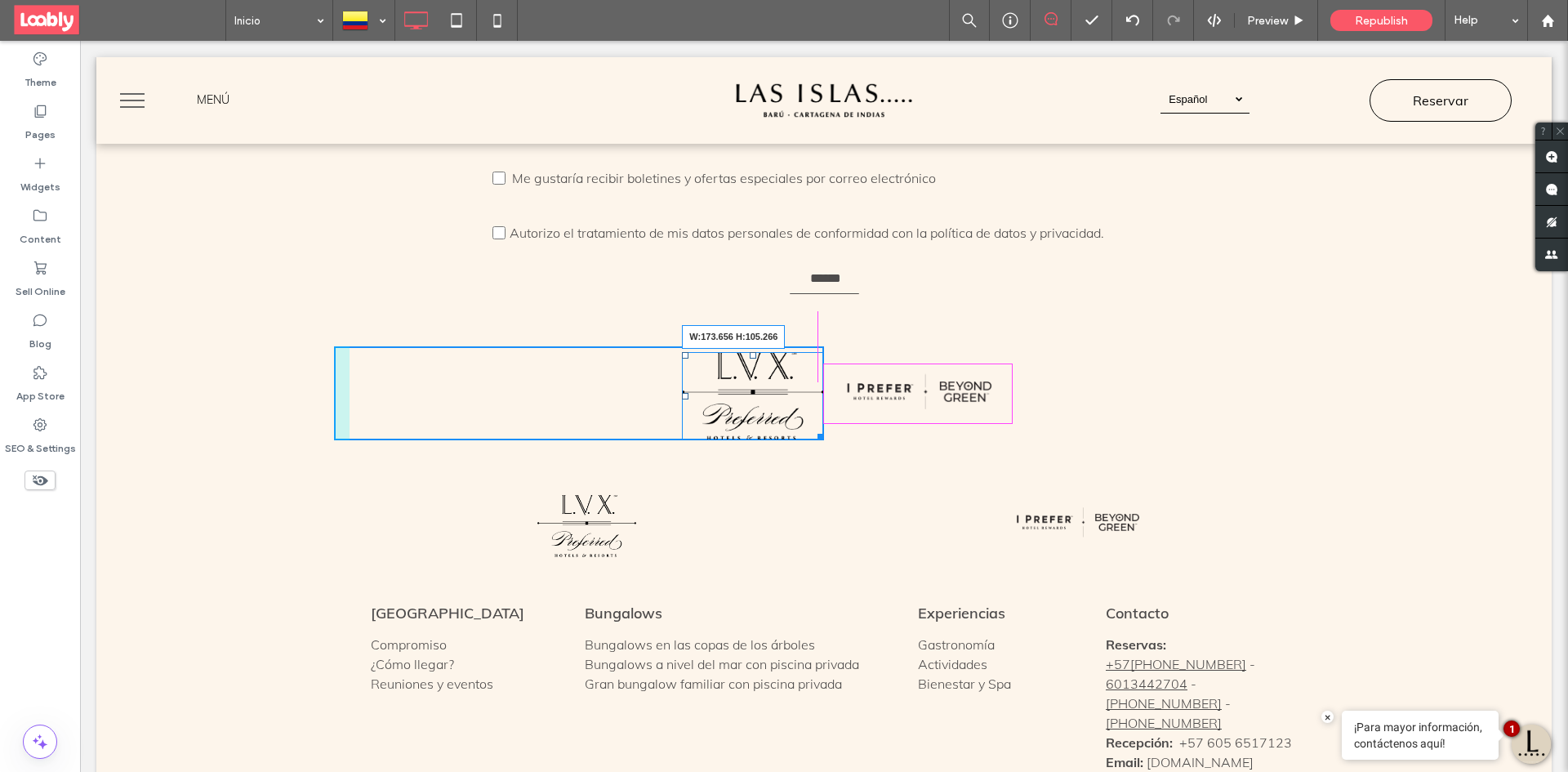
click at [813, 428] on div at bounding box center [818, 434] width 13 height 13
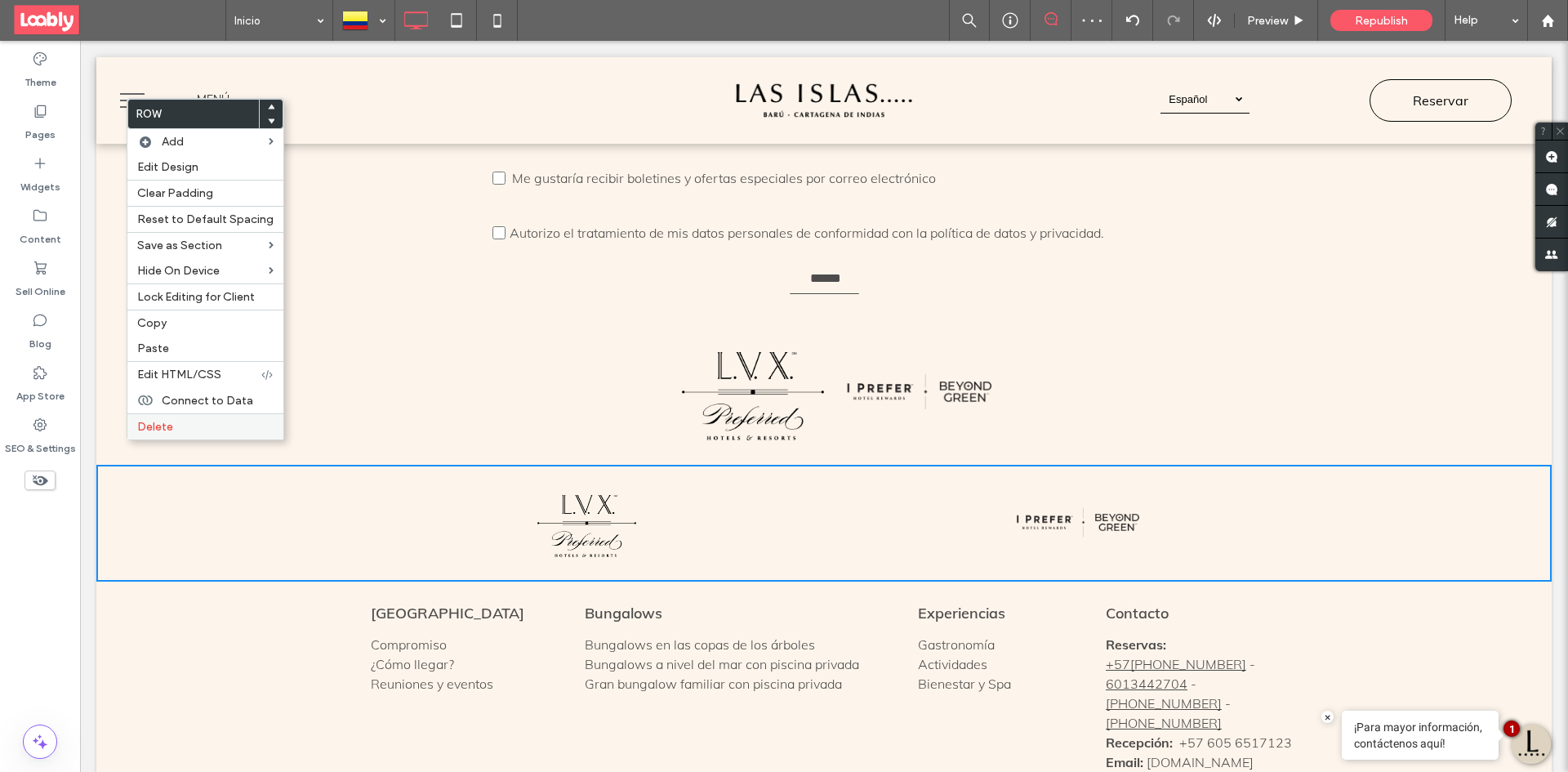
click at [208, 424] on label "Delete" at bounding box center [206, 427] width 137 height 14
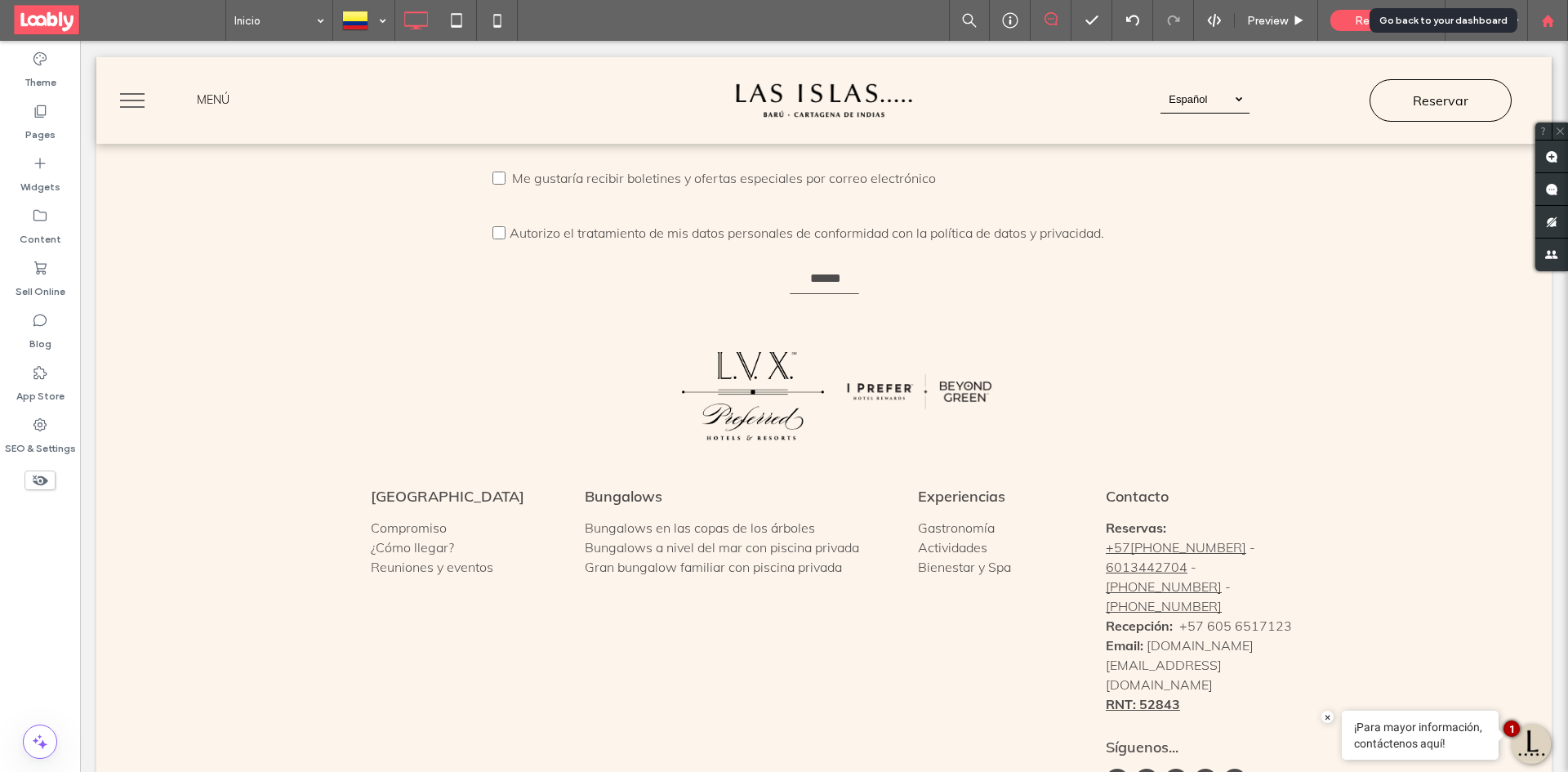
click at [1555, 26] on div at bounding box center [1547, 21] width 39 height 14
